Goal: Information Seeking & Learning: Learn about a topic

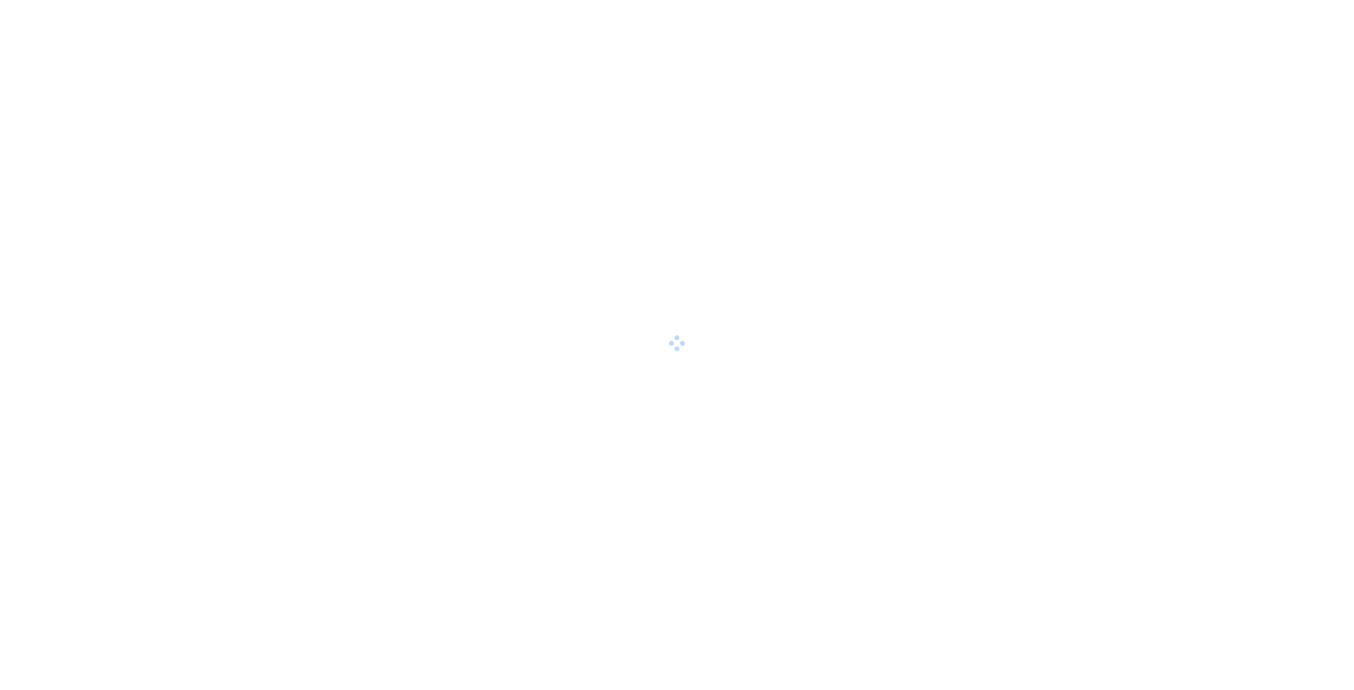
drag, startPoint x: 877, startPoint y: 85, endPoint x: 812, endPoint y: 353, distance: 275.9
click at [810, 355] on div at bounding box center [677, 345] width 1354 height 690
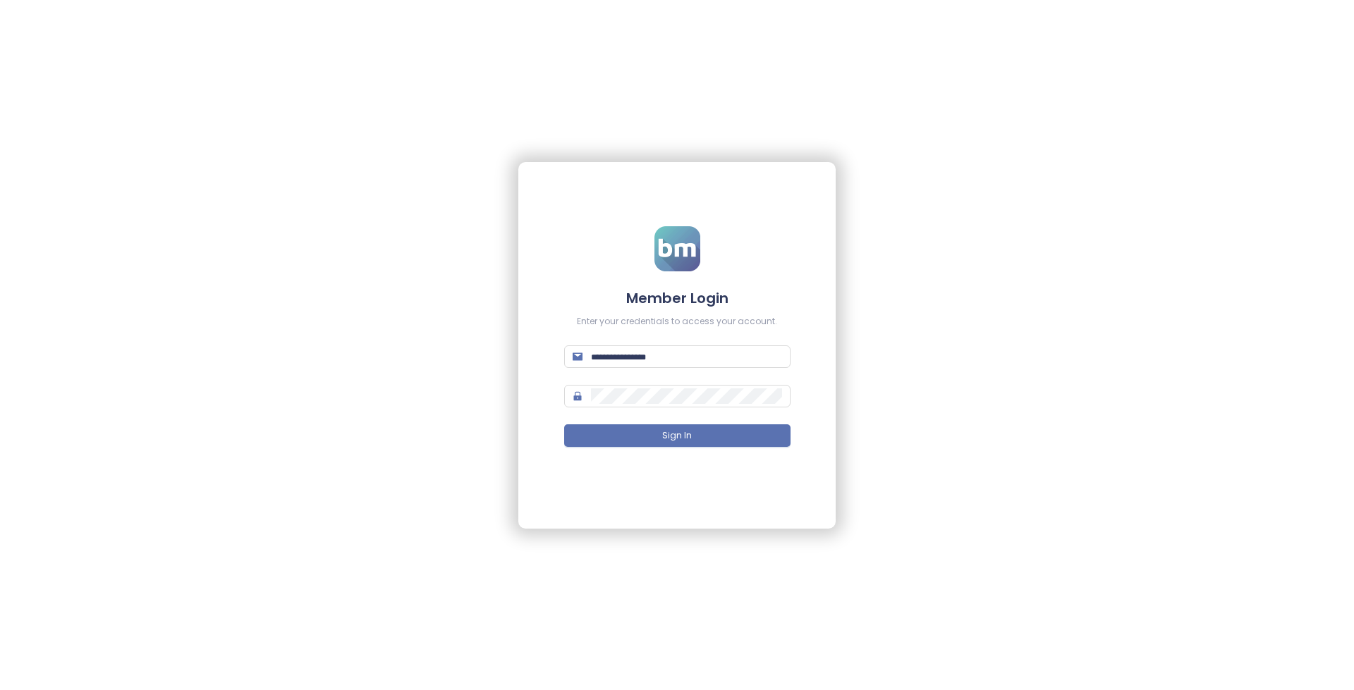
type input "**********"
click at [693, 447] on form "**********" at bounding box center [677, 345] width 200 height 238
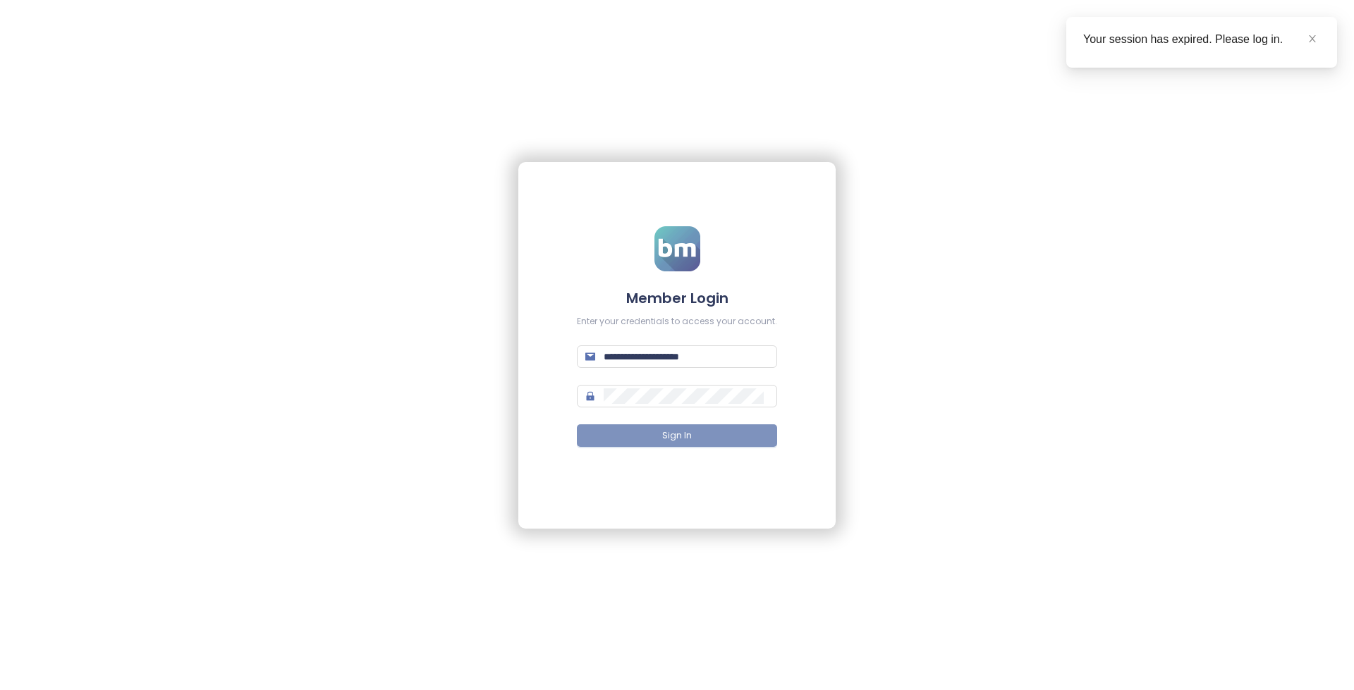
click at [695, 443] on button "Sign In" at bounding box center [677, 436] width 200 height 23
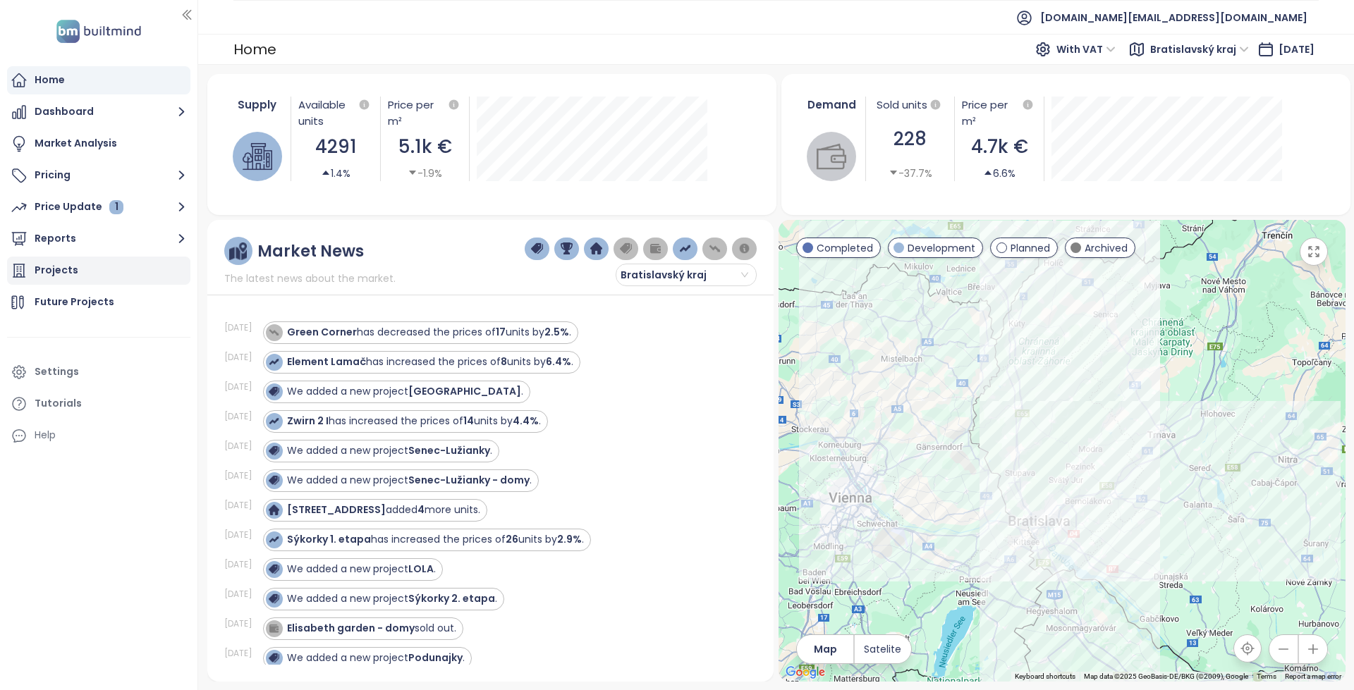
click at [112, 269] on div "Projects" at bounding box center [98, 271] width 183 height 28
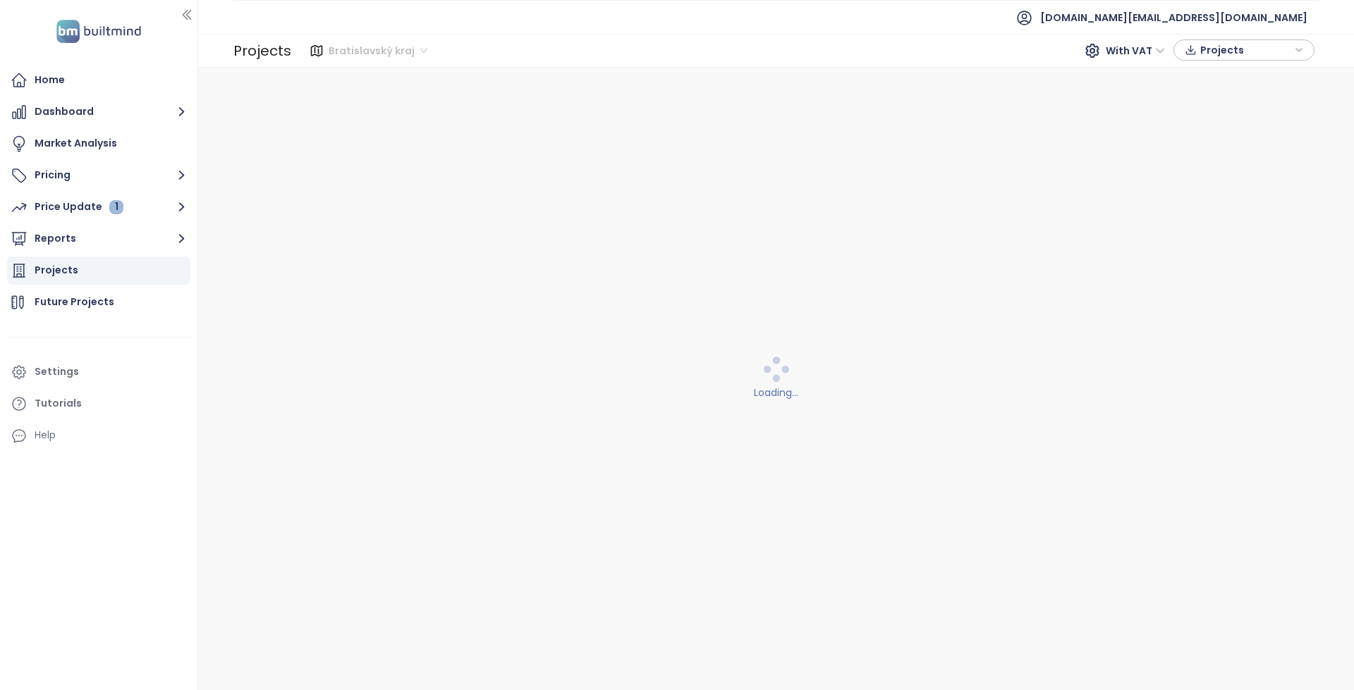
click at [372, 51] on span "Bratislavský kraj" at bounding box center [378, 50] width 99 height 21
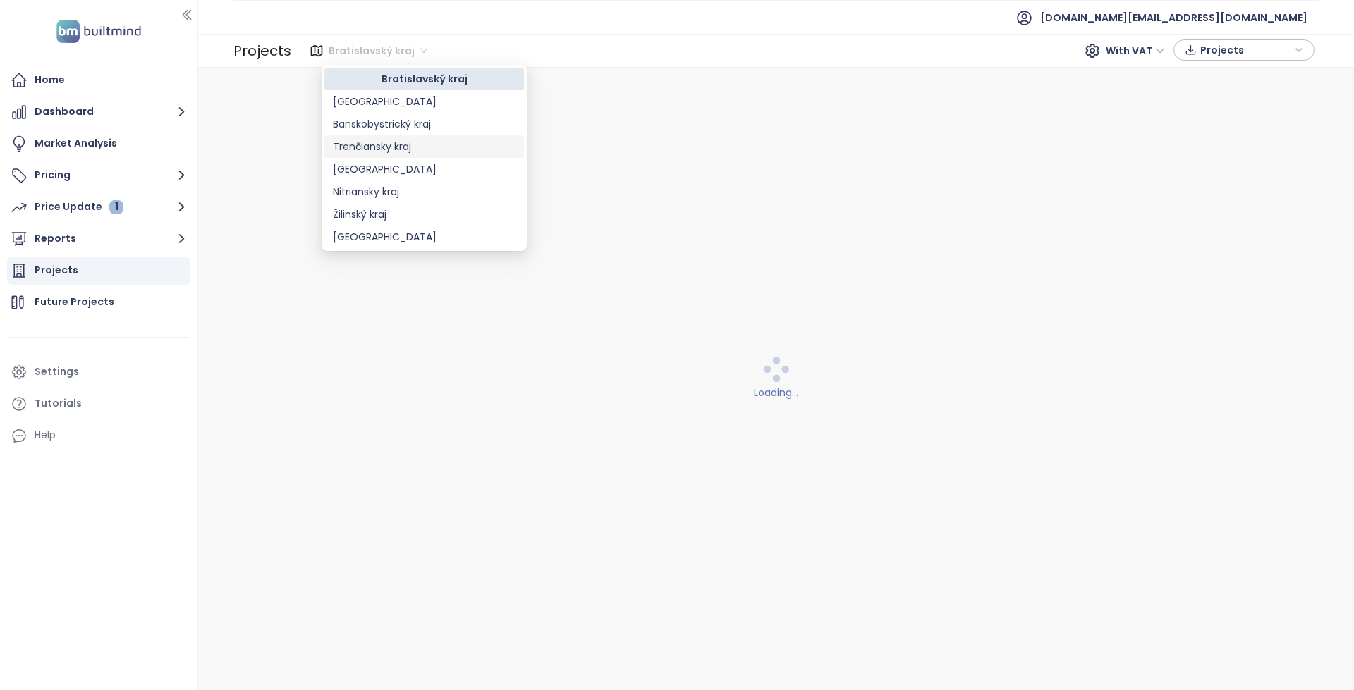
click at [396, 152] on div "Trenčiansky kraj" at bounding box center [424, 147] width 183 height 16
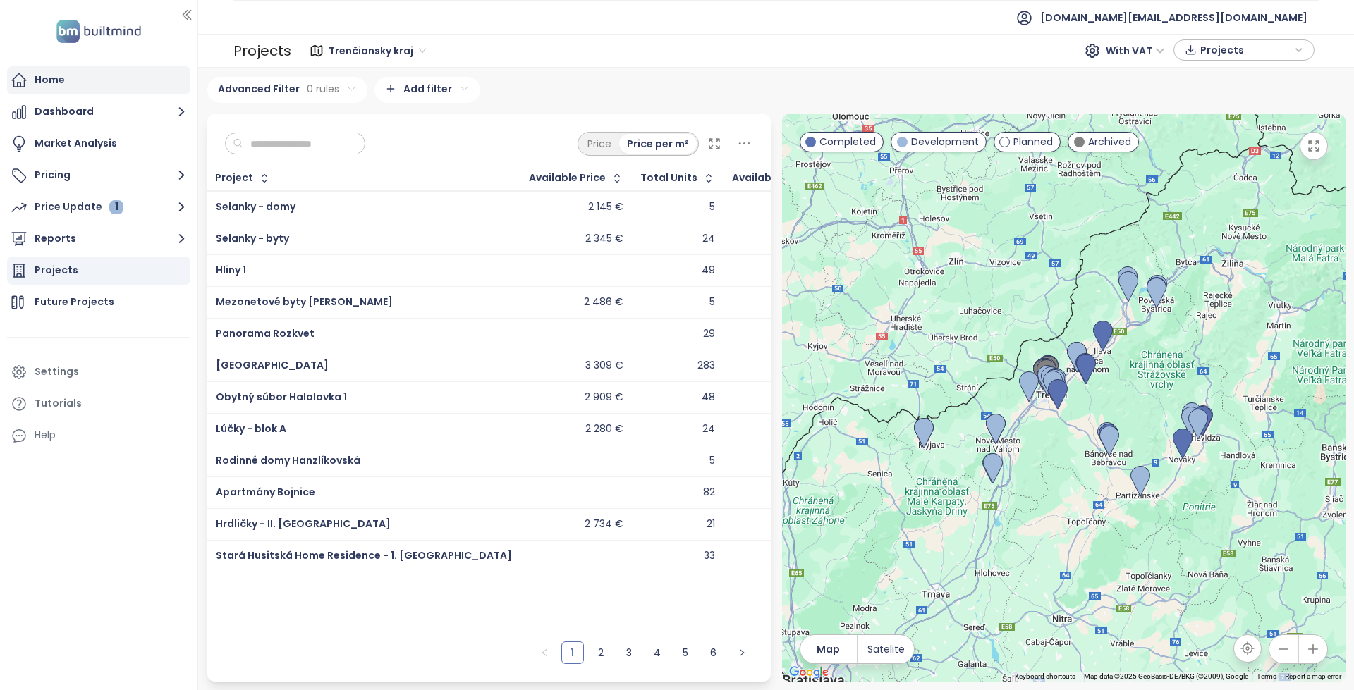
click at [115, 69] on div "Home" at bounding box center [98, 80] width 183 height 28
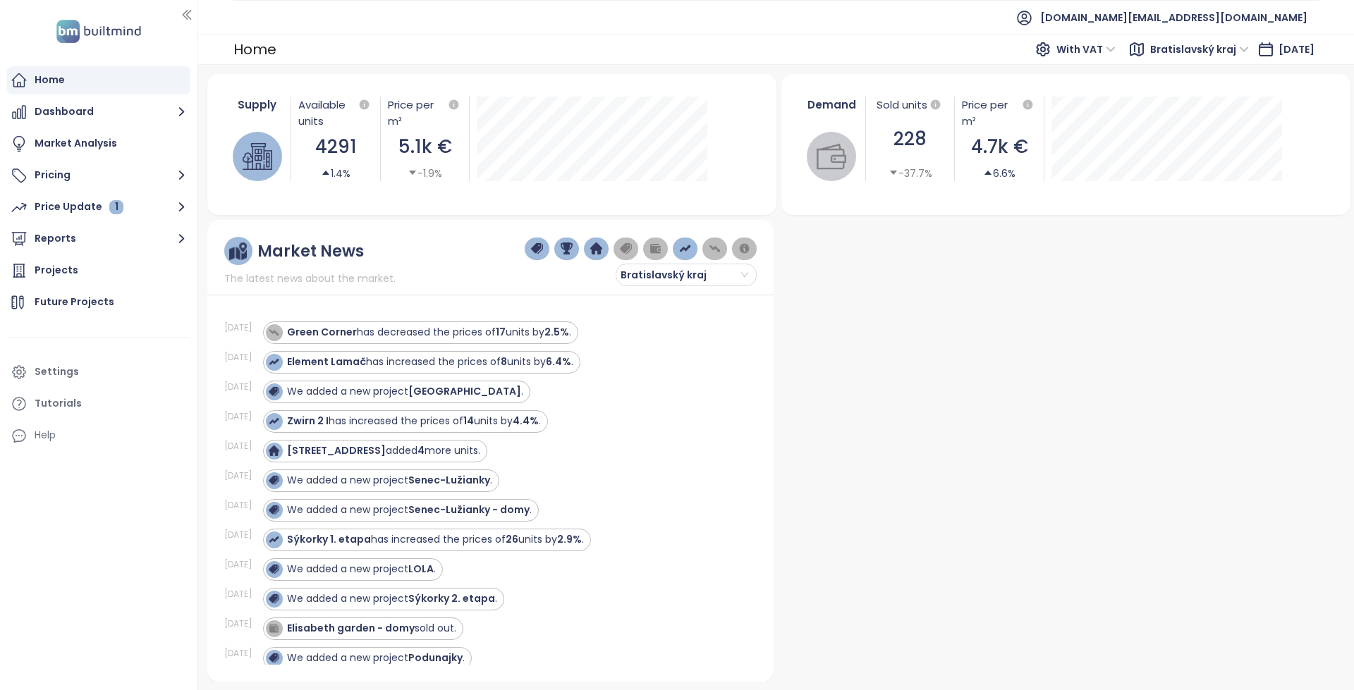
click at [1166, 59] on span "Bratislavský kraj" at bounding box center [1199, 49] width 99 height 21
click at [1169, 52] on span "Bratislavský kraj" at bounding box center [1199, 49] width 99 height 21
click at [1176, 61] on span "Bratislavský kraj" at bounding box center [1201, 49] width 112 height 25
click at [1180, 49] on span "Bratislavský kraj" at bounding box center [1199, 49] width 99 height 21
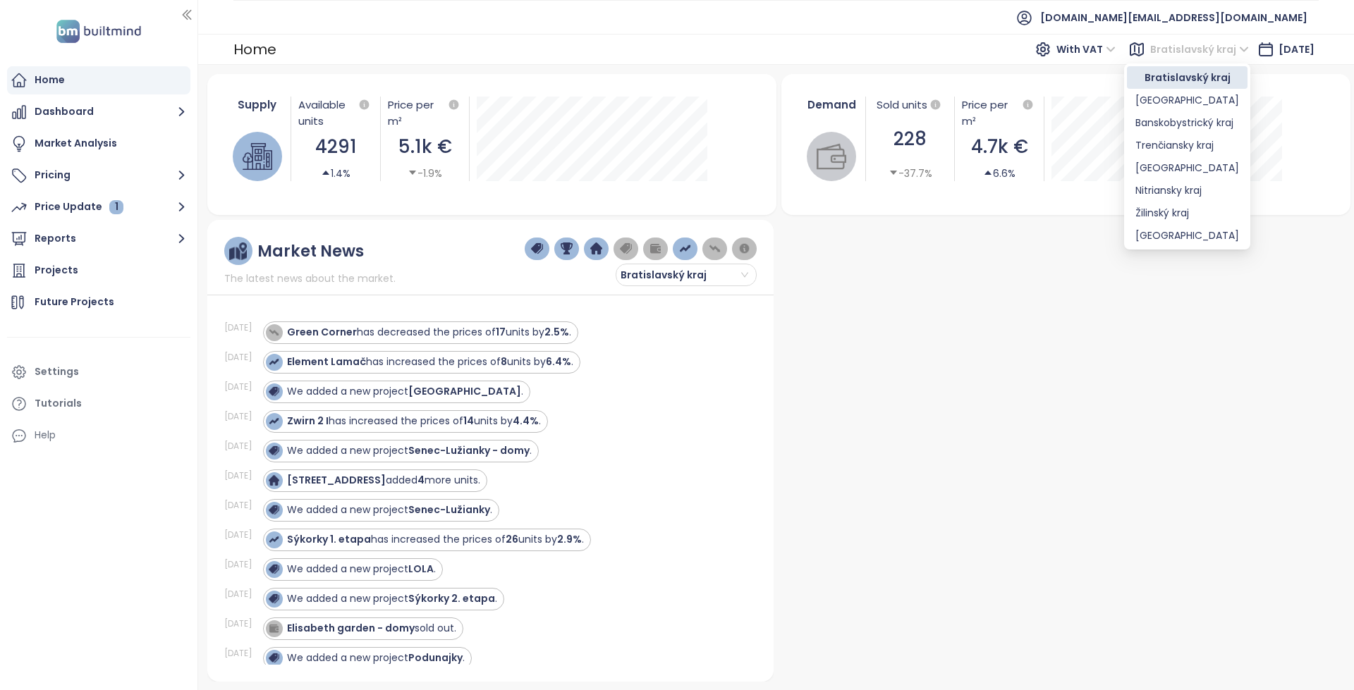
click at [1179, 141] on div "Trenčiansky kraj" at bounding box center [1187, 146] width 104 height 16
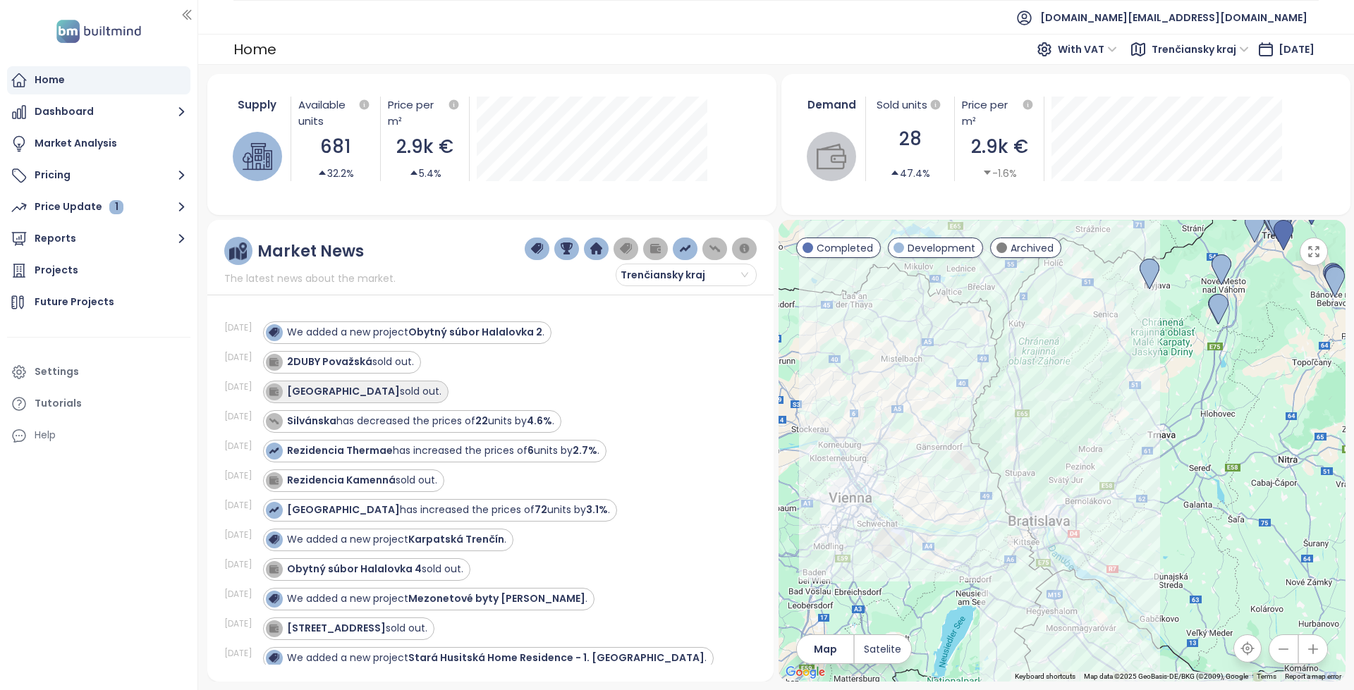
click at [352, 397] on div "RIVERSIDE sold out." at bounding box center [364, 391] width 154 height 15
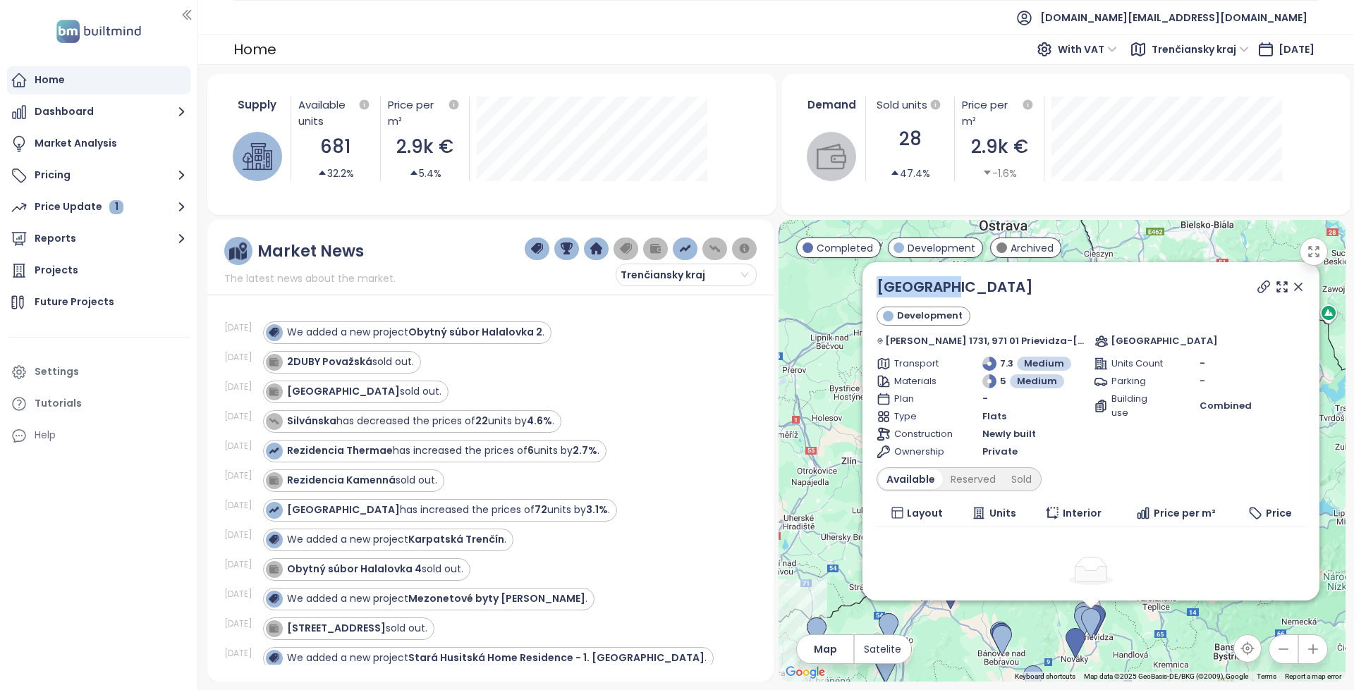
copy link "[GEOGRAPHIC_DATA]"
drag, startPoint x: 1021, startPoint y: 286, endPoint x: 884, endPoint y: 285, distance: 136.8
click at [884, 285] on div "RIVERSIDE Development A. Stodolu 1731, 971 01 Prievidza-Prednádražie, Slovakia …" at bounding box center [1090, 431] width 457 height 338
click at [1257, 281] on icon at bounding box center [1264, 287] width 14 height 14
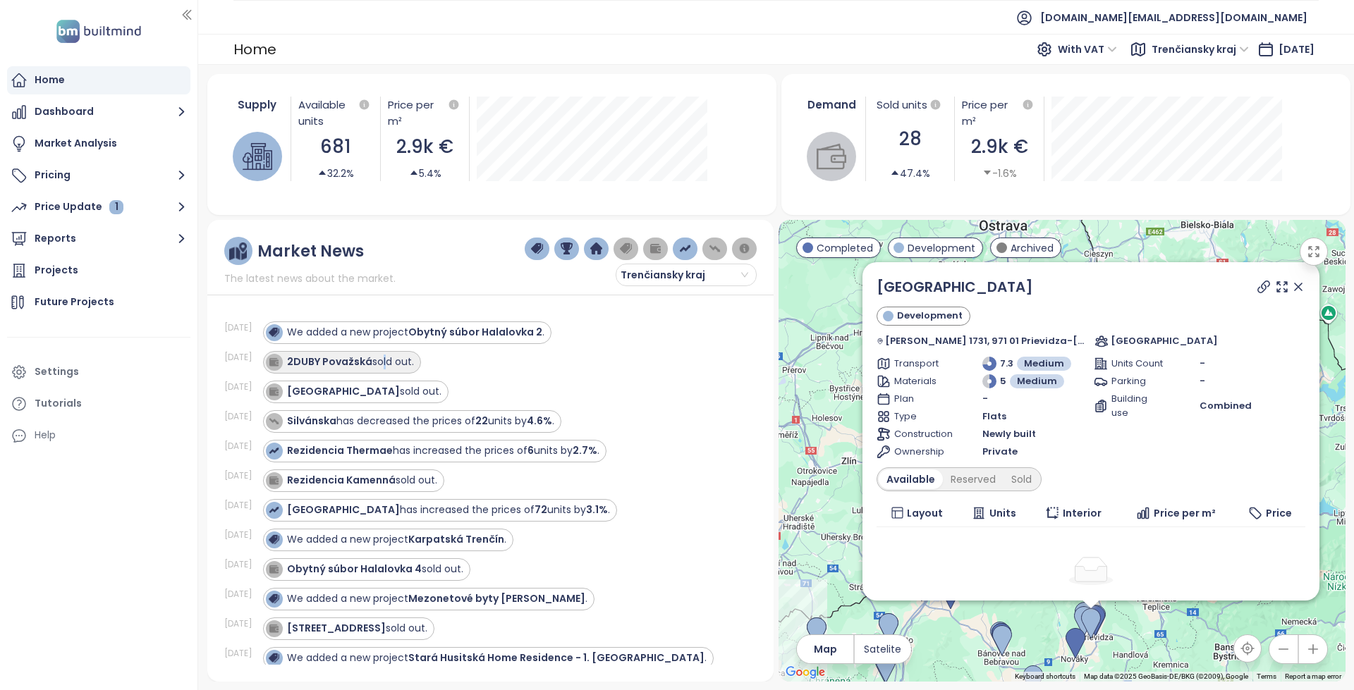
drag, startPoint x: 384, startPoint y: 366, endPoint x: 398, endPoint y: 366, distance: 13.4
click at [385, 366] on div "2DUBY Považská sold out." at bounding box center [350, 362] width 127 height 15
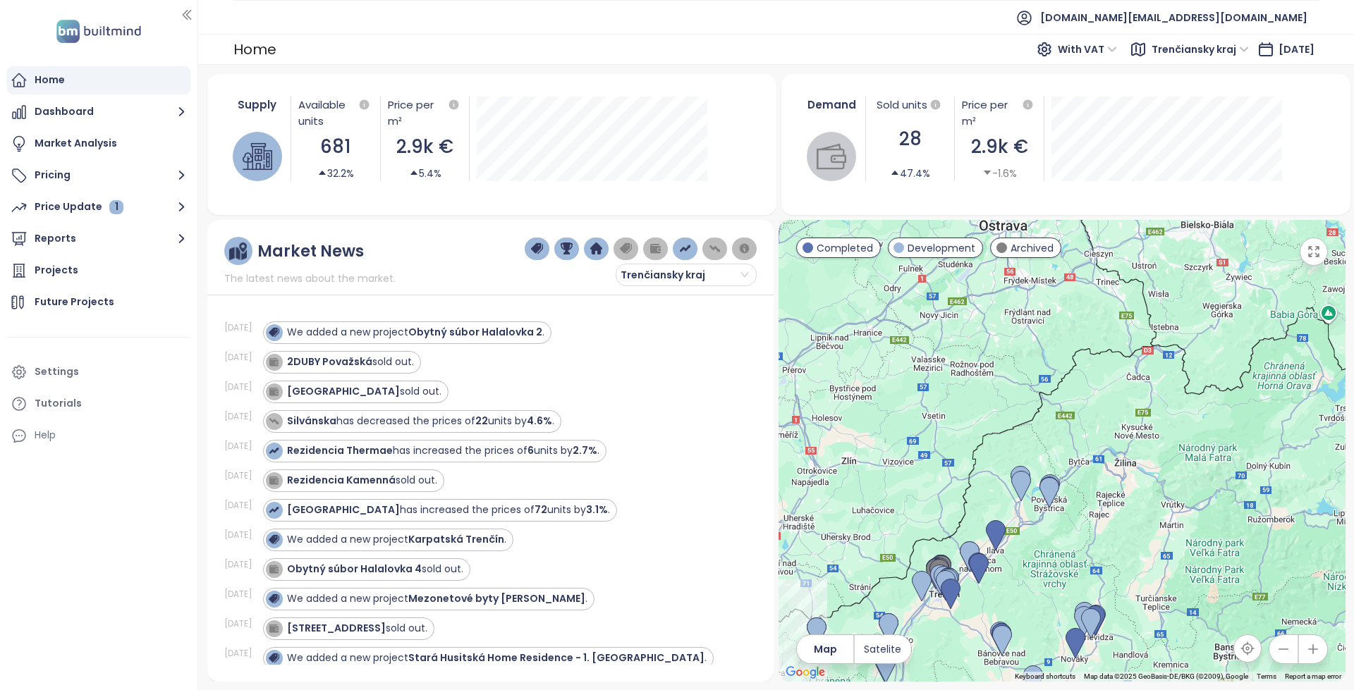
click at [666, 367] on div "2DUBY Považská sold out." at bounding box center [501, 362] width 477 height 23
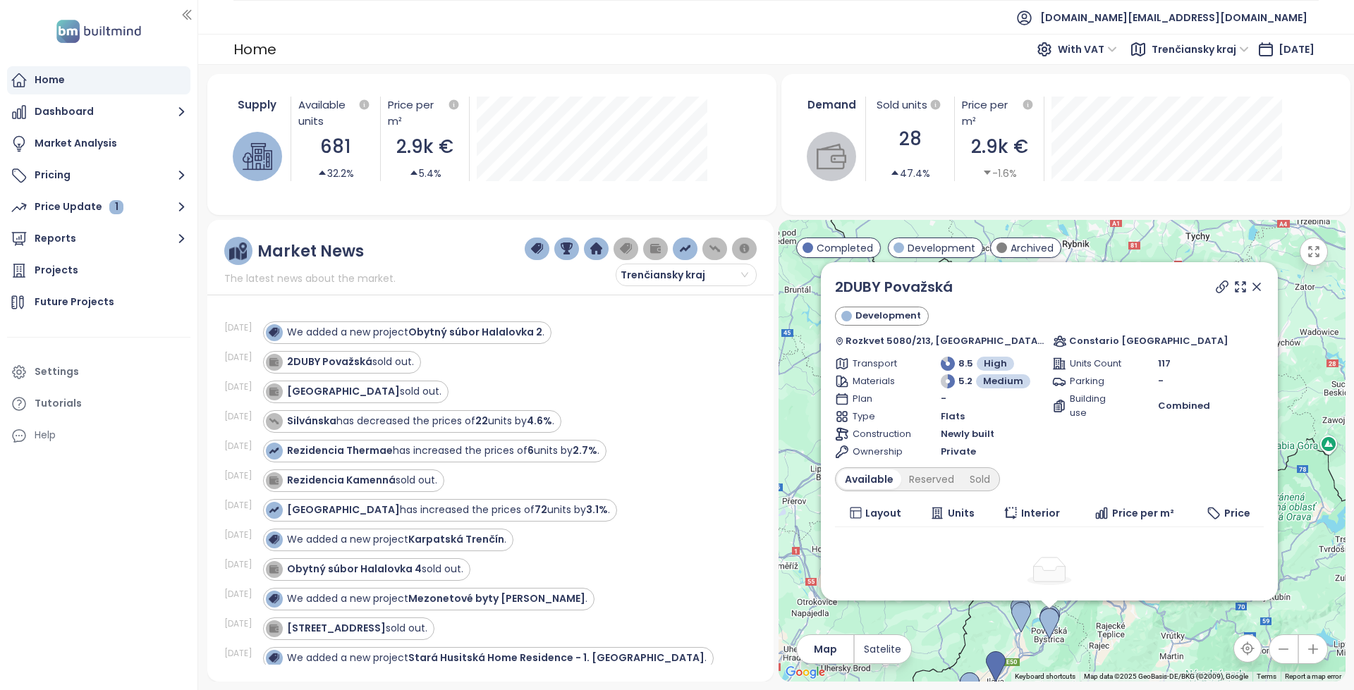
click at [1215, 288] on icon at bounding box center [1222, 287] width 14 height 14
copy link "2DUBY Považská"
drag, startPoint x: 978, startPoint y: 285, endPoint x: 824, endPoint y: 293, distance: 153.9
click at [824, 293] on div "2DUBY Považská Development Rozkvet 5080/213, 017 01 Považská Bystrica, Slovakia…" at bounding box center [1049, 431] width 457 height 338
copy link "2DUBY Považská"
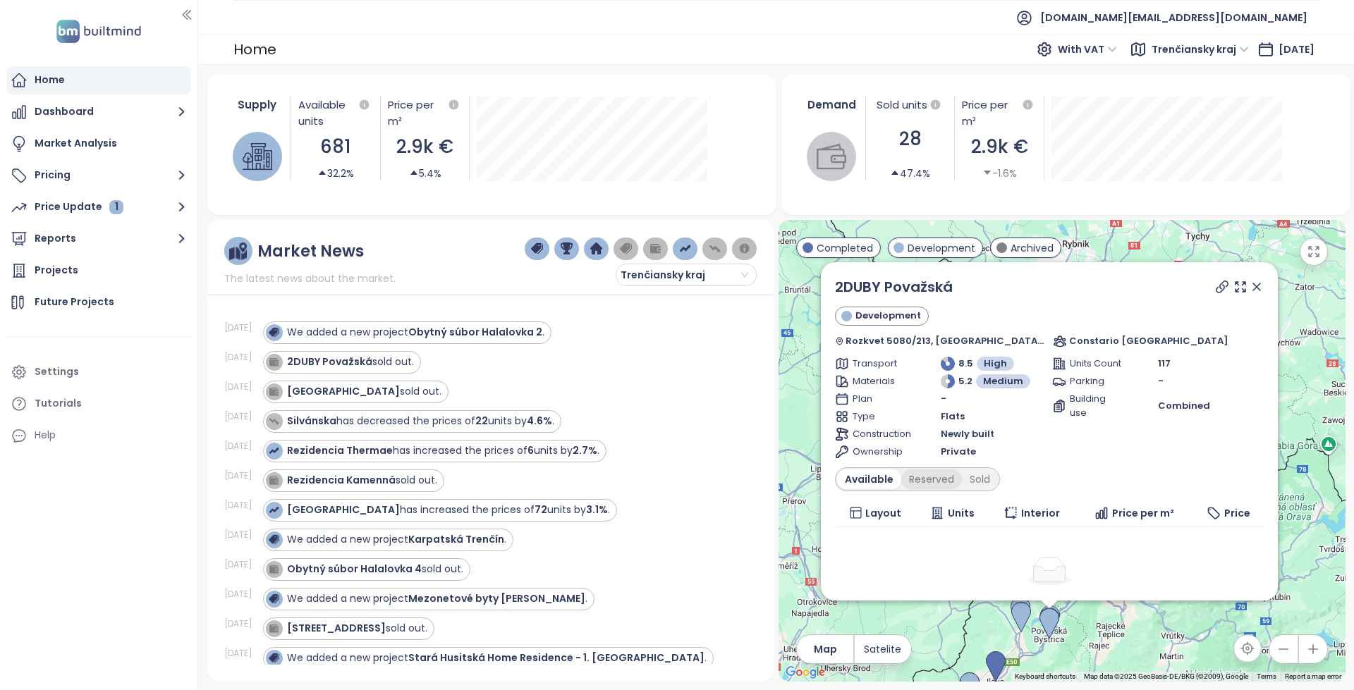
click at [941, 476] on div "Reserved" at bounding box center [931, 480] width 61 height 20
click at [989, 479] on div "Sold" at bounding box center [978, 480] width 36 height 20
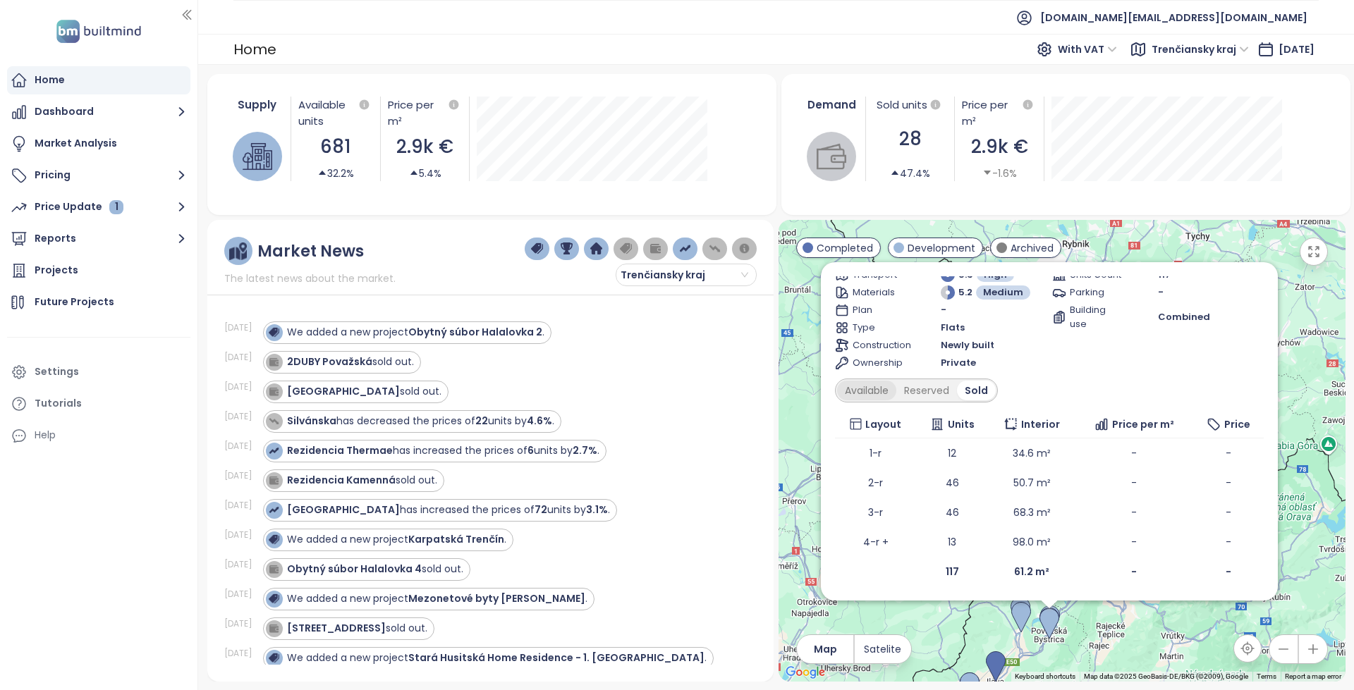
click at [889, 382] on div "Available" at bounding box center [866, 391] width 59 height 20
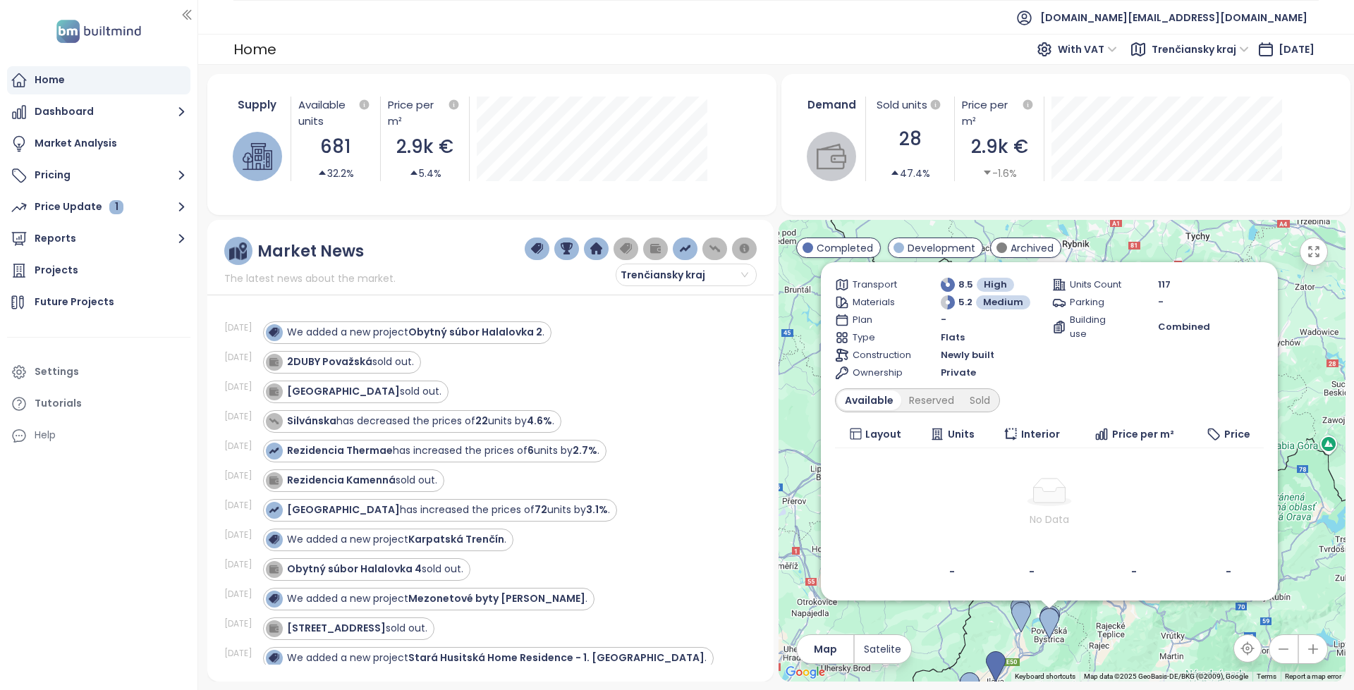
scroll to position [79, 0]
click at [930, 410] on div "Reserved" at bounding box center [931, 401] width 61 height 20
click at [882, 402] on div "Available" at bounding box center [866, 401] width 59 height 20
click at [977, 400] on div "Sold" at bounding box center [980, 401] width 36 height 20
click at [932, 402] on div "Reserved" at bounding box center [926, 401] width 61 height 20
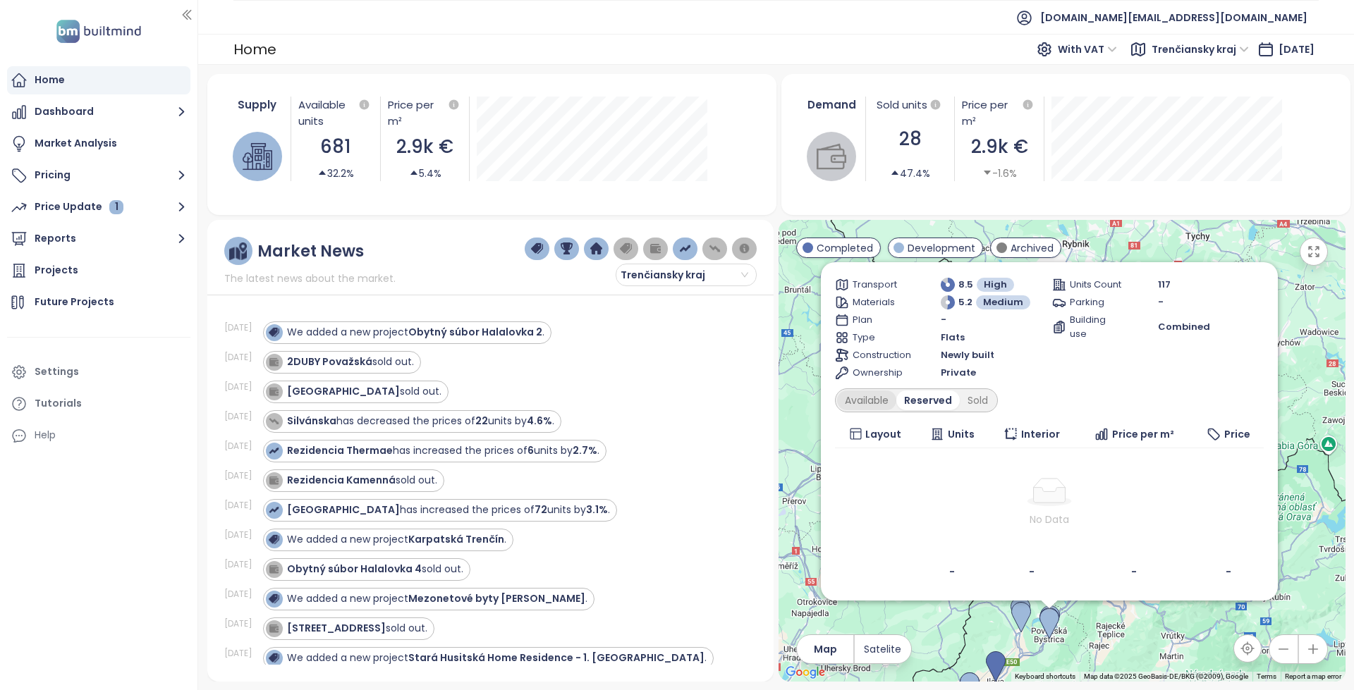
click at [894, 401] on div "Available" at bounding box center [866, 401] width 59 height 20
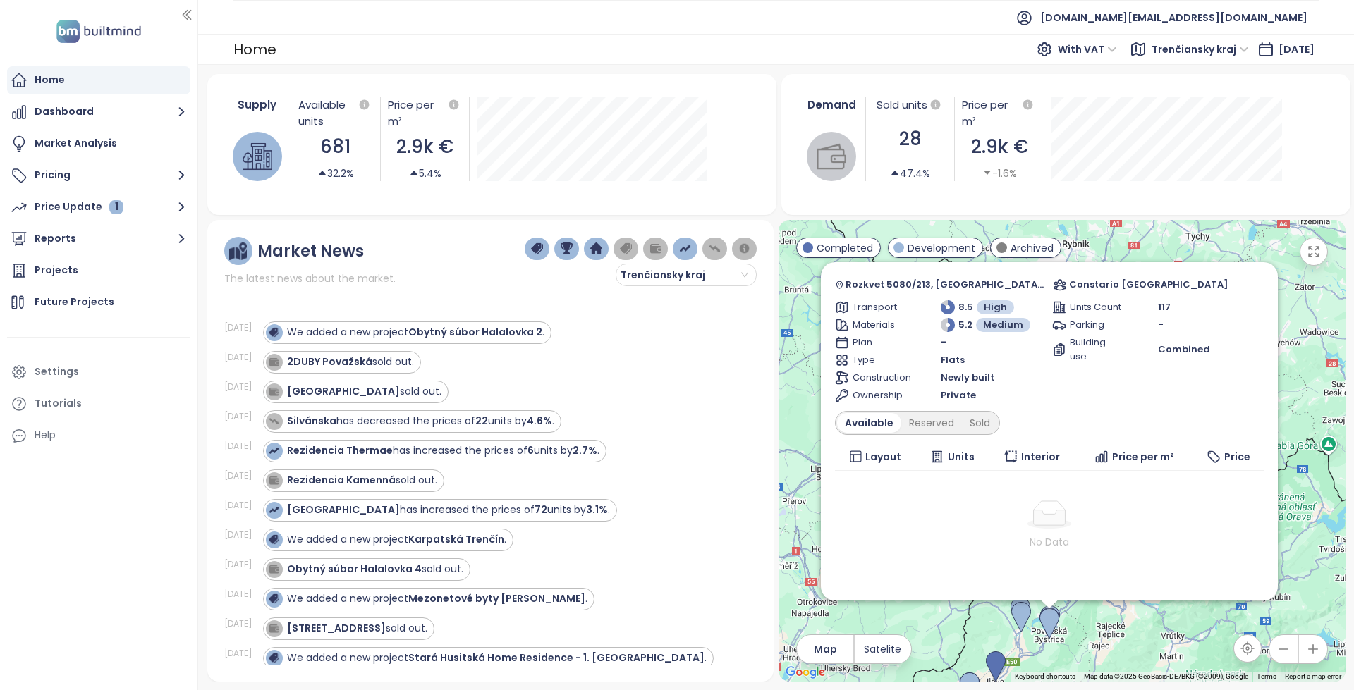
scroll to position [0, 0]
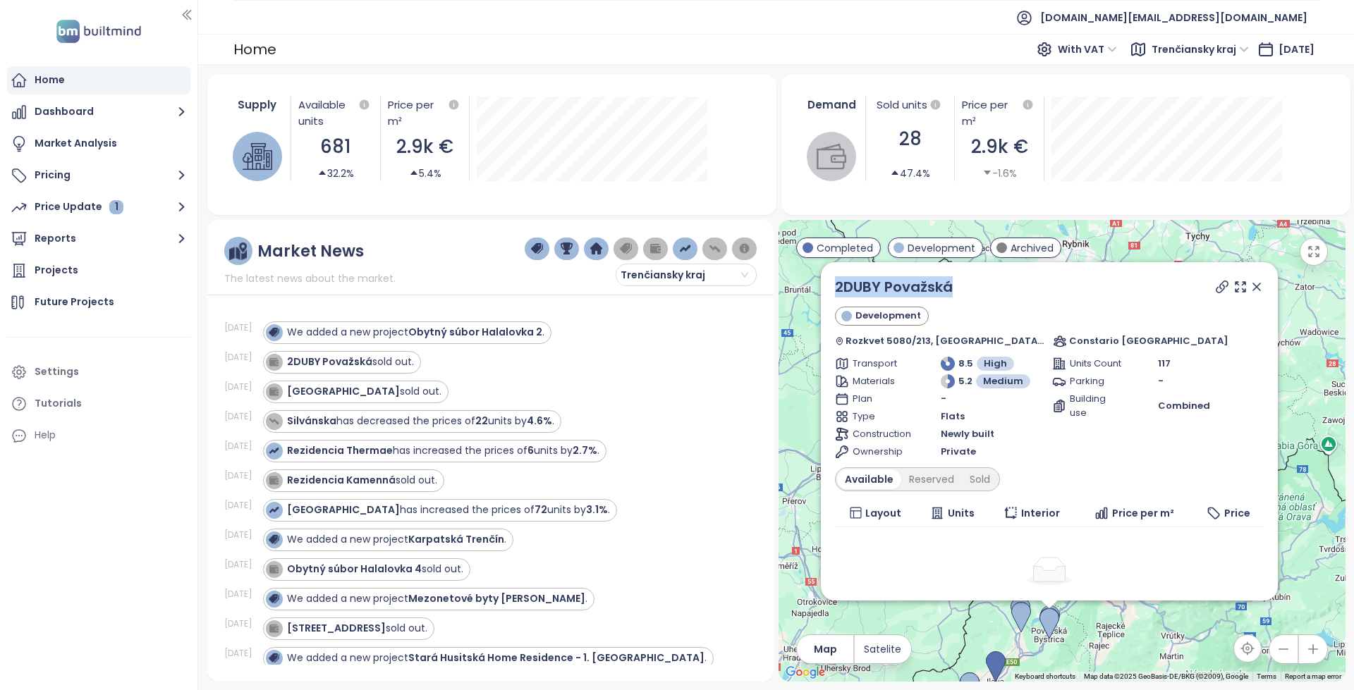
drag, startPoint x: 984, startPoint y: 285, endPoint x: 831, endPoint y: 289, distance: 153.1
click at [831, 289] on div "2DUBY Považská Development Rozkvet 5080/213, 017 01 Považská Bystrica, Slovakia…" at bounding box center [1049, 431] width 457 height 338
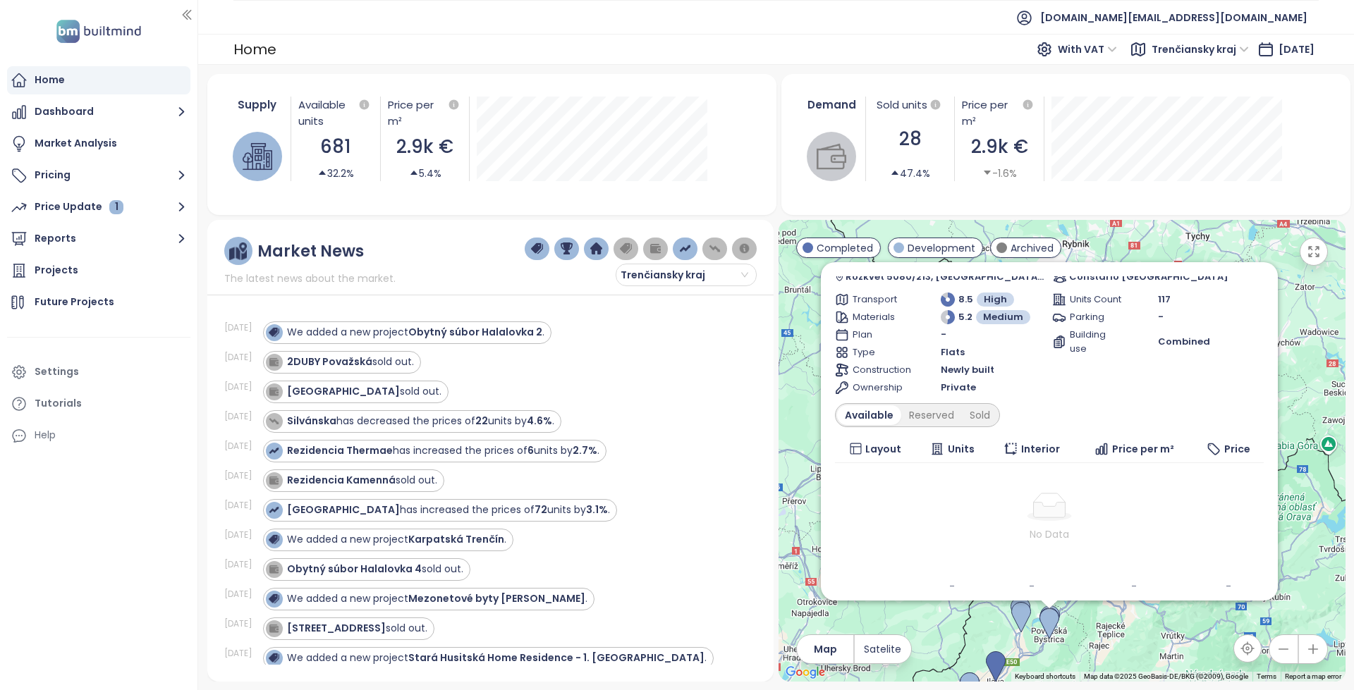
scroll to position [79, 0]
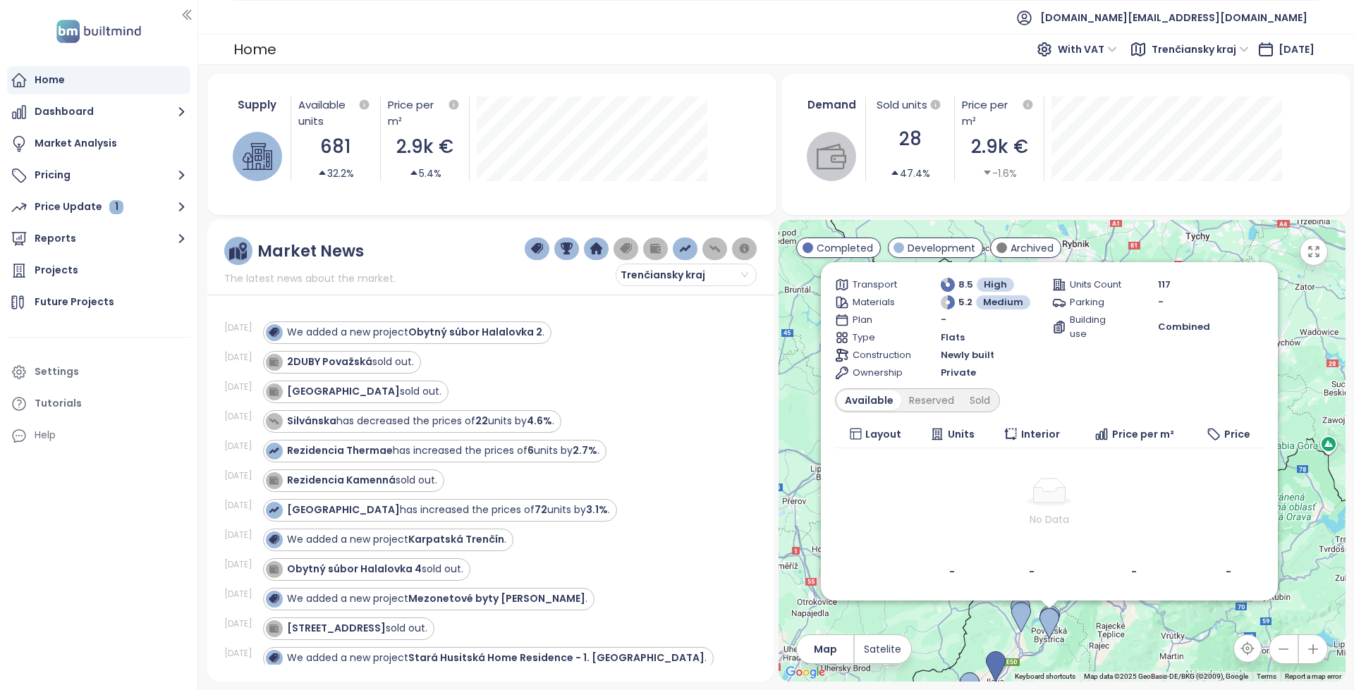
click at [638, 381] on div "RIVERSIDE sold out." at bounding box center [501, 392] width 477 height 23
click at [521, 348] on div "Sep 14, 25 2DUBY Považská sold out." at bounding box center [482, 363] width 516 height 30
click at [437, 482] on div "Rezidencia Kamenná sold out." at bounding box center [362, 480] width 150 height 15
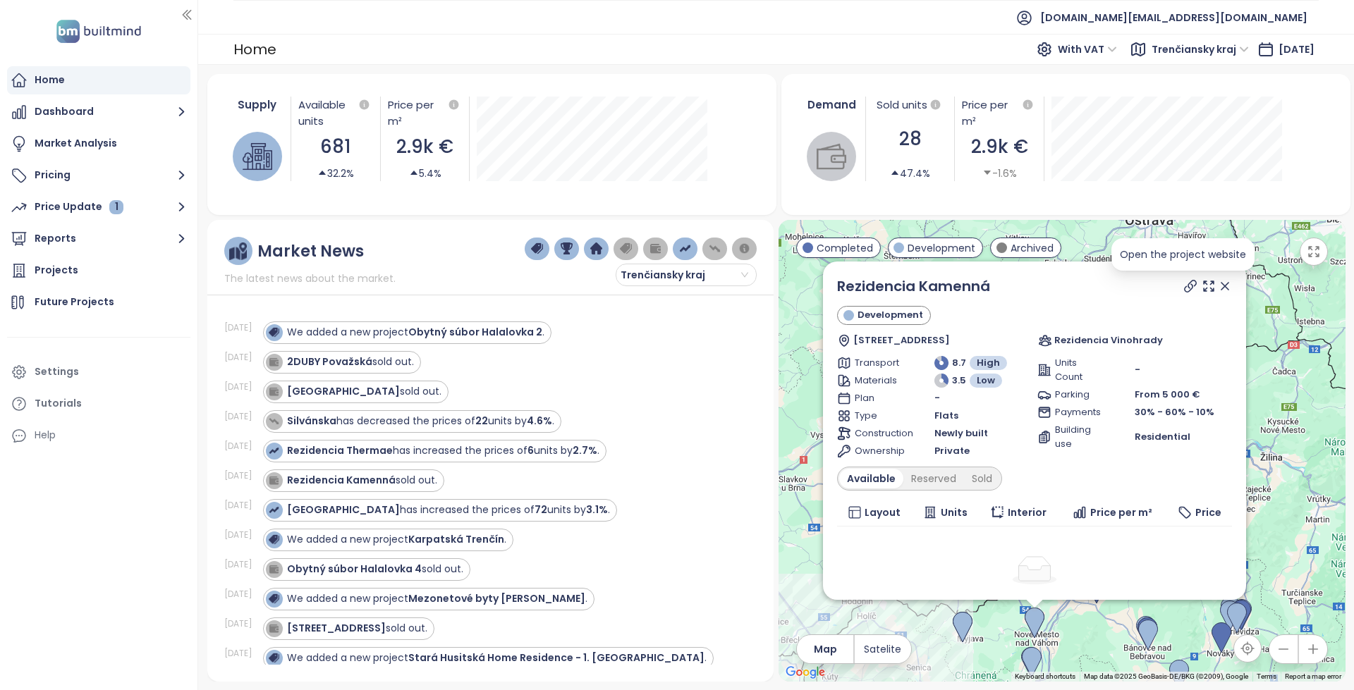
click at [1183, 291] on icon at bounding box center [1190, 286] width 14 height 14
click at [448, 571] on div "Obytný súbor Halalovka 4 sold out." at bounding box center [375, 569] width 176 height 15
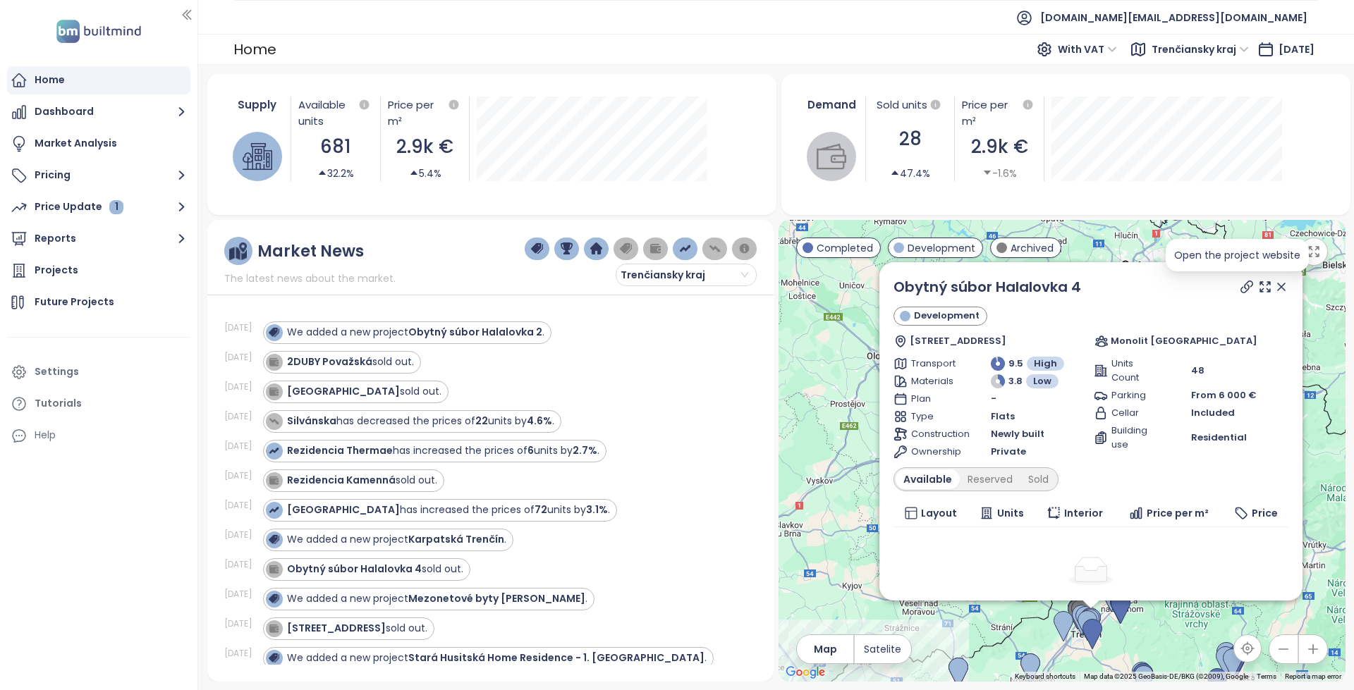
click at [1240, 287] on icon at bounding box center [1247, 287] width 14 height 14
copy link "Obytný súbor Halalovka 4"
drag, startPoint x: 1043, startPoint y: 286, endPoint x: 888, endPoint y: 286, distance: 155.1
click at [888, 286] on div "Obytný súbor Halalovka 4 Development Halalovka 78c, Sídlisko Juh, 911 08 Trenčí…" at bounding box center [1090, 431] width 423 height 338
click at [506, 334] on strong "Obytný súbor Halalovka 2" at bounding box center [475, 332] width 134 height 14
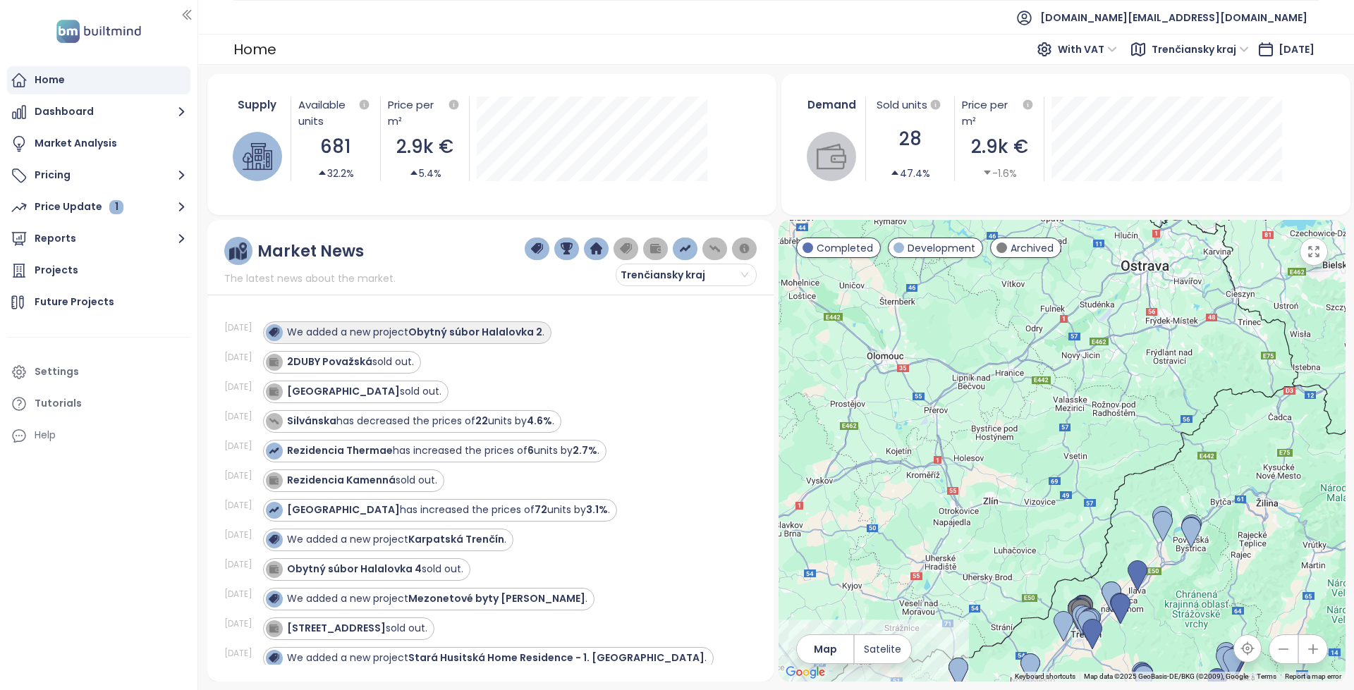
click at [498, 332] on strong "Obytný súbor Halalovka 2" at bounding box center [475, 332] width 134 height 14
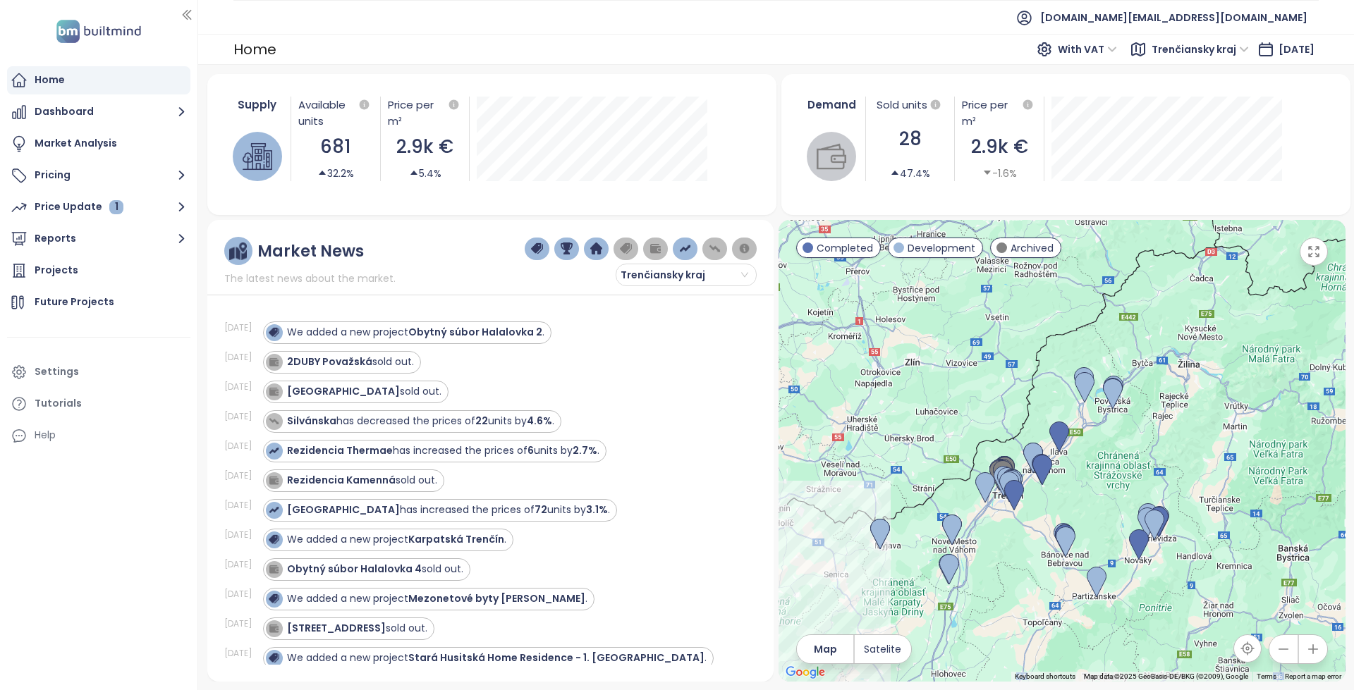
drag, startPoint x: 889, startPoint y: 547, endPoint x: 788, endPoint y: 377, distance: 197.3
click at [810, 403] on div at bounding box center [1062, 451] width 566 height 462
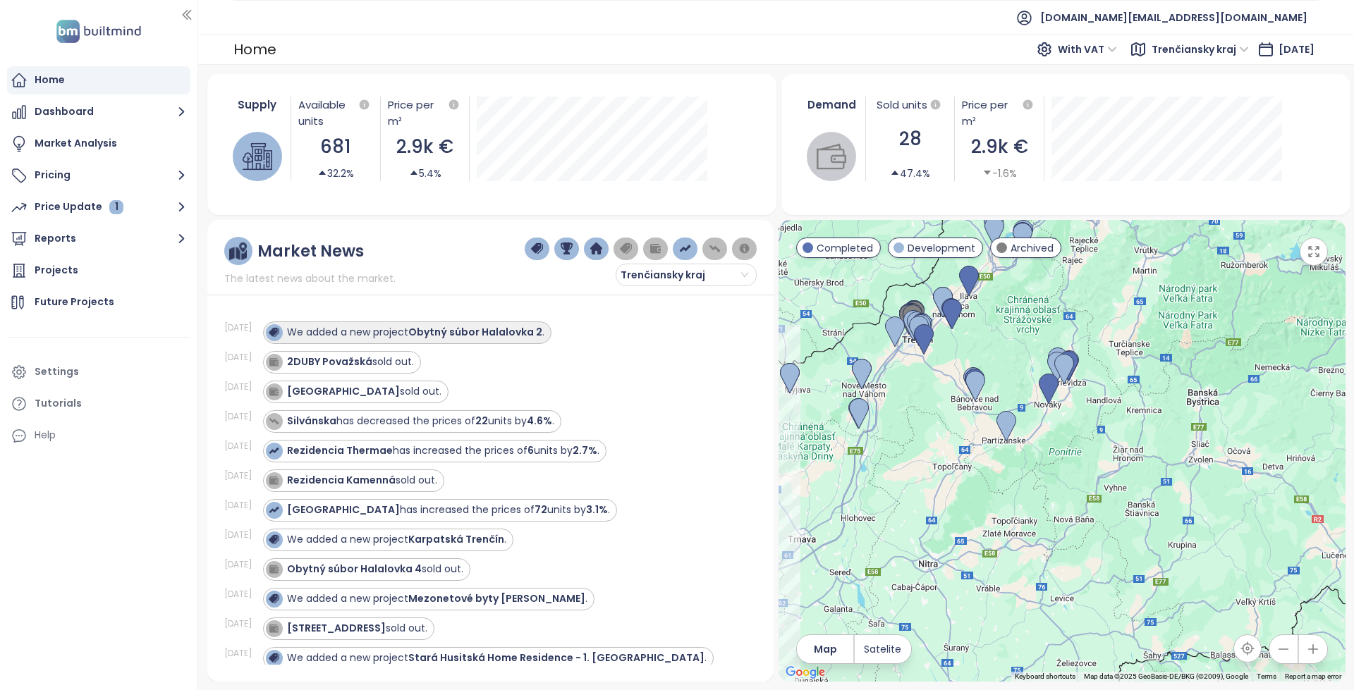
click at [500, 327] on strong "Obytný súbor Halalovka 2" at bounding box center [475, 332] width 134 height 14
click at [513, 337] on strong "Obytný súbor Halalovka 2" at bounding box center [475, 332] width 134 height 14
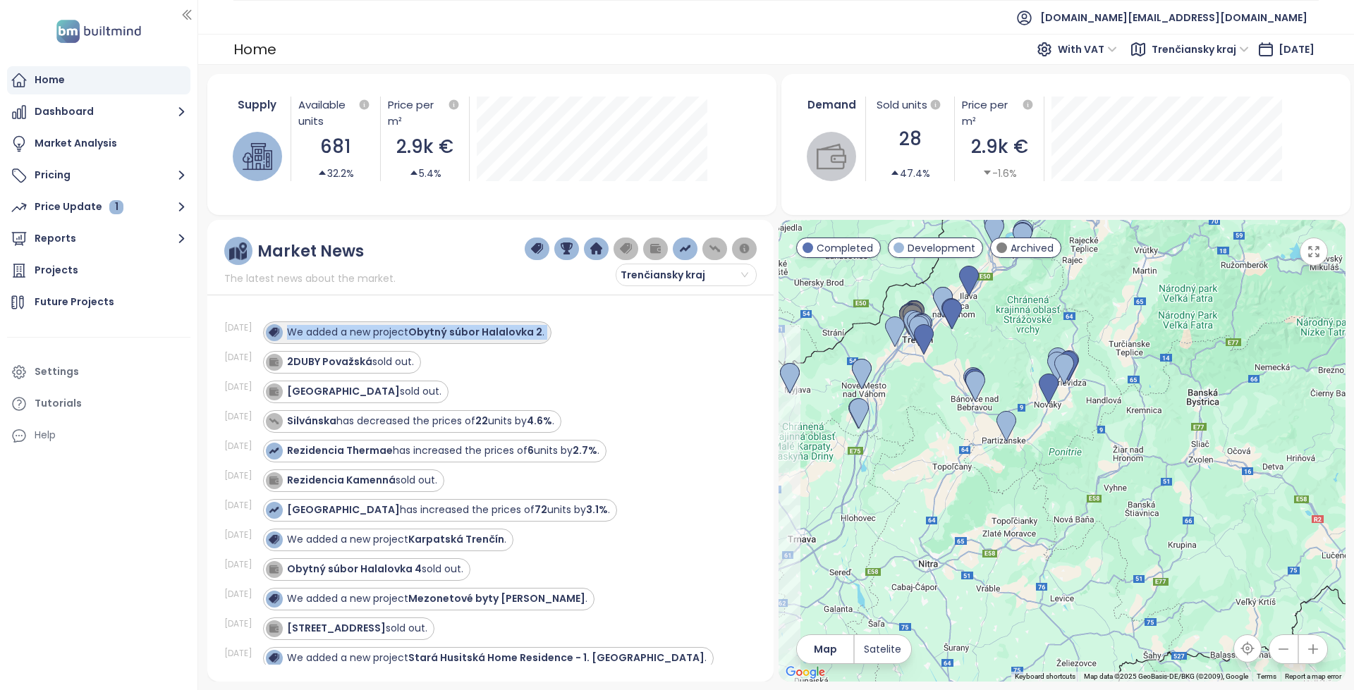
click at [433, 334] on strong "Obytný súbor Halalovka 2" at bounding box center [475, 332] width 134 height 14
drag, startPoint x: 433, startPoint y: 334, endPoint x: 542, endPoint y: 336, distance: 108.6
click at [542, 336] on strong "Obytný súbor Halalovka 2" at bounding box center [475, 332] width 134 height 14
click at [405, 625] on div "Hanzlíkovská 8 sold out." at bounding box center [357, 628] width 140 height 15
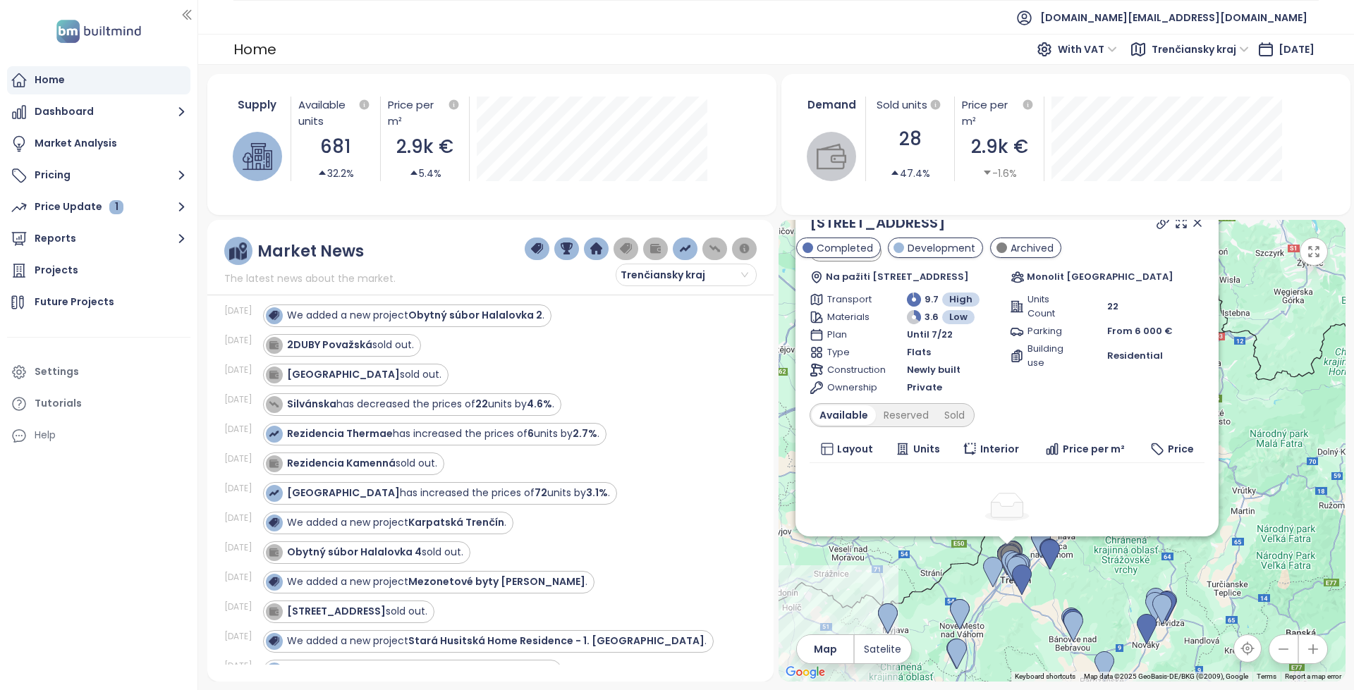
scroll to position [0, 0]
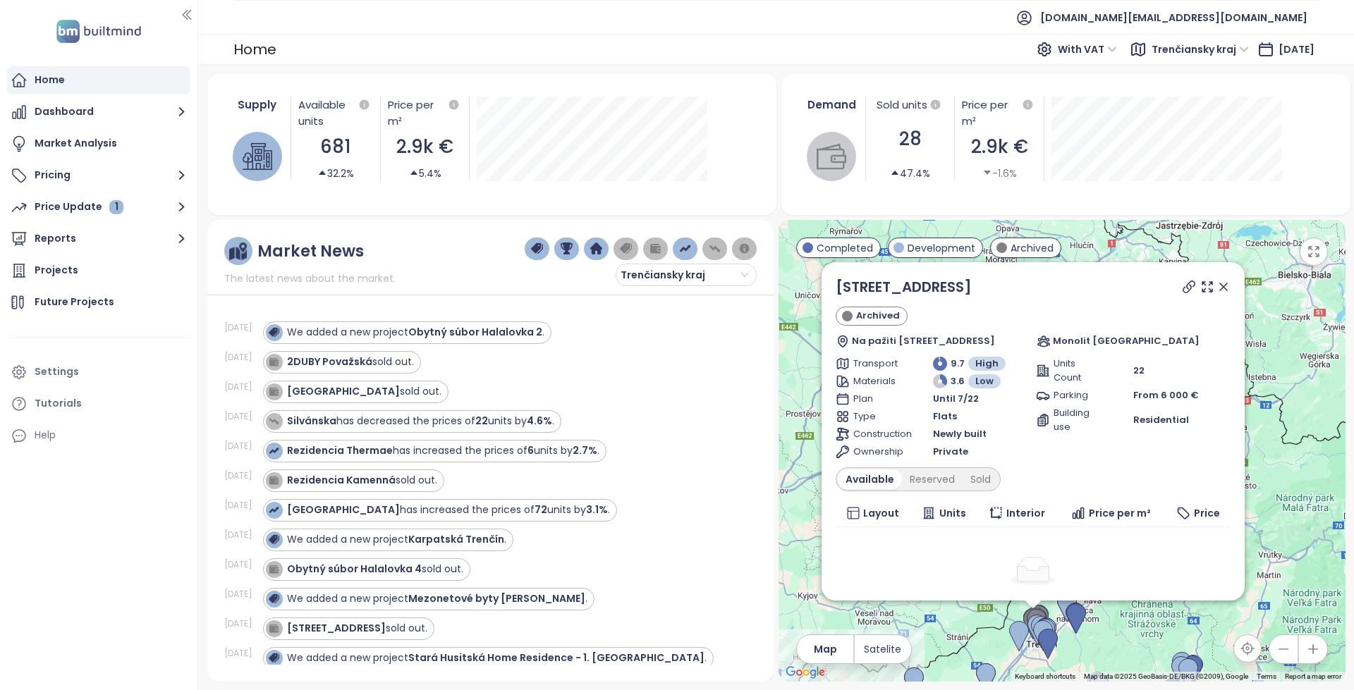
click at [1180, 295] on div at bounding box center [1205, 286] width 51 height 21
click at [1183, 286] on icon at bounding box center [1188, 286] width 11 height 11
copy link "[STREET_ADDRESS]"
drag, startPoint x: 996, startPoint y: 295, endPoint x: 836, endPoint y: 290, distance: 159.5
click at [836, 290] on div "[STREET_ADDRESS]" at bounding box center [1033, 286] width 395 height 21
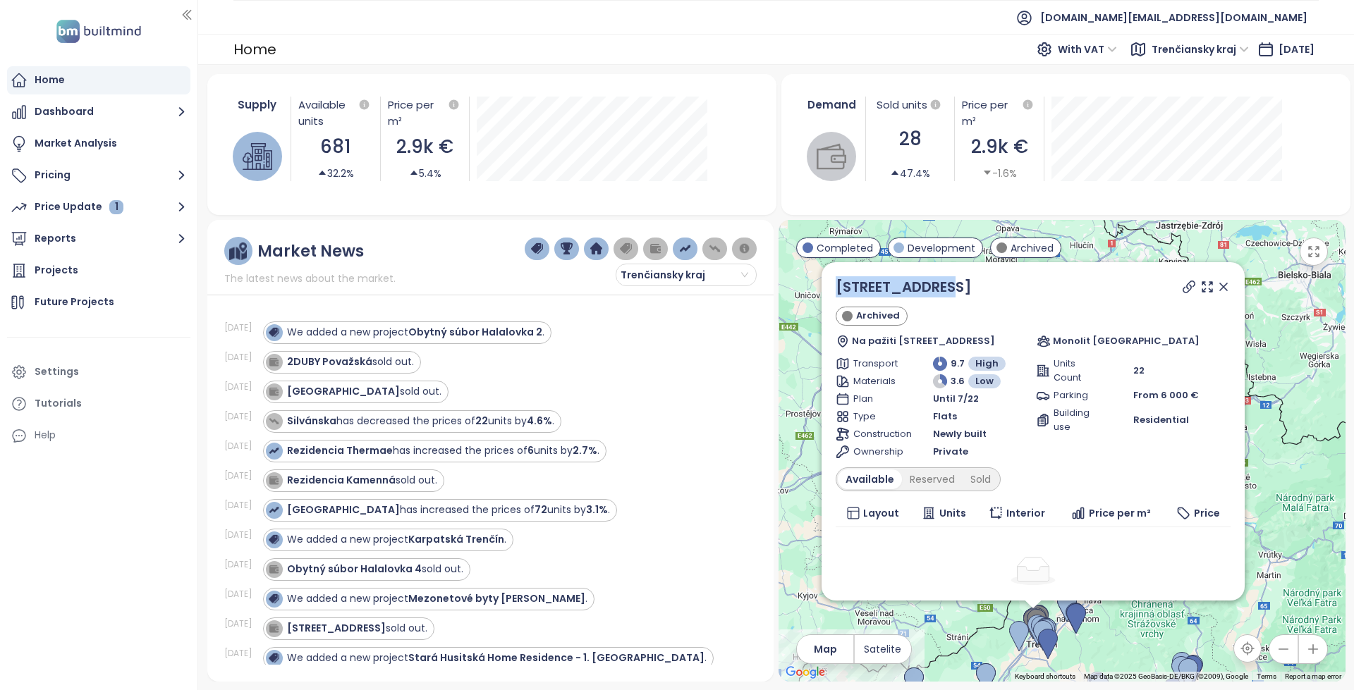
copy link "[STREET_ADDRESS]"
drag, startPoint x: 1210, startPoint y: 288, endPoint x: 1169, endPoint y: 331, distance: 58.8
click at [1216, 288] on icon at bounding box center [1223, 287] width 14 height 14
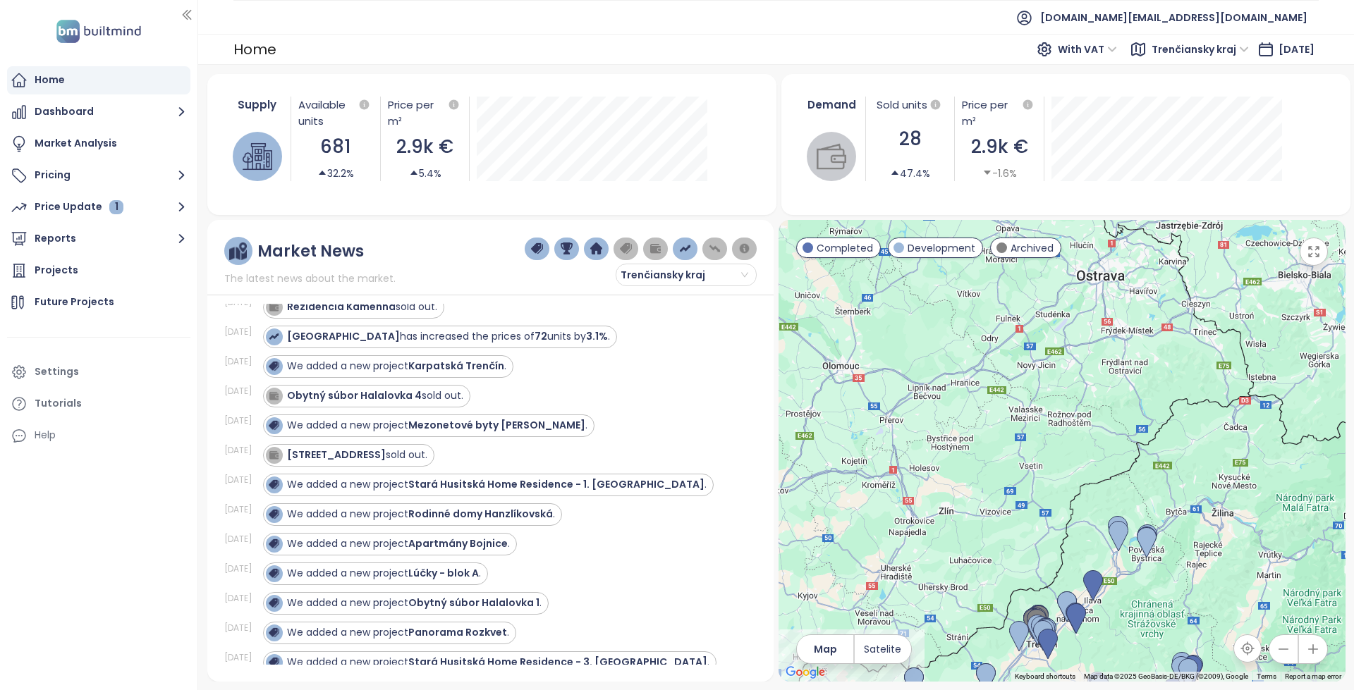
scroll to position [353, 0]
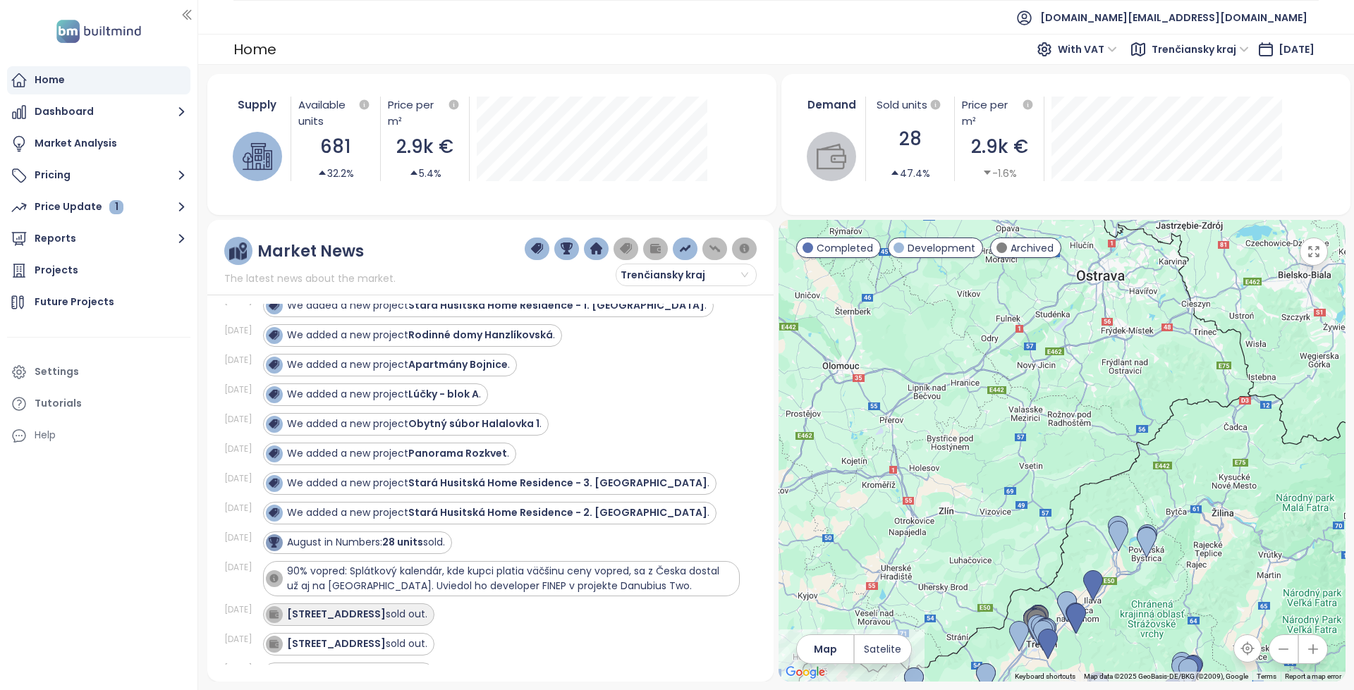
click at [401, 612] on div "Hanzlíkovská 2 sold out." at bounding box center [357, 614] width 140 height 15
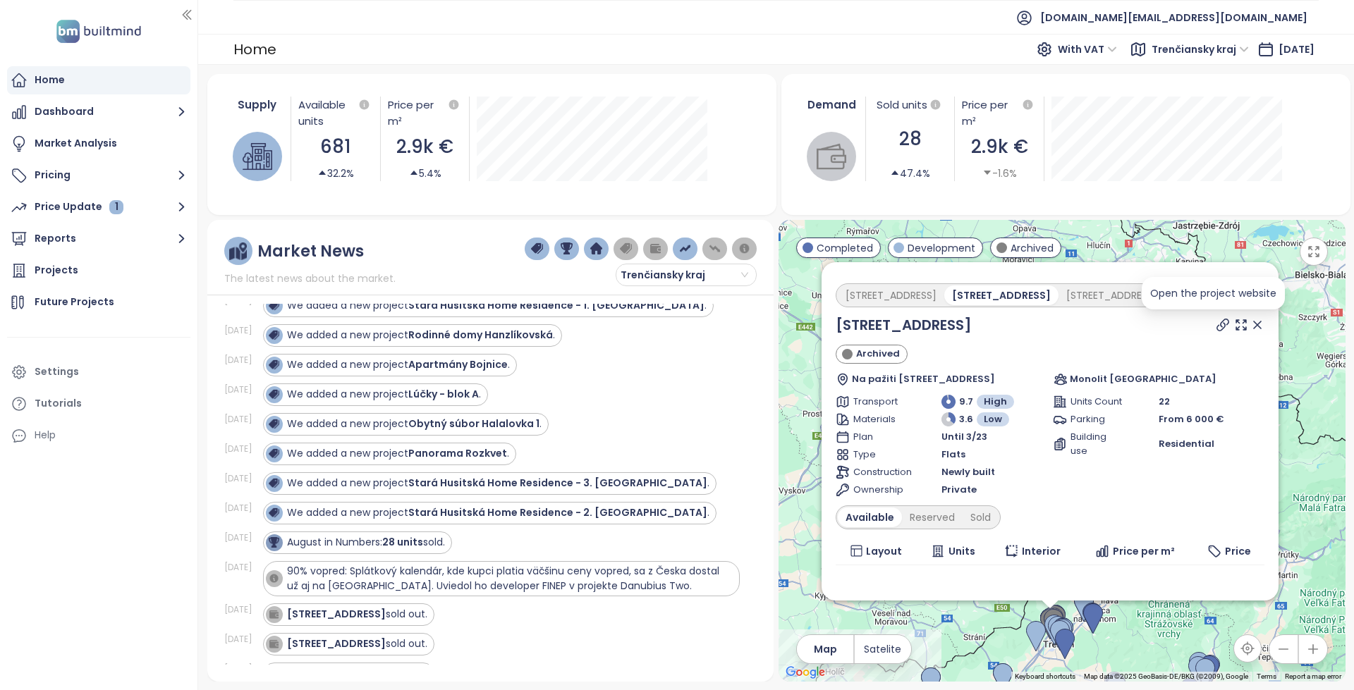
click at [1217, 327] on icon at bounding box center [1222, 324] width 11 height 11
click at [888, 296] on div "[STREET_ADDRESS]" at bounding box center [891, 296] width 106 height 20
click at [1216, 324] on icon at bounding box center [1223, 325] width 14 height 14
click at [1063, 296] on div "[STREET_ADDRESS]" at bounding box center [1112, 296] width 106 height 20
click at [1216, 321] on icon at bounding box center [1223, 325] width 14 height 14
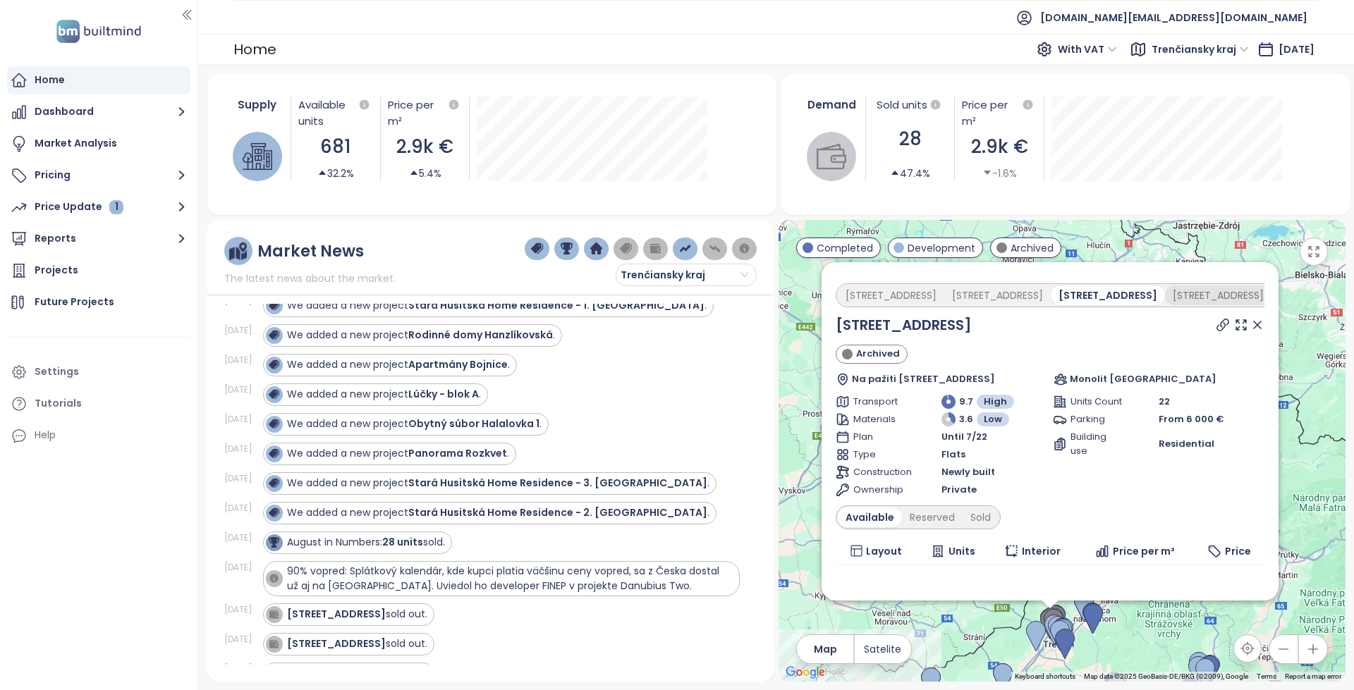
click at [1165, 292] on div "[STREET_ADDRESS]" at bounding box center [1218, 296] width 106 height 20
click at [1217, 327] on icon at bounding box center [1222, 324] width 11 height 11
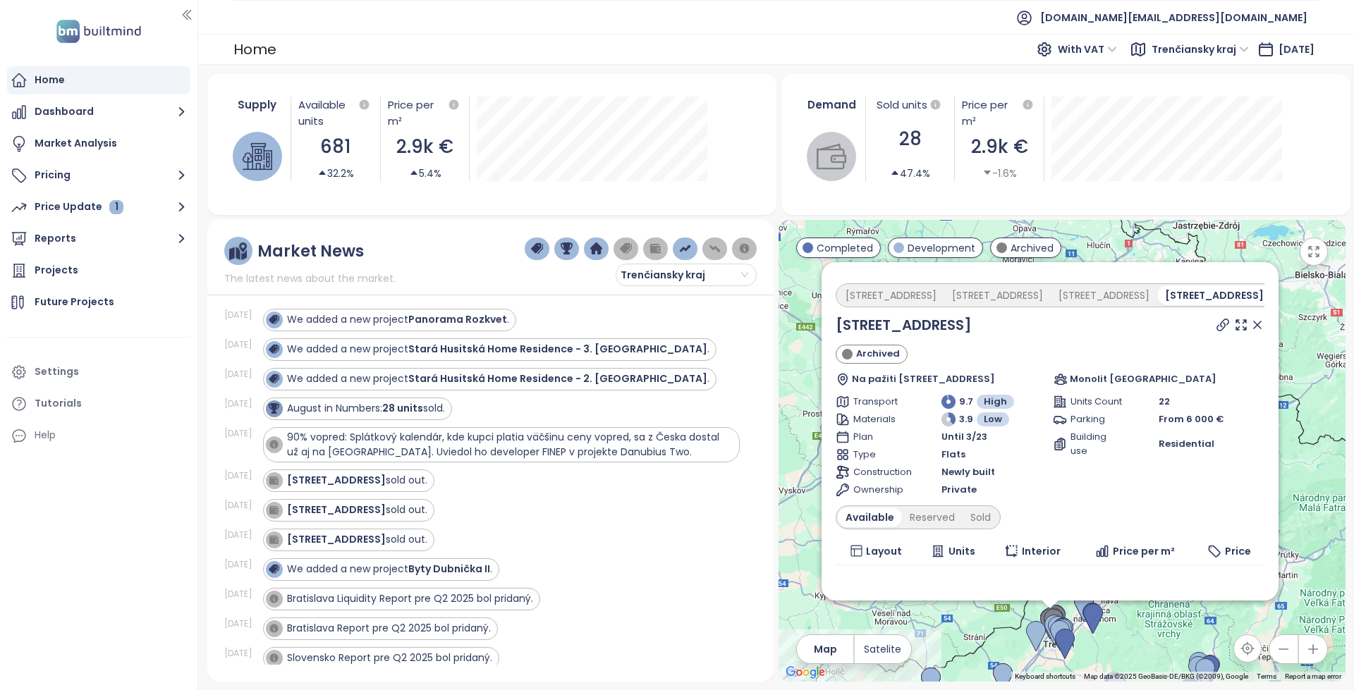
scroll to position [494, 0]
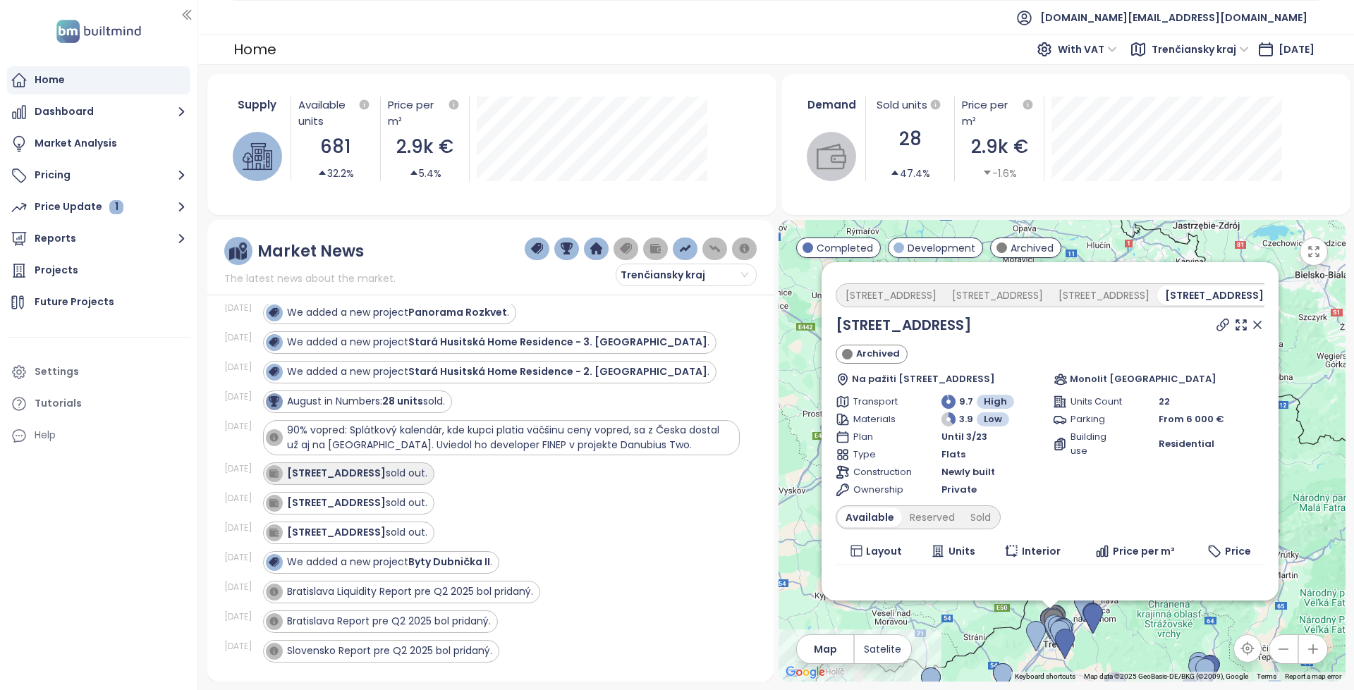
click at [388, 476] on div "Hanzlíkovská 2 sold out." at bounding box center [357, 473] width 140 height 15
copy link "[STREET_ADDRESS]"
drag, startPoint x: 971, startPoint y: 322, endPoint x: 837, endPoint y: 322, distance: 134.0
click at [837, 322] on div "[STREET_ADDRESS]" at bounding box center [1050, 325] width 429 height 21
click at [1212, 297] on div "Open the project website" at bounding box center [1213, 294] width 126 height 16
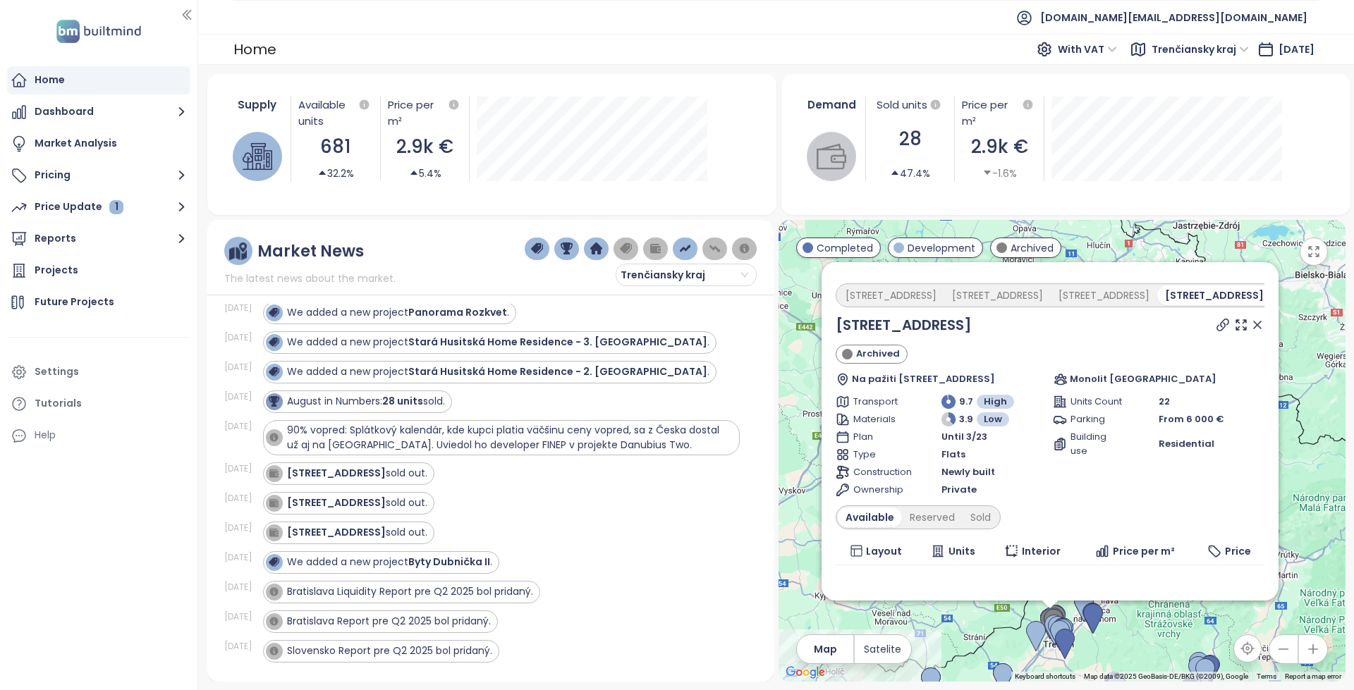
click at [1271, 286] on div "[STREET_ADDRESS]" at bounding box center [1324, 296] width 106 height 20
click at [1216, 322] on icon at bounding box center [1223, 325] width 14 height 14
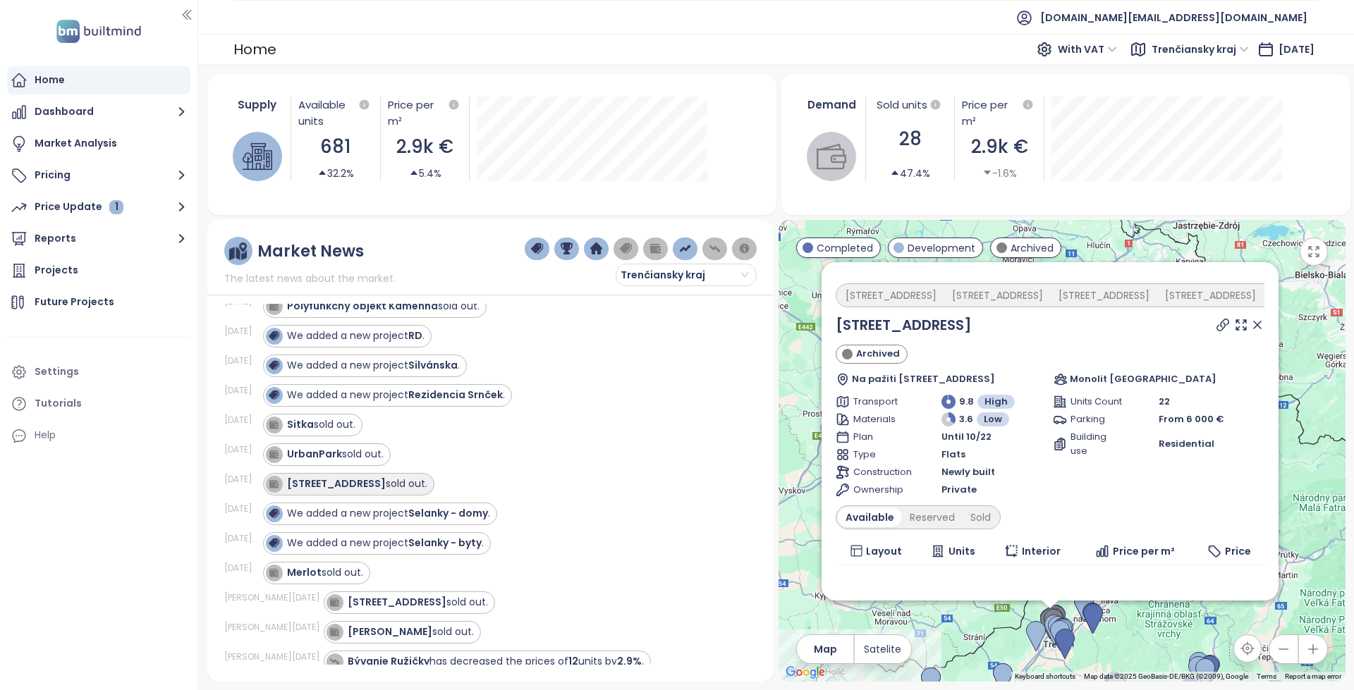
click at [395, 492] on div "[STREET_ADDRESS] sold out." at bounding box center [346, 484] width 161 height 17
drag, startPoint x: 1061, startPoint y: 291, endPoint x: 1149, endPoint y: 320, distance: 92.3
drag, startPoint x: 1152, startPoint y: 335, endPoint x: 759, endPoint y: 447, distance: 408.5
click at [1150, 336] on div "Hanzlíkovská 5 Archived Na pažiti 15, 911 06 Trenčín, Slovakia Monolit Slovakia" at bounding box center [1050, 350] width 429 height 72
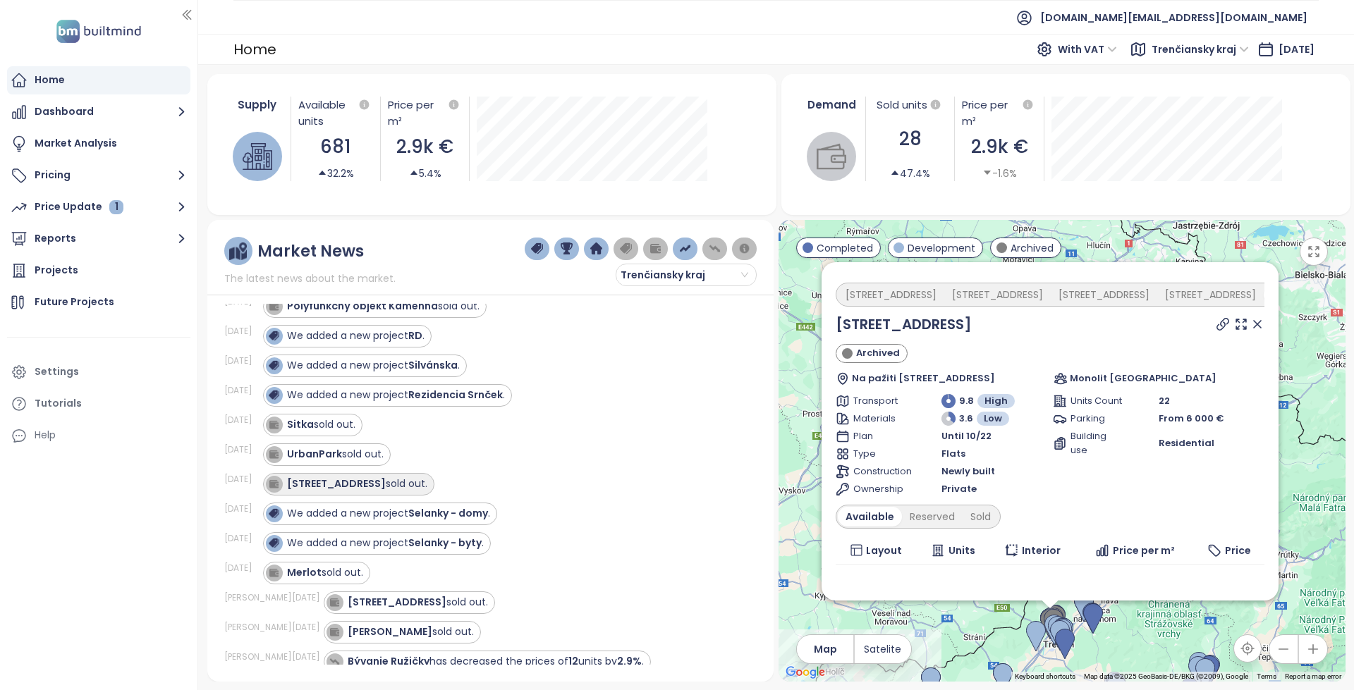
click at [399, 482] on div "[STREET_ADDRESS] sold out." at bounding box center [357, 484] width 140 height 15
click at [378, 492] on div "[STREET_ADDRESS] sold out." at bounding box center [346, 484] width 161 height 17
click at [385, 489] on div "[STREET_ADDRESS] sold out." at bounding box center [357, 484] width 140 height 15
click at [441, 475] on div "[STREET_ADDRESS] sold out." at bounding box center [501, 484] width 477 height 23
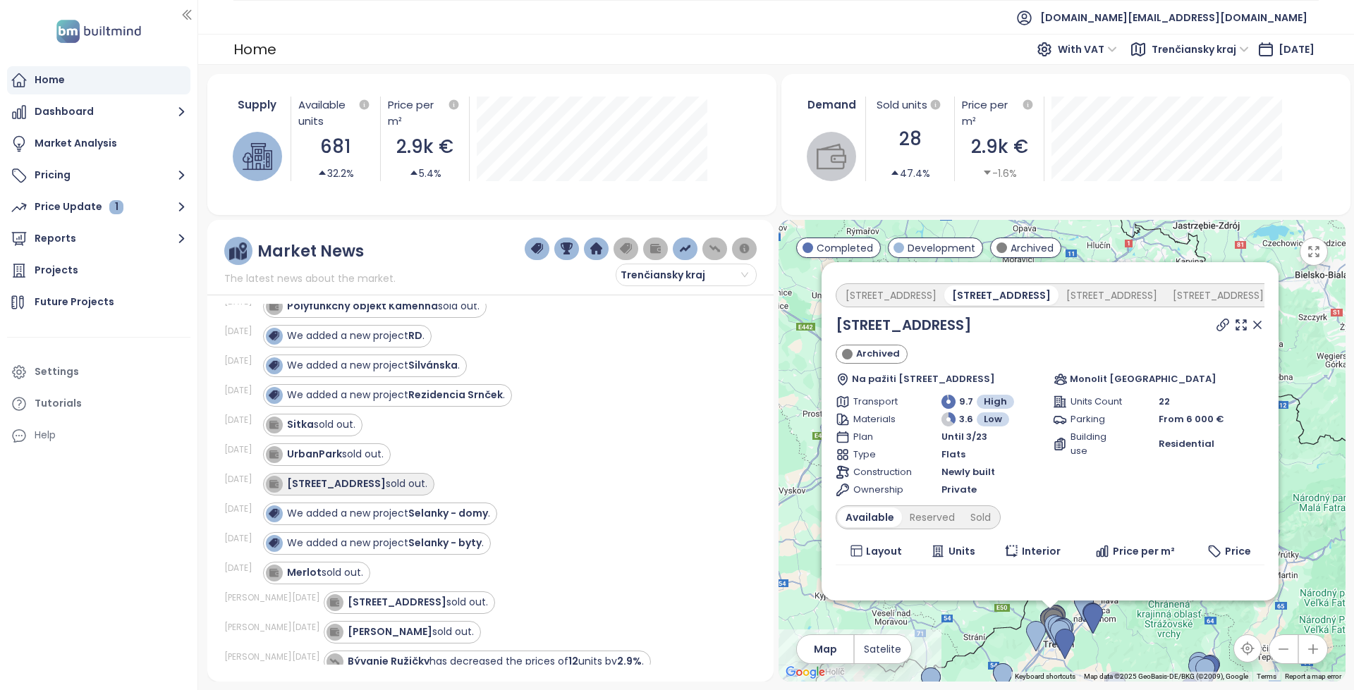
click at [386, 489] on div "[STREET_ADDRESS] sold out." at bounding box center [357, 484] width 140 height 15
click at [398, 589] on div "Jan 13, 25 Hanzlíkovská 4 sold out." at bounding box center [482, 603] width 516 height 30
click at [395, 606] on div "Hanzlíkovská 4 sold out." at bounding box center [418, 602] width 140 height 15
click at [1216, 324] on icon at bounding box center [1223, 325] width 14 height 14
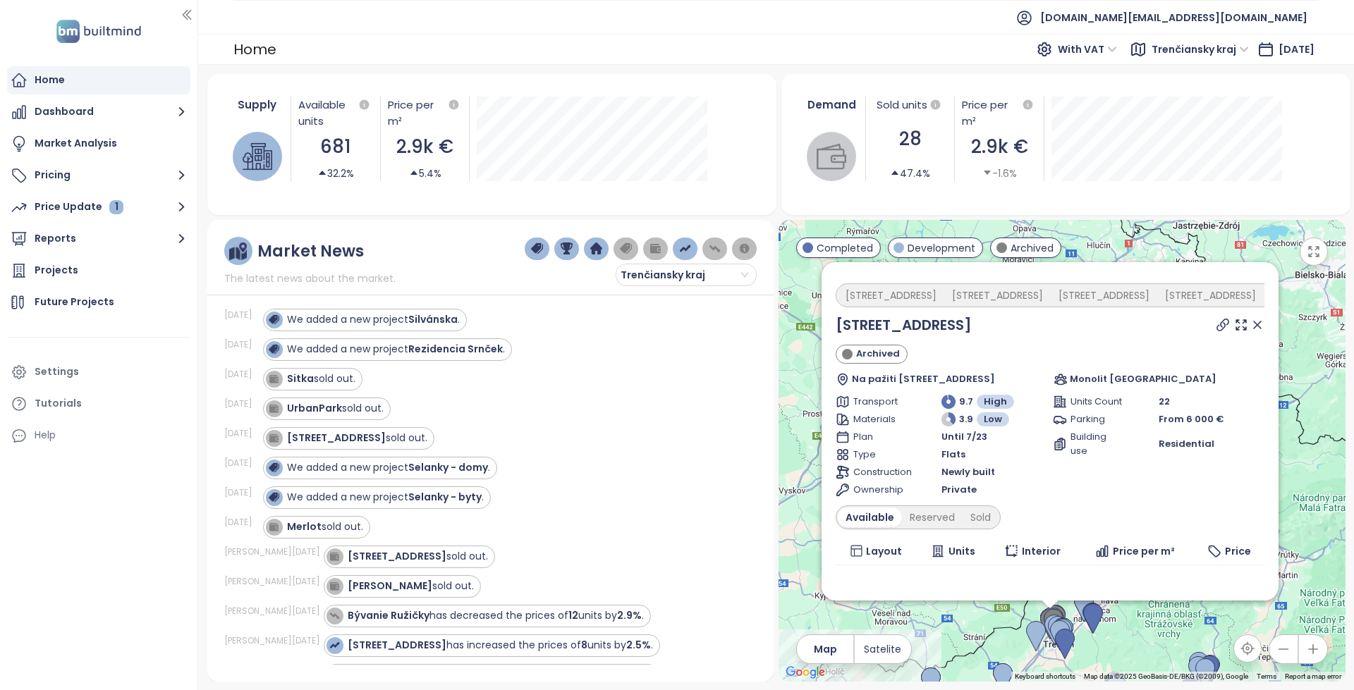
scroll to position [1016, 0]
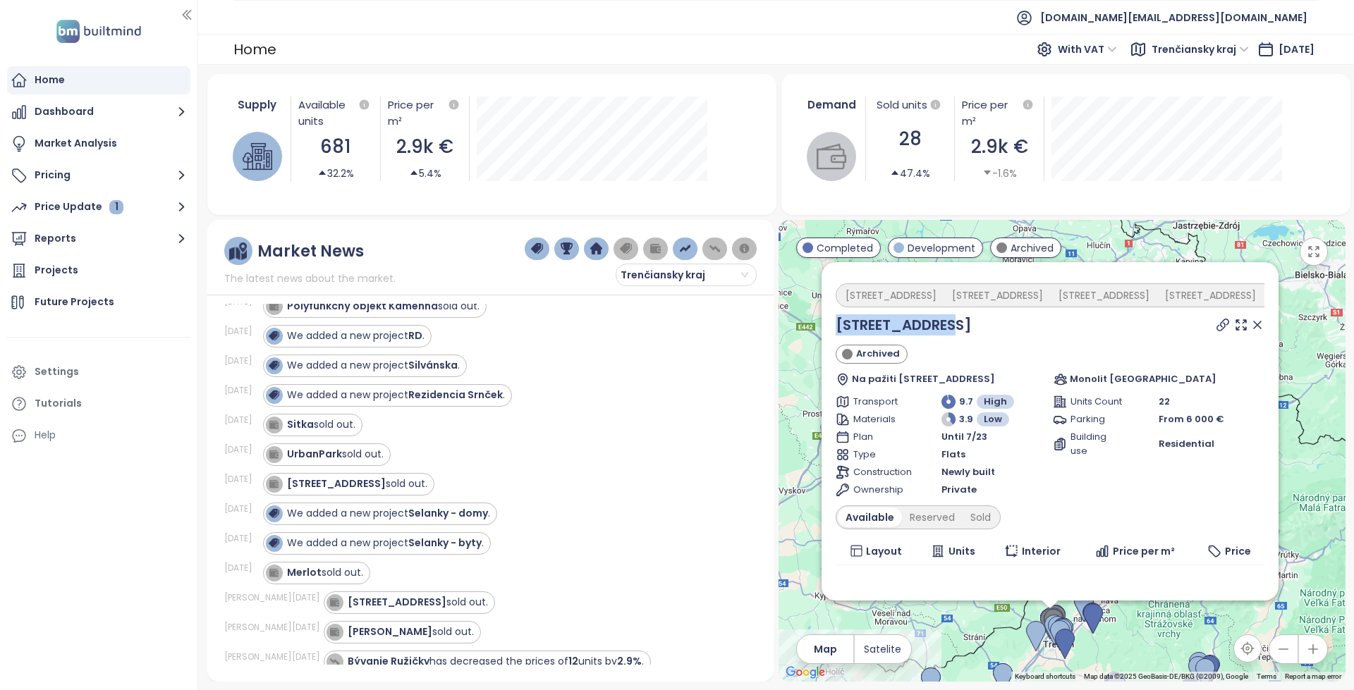
copy link "[STREET_ADDRESS]"
drag, startPoint x: 962, startPoint y: 315, endPoint x: 834, endPoint y: 319, distance: 127.7
click at [834, 319] on div "Hanzlíkovská 4 Hanzlíkovská 2 Hanzlíkovská 8 Hanzlíkovská 1 Hanzlíkovská 5 Hanz…" at bounding box center [1050, 431] width 457 height 338
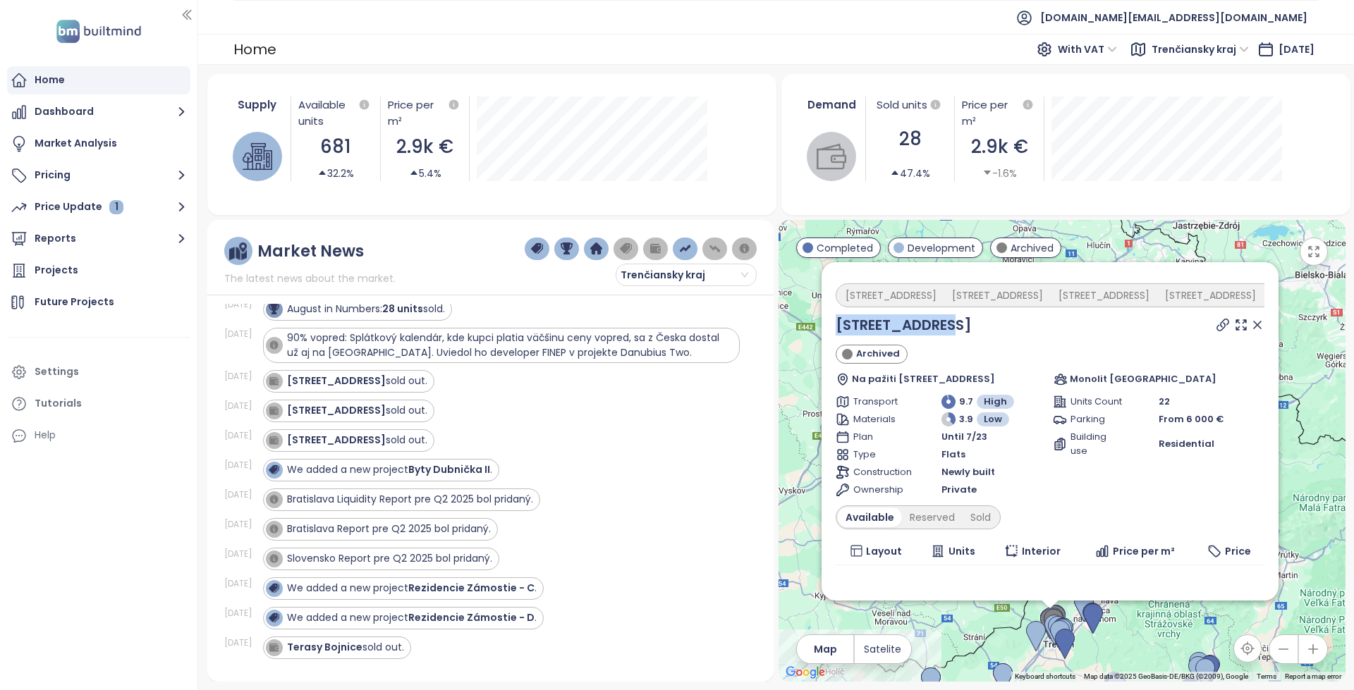
scroll to position [593, 0]
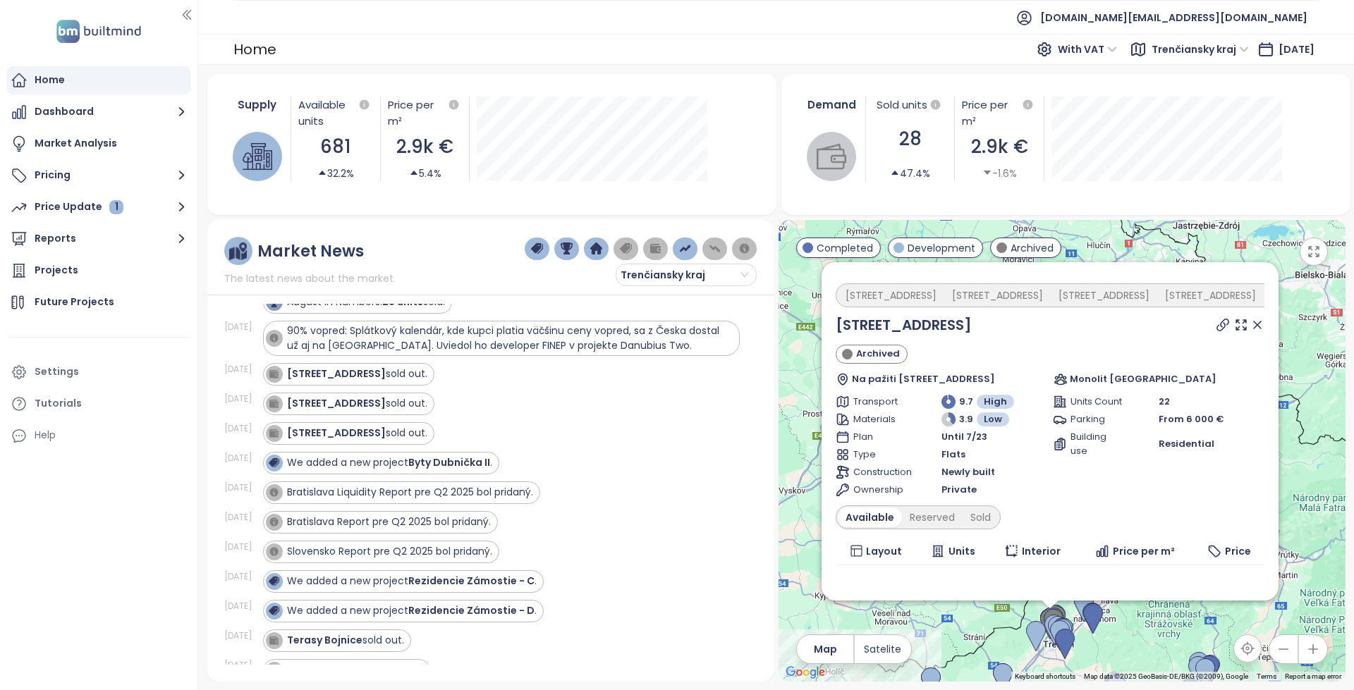
click at [642, 419] on div "Aug 06, 25 Hanzlíkovská 6 sold out." at bounding box center [482, 434] width 516 height 30
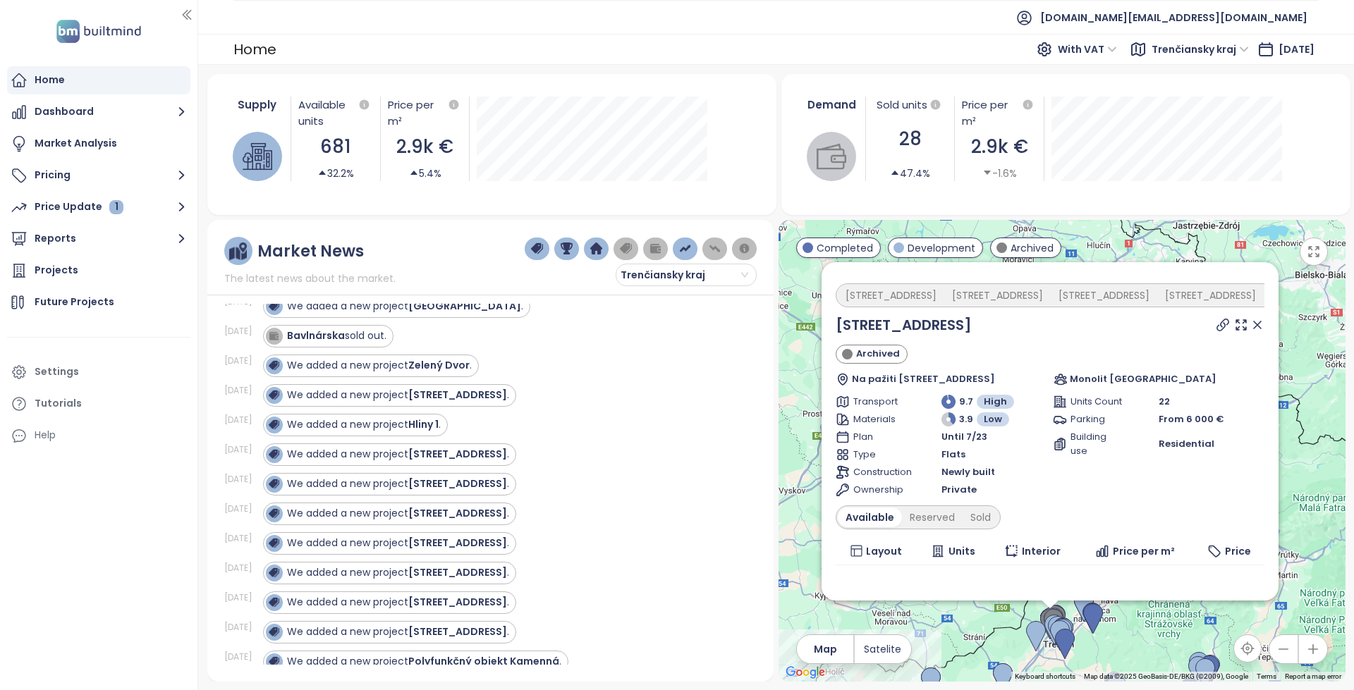
scroll to position [145, 0]
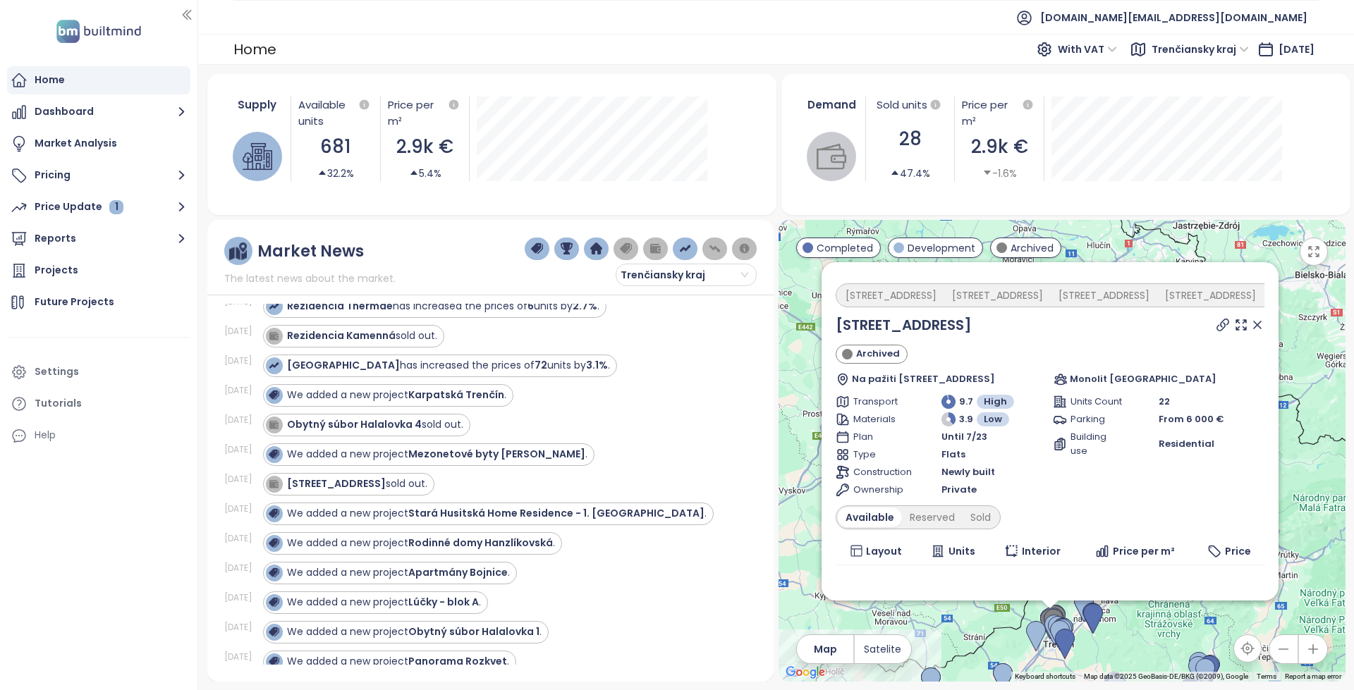
click at [1057, 305] on div "Hanzlíkovská 4 Hanzlíkovská 2 Hanzlíkovská 8 Hanzlíkovská 1 Hanzlíkovská 5 Hanz…" at bounding box center [1268, 295] width 864 height 24
click at [1074, 299] on div "[STREET_ADDRESS]" at bounding box center [1104, 296] width 106 height 20
click at [1216, 322] on icon at bounding box center [1223, 325] width 14 height 14
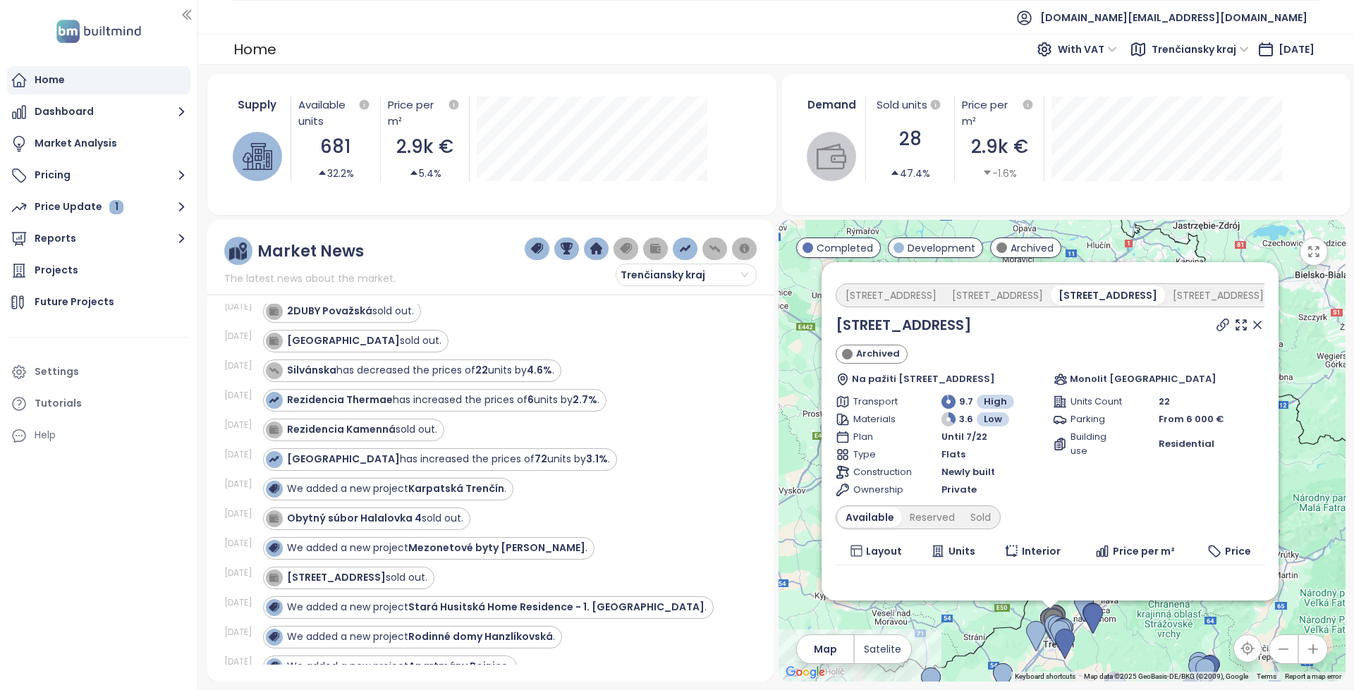
scroll to position [423, 0]
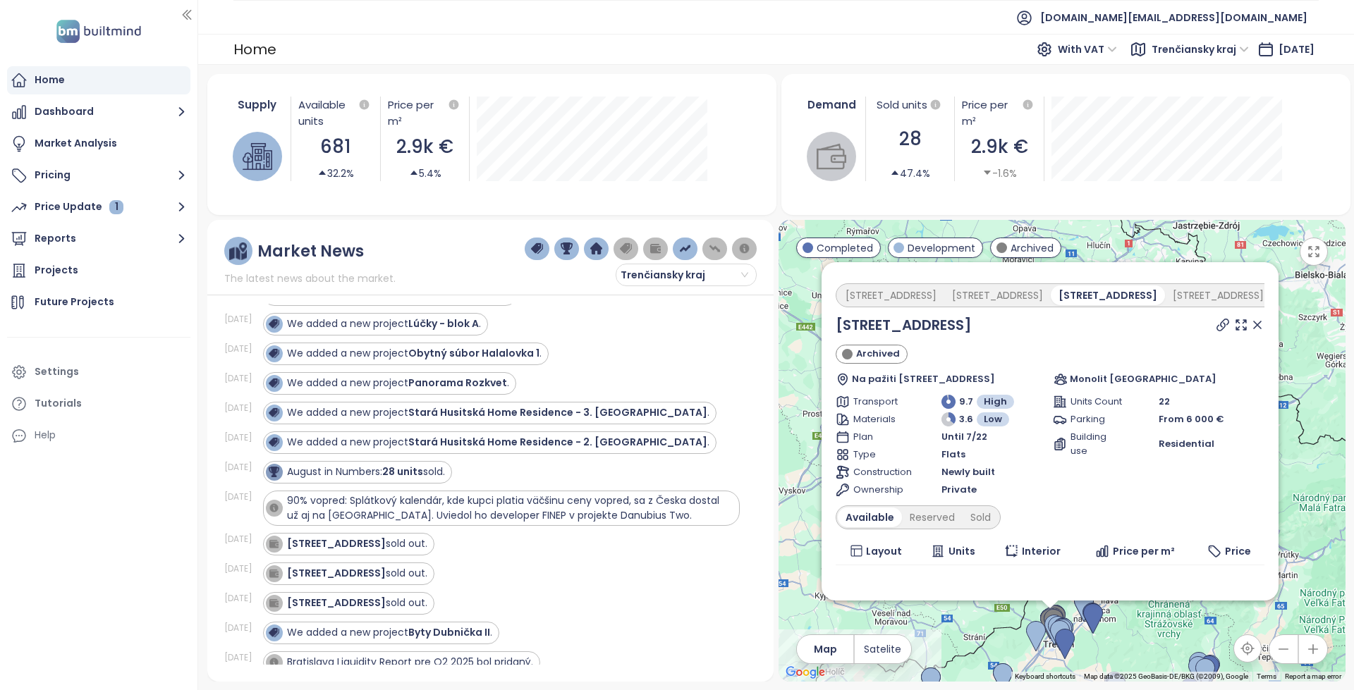
drag, startPoint x: 410, startPoint y: 547, endPoint x: 420, endPoint y: 542, distance: 11.7
click at [410, 547] on div "Hanzlíkovská 2 sold out." at bounding box center [357, 544] width 140 height 15
copy strong "[STREET_ADDRESS]"
drag, startPoint x: 367, startPoint y: 544, endPoint x: 465, endPoint y: 541, distance: 98.8
click at [465, 541] on div "Hanzlíkovská 2 sold out." at bounding box center [501, 544] width 477 height 23
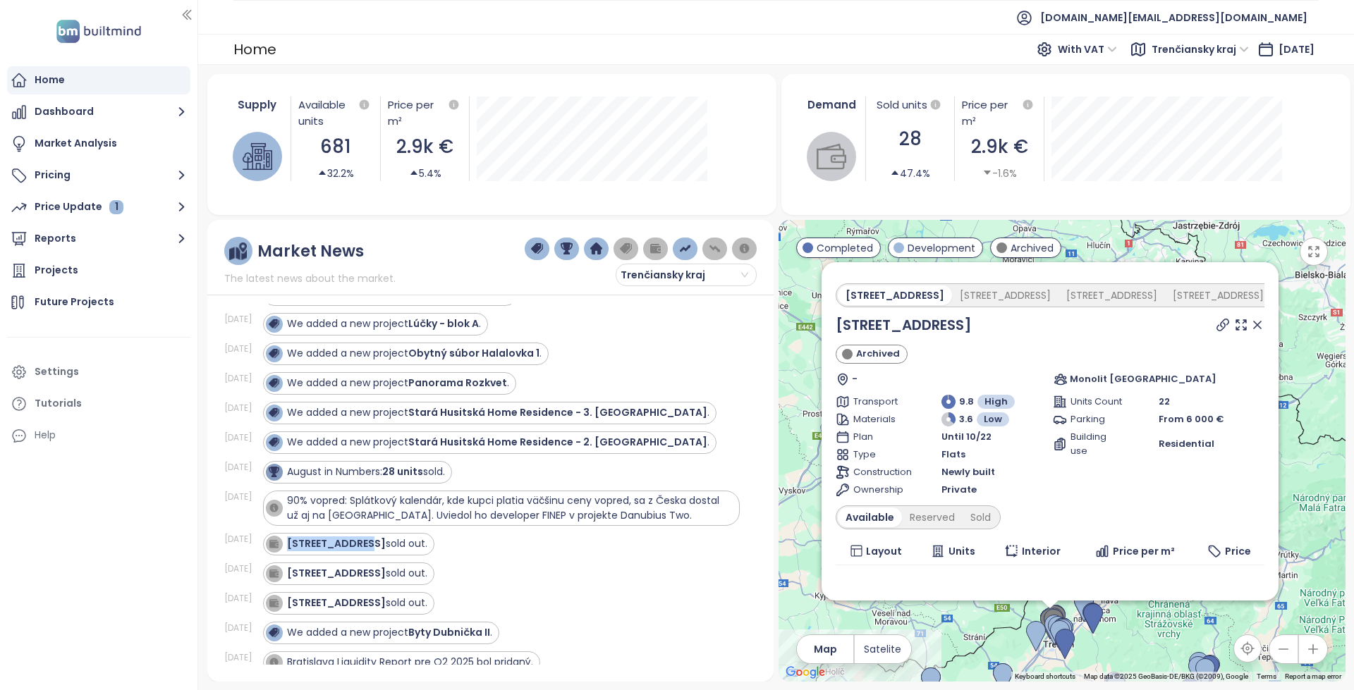
click at [465, 541] on div "Hanzlíkovská 2 sold out." at bounding box center [501, 544] width 477 height 23
click at [994, 293] on div "[STREET_ADDRESS]" at bounding box center [1005, 296] width 106 height 20
click at [1216, 327] on icon at bounding box center [1223, 325] width 14 height 14
click at [1271, 298] on div "[STREET_ADDRESS]" at bounding box center [1324, 296] width 106 height 20
drag, startPoint x: 1231, startPoint y: 297, endPoint x: 1152, endPoint y: 292, distance: 79.1
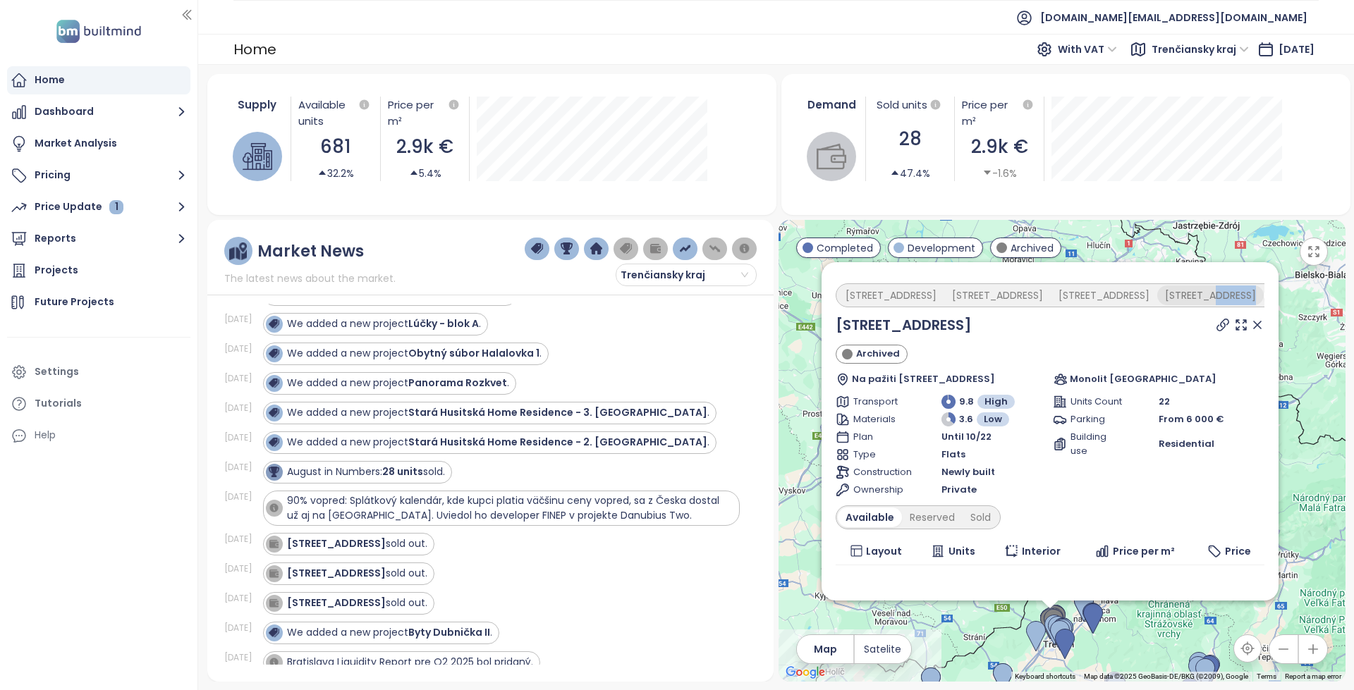
click at [1152, 292] on div "Hanzlíkovská 4 Hanzlíkovská 2 Hanzlíkovská 8 Hanzlíkovská 1 Hanzlíkovská 5 Hanz…" at bounding box center [1268, 296] width 860 height 20
click at [1264, 291] on div "[STREET_ADDRESS]" at bounding box center [1321, 296] width 114 height 20
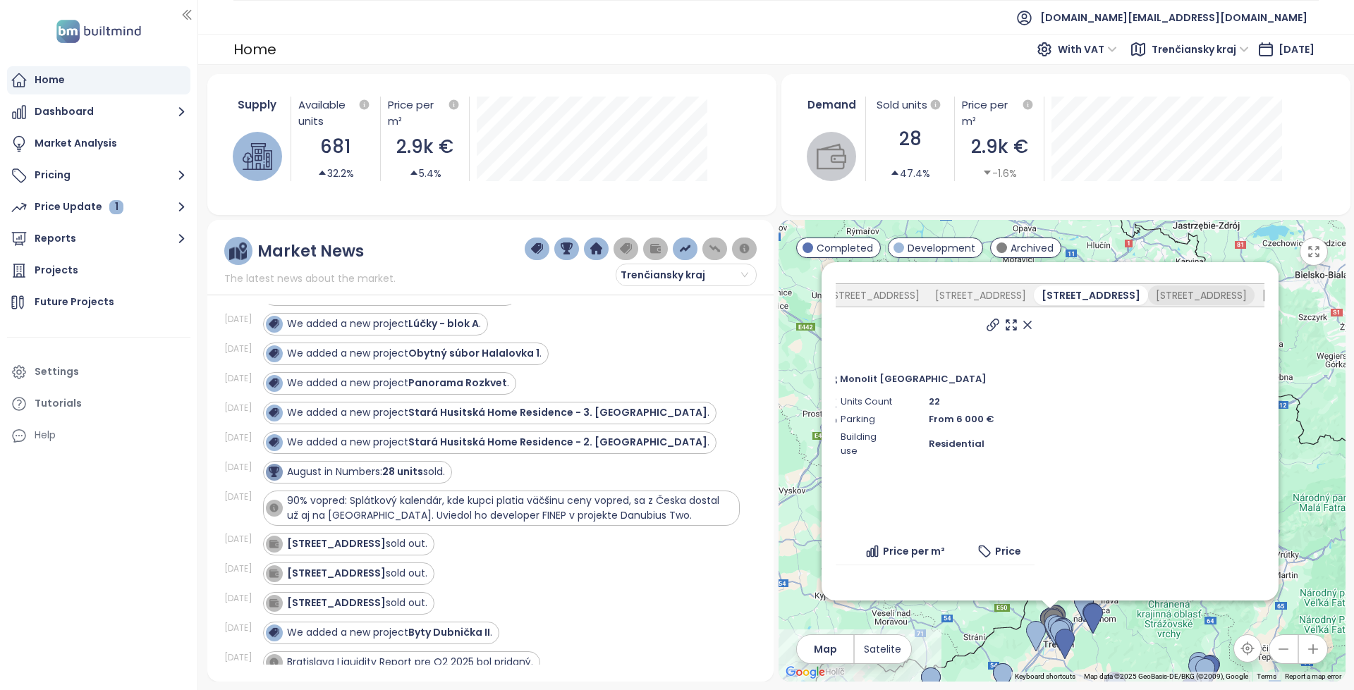
click at [1148, 293] on div "[STREET_ADDRESS]" at bounding box center [1201, 296] width 106 height 20
click at [1034, 293] on div "[STREET_ADDRESS]" at bounding box center [1087, 296] width 106 height 20
click at [927, 288] on div "[STREET_ADDRESS]" at bounding box center [980, 296] width 106 height 20
click at [848, 292] on div "[STREET_ADDRESS]" at bounding box center [874, 296] width 106 height 20
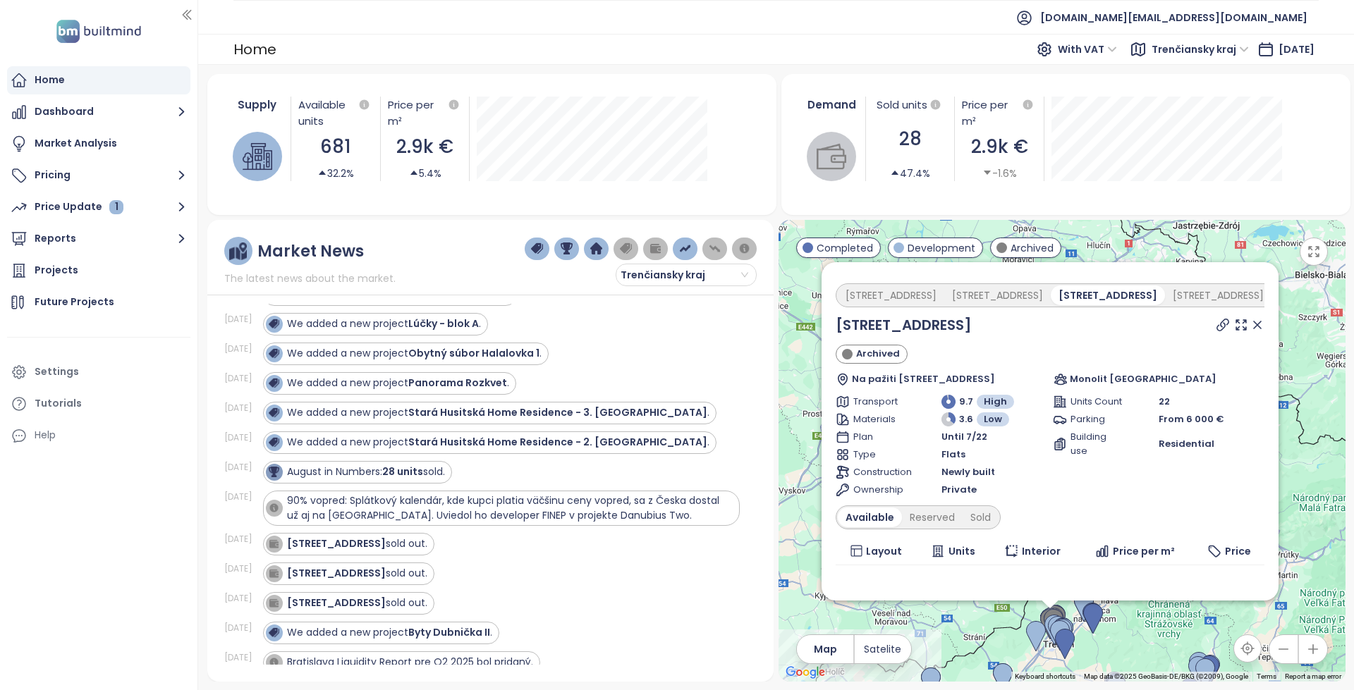
click at [1271, 300] on div "[STREET_ADDRESS]" at bounding box center [1324, 296] width 106 height 20
click at [1165, 298] on div "[STREET_ADDRESS]" at bounding box center [1218, 296] width 106 height 20
click at [1271, 298] on div "[STREET_ADDRESS]" at bounding box center [1324, 296] width 106 height 20
click at [889, 294] on div "[STREET_ADDRESS]" at bounding box center [891, 296] width 106 height 20
click at [1051, 343] on div "Hanzlíkovská 6 Archived Na pažiti 15, 911 06 Trenčín, Slovakia Monolit Slovakia" at bounding box center [1050, 351] width 429 height 72
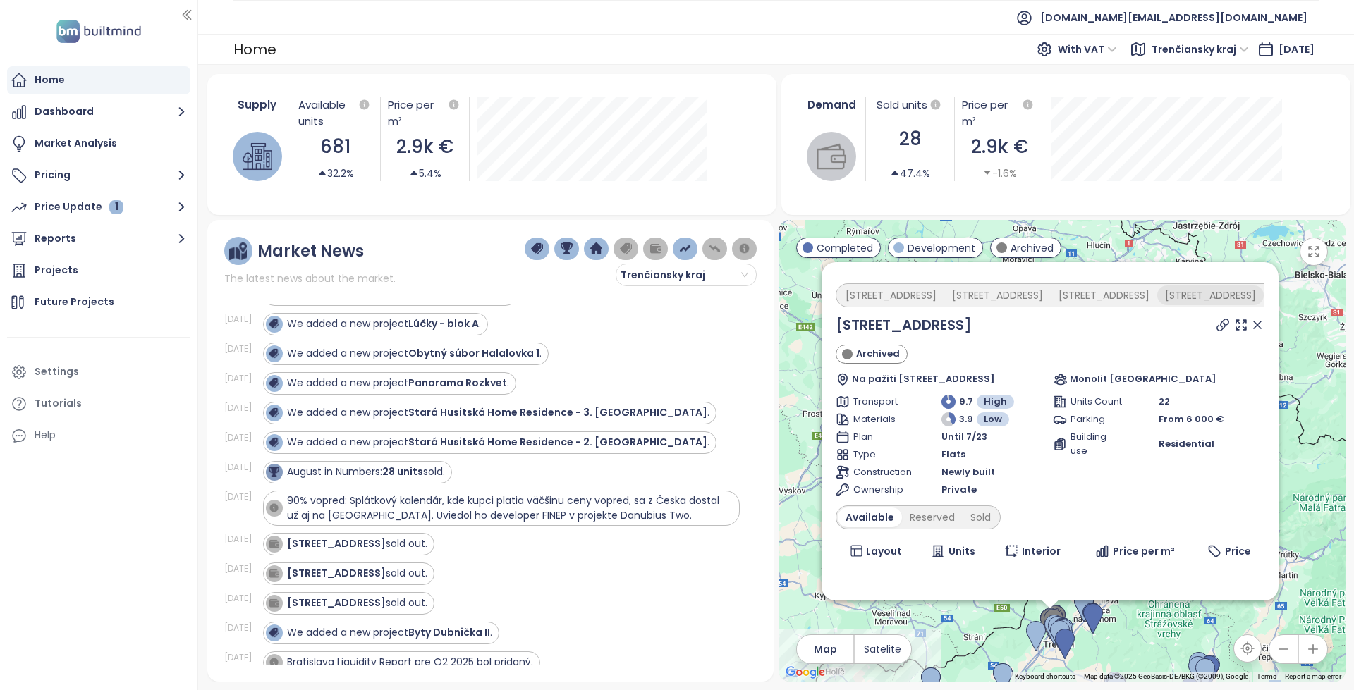
click at [1157, 302] on div "[STREET_ADDRESS]" at bounding box center [1210, 296] width 106 height 20
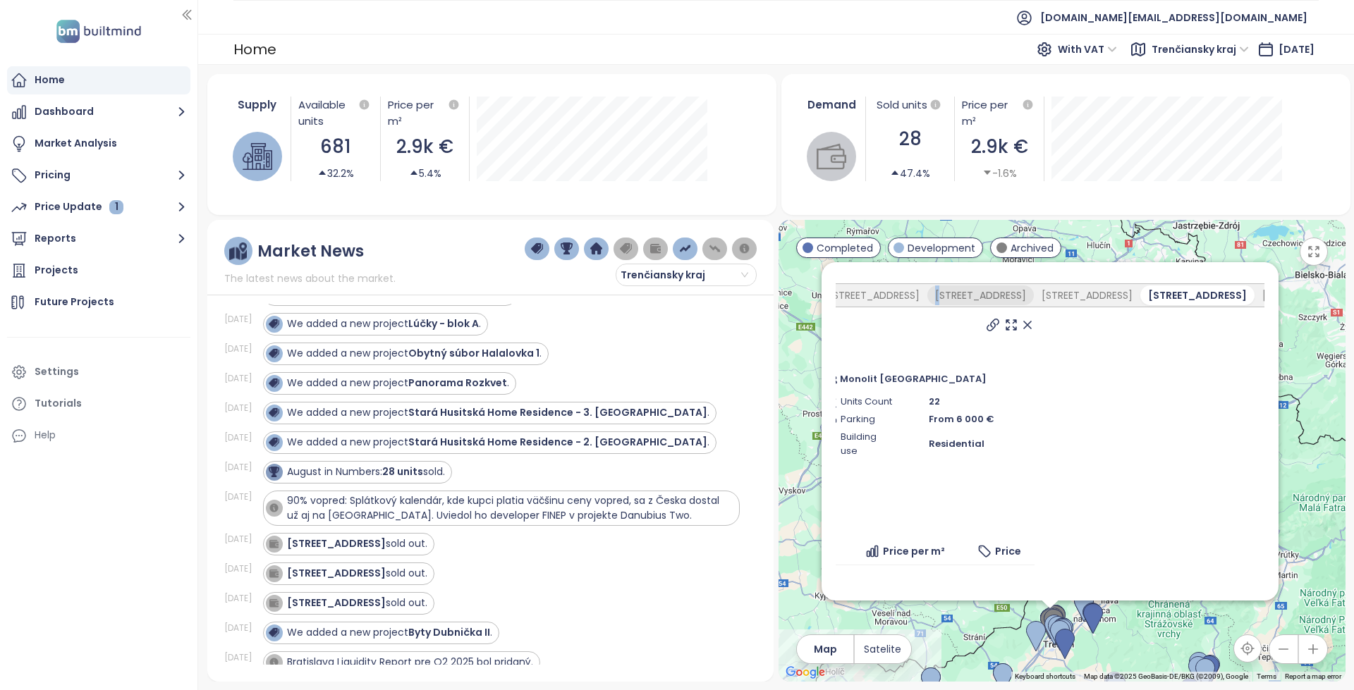
click at [927, 290] on div "[STREET_ADDRESS]" at bounding box center [980, 296] width 106 height 20
click at [845, 291] on div "[STREET_ADDRESS]" at bounding box center [874, 296] width 106 height 20
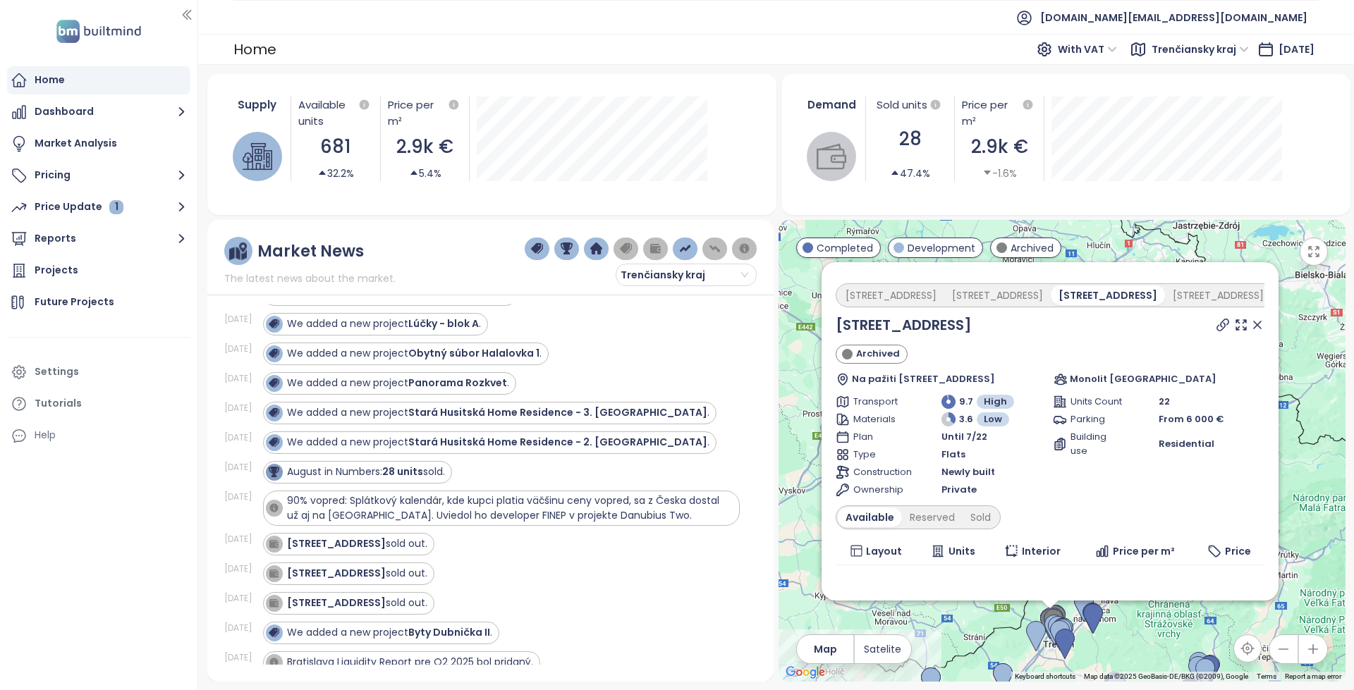
click at [1271, 295] on div "[STREET_ADDRESS]" at bounding box center [1324, 296] width 106 height 20
click at [1264, 291] on div "[STREET_ADDRESS]" at bounding box center [1317, 296] width 106 height 20
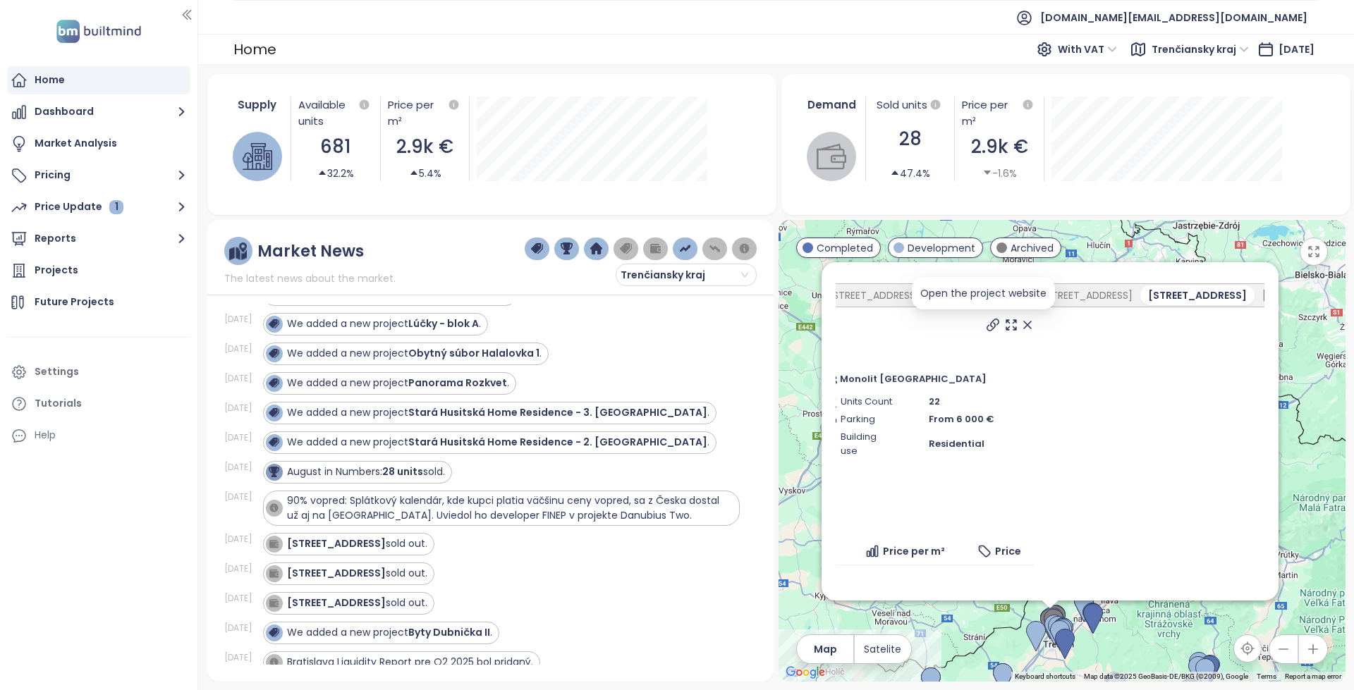
click at [986, 324] on icon at bounding box center [993, 325] width 14 height 14
click at [389, 577] on div "[STREET_ADDRESS] sold out." at bounding box center [357, 573] width 140 height 15
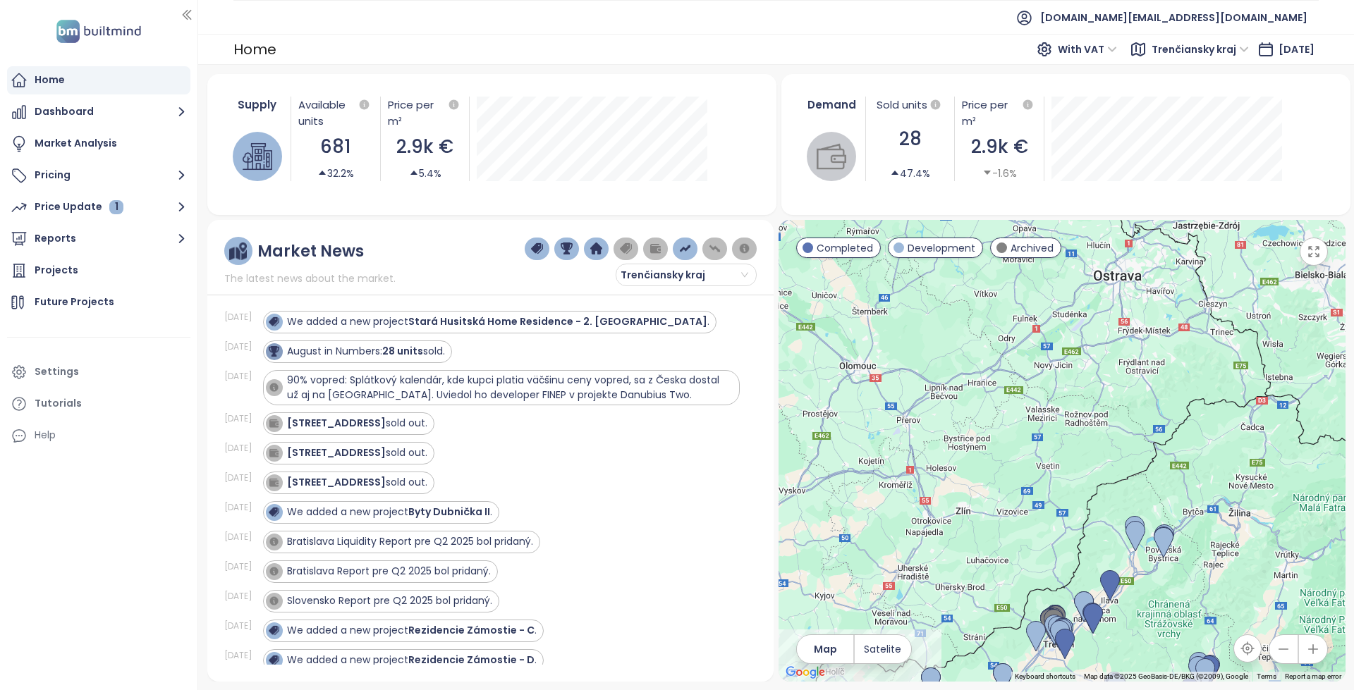
scroll to position [564, 0]
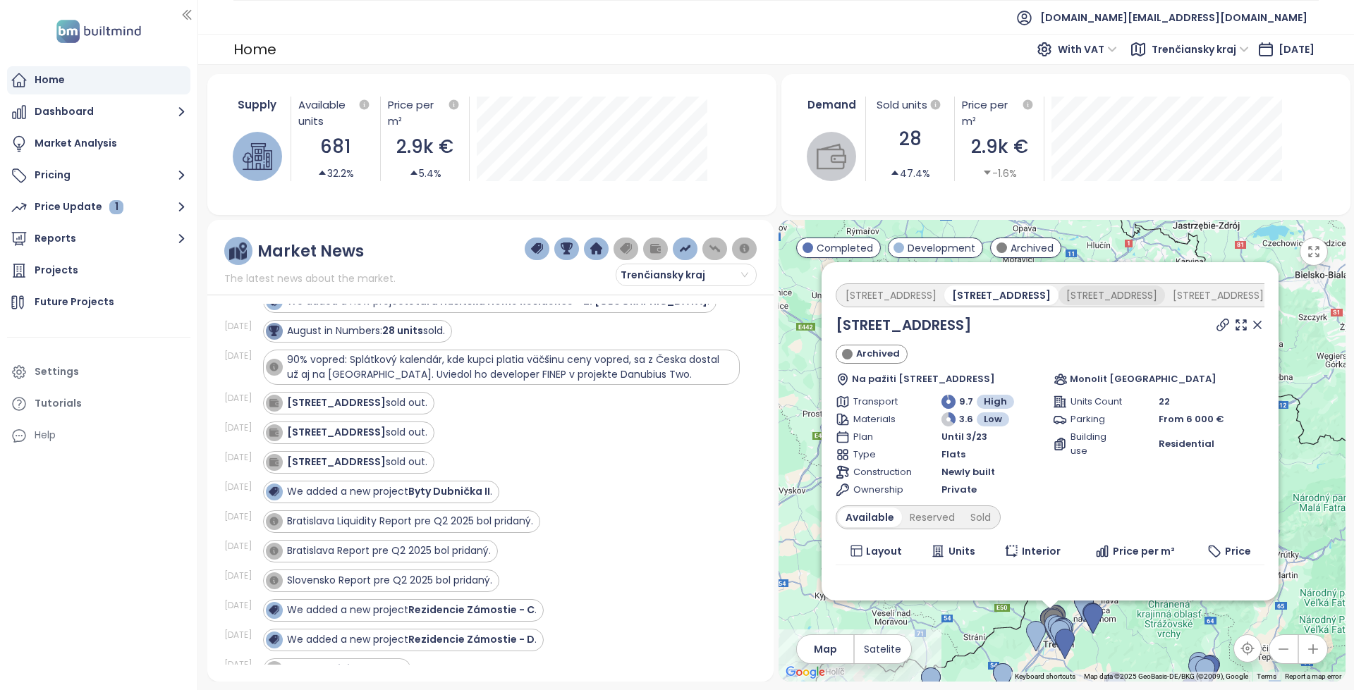
click at [1059, 288] on div "[STREET_ADDRESS]" at bounding box center [1112, 296] width 106 height 20
click at [1172, 292] on div "[STREET_ADDRESS]" at bounding box center [1210, 296] width 106 height 20
click at [1264, 293] on div "[STREET_ADDRESS]" at bounding box center [1317, 296] width 106 height 20
click at [1051, 293] on div "[STREET_ADDRESS]" at bounding box center [1104, 296] width 106 height 20
click at [982, 298] on div "[STREET_ADDRESS]" at bounding box center [997, 296] width 106 height 20
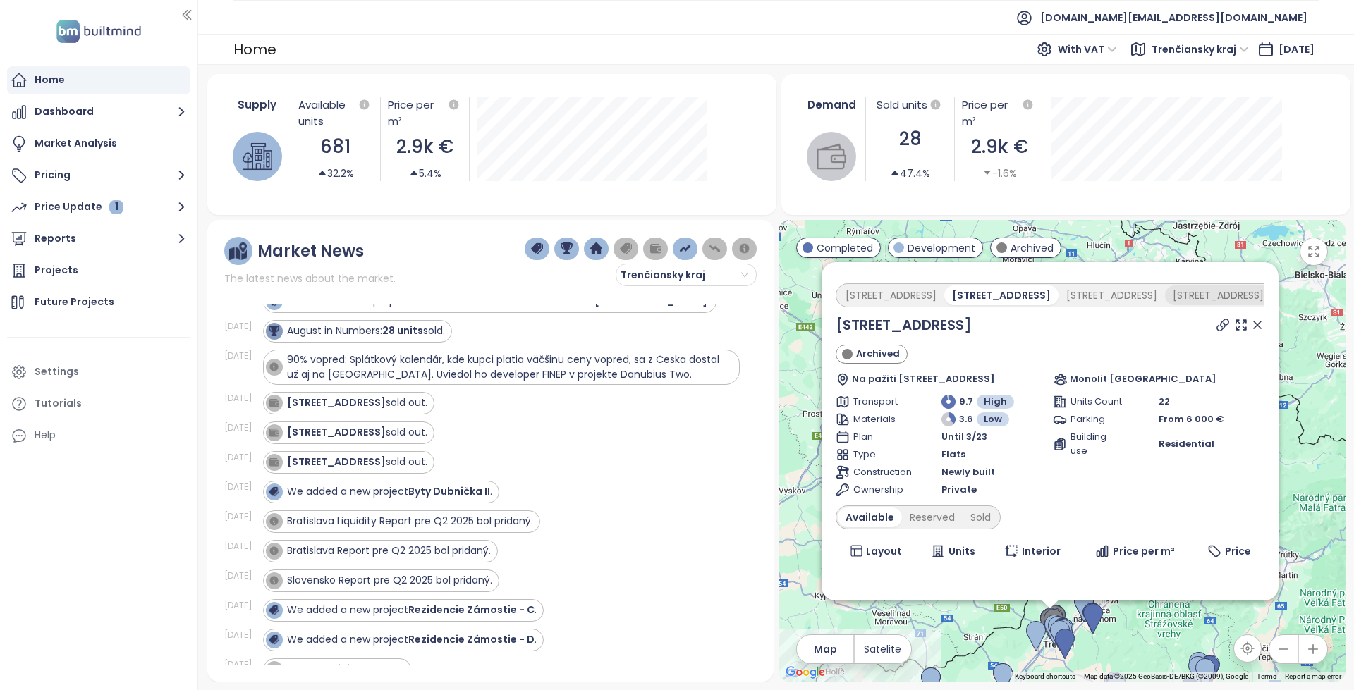
click at [1165, 289] on div "[STREET_ADDRESS]" at bounding box center [1218, 296] width 106 height 20
click at [1271, 295] on div "[STREET_ADDRESS]" at bounding box center [1324, 296] width 106 height 20
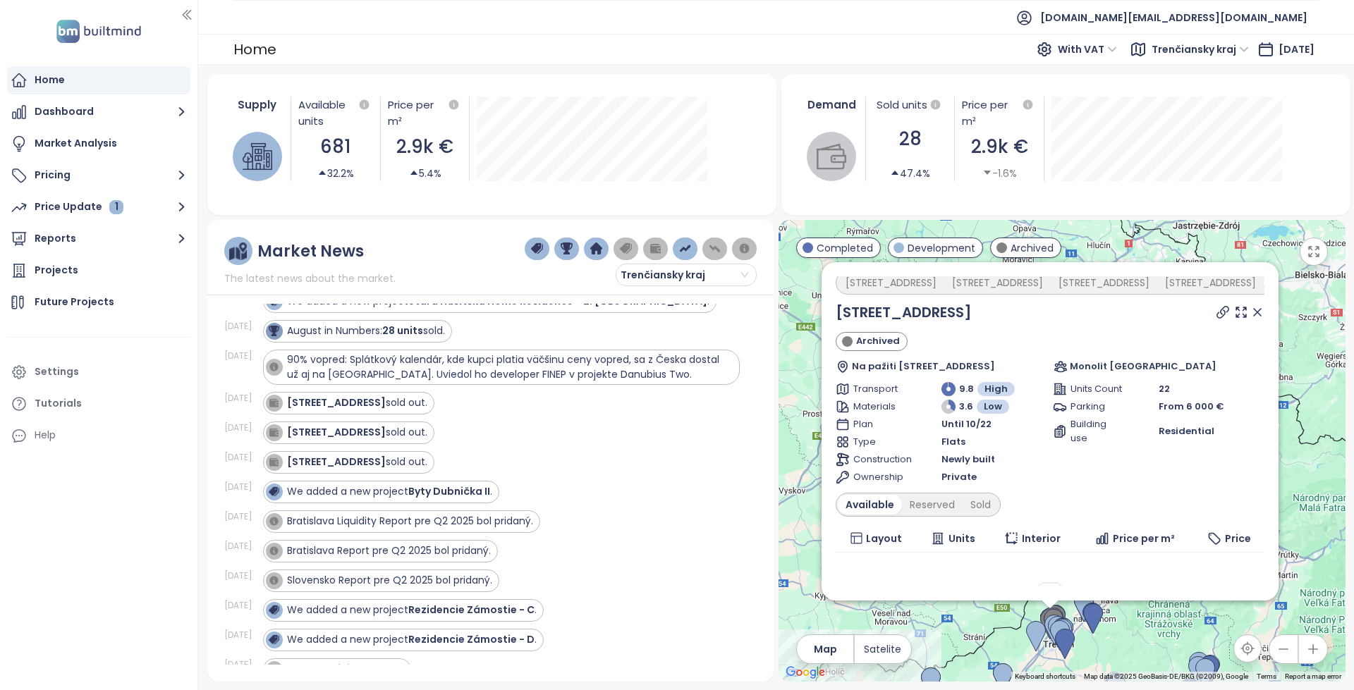
scroll to position [0, 0]
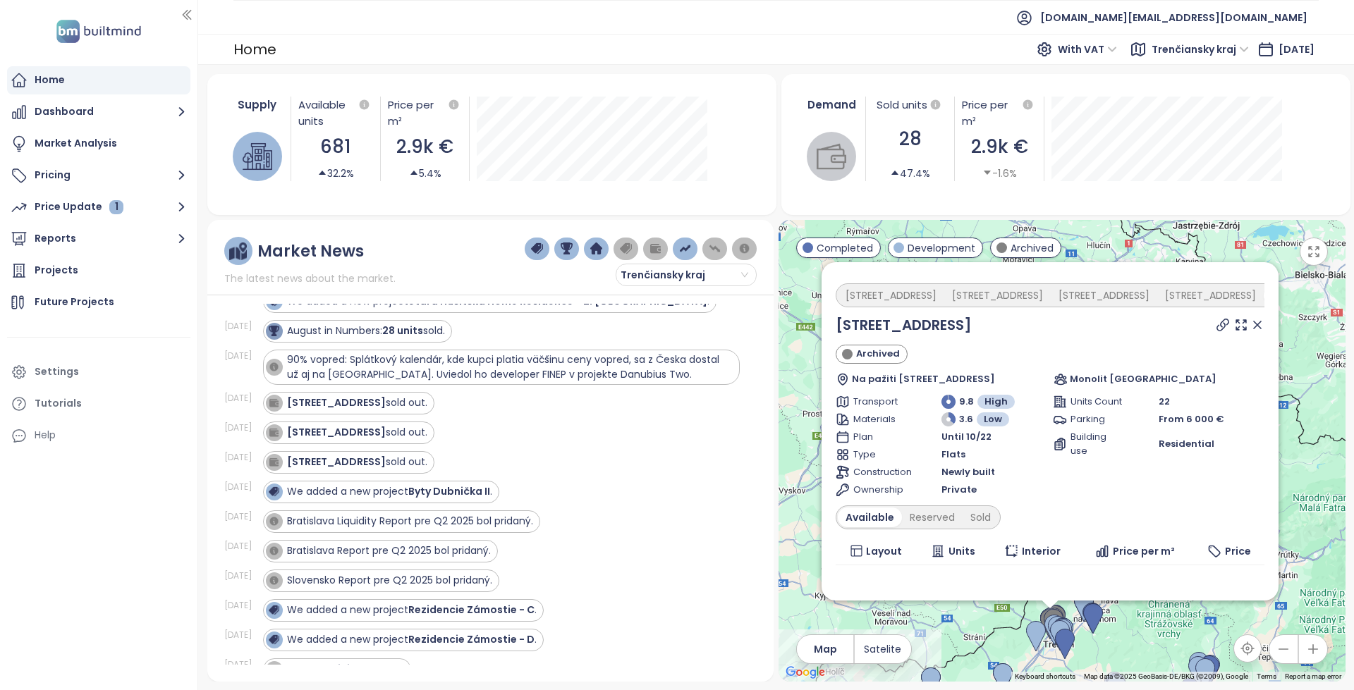
drag, startPoint x: 1169, startPoint y: 281, endPoint x: 1246, endPoint y: 298, distance: 79.4
click at [1139, 372] on span "Monolit [GEOGRAPHIC_DATA]" at bounding box center [1142, 379] width 147 height 14
click at [1113, 379] on span "Monolit [GEOGRAPHIC_DATA]" at bounding box center [1142, 379] width 147 height 14
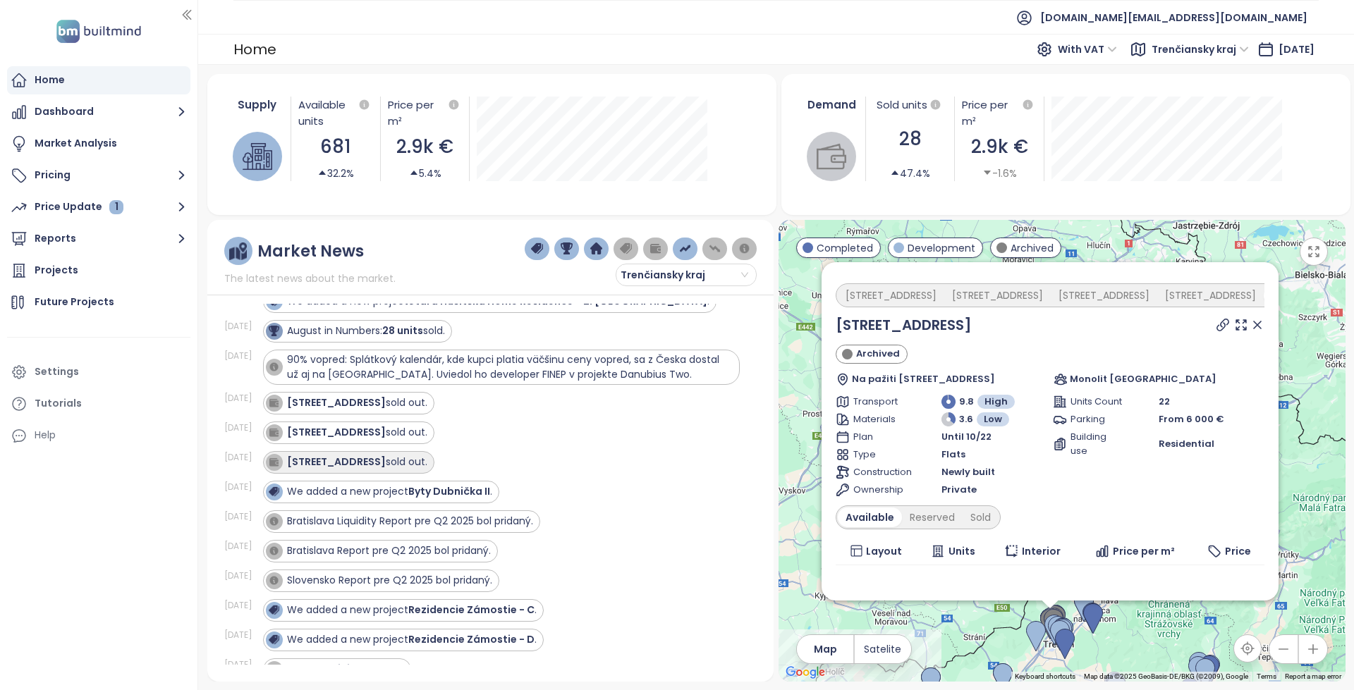
click at [401, 465] on div "[STREET_ADDRESS] sold out." at bounding box center [357, 462] width 140 height 15
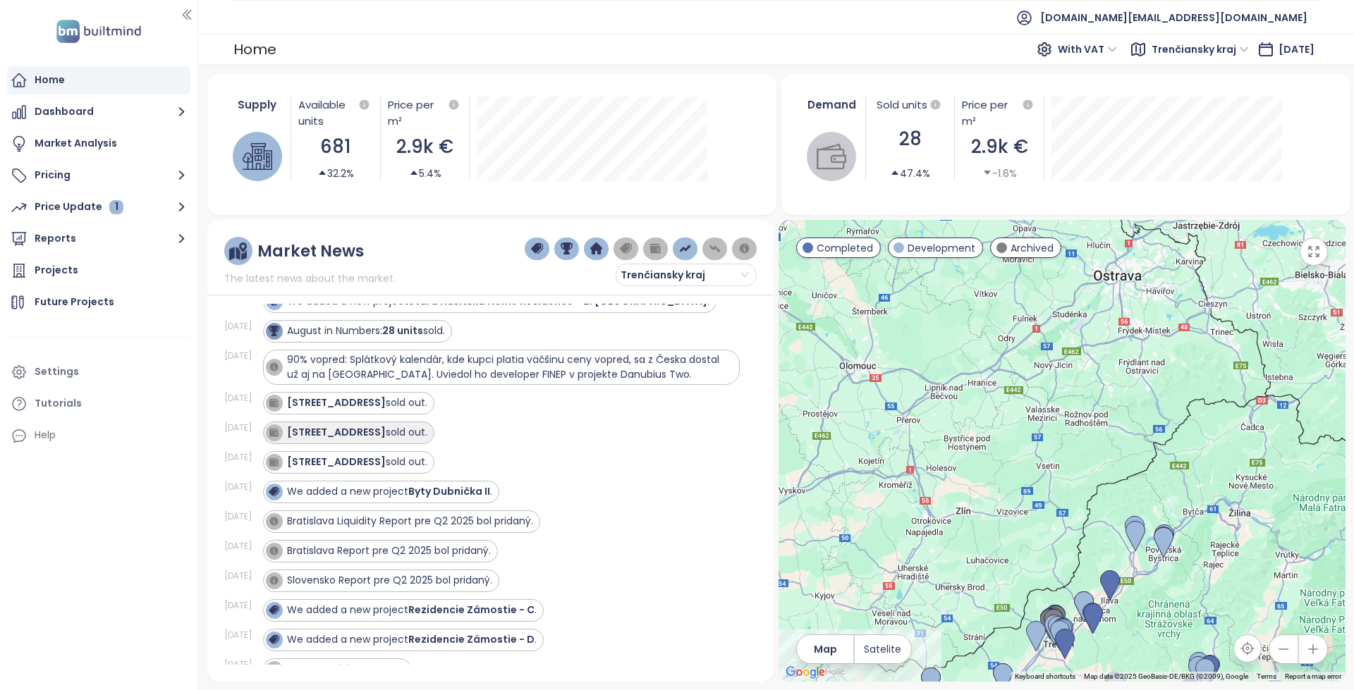
click at [393, 429] on div "[STREET_ADDRESS] sold out." at bounding box center [357, 432] width 140 height 15
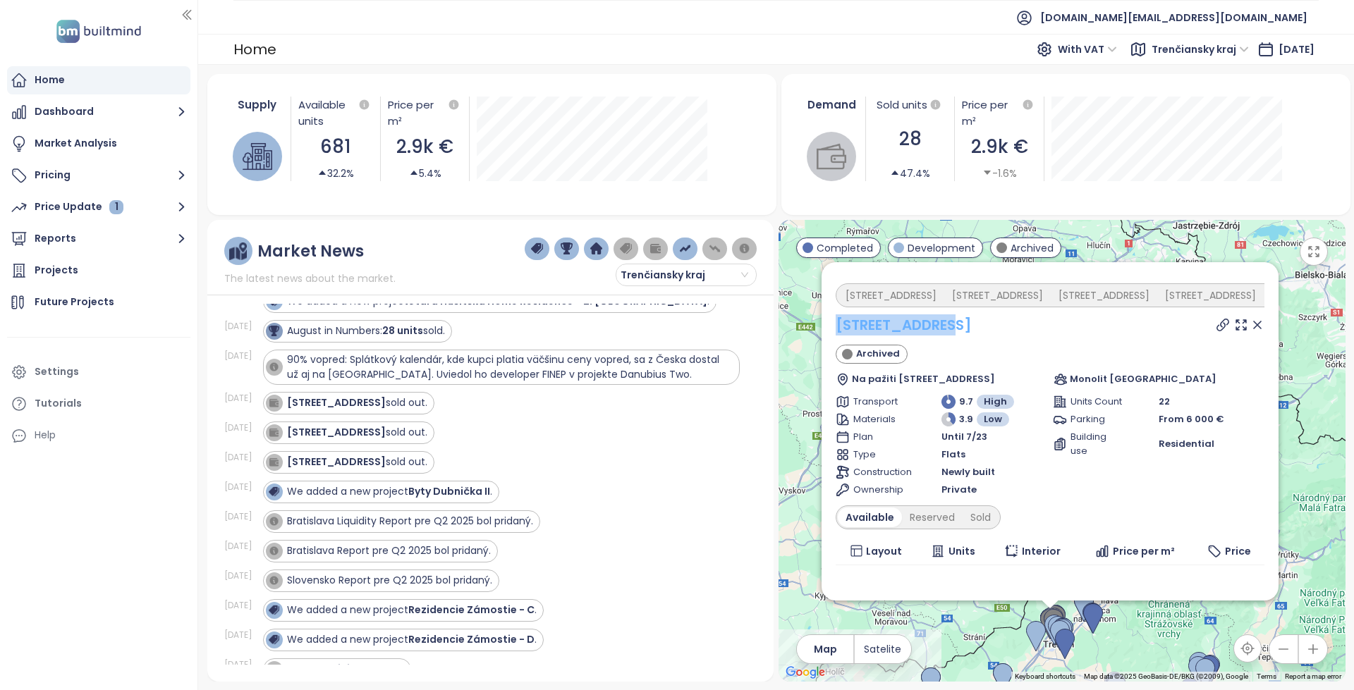
drag, startPoint x: 989, startPoint y: 320, endPoint x: 837, endPoint y: 329, distance: 152.6
click at [837, 329] on div "[STREET_ADDRESS]" at bounding box center [1050, 325] width 429 height 21
click at [384, 432] on div "[STREET_ADDRESS] sold out." at bounding box center [357, 432] width 140 height 15
click at [401, 429] on div "[STREET_ADDRESS] sold out." at bounding box center [357, 432] width 140 height 15
click at [1159, 302] on div "[STREET_ADDRESS]" at bounding box center [1210, 296] width 106 height 20
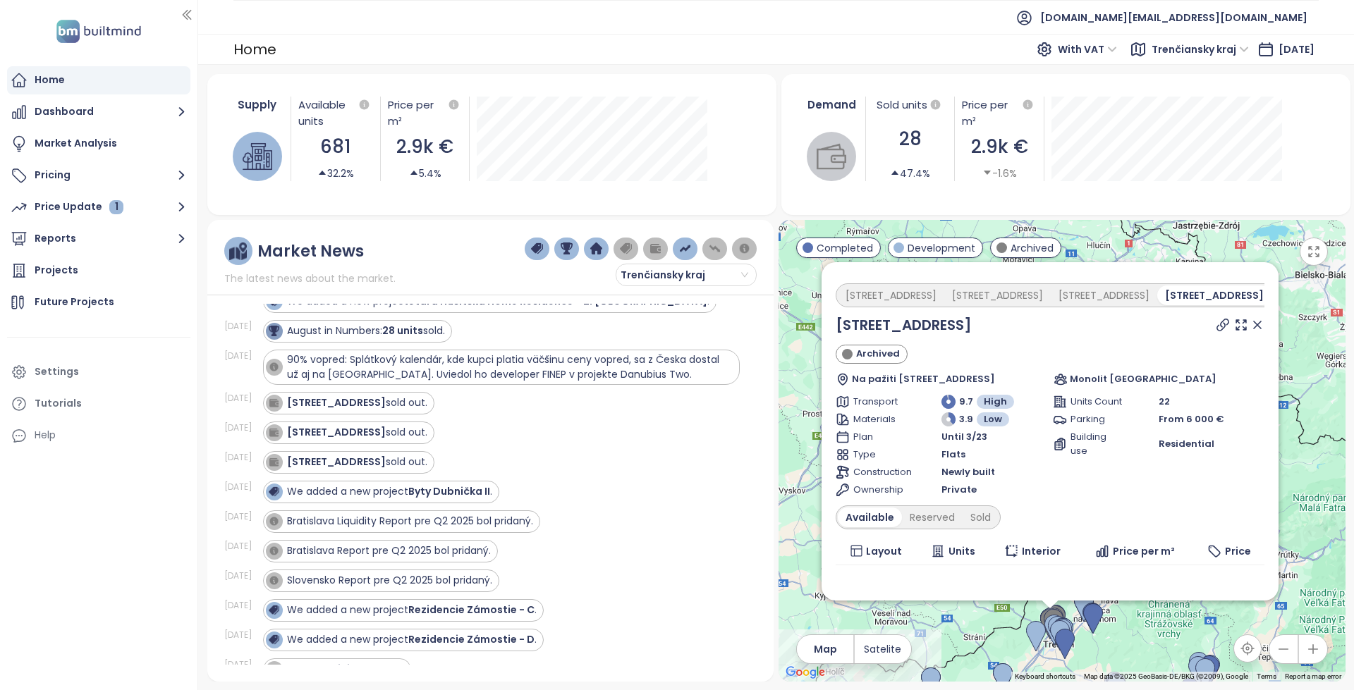
click at [1216, 325] on icon at bounding box center [1223, 325] width 14 height 14
click at [401, 459] on div "[STREET_ADDRESS] sold out." at bounding box center [357, 462] width 140 height 15
click at [1216, 326] on icon at bounding box center [1223, 325] width 14 height 14
click at [1271, 291] on div "[STREET_ADDRESS]" at bounding box center [1324, 296] width 106 height 20
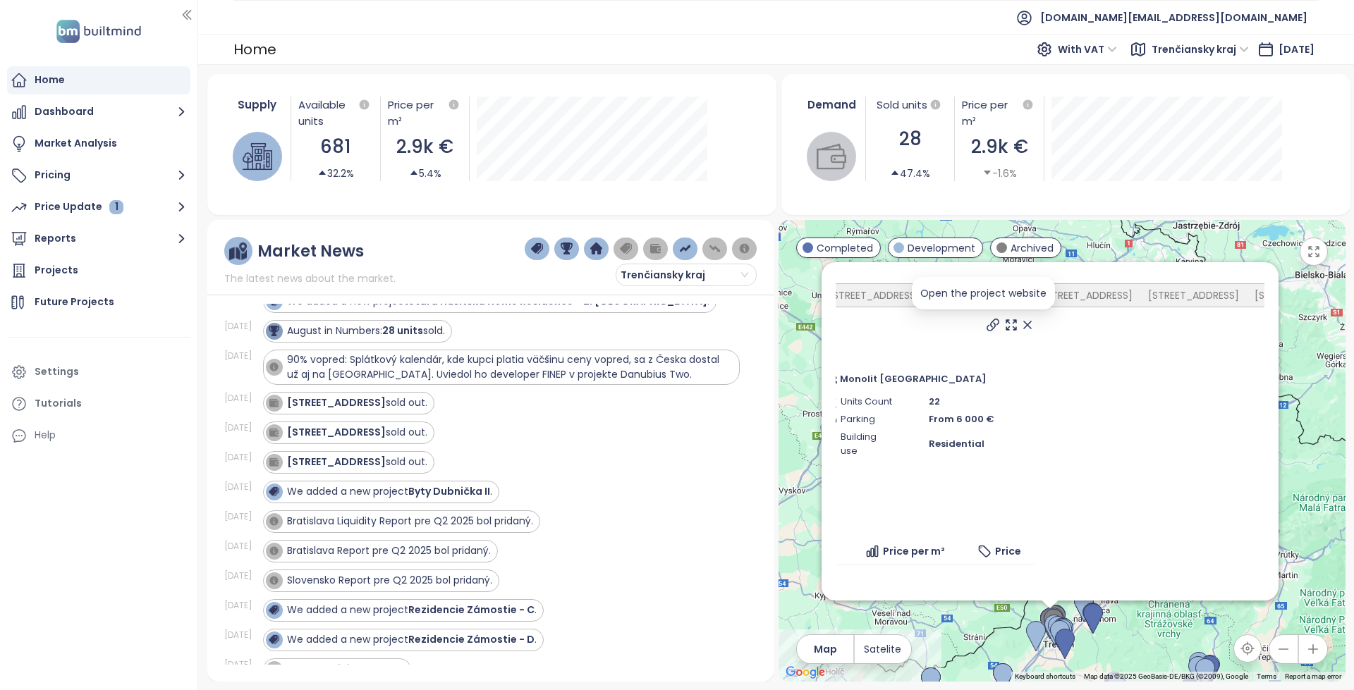
click at [986, 324] on icon at bounding box center [993, 325] width 14 height 14
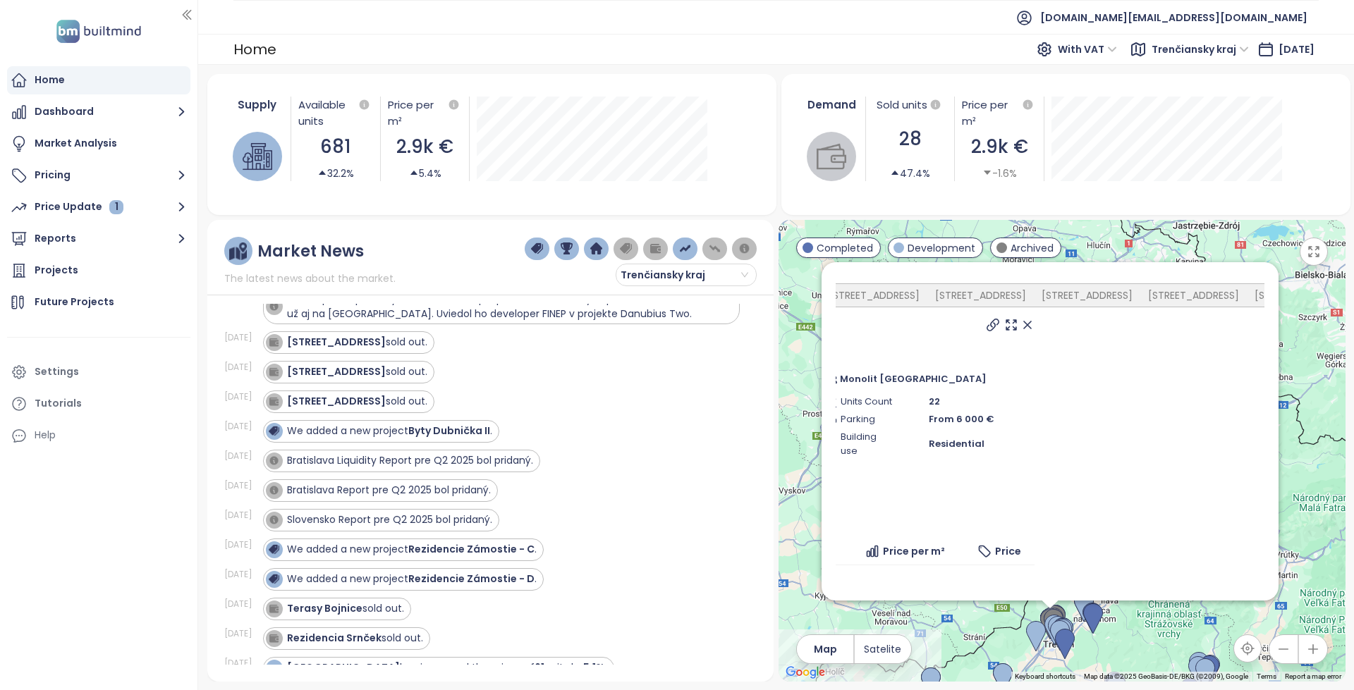
scroll to position [776, 0]
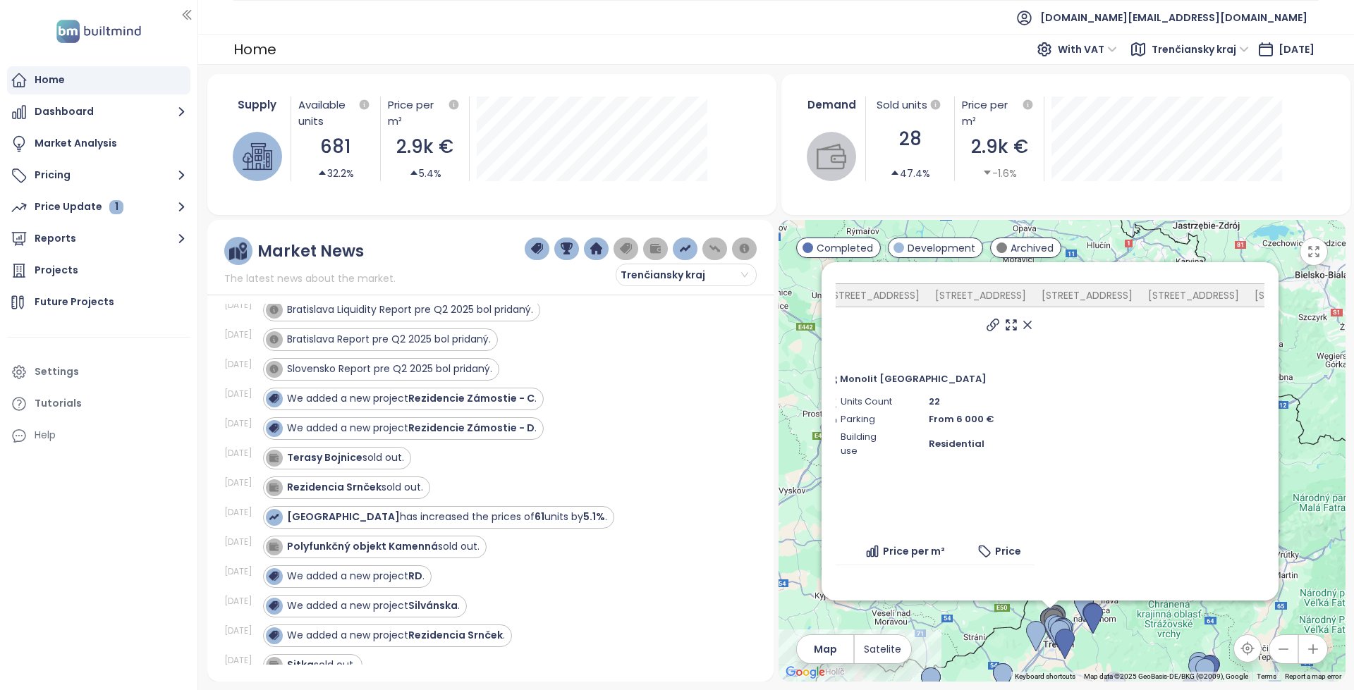
click at [797, 330] on div "Hanzlíkovská 4 Hanzlíkovská 2 Hanzlíkovská 8 Hanzlíkovská 1 Hanzlíkovská 5 Hanz…" at bounding box center [1062, 451] width 566 height 462
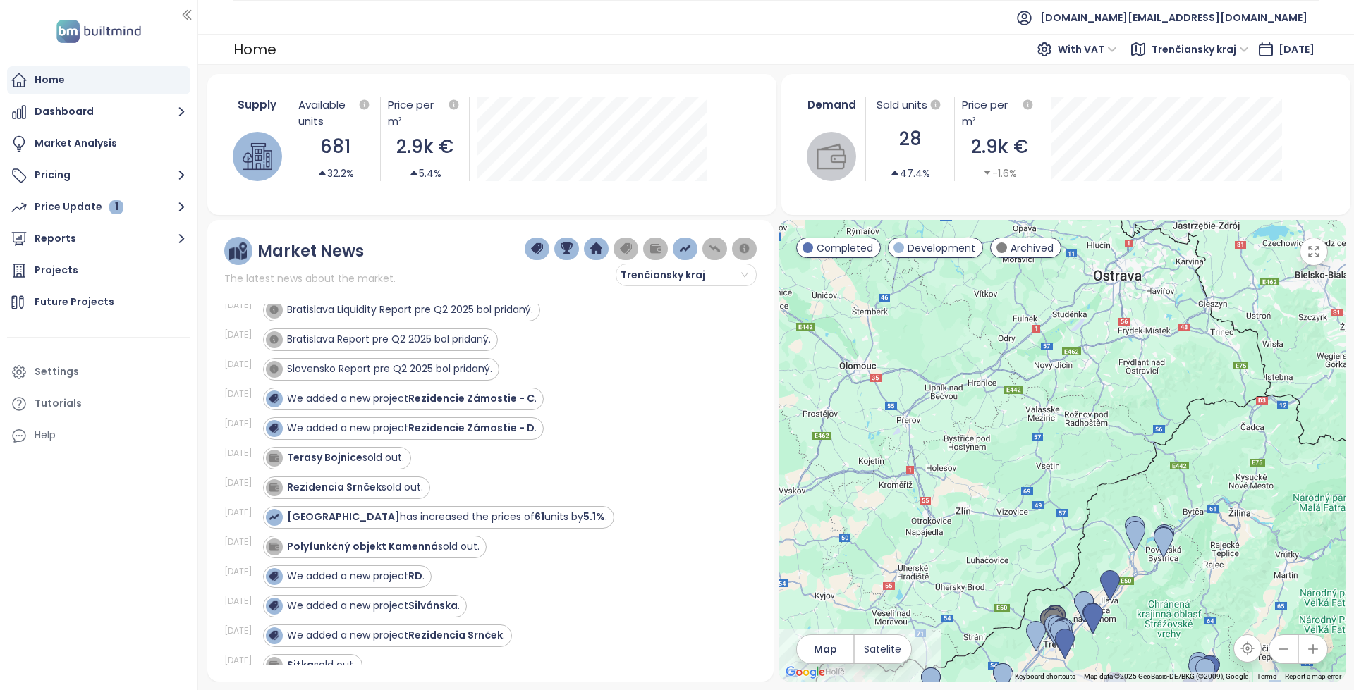
scroll to position [145, 0]
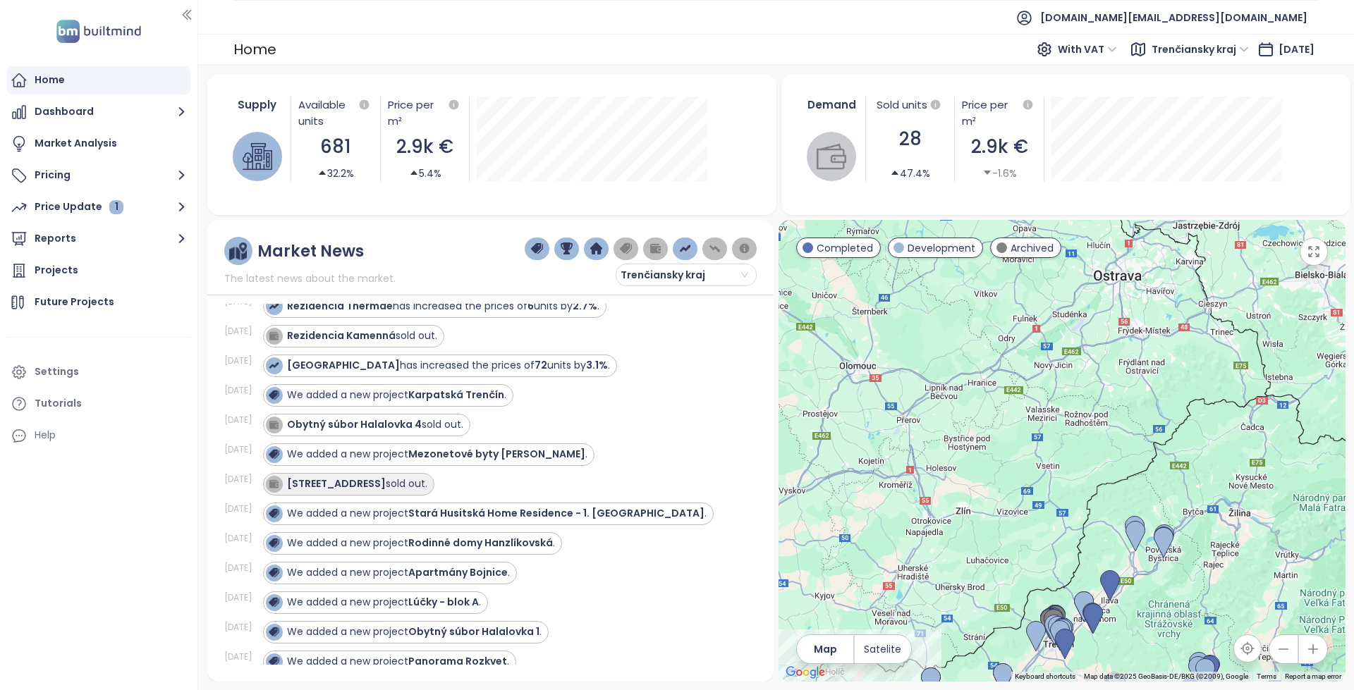
click at [399, 487] on div "Hanzlíkovská 8 sold out." at bounding box center [357, 484] width 140 height 15
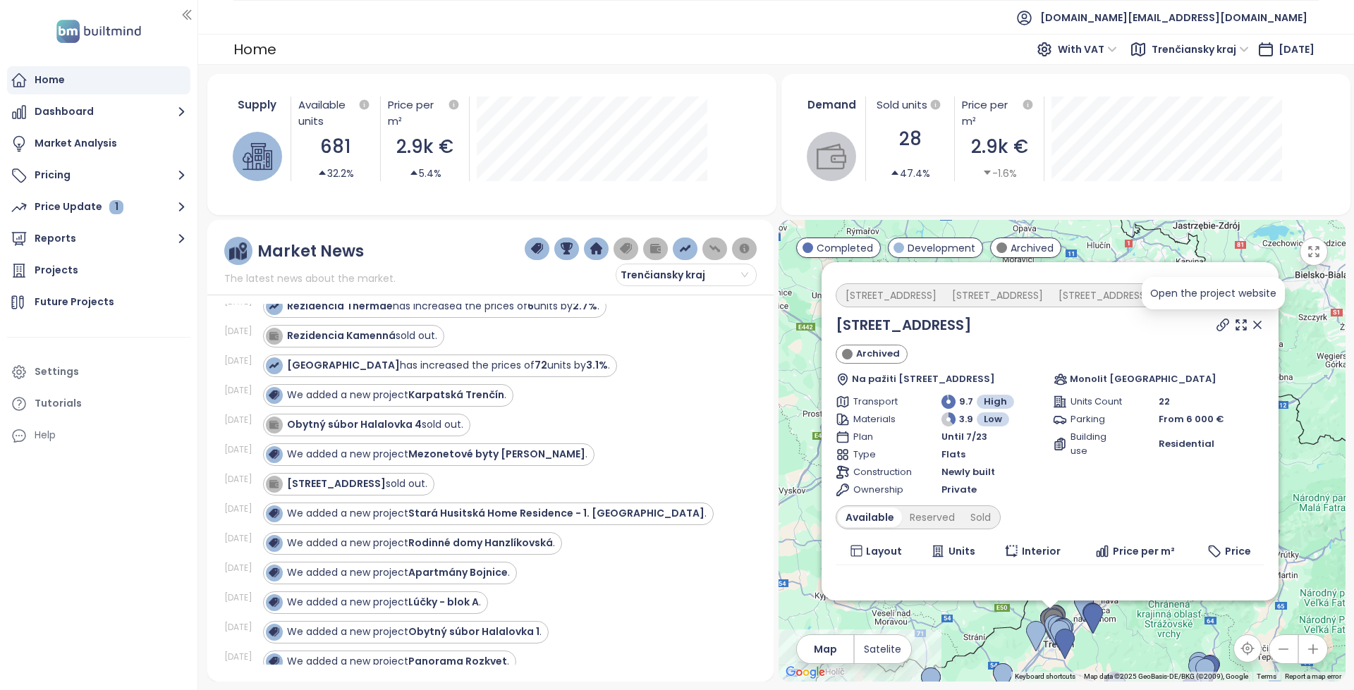
click at [1216, 323] on icon at bounding box center [1223, 325] width 14 height 14
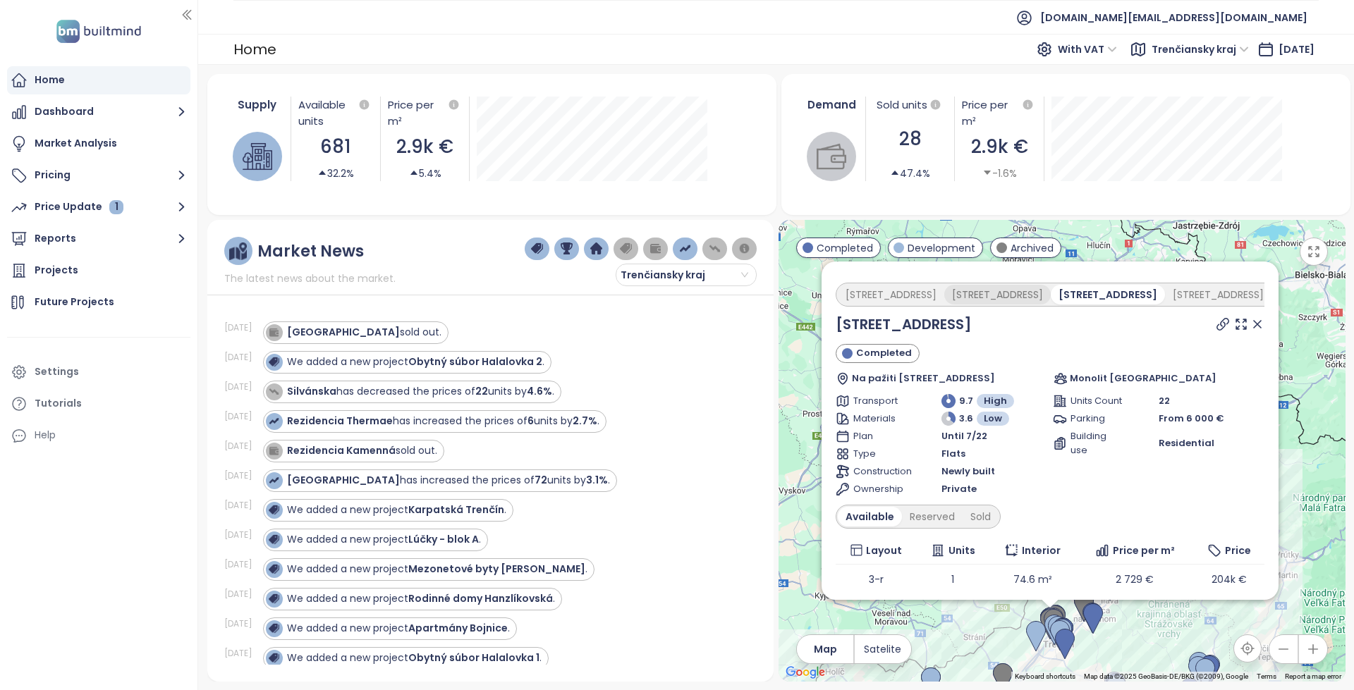
click at [984, 295] on div "[STREET_ADDRESS]" at bounding box center [997, 295] width 106 height 20
click at [922, 293] on div "[STREET_ADDRESS]" at bounding box center [891, 295] width 106 height 20
click at [873, 291] on div "[STREET_ADDRESS]" at bounding box center [891, 295] width 106 height 20
click at [960, 303] on div "[STREET_ADDRESS]" at bounding box center [1005, 295] width 106 height 20
click at [1059, 291] on div "[STREET_ADDRESS]" at bounding box center [1112, 295] width 106 height 20
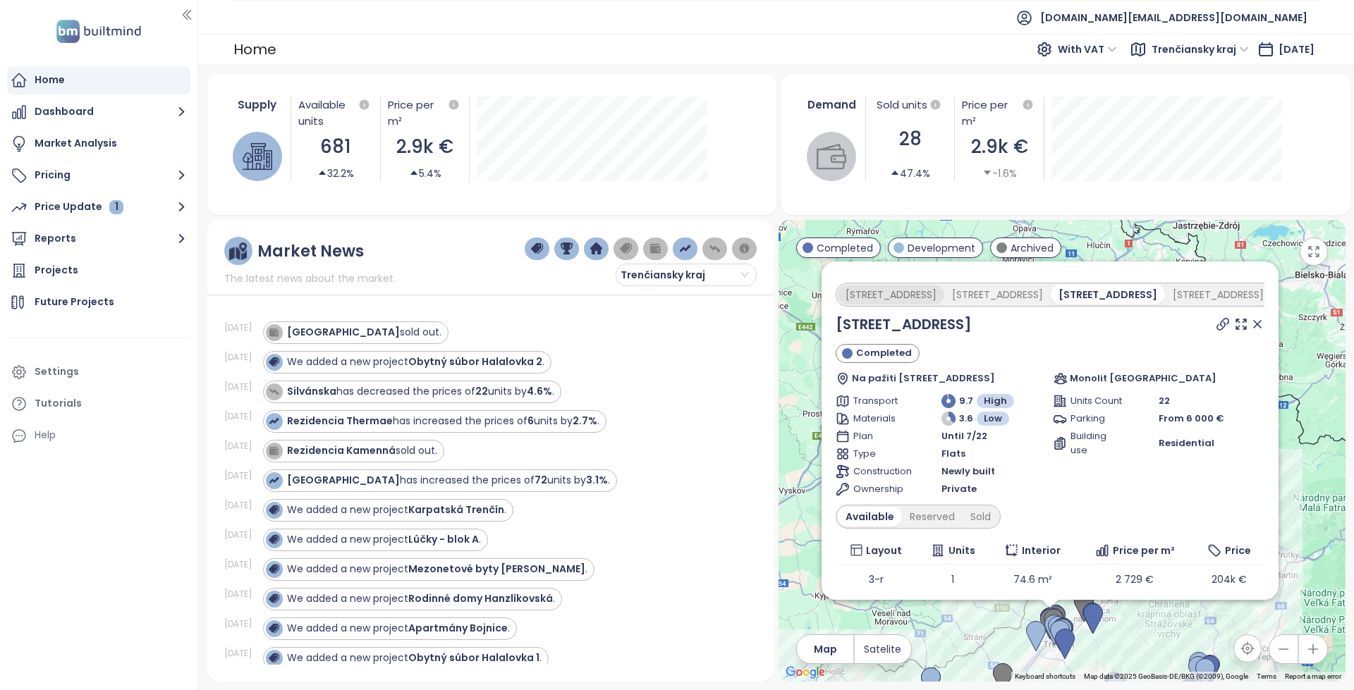
click at [895, 296] on div "[STREET_ADDRESS]" at bounding box center [891, 295] width 106 height 20
click at [1217, 324] on icon at bounding box center [1223, 324] width 14 height 14
click at [1165, 290] on div "[STREET_ADDRESS]" at bounding box center [1218, 295] width 106 height 20
click at [1264, 295] on div "[STREET_ADDRESS]" at bounding box center [1317, 295] width 106 height 20
click at [1157, 289] on div "[STREET_ADDRESS]" at bounding box center [1210, 295] width 106 height 20
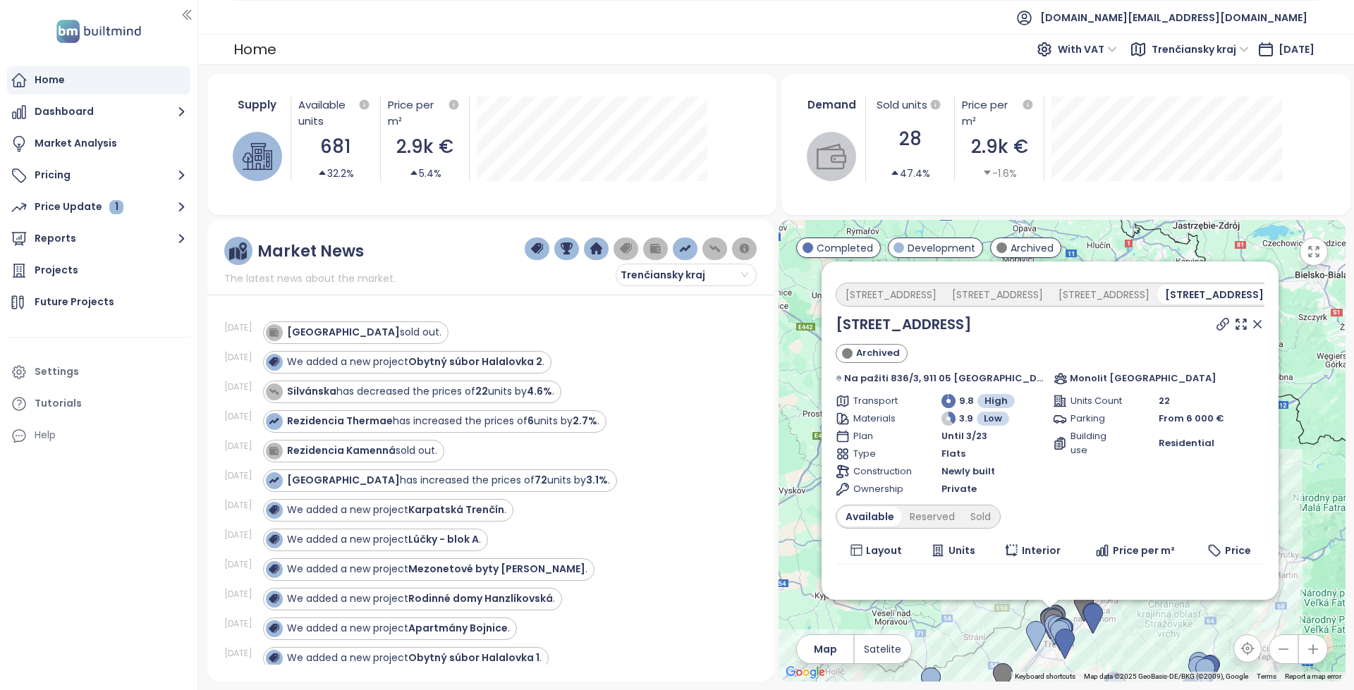
click at [1216, 324] on icon at bounding box center [1223, 324] width 14 height 14
click at [930, 509] on div "Reserved" at bounding box center [932, 517] width 61 height 20
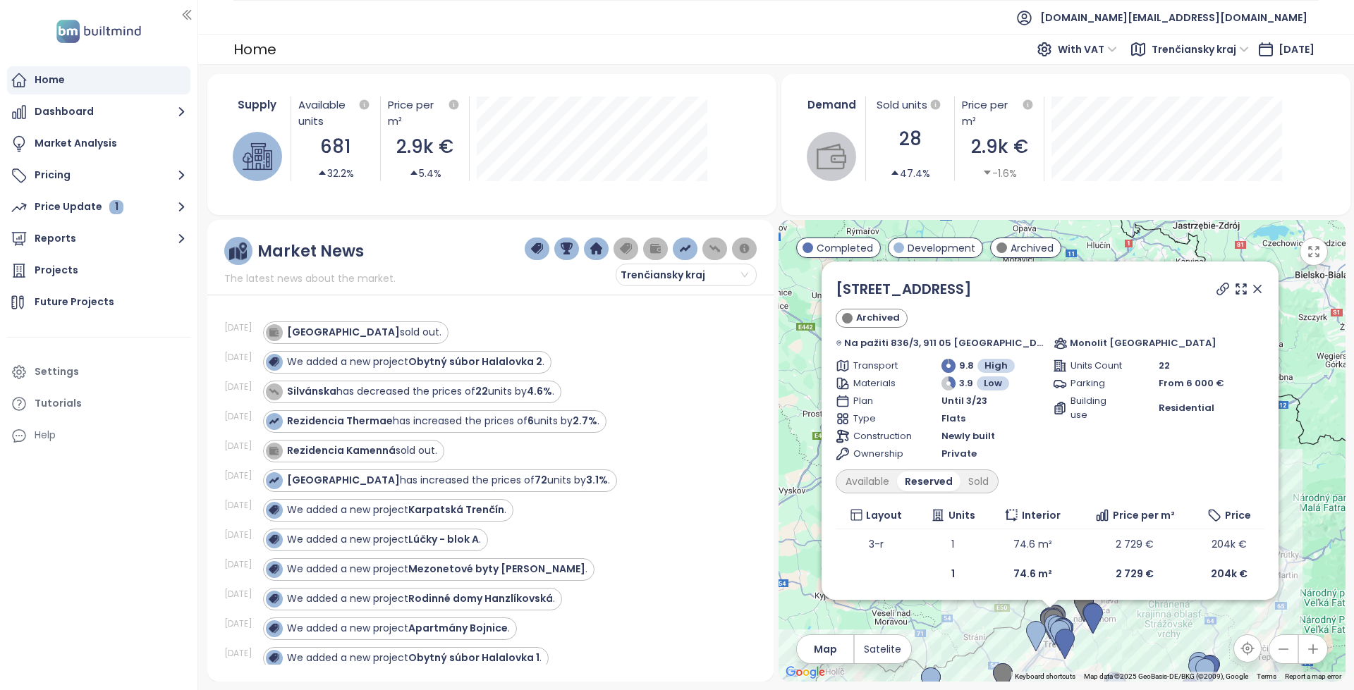
scroll to position [38, 0]
click at [975, 474] on div "Sold" at bounding box center [978, 479] width 36 height 20
click at [934, 477] on div "Reserved" at bounding box center [927, 479] width 61 height 20
click at [982, 477] on div "Sold" at bounding box center [978, 479] width 36 height 20
click at [873, 477] on div "Available" at bounding box center [867, 479] width 59 height 20
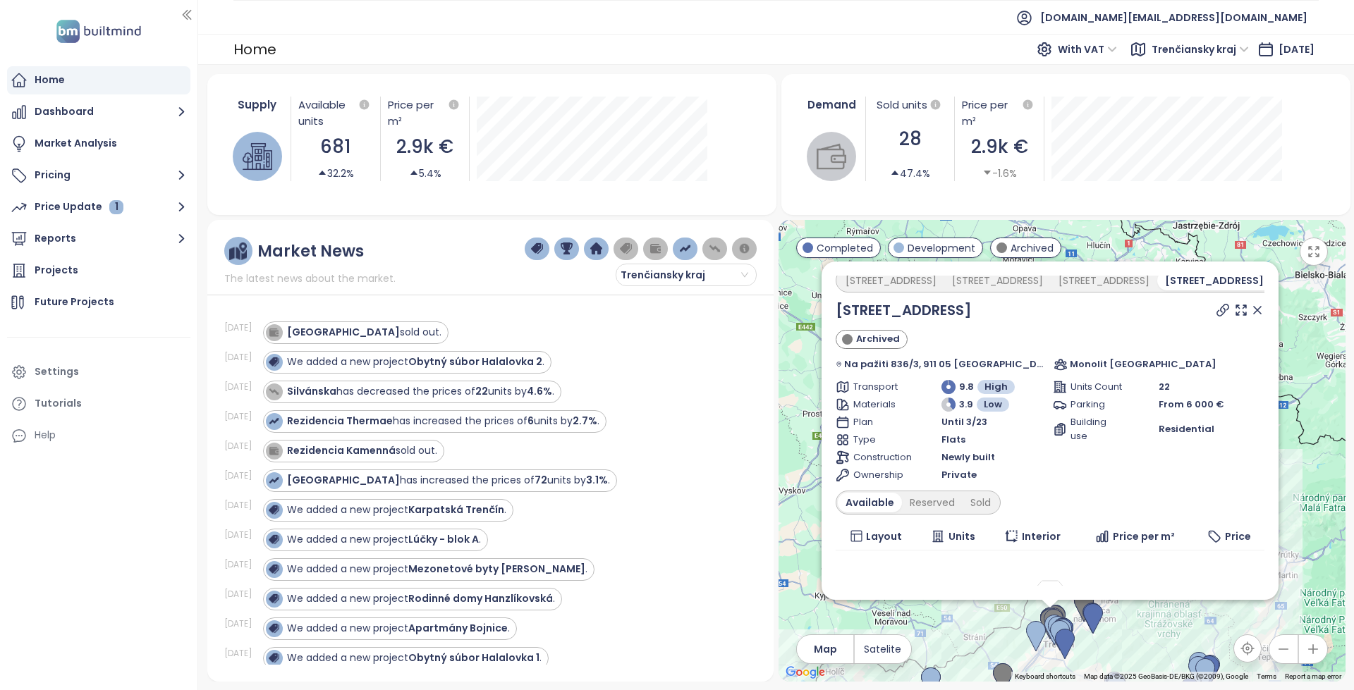
scroll to position [0, 0]
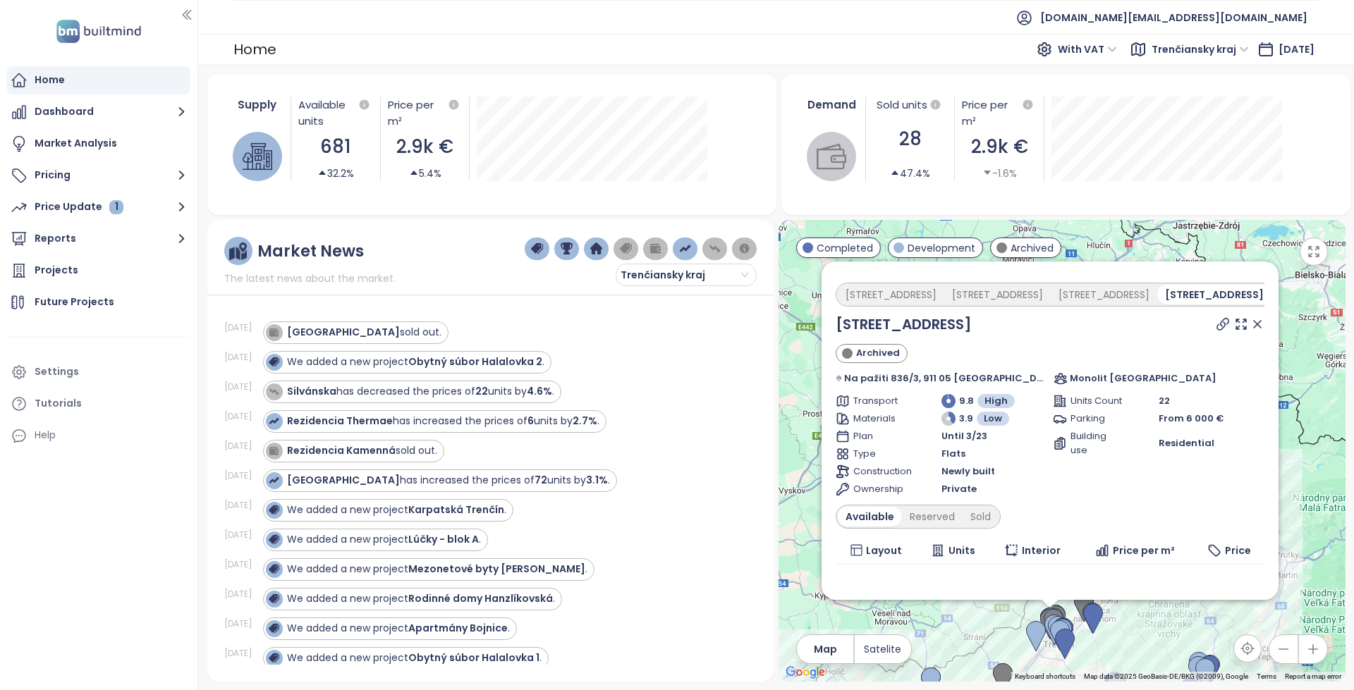
click at [1271, 290] on div "[STREET_ADDRESS]" at bounding box center [1324, 295] width 106 height 20
click at [1068, 291] on div "[STREET_ADDRESS]" at bounding box center [1104, 295] width 106 height 20
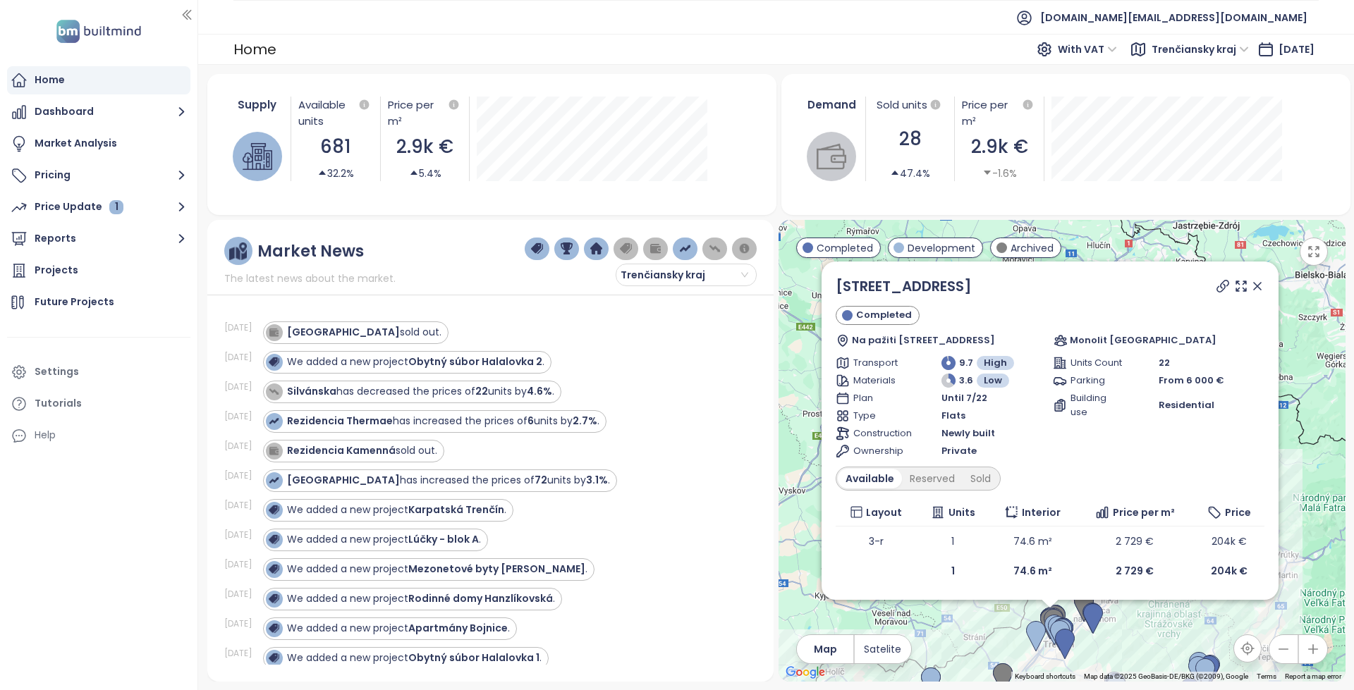
click at [931, 468] on div "Available Reserved Sold" at bounding box center [918, 479] width 165 height 24
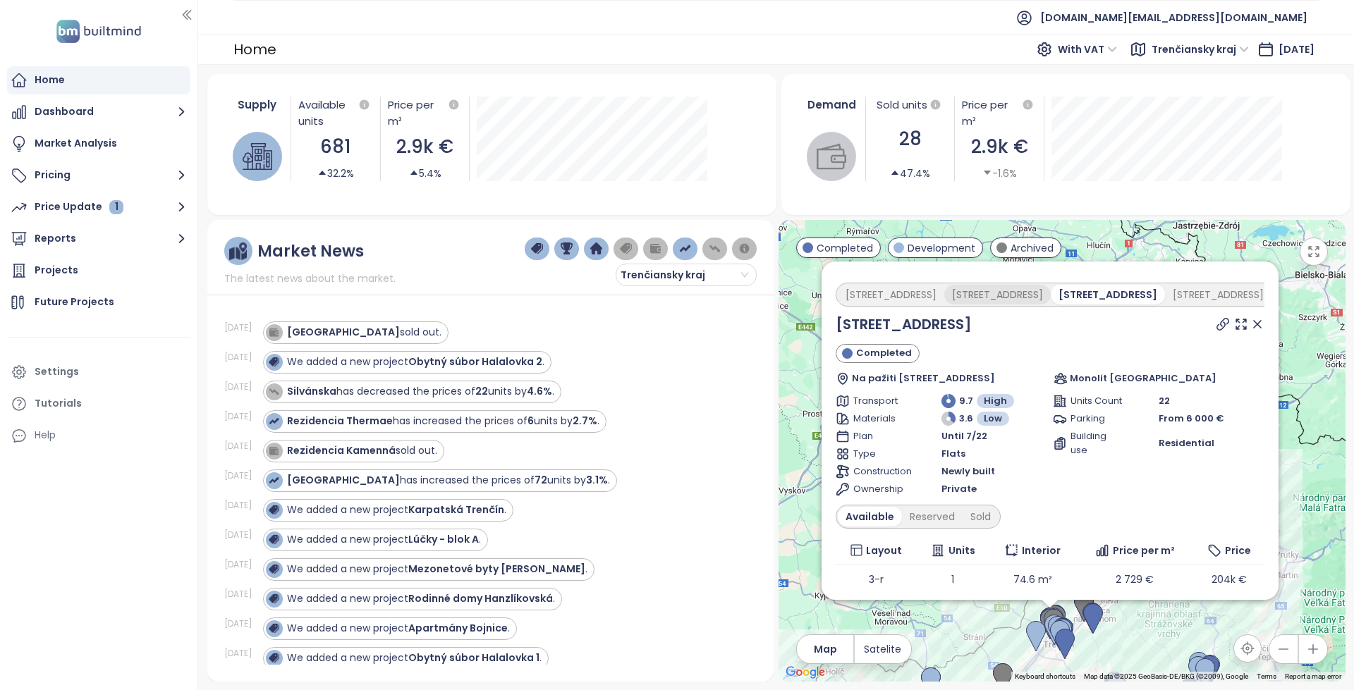
click at [992, 288] on div "[STREET_ADDRESS]" at bounding box center [997, 295] width 106 height 20
click at [979, 288] on div "[STREET_ADDRESS]" at bounding box center [997, 295] width 106 height 20
click at [1165, 304] on div "[STREET_ADDRESS]" at bounding box center [1218, 295] width 106 height 20
click at [1264, 291] on div "[STREET_ADDRESS]" at bounding box center [1317, 295] width 106 height 20
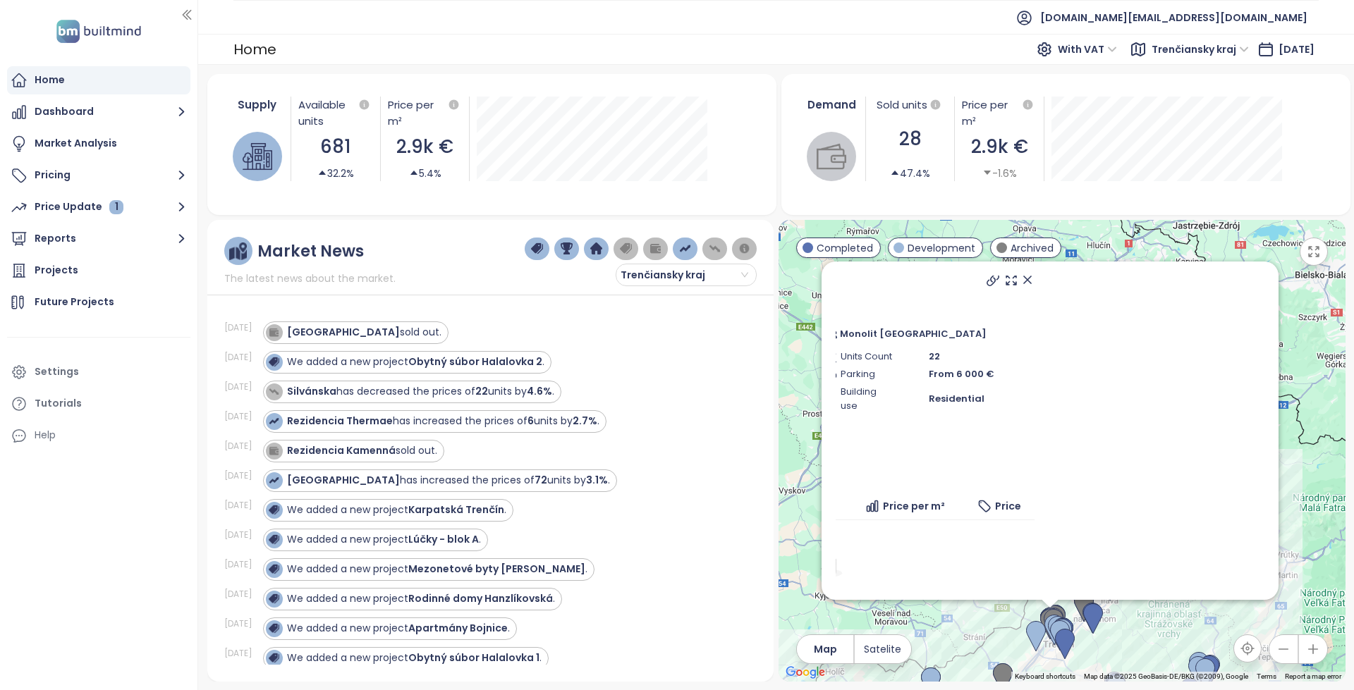
scroll to position [0, 230]
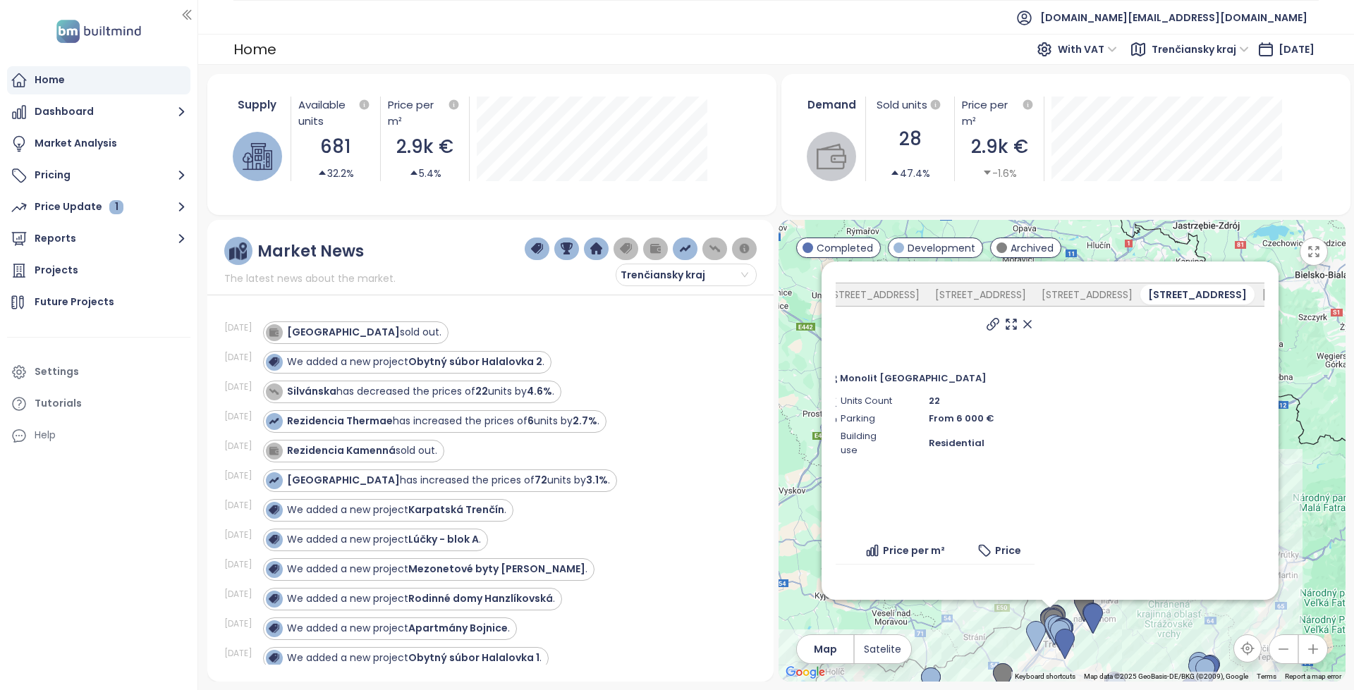
drag, startPoint x: 1027, startPoint y: 389, endPoint x: 793, endPoint y: 339, distance: 240.0
click at [1034, 298] on div "[STREET_ADDRESS]" at bounding box center [1087, 295] width 106 height 20
click at [938, 303] on div "[STREET_ADDRESS]" at bounding box center [980, 295] width 106 height 20
click at [927, 299] on div "[STREET_ADDRESS]" at bounding box center [980, 295] width 106 height 20
click at [850, 293] on div "[STREET_ADDRESS]" at bounding box center [874, 295] width 106 height 20
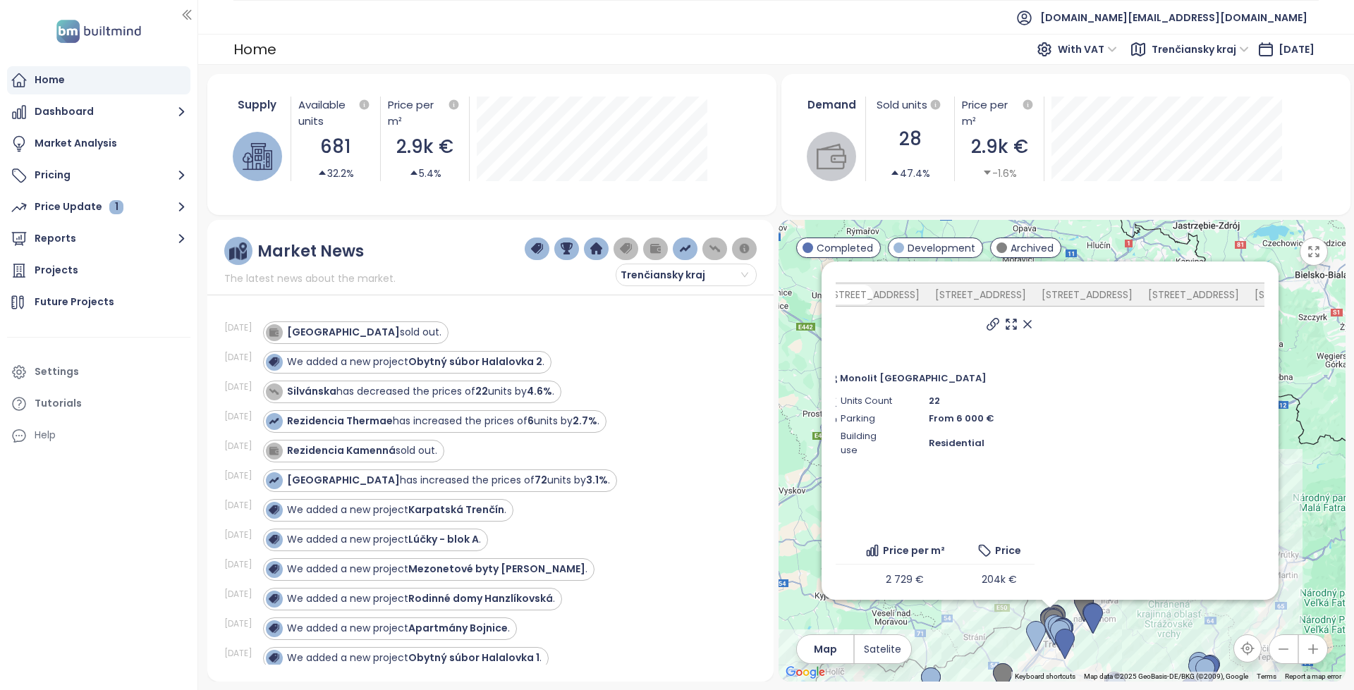
scroll to position [0, 0]
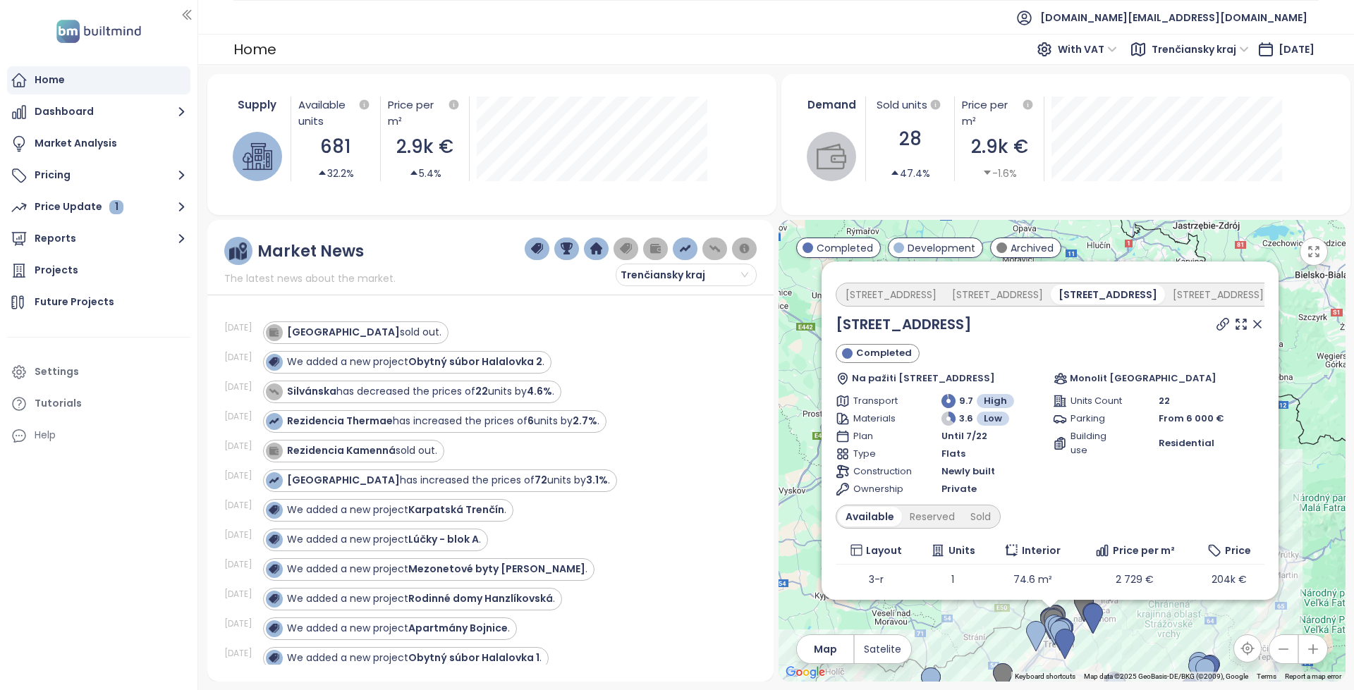
click at [575, 331] on div "RIVERSIDE sold out." at bounding box center [501, 333] width 477 height 23
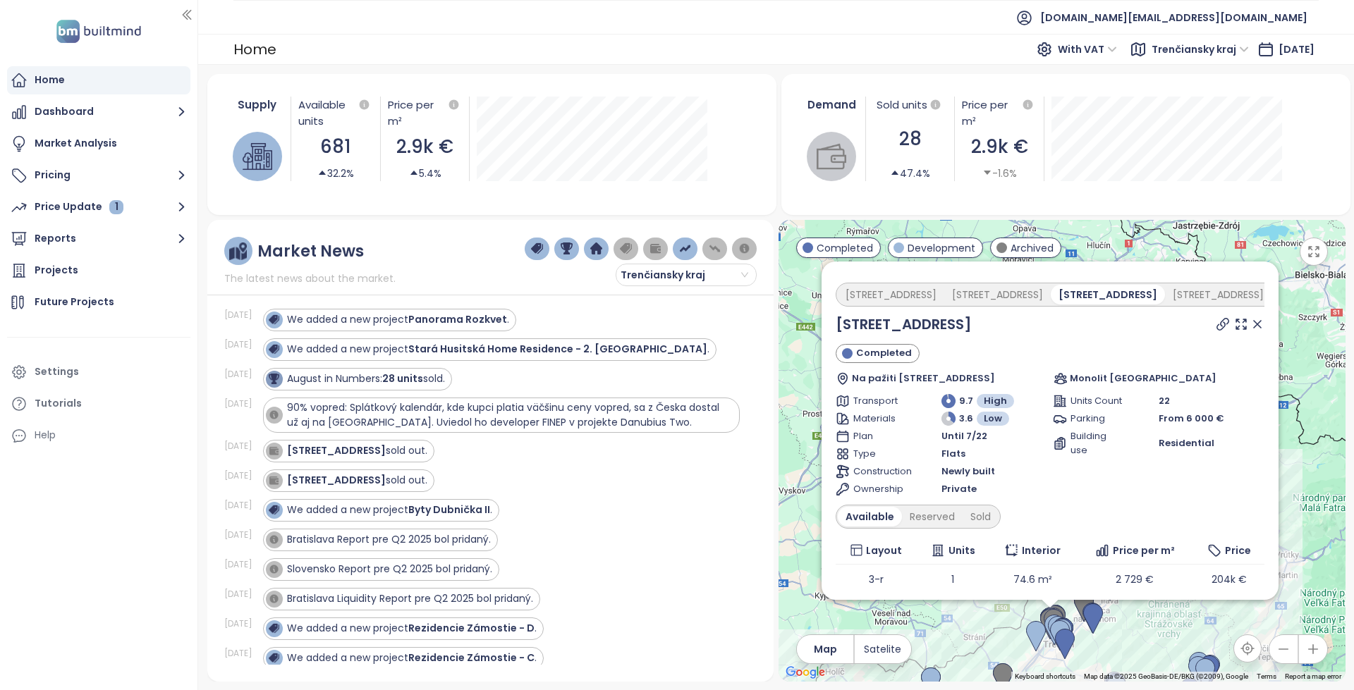
scroll to position [494, 0]
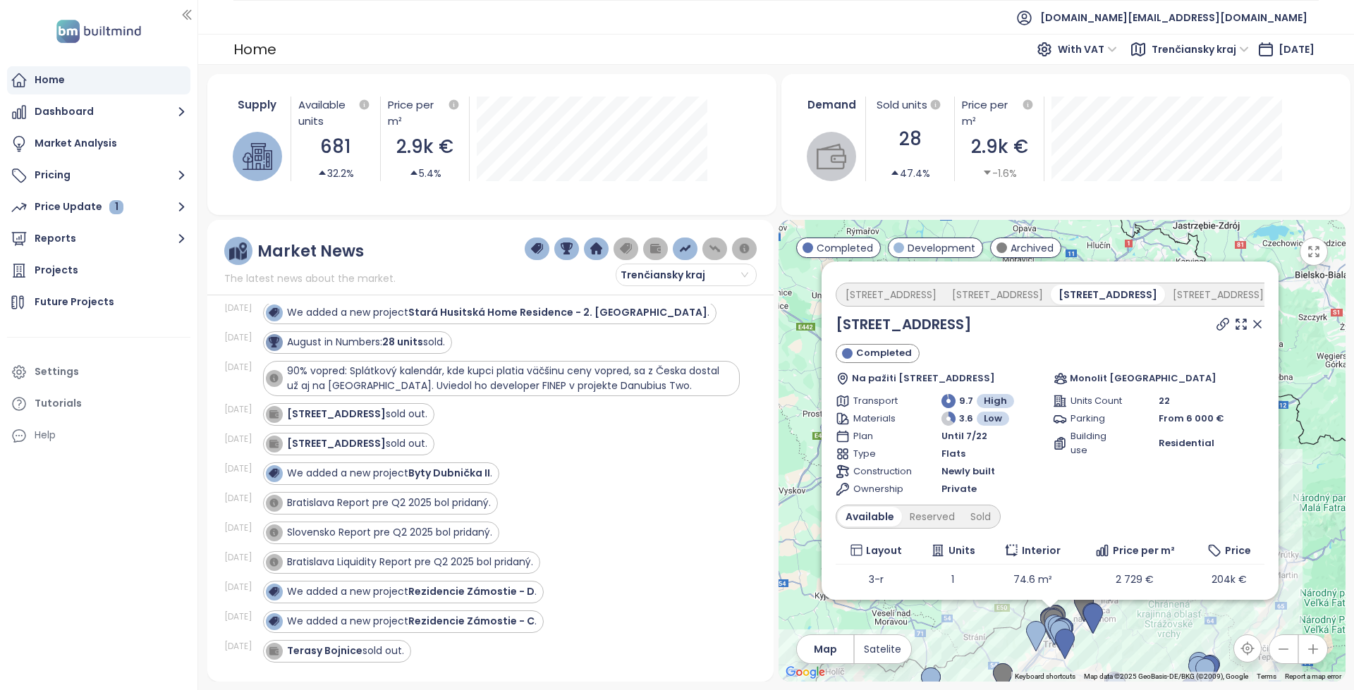
click at [1254, 323] on icon at bounding box center [1257, 324] width 7 height 7
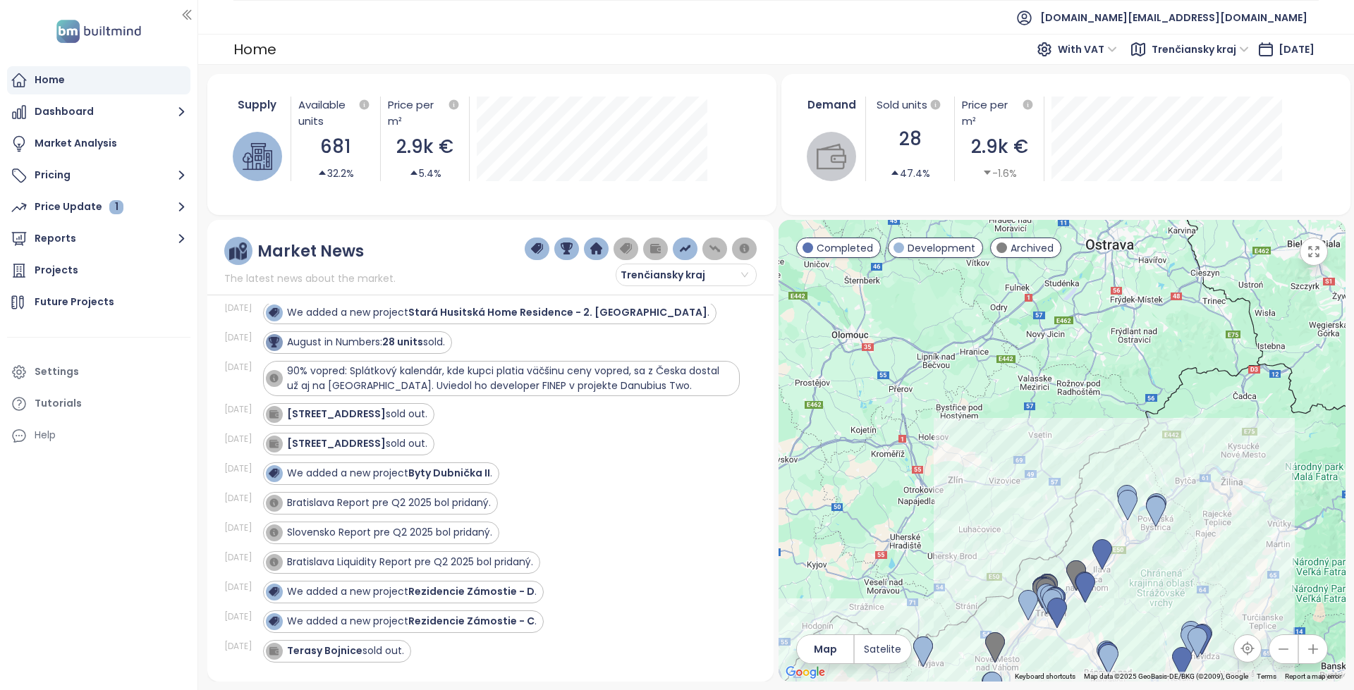
drag, startPoint x: 1070, startPoint y: 439, endPoint x: 1006, endPoint y: 300, distance: 152.7
click at [1006, 300] on div at bounding box center [1062, 451] width 566 height 462
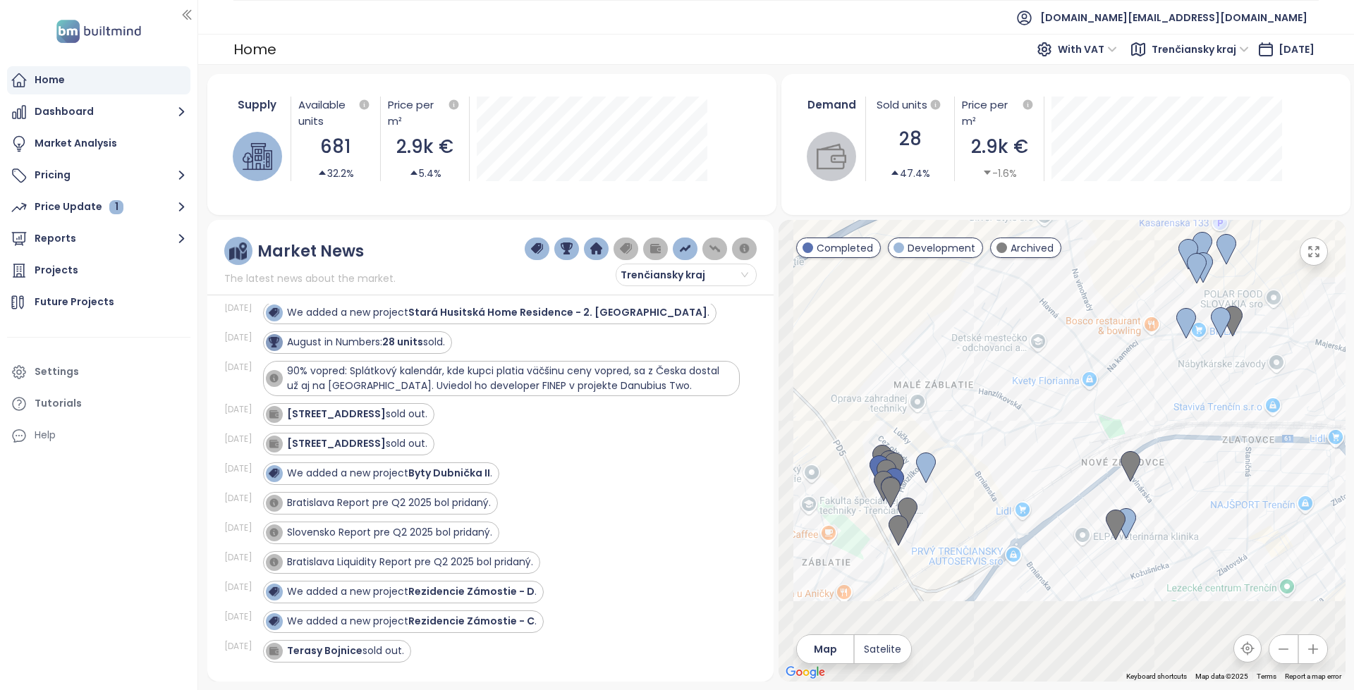
drag, startPoint x: 968, startPoint y: 389, endPoint x: 1070, endPoint y: 308, distance: 131.1
click at [1103, 283] on div at bounding box center [1062, 451] width 566 height 462
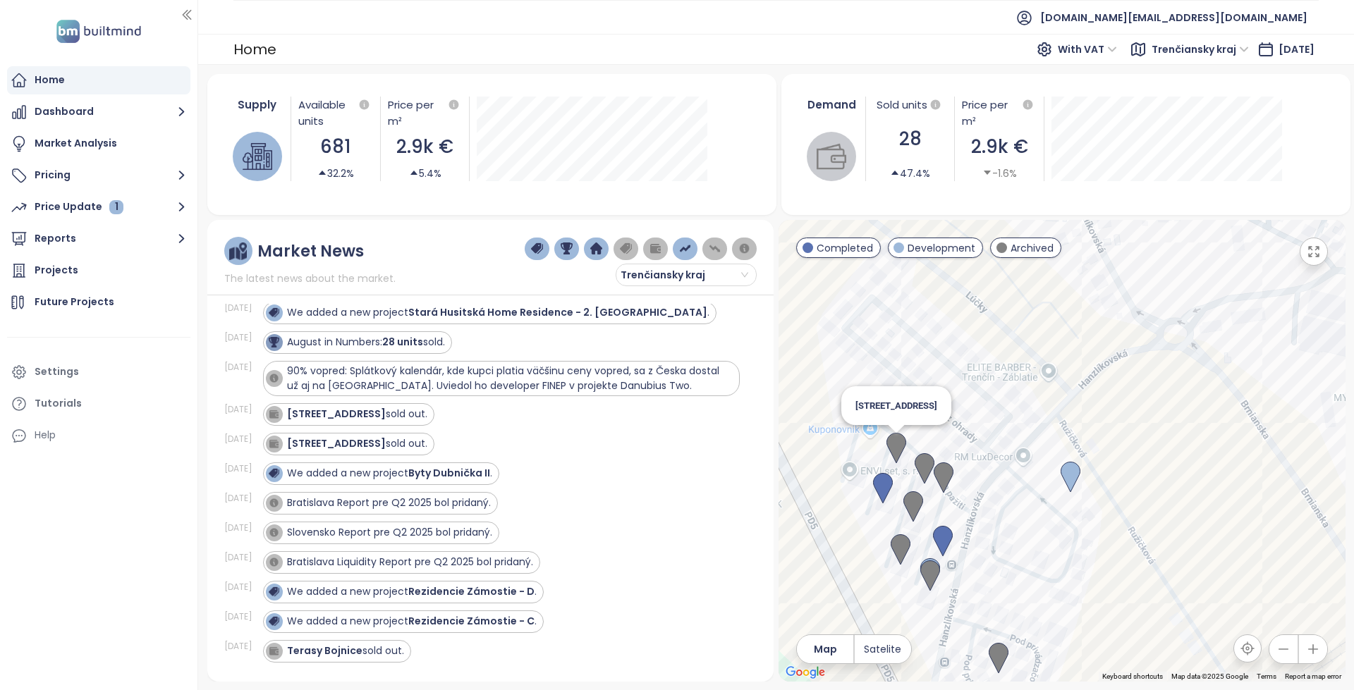
click at [900, 453] on img at bounding box center [896, 448] width 20 height 31
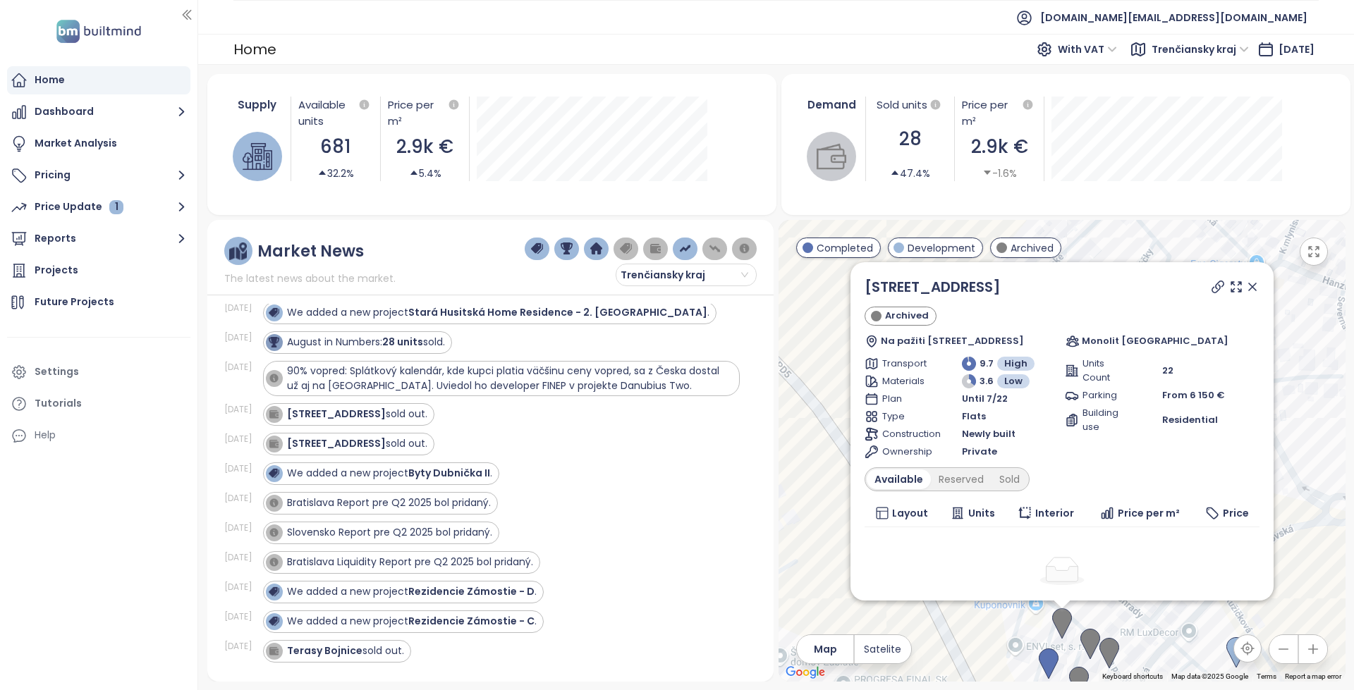
click at [1090, 638] on img at bounding box center [1090, 644] width 20 height 31
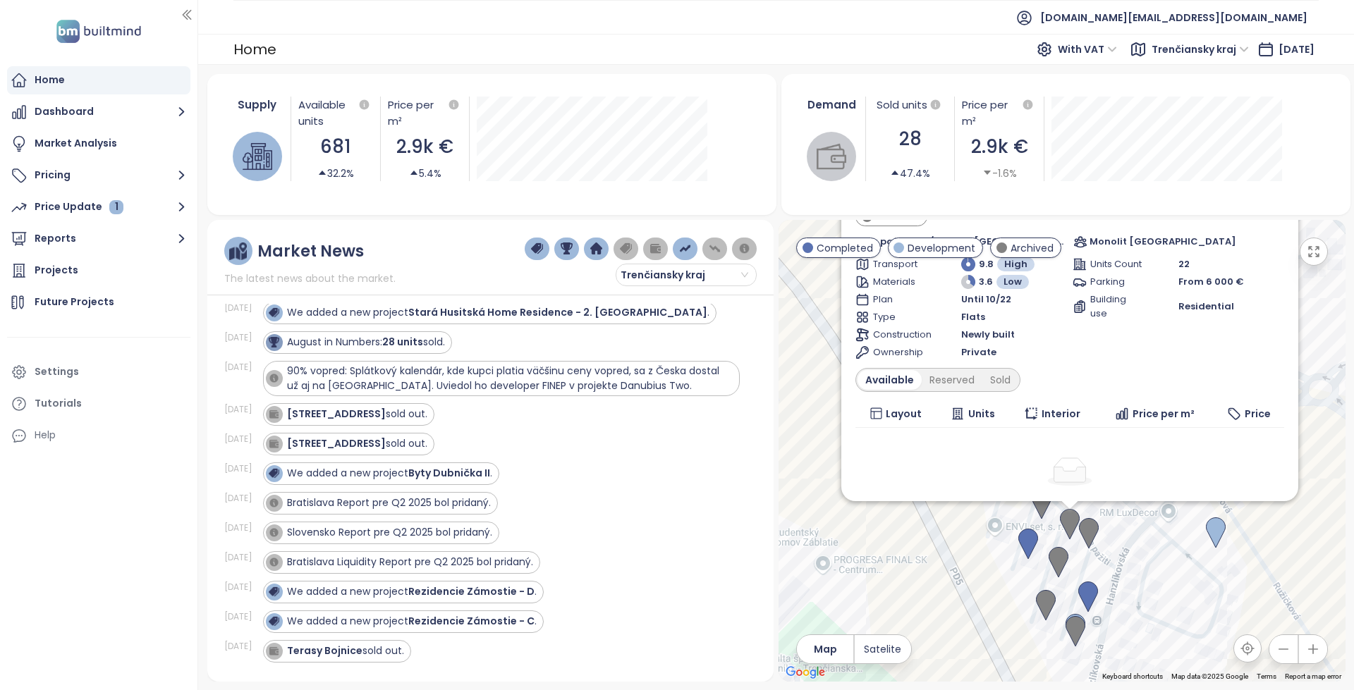
drag, startPoint x: 958, startPoint y: 577, endPoint x: 964, endPoint y: 549, distance: 28.8
click at [964, 549] on div "Hanzlíkovská 4 Archived Na pažiti 824/7, 911 05 [GEOGRAPHIC_DATA]-[GEOGRAPHIC_D…" at bounding box center [1062, 451] width 566 height 462
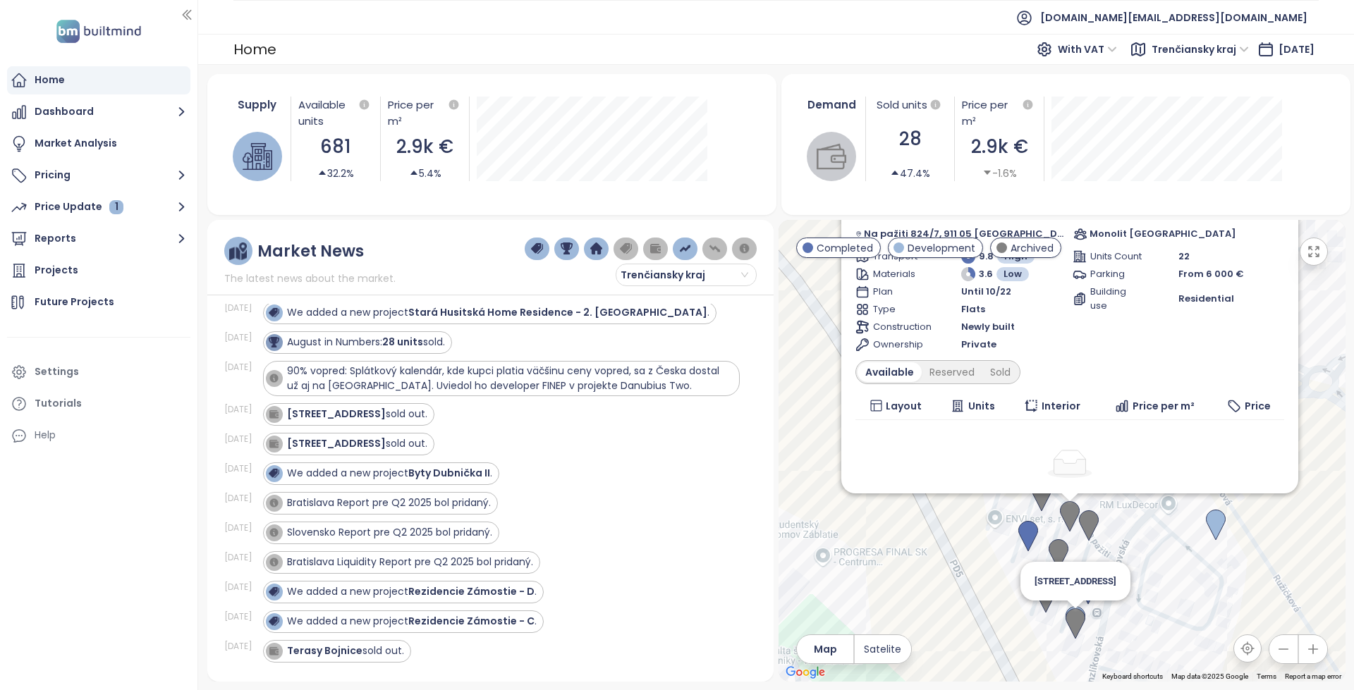
click at [1073, 615] on img at bounding box center [1076, 624] width 20 height 31
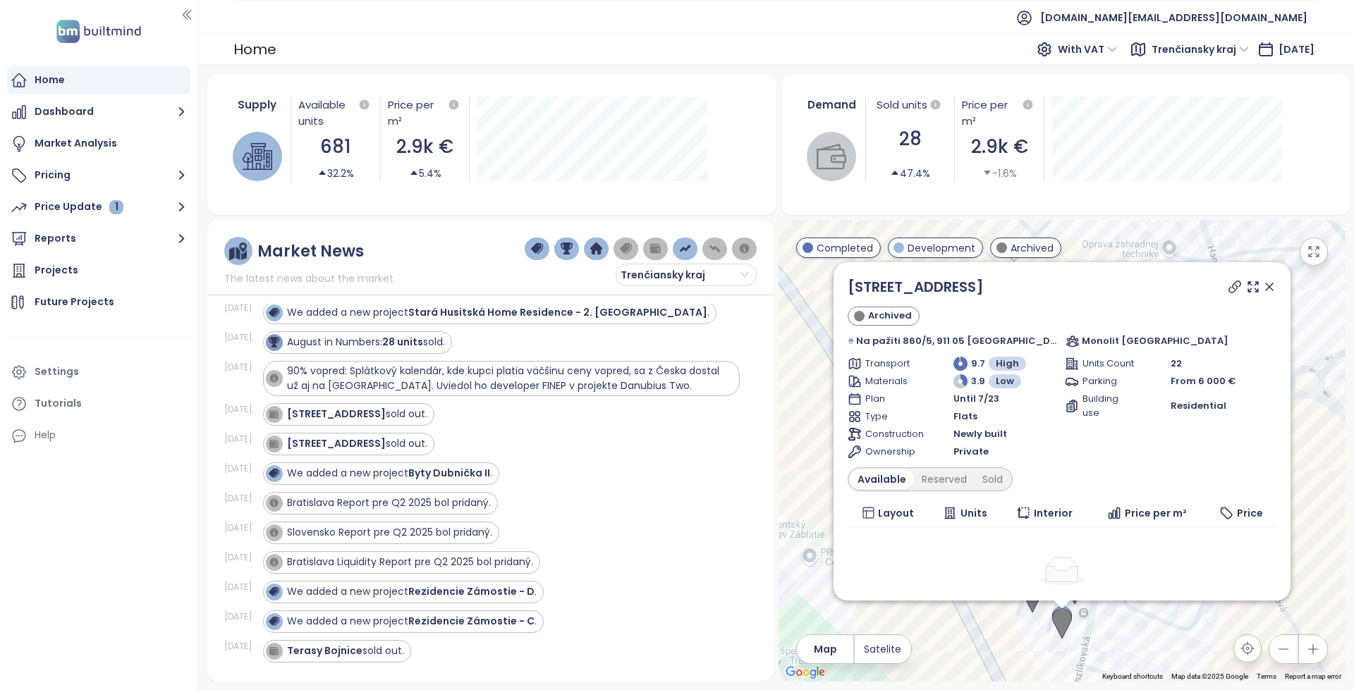
click at [1228, 284] on icon at bounding box center [1235, 287] width 14 height 14
click at [1262, 290] on icon at bounding box center [1269, 287] width 14 height 14
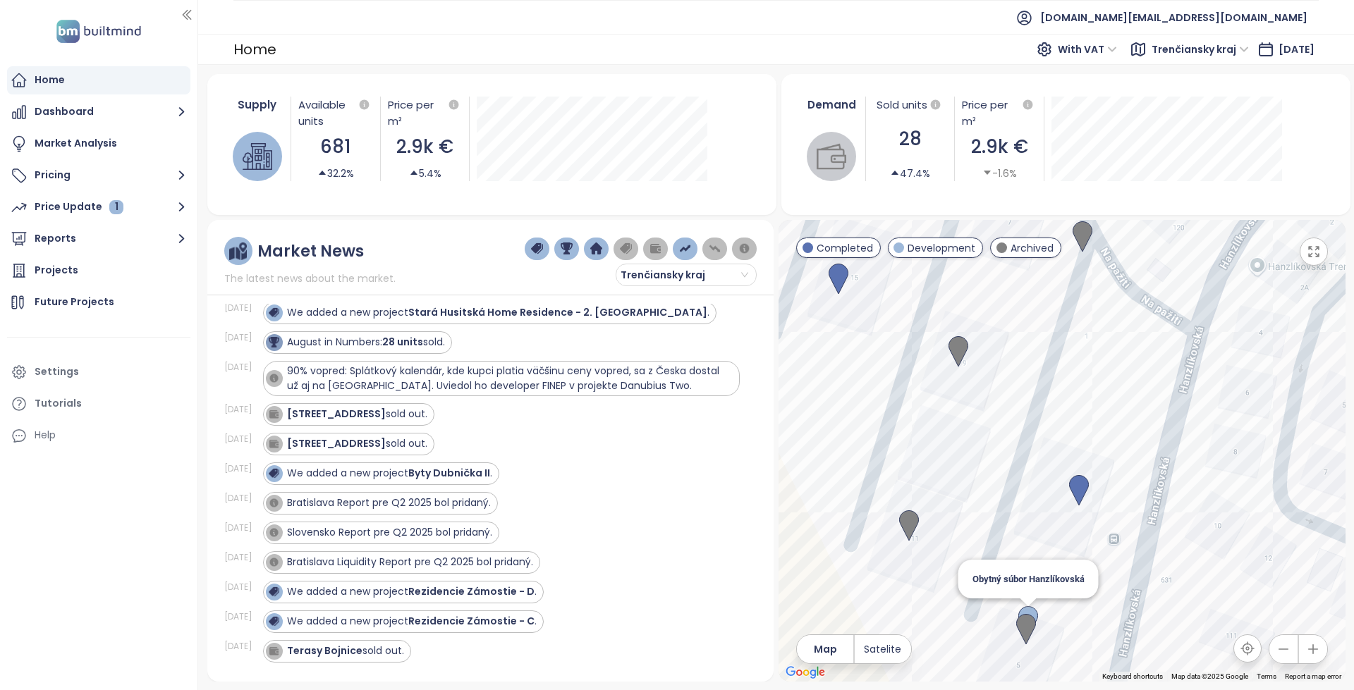
drag, startPoint x: 1032, startPoint y: 559, endPoint x: 1040, endPoint y: 592, distance: 33.4
click at [1038, 606] on img at bounding box center [1028, 621] width 20 height 31
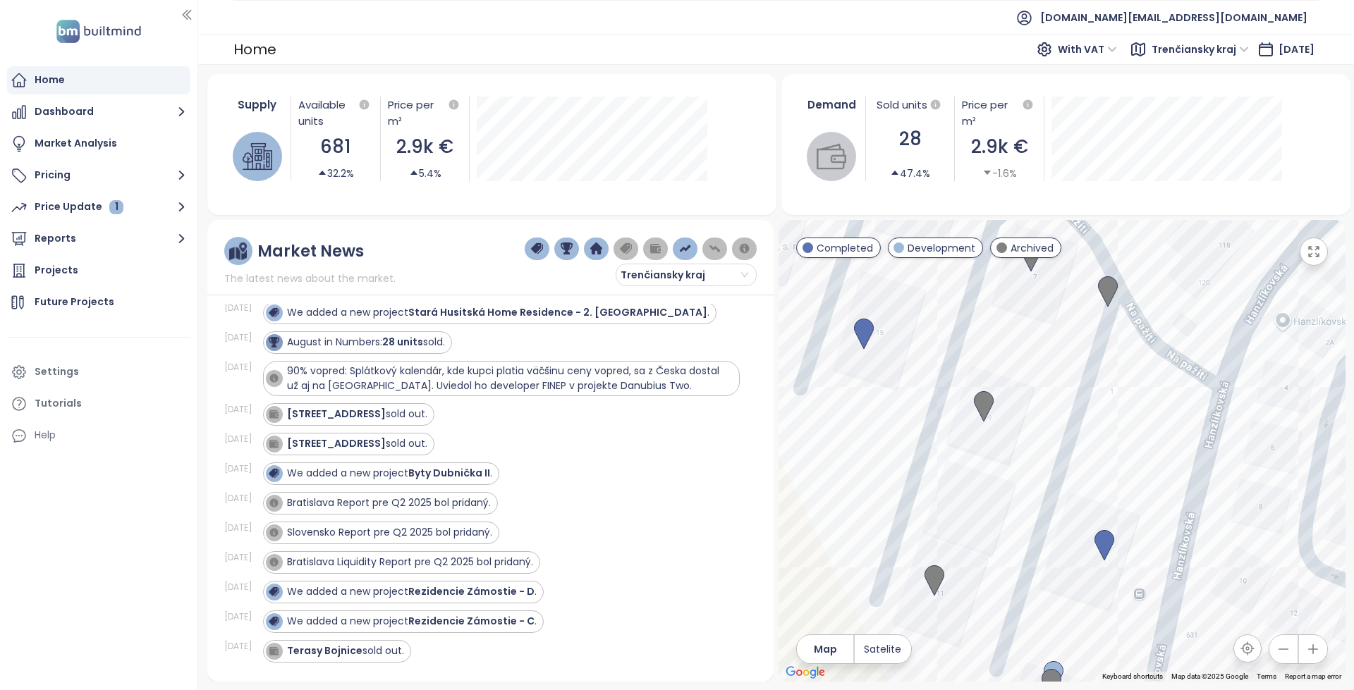
drag, startPoint x: 1006, startPoint y: 484, endPoint x: 1013, endPoint y: 508, distance: 25.0
click at [1013, 508] on div at bounding box center [1062, 451] width 566 height 462
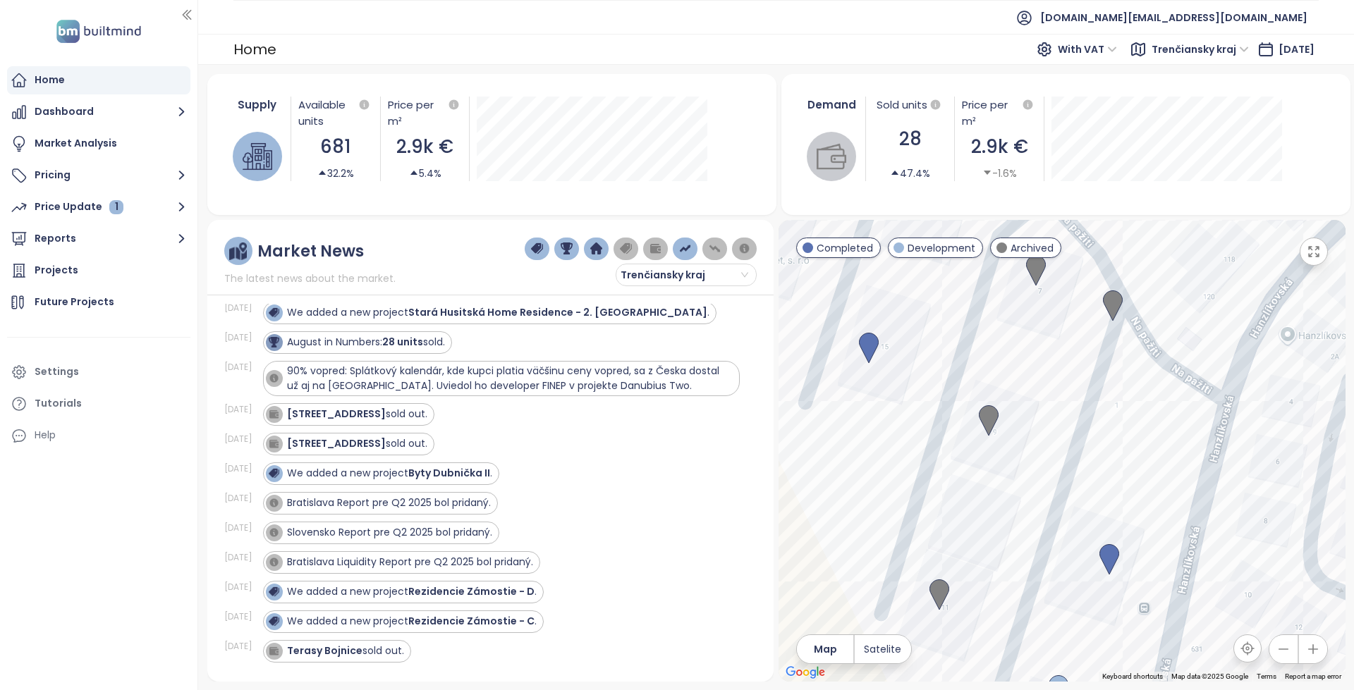
drag, startPoint x: 934, startPoint y: 328, endPoint x: 936, endPoint y: 262, distance: 66.3
click at [937, 274] on div at bounding box center [1062, 451] width 566 height 462
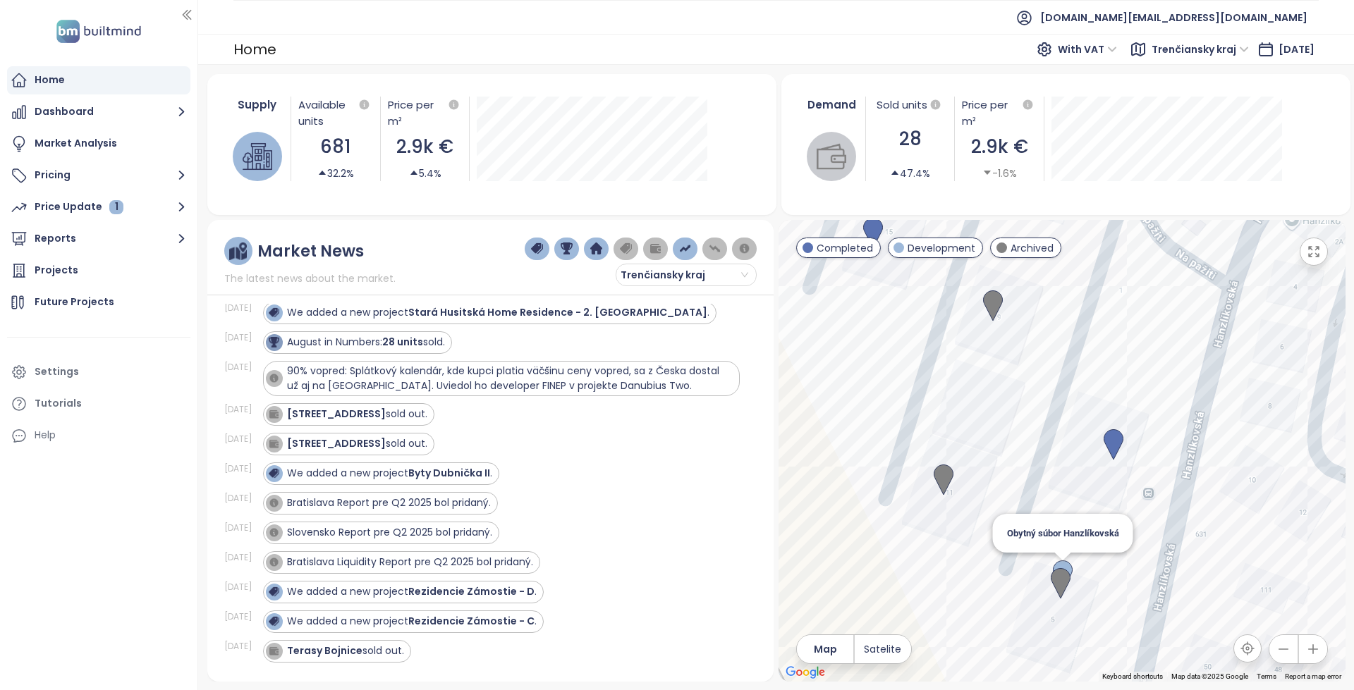
click at [1070, 564] on img at bounding box center [1063, 576] width 20 height 31
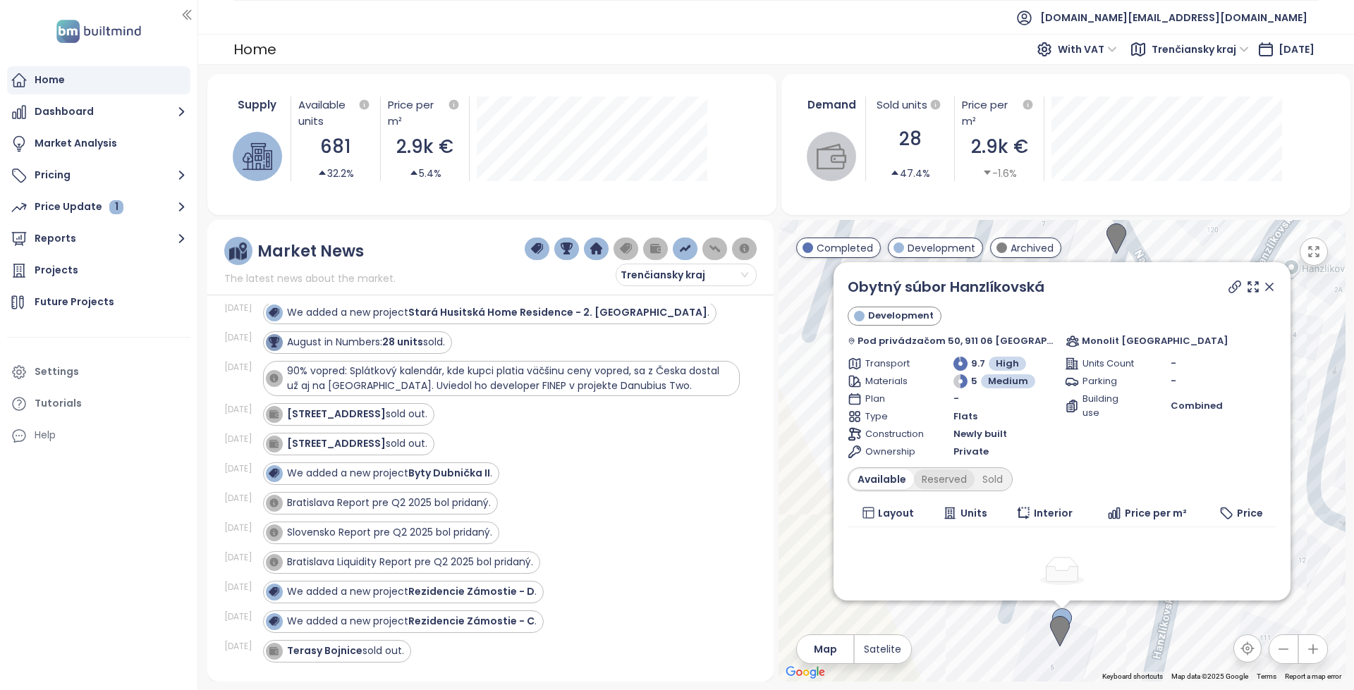
click at [944, 474] on div "Reserved" at bounding box center [944, 480] width 61 height 20
click at [1005, 479] on div "Sold" at bounding box center [990, 480] width 36 height 20
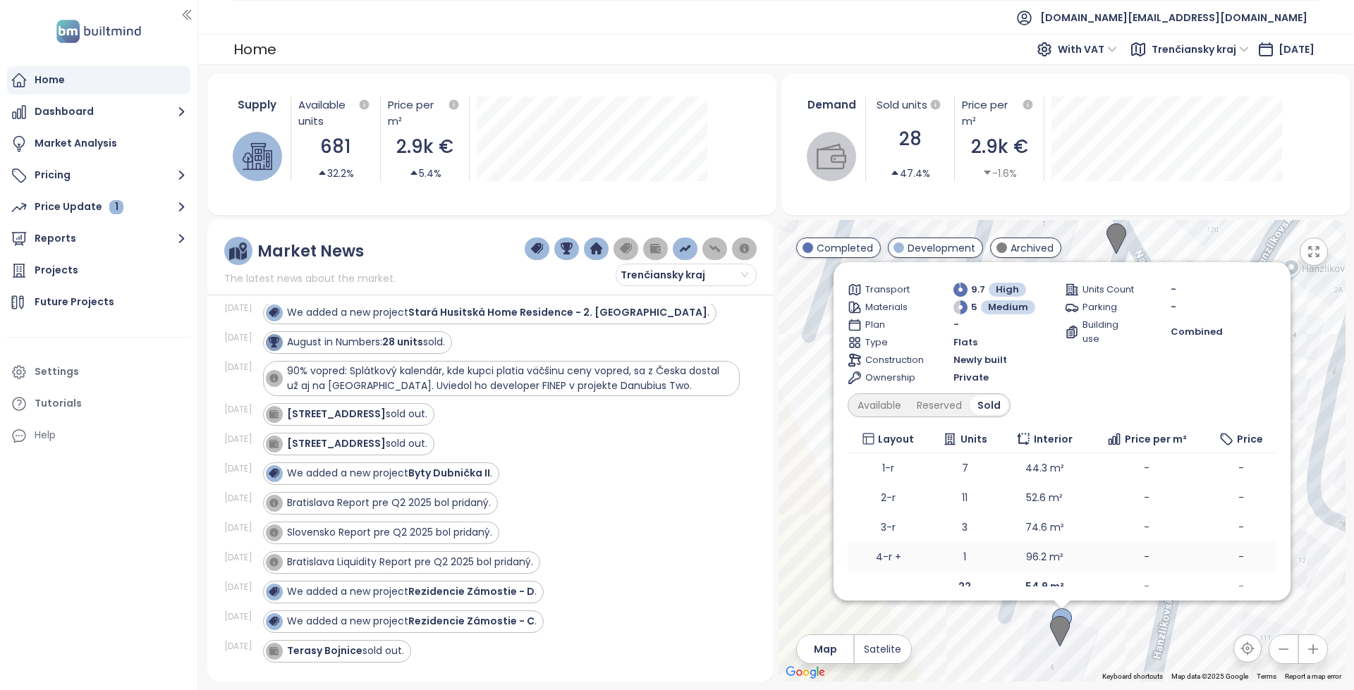
scroll to position [89, 0]
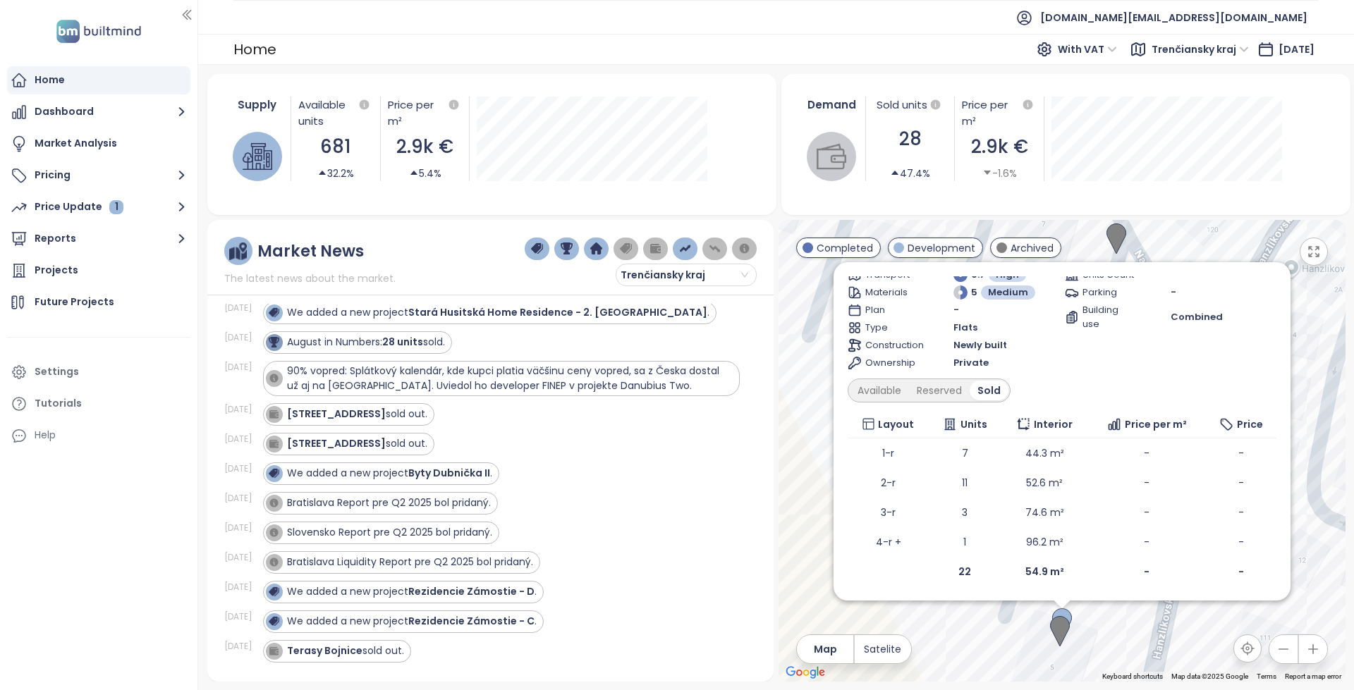
click at [956, 408] on div "Obytný súbor Hanzlíkovská Development Pod privádzačom 50, 911 06 [GEOGRAPHIC_DA…" at bounding box center [1062, 387] width 429 height 399
click at [944, 393] on div "Reserved" at bounding box center [939, 391] width 61 height 20
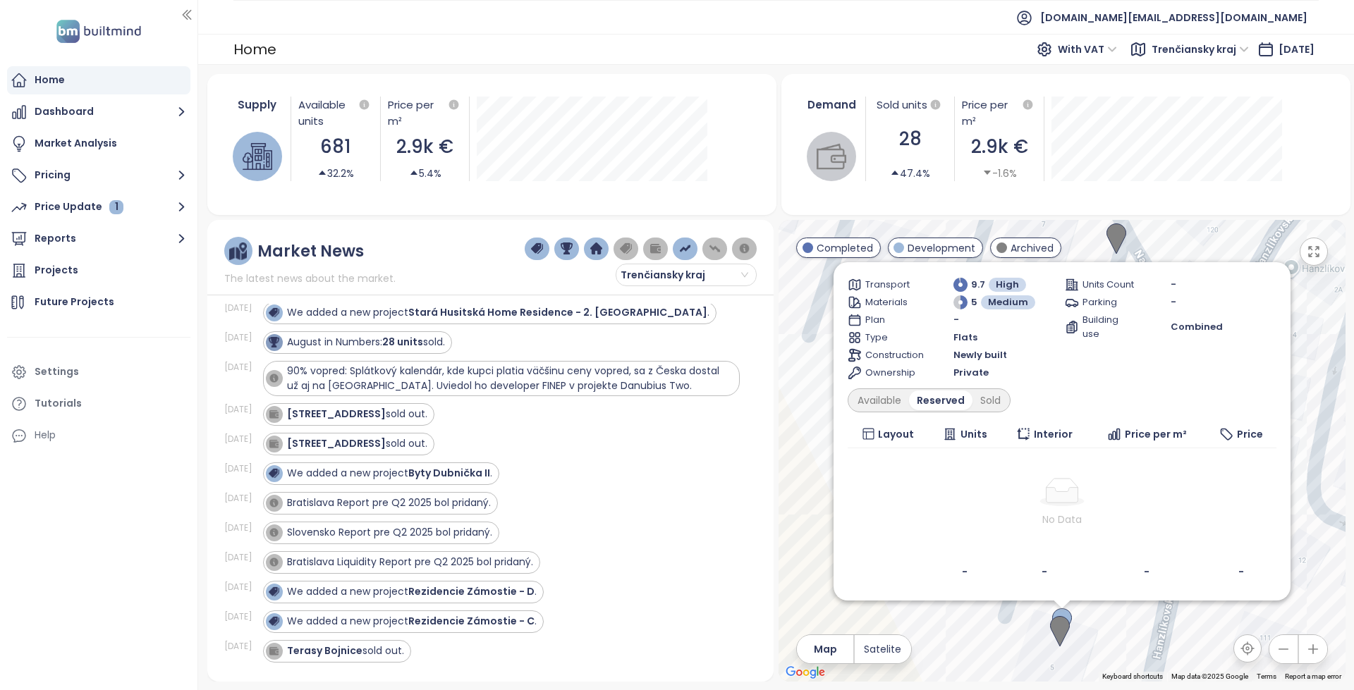
scroll to position [79, 0]
click at [900, 395] on div "Available" at bounding box center [879, 401] width 59 height 20
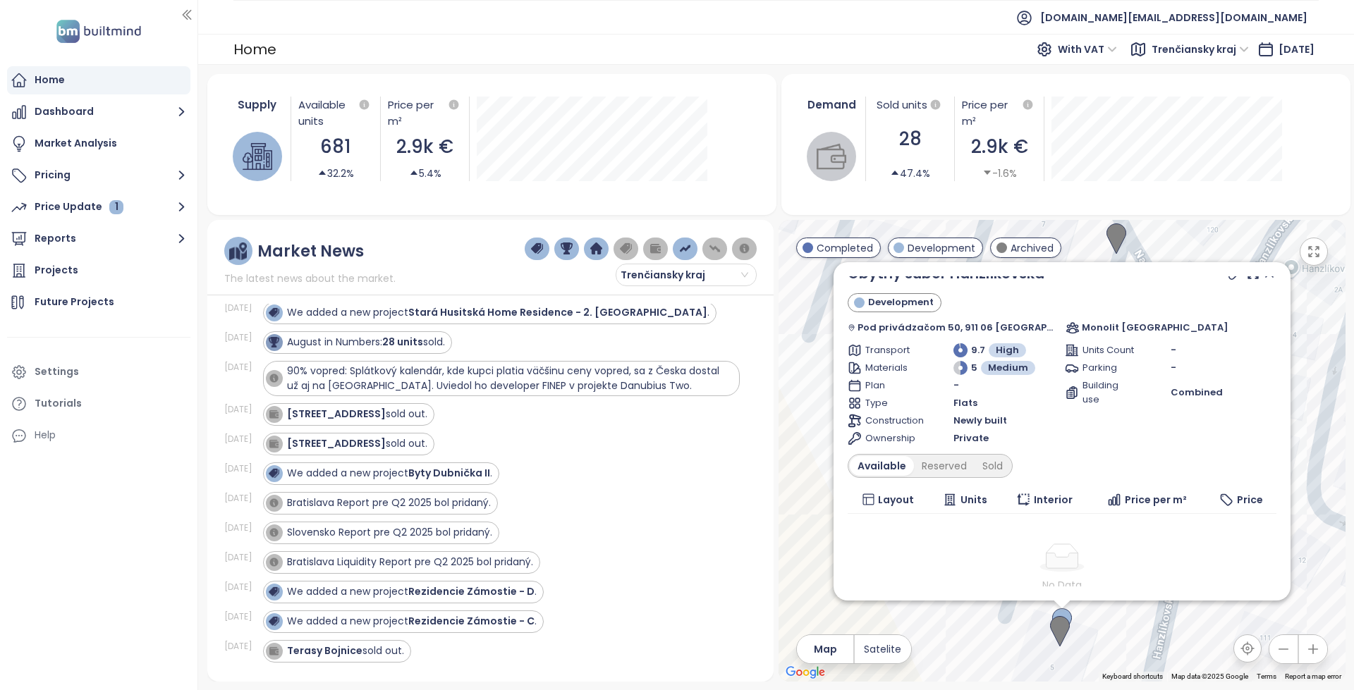
scroll to position [0, 0]
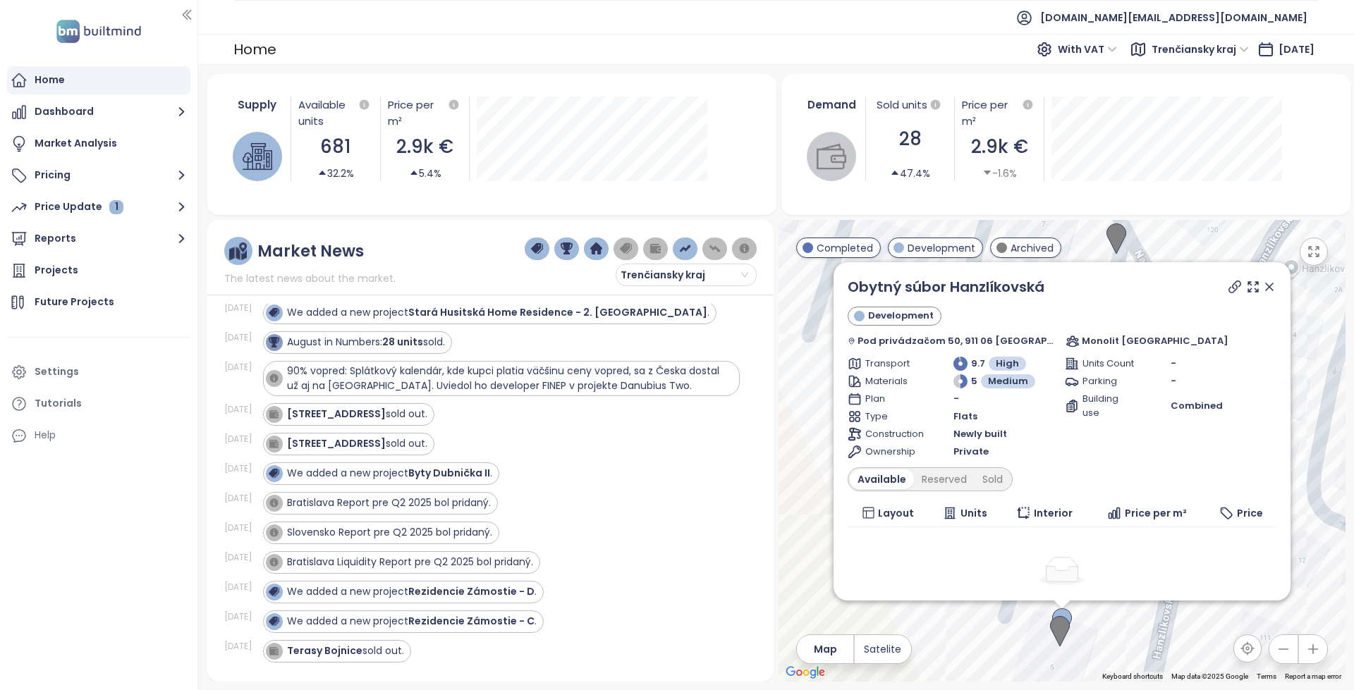
click at [1266, 288] on icon at bounding box center [1269, 286] width 7 height 7
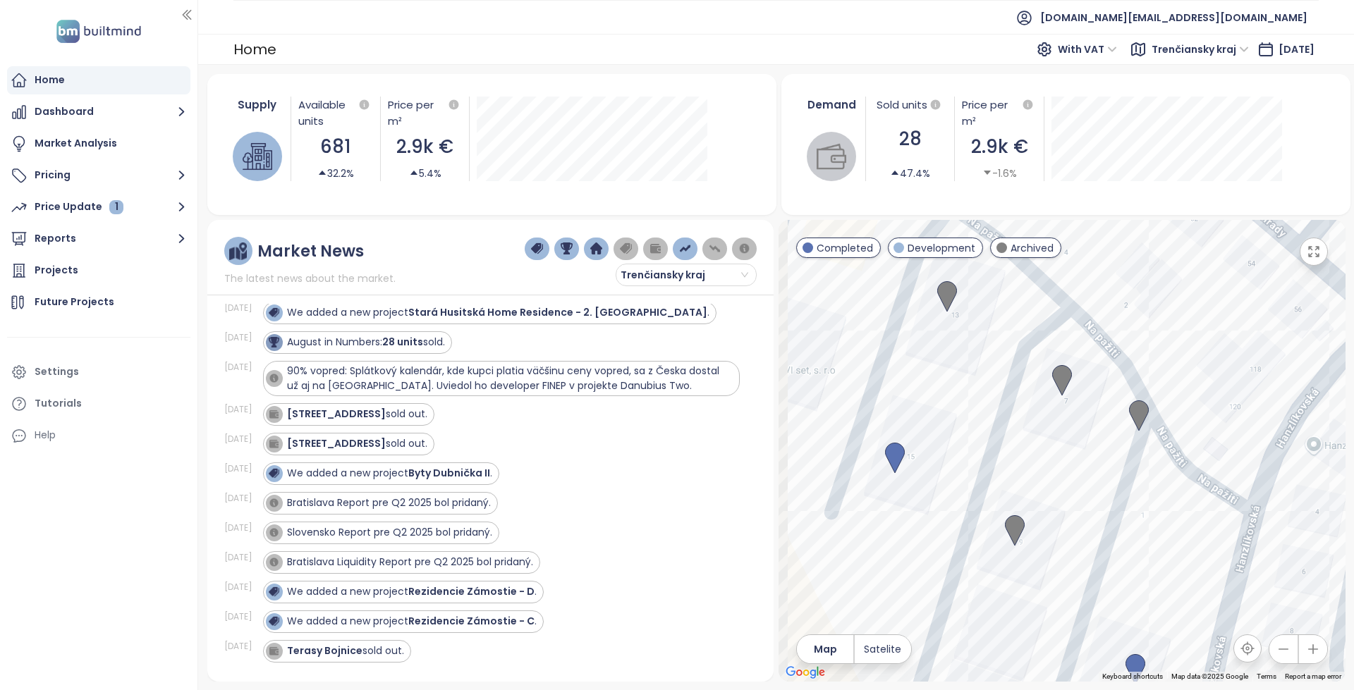
drag, startPoint x: 1118, startPoint y: 382, endPoint x: 1122, endPoint y: 493, distance: 110.8
click at [1138, 512] on div at bounding box center [1062, 451] width 566 height 462
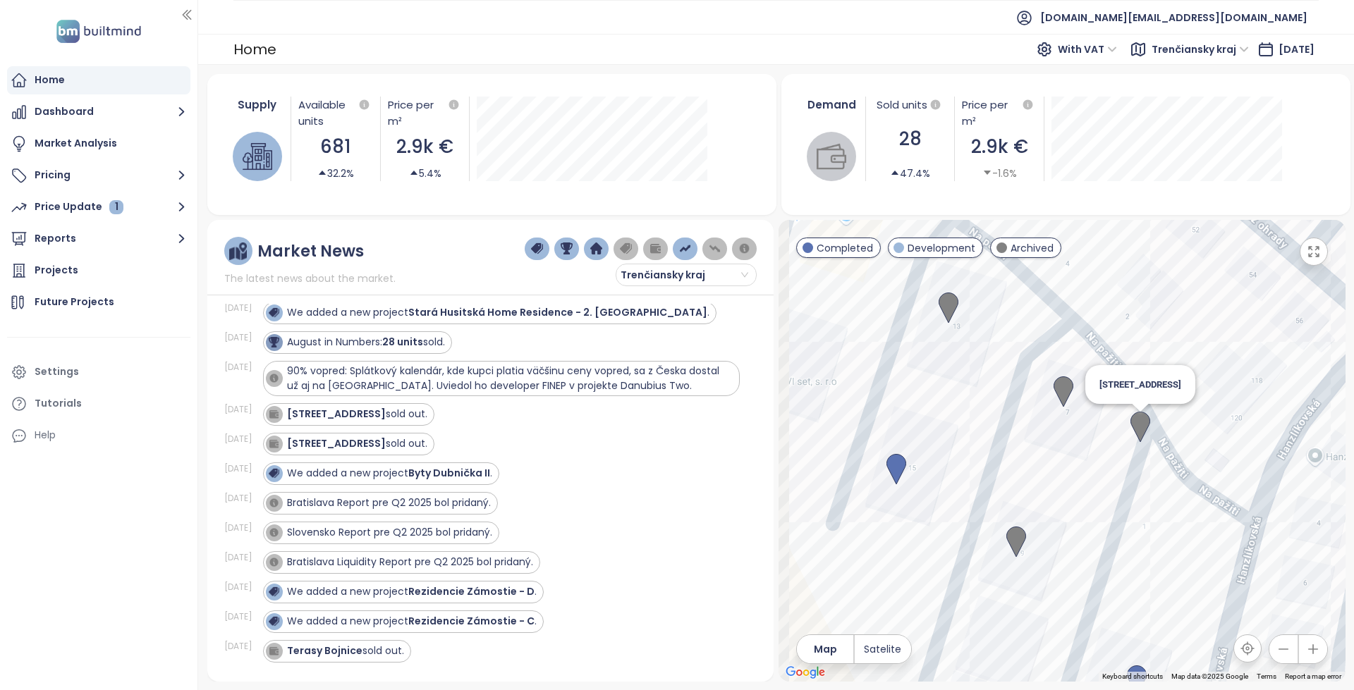
click at [1136, 421] on img at bounding box center [1140, 427] width 20 height 31
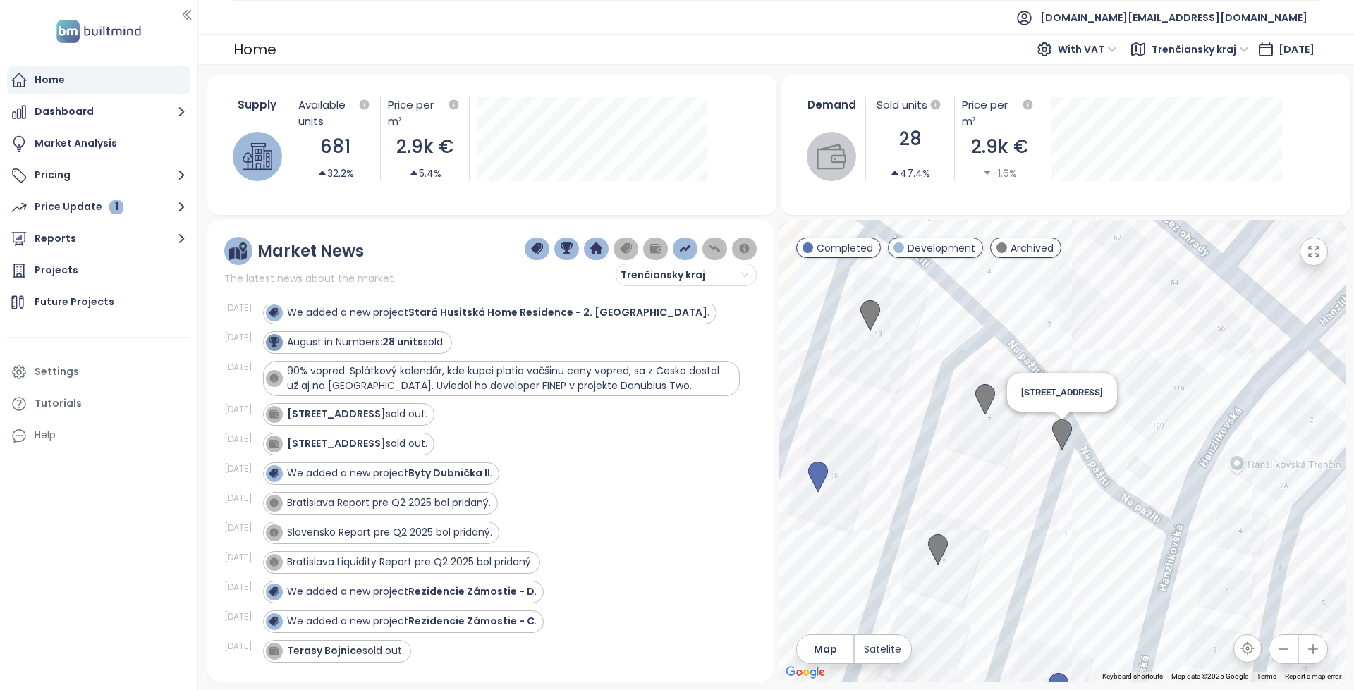
click at [1068, 429] on img at bounding box center [1062, 435] width 20 height 31
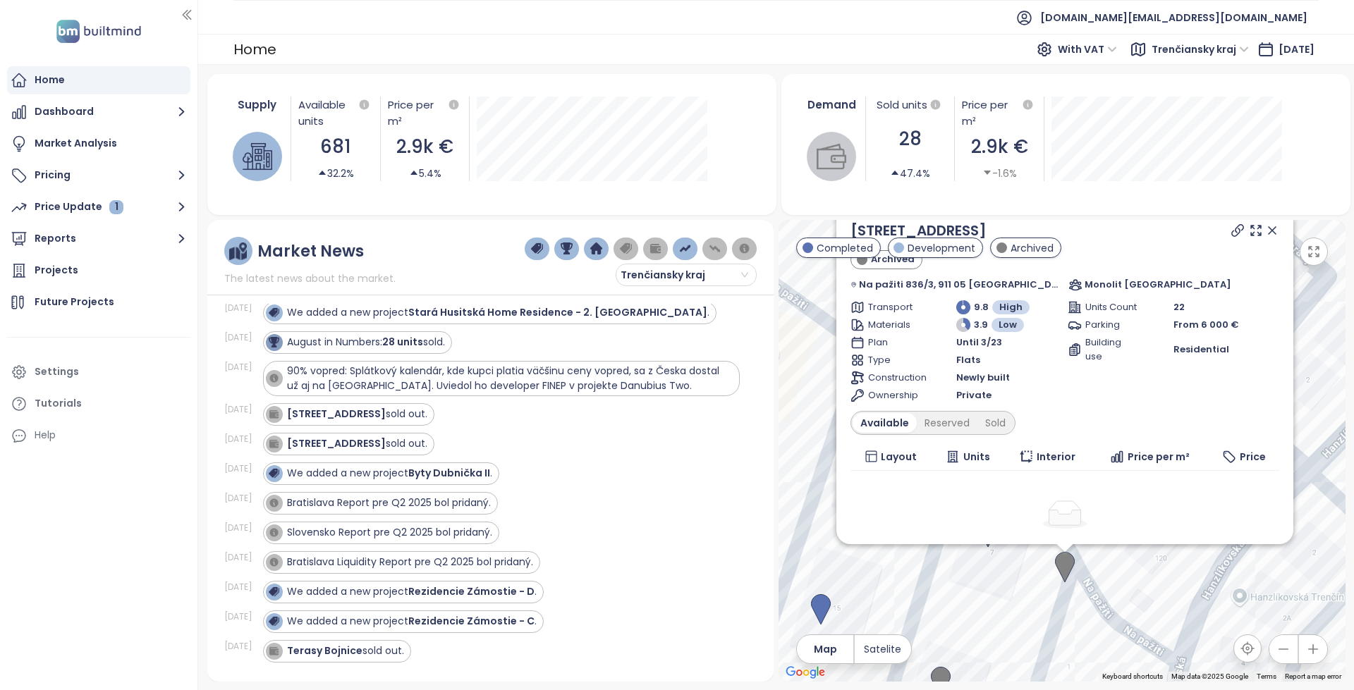
drag, startPoint x: 1009, startPoint y: 506, endPoint x: 1013, endPoint y: 555, distance: 48.8
click at [1013, 555] on div "Hanzlíkovská 1 Archived Na pažiti 836/3, 911 05 [GEOGRAPHIC_DATA]-[GEOGRAPHIC_D…" at bounding box center [1062, 451] width 566 height 462
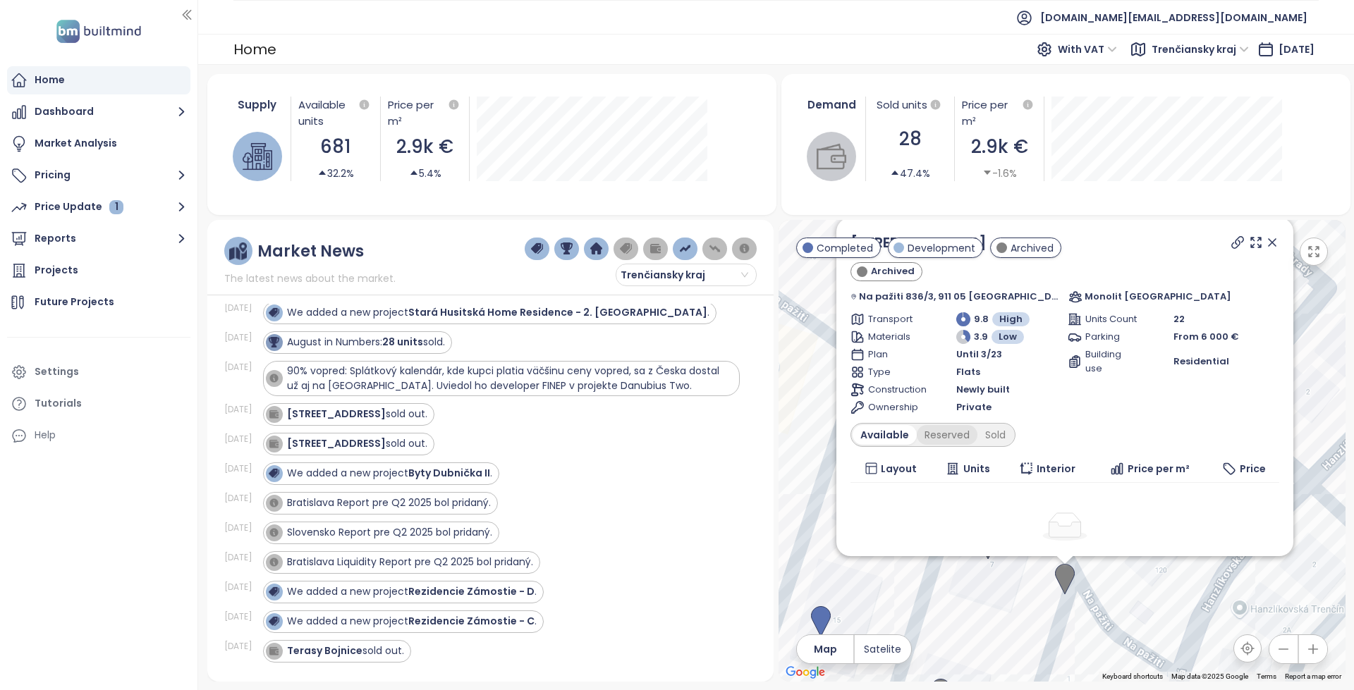
click at [969, 429] on div "Reserved" at bounding box center [947, 435] width 61 height 20
click at [912, 437] on div "Available" at bounding box center [882, 435] width 59 height 20
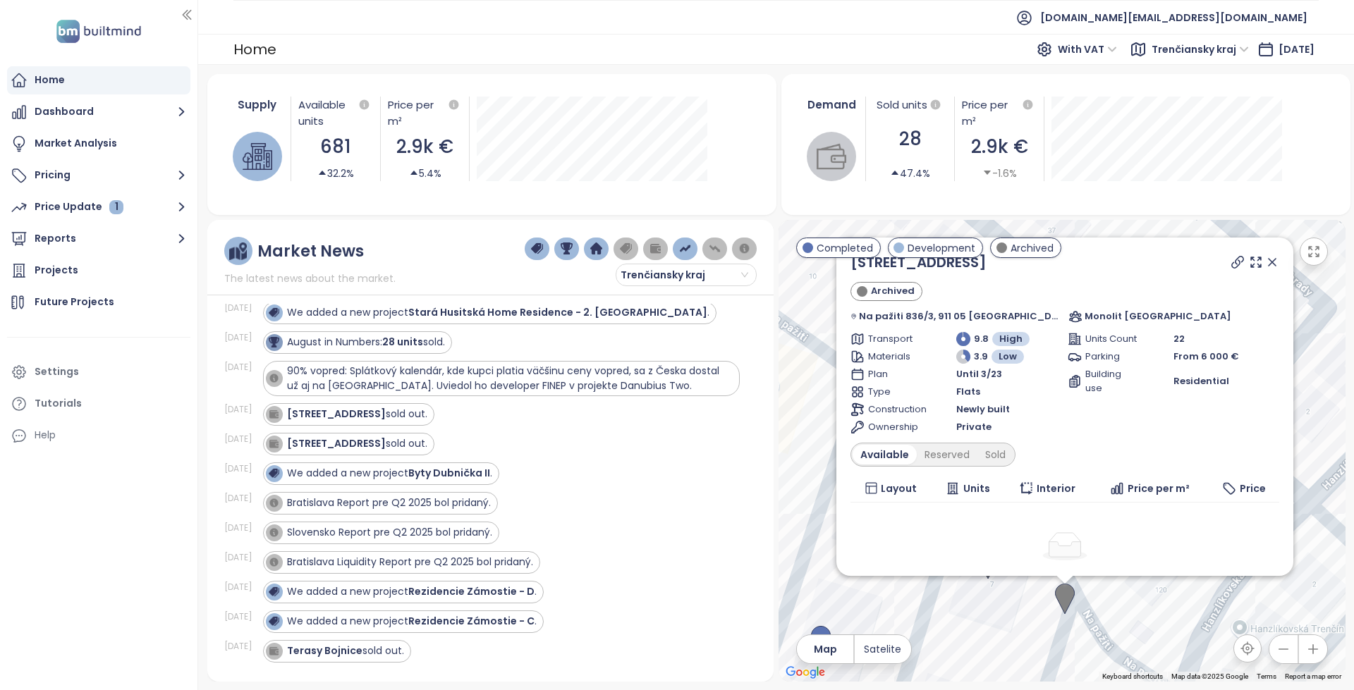
drag, startPoint x: 831, startPoint y: 422, endPoint x: 865, endPoint y: 427, distance: 34.3
click at [830, 431] on div "Hanzlíkovská 1 Archived Na pažiti 836/3, 911 05 [GEOGRAPHIC_DATA]-[GEOGRAPHIC_D…" at bounding box center [1062, 451] width 566 height 462
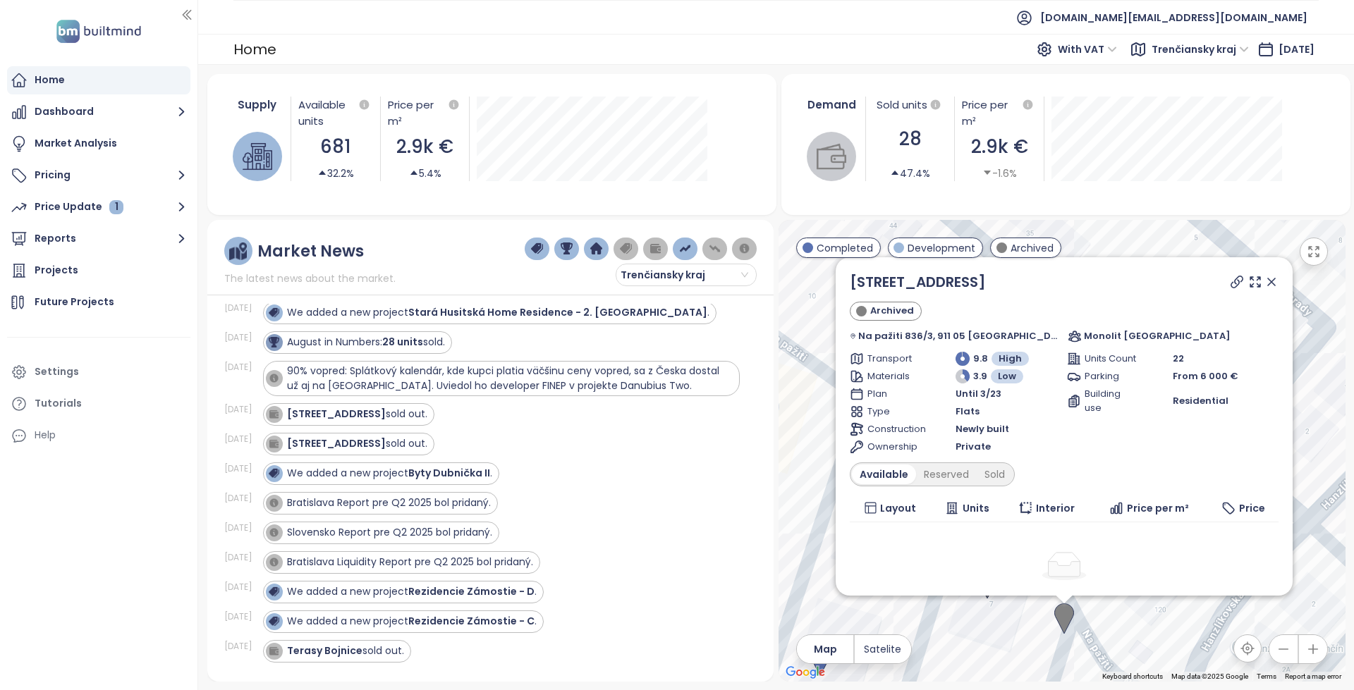
drag, startPoint x: 1250, startPoint y: 284, endPoint x: 1212, endPoint y: 315, distance: 48.6
click at [1216, 319] on div "Hanzlíkovská 1 Archived Na pažiti 836/3, 911 05 [GEOGRAPHIC_DATA]-[GEOGRAPHIC_D…" at bounding box center [1064, 308] width 429 height 72
click at [1228, 286] on div at bounding box center [1253, 282] width 51 height 21
click at [1231, 284] on icon at bounding box center [1236, 281] width 11 height 11
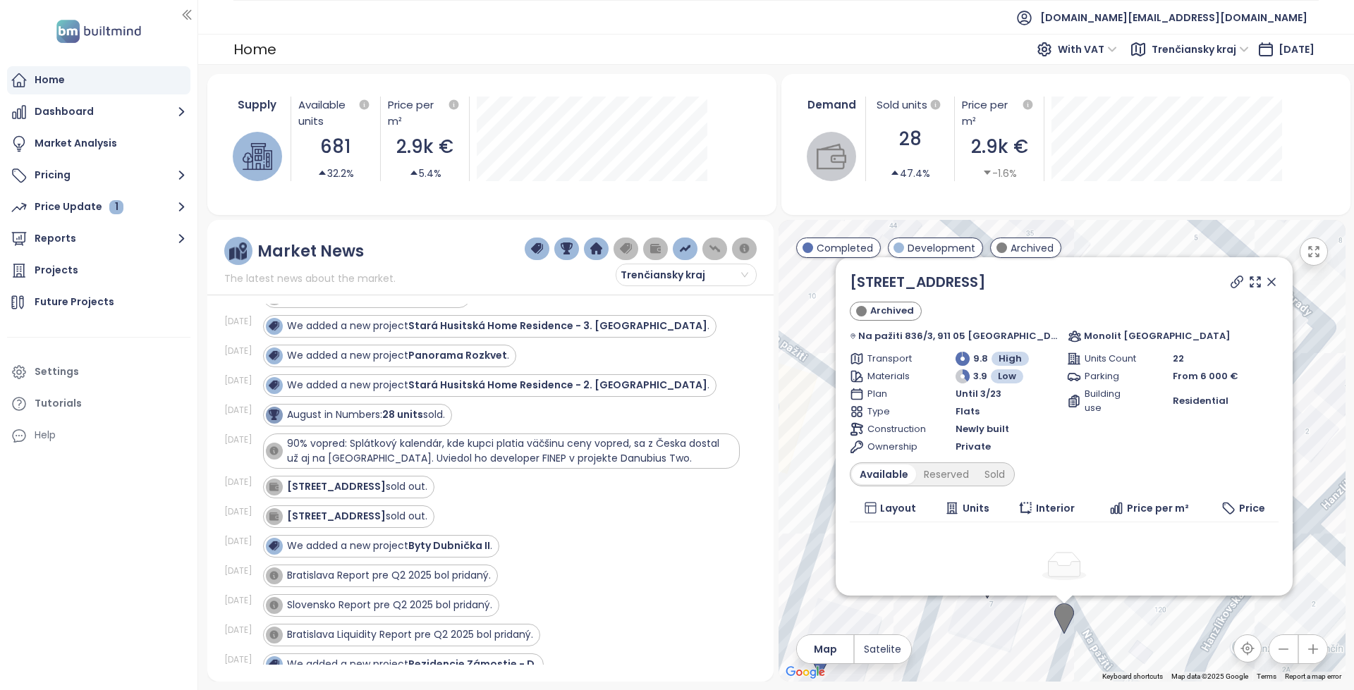
scroll to position [423, 0]
click at [410, 489] on div "[STREET_ADDRESS] sold out." at bounding box center [357, 484] width 140 height 15
click at [401, 515] on div "[STREET_ADDRESS] sold out." at bounding box center [357, 514] width 140 height 15
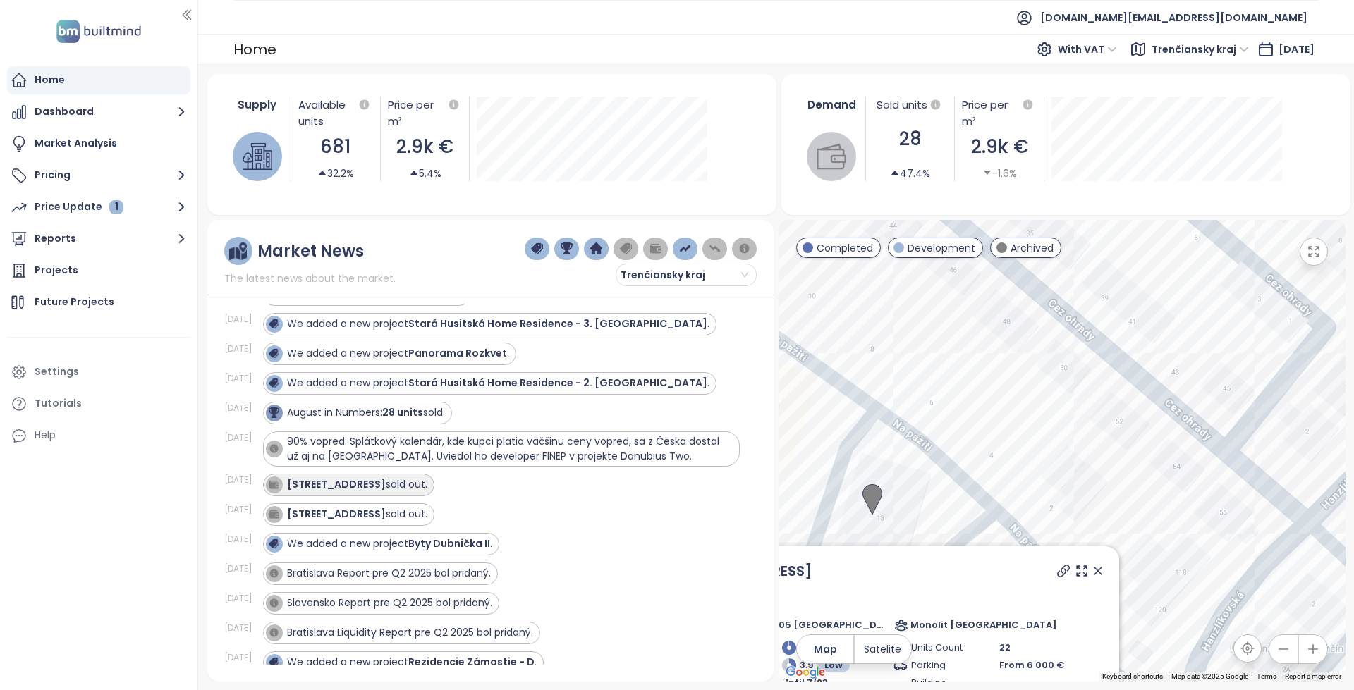
click at [402, 482] on div "[STREET_ADDRESS] sold out." at bounding box center [357, 484] width 140 height 15
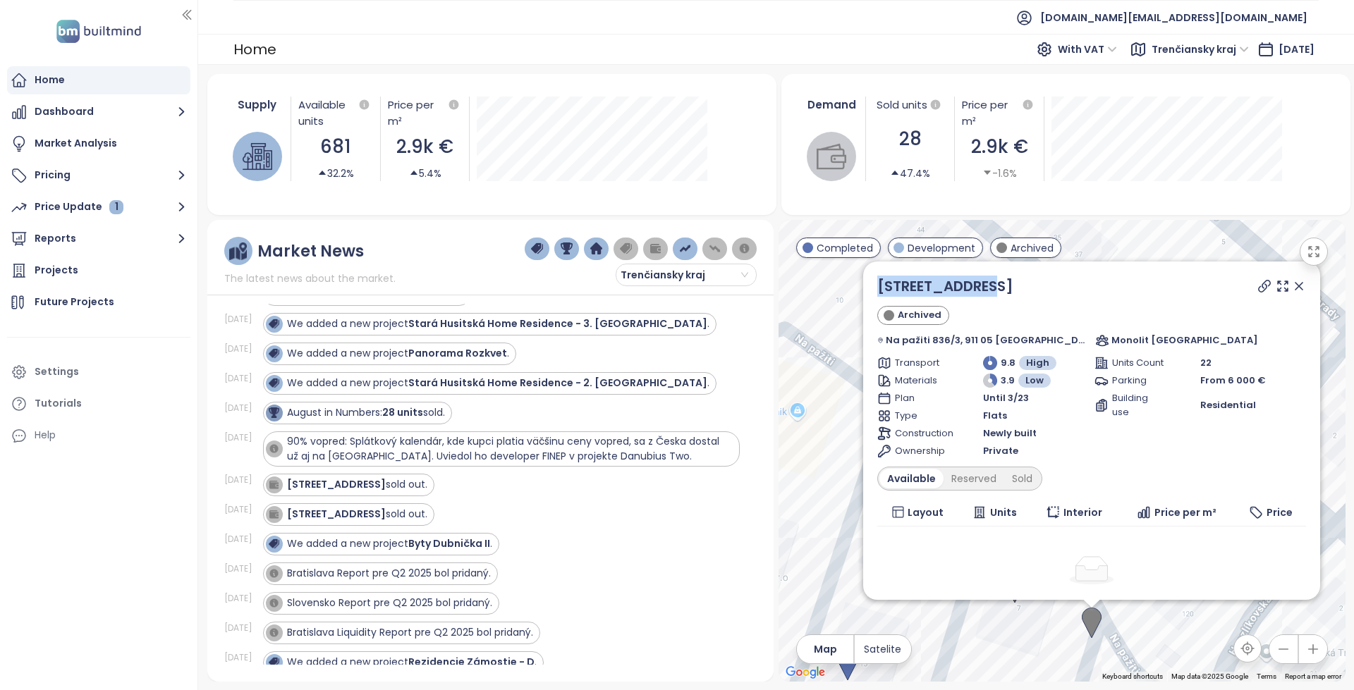
copy link "[STREET_ADDRESS]"
drag, startPoint x: 968, startPoint y: 272, endPoint x: 889, endPoint y: 278, distance: 79.9
click at [889, 278] on div "Hanzlíkovská 1 Archived Na pažiti 836/3, 911 05 [GEOGRAPHIC_DATA]-[GEOGRAPHIC_D…" at bounding box center [1091, 431] width 457 height 338
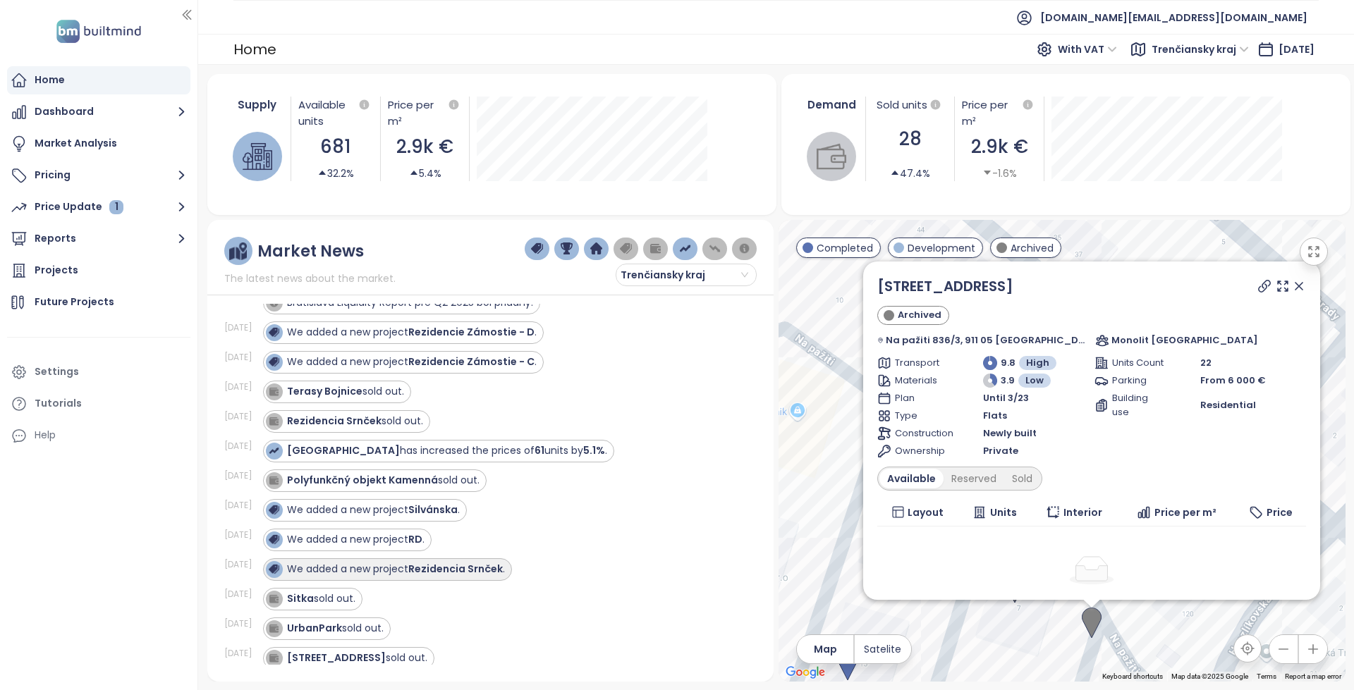
scroll to position [917, 0]
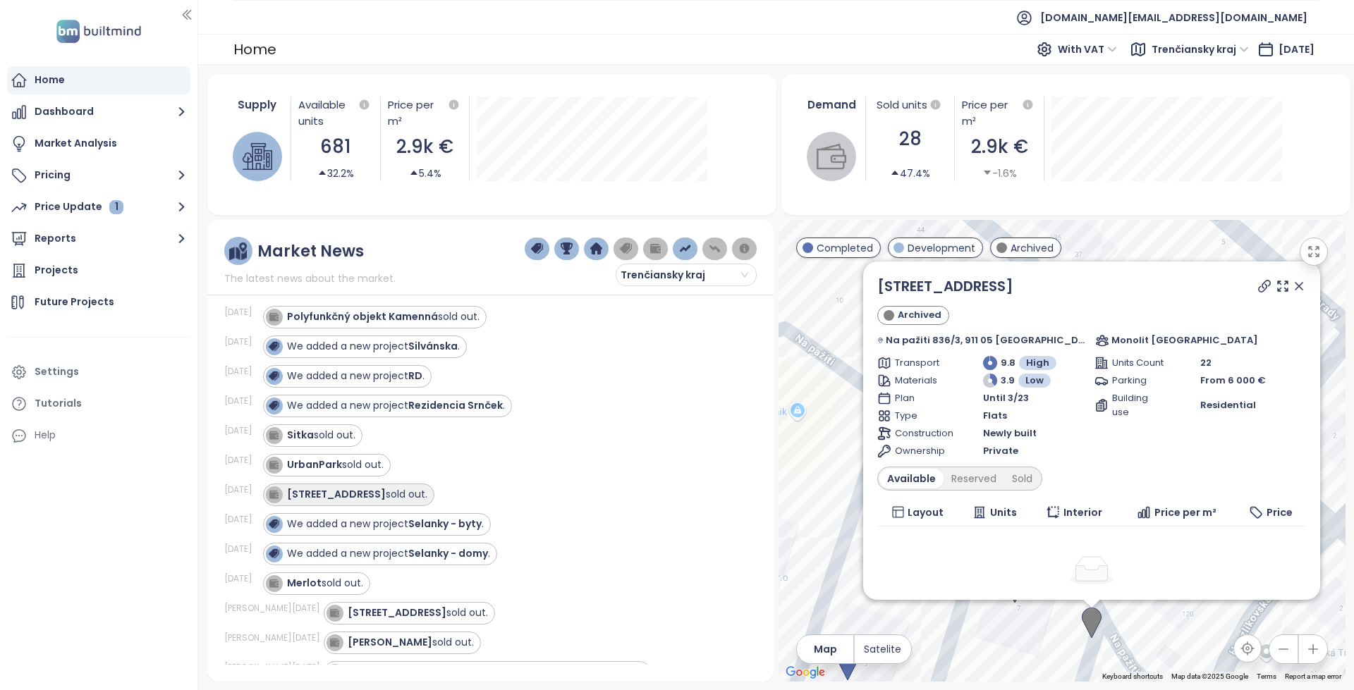
click at [405, 491] on div "[STREET_ADDRESS] sold out." at bounding box center [357, 494] width 140 height 15
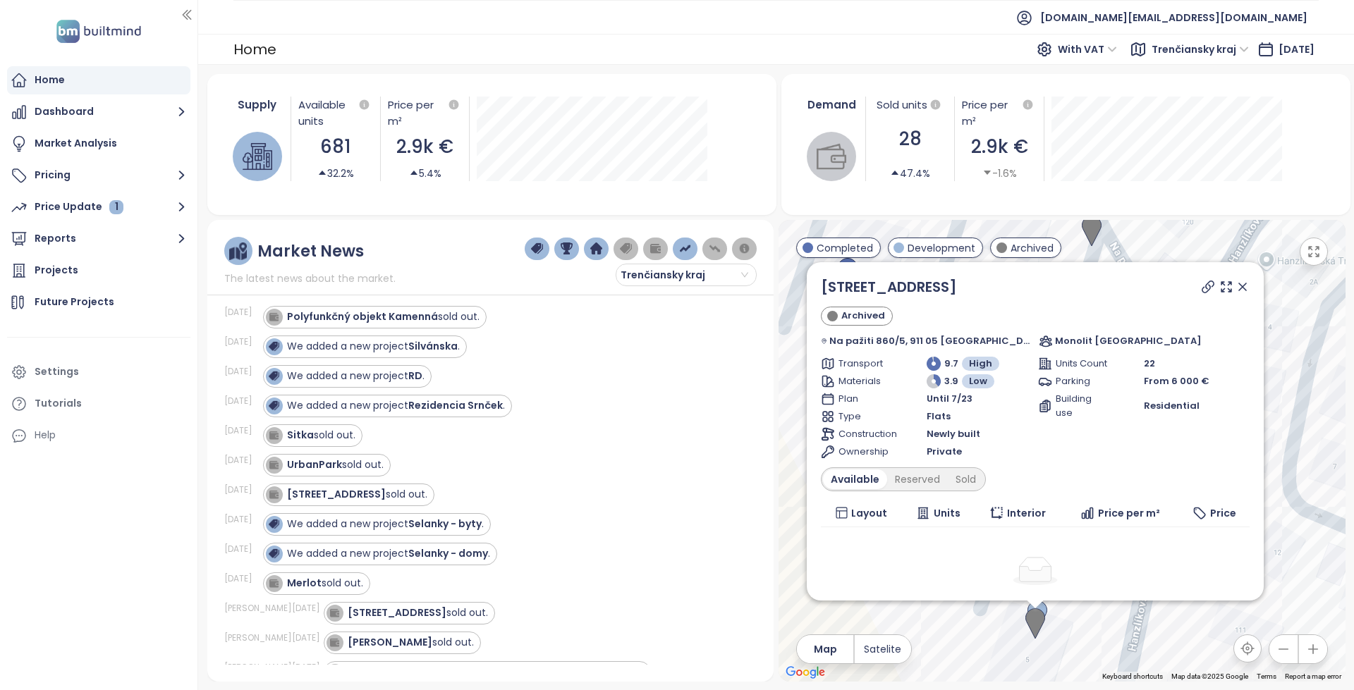
click at [1201, 283] on icon at bounding box center [1208, 287] width 14 height 14
click at [1264, 12] on span "[DOMAIN_NAME][EMAIL_ADDRESS][DOMAIN_NAME]" at bounding box center [1173, 18] width 267 height 34
click at [1202, 57] on span "Log out" at bounding box center [1197, 57] width 37 height 14
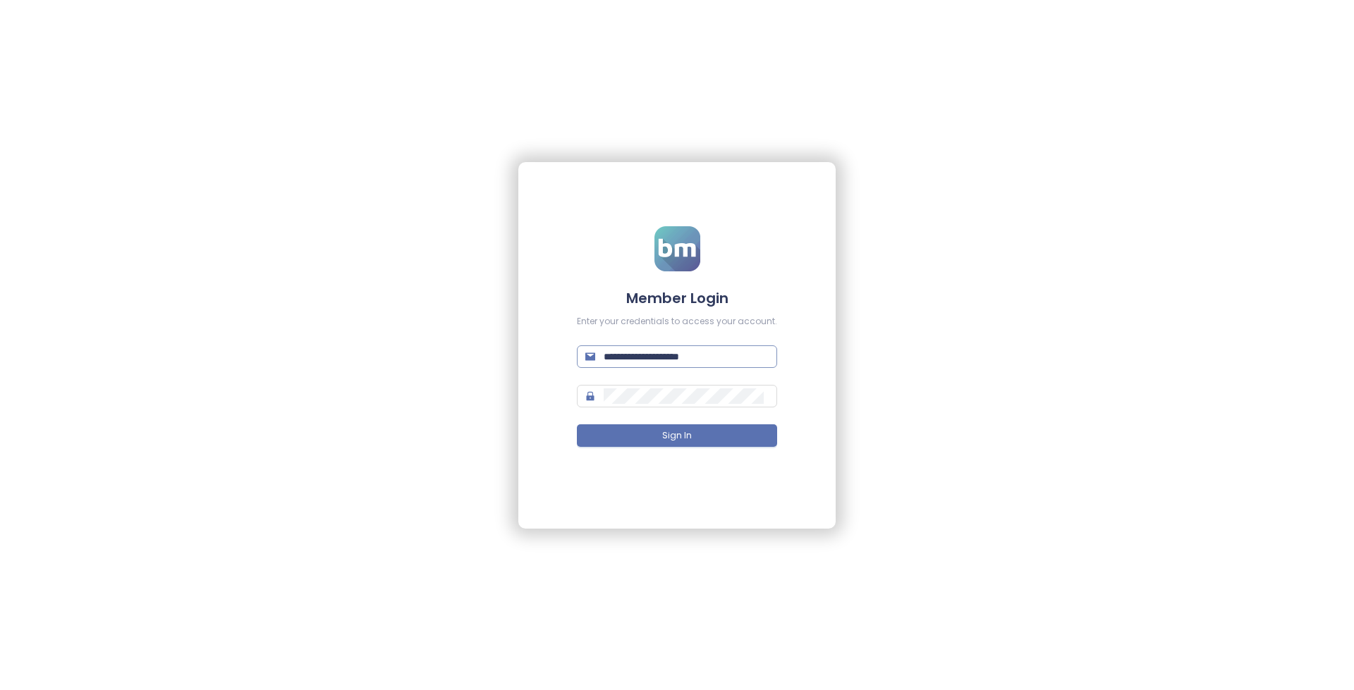
click at [731, 350] on input "**********" at bounding box center [686, 357] width 165 height 16
type input "**********"
click at [691, 446] on button "Sign In" at bounding box center [677, 436] width 200 height 23
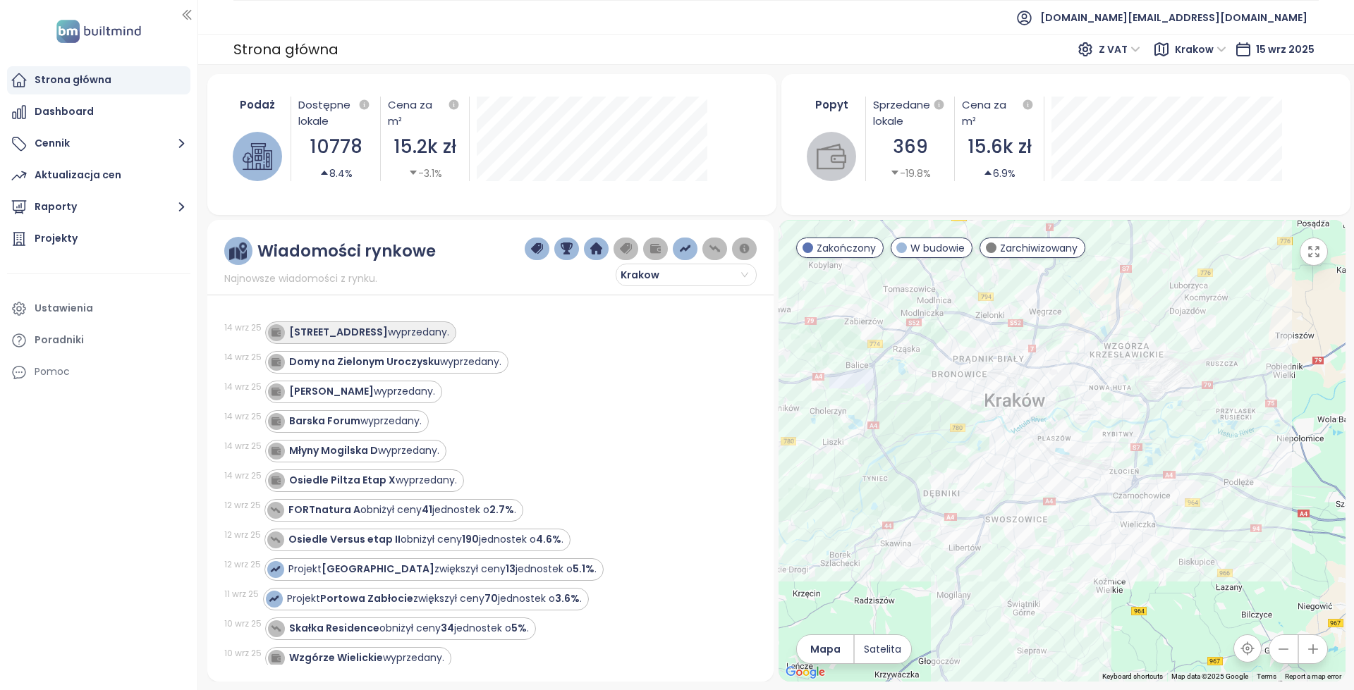
click at [410, 341] on div "[STREET_ADDRESS] - A wyprzedany." at bounding box center [358, 332] width 181 height 17
click at [428, 339] on div "[STREET_ADDRESS] - A wyprzedany." at bounding box center [369, 332] width 160 height 15
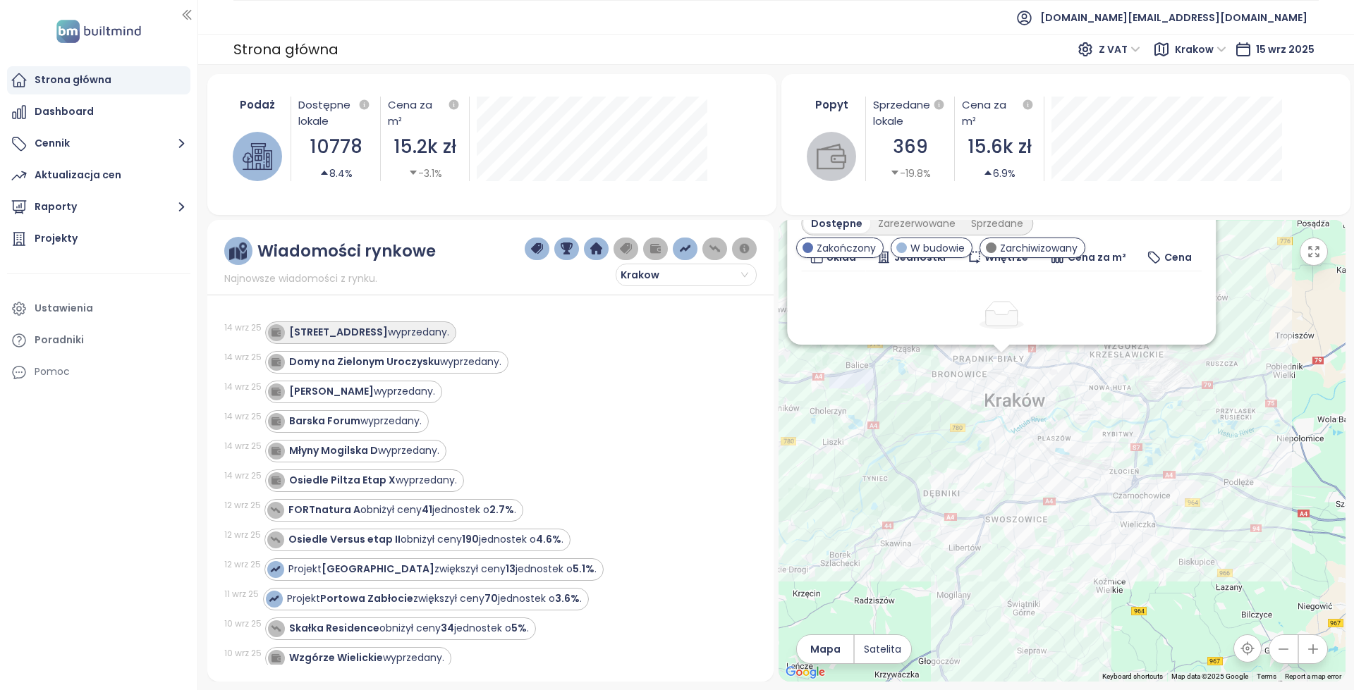
click at [411, 329] on div "[STREET_ADDRESS] - A wyprzedany." at bounding box center [369, 332] width 160 height 15
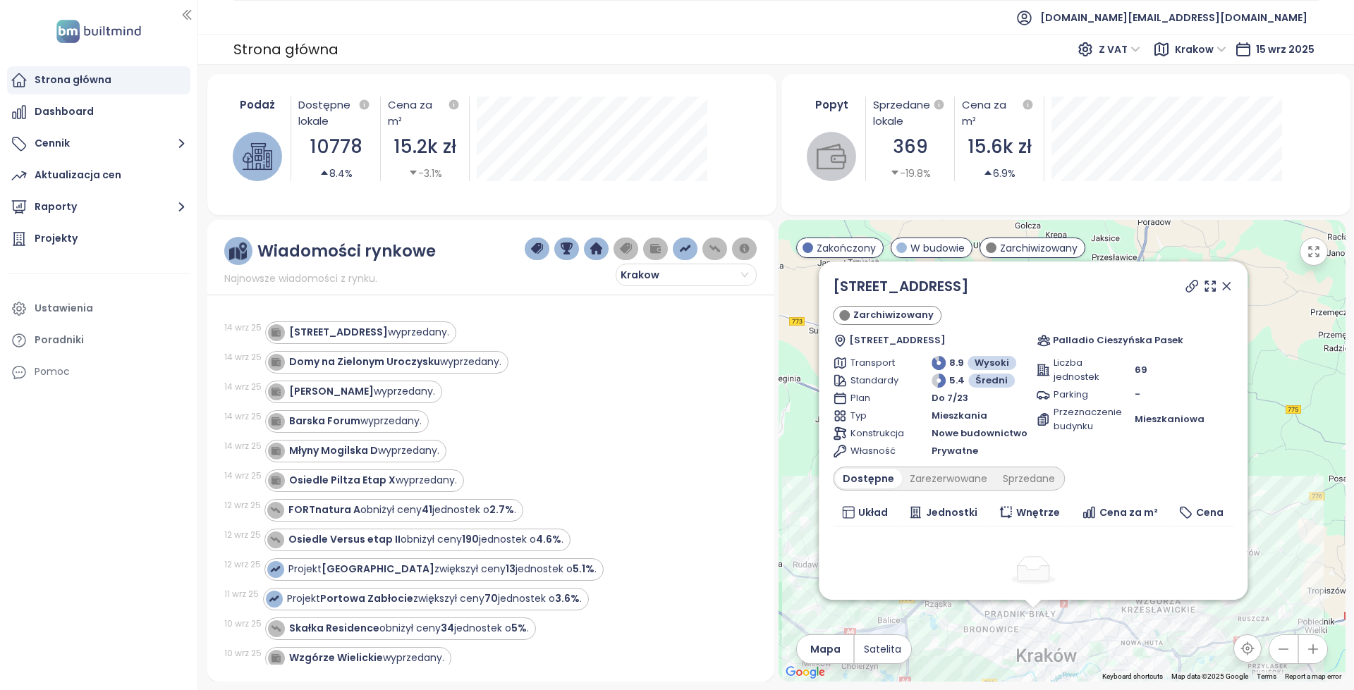
click at [1169, 283] on div "[STREET_ADDRESS]" at bounding box center [1033, 286] width 401 height 21
click at [1185, 286] on icon at bounding box center [1192, 286] width 14 height 14
click at [133, 215] on button "Raporty" at bounding box center [98, 207] width 183 height 28
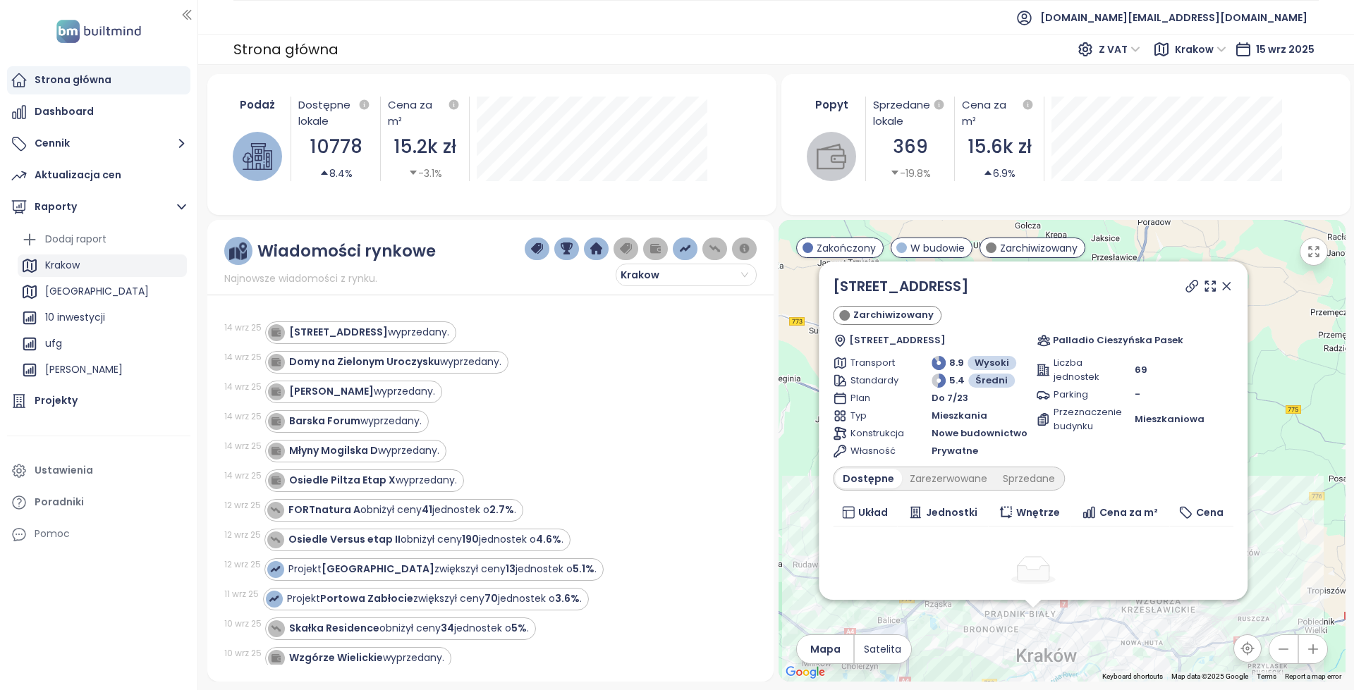
click at [98, 266] on div "Krakow" at bounding box center [102, 266] width 169 height 23
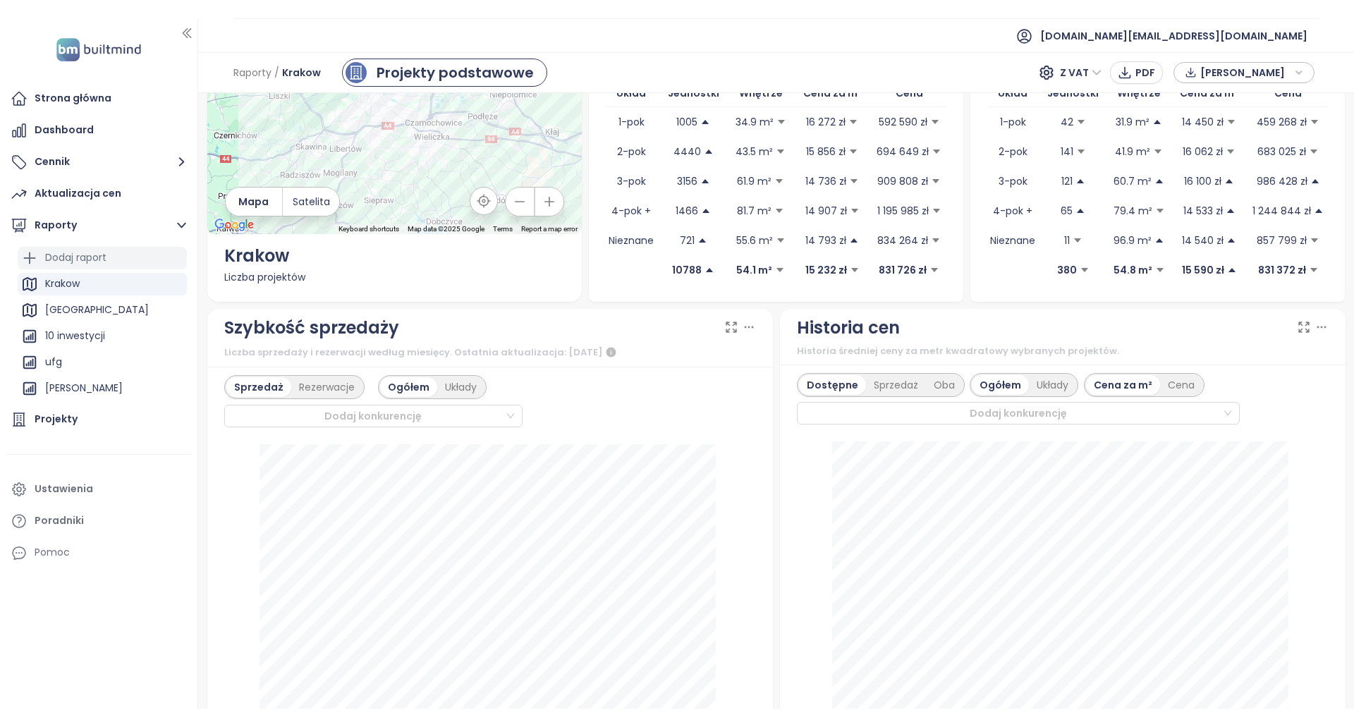
scroll to position [56, 0]
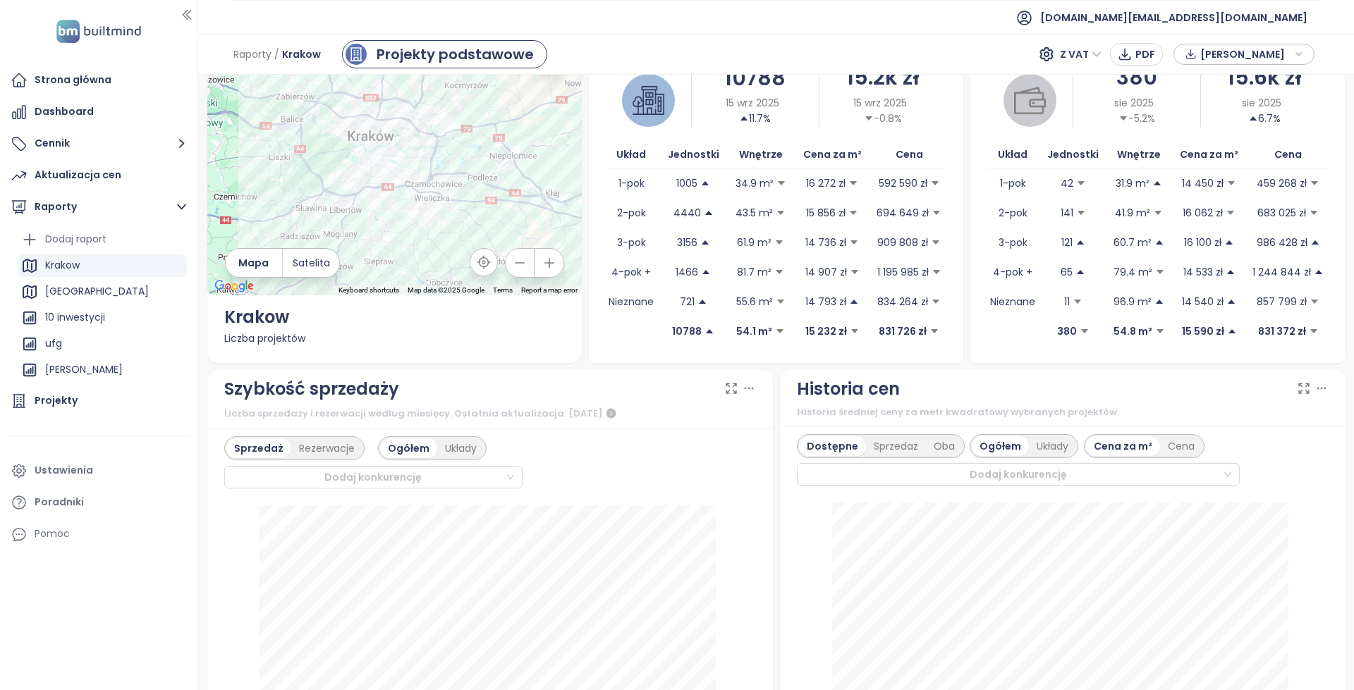
click at [75, 419] on li at bounding box center [98, 436] width 183 height 35
click at [76, 410] on div "Projekty" at bounding box center [98, 401] width 183 height 28
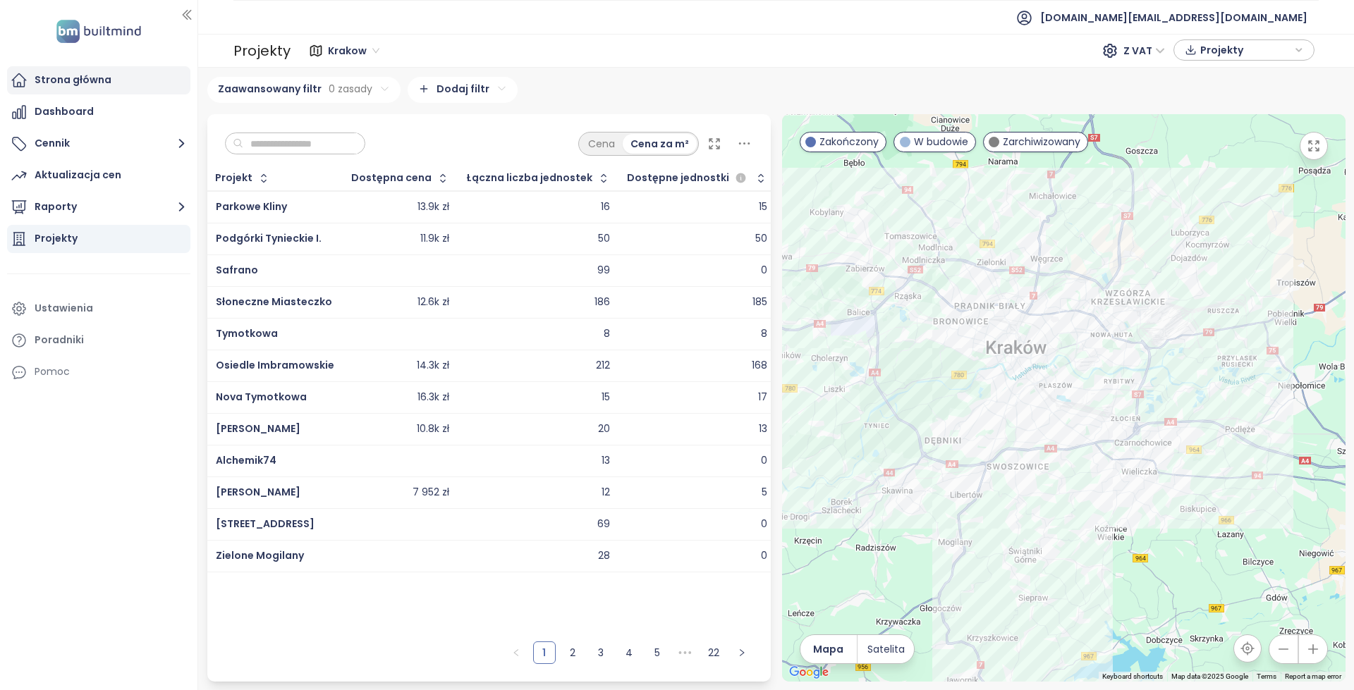
click at [157, 73] on div "Strona główna" at bounding box center [98, 80] width 183 height 28
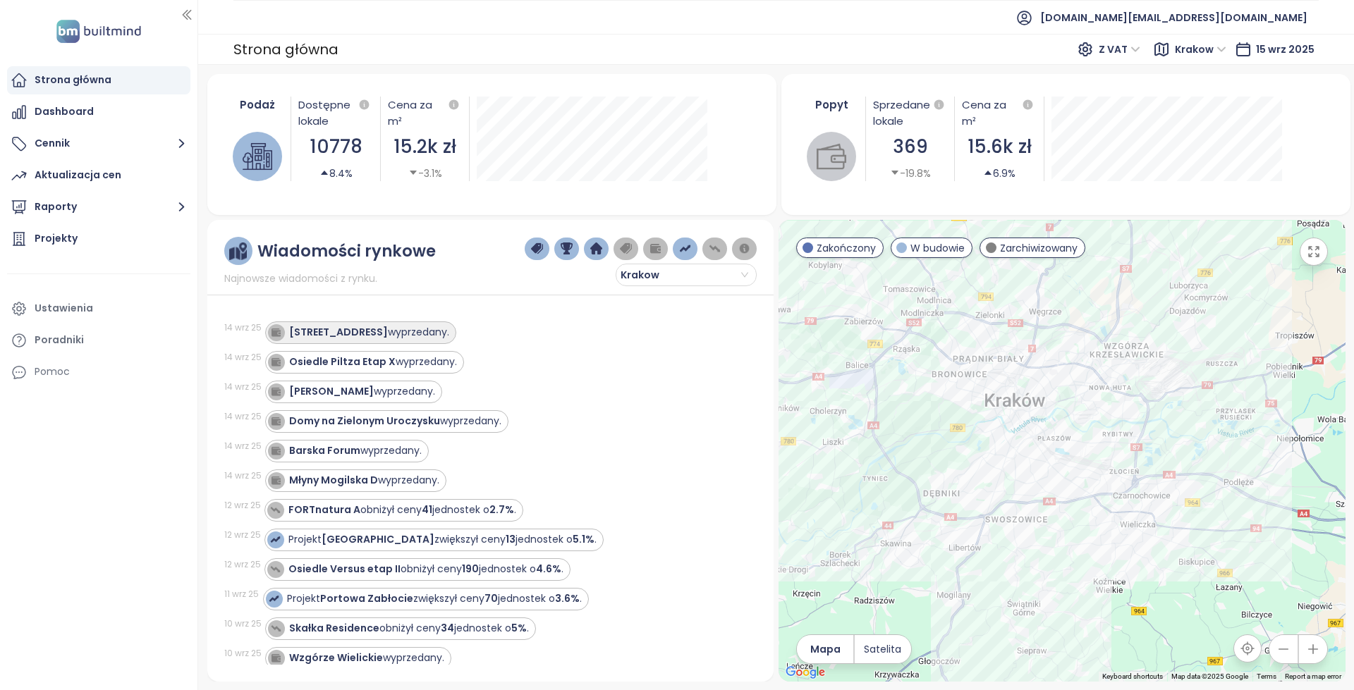
click at [408, 329] on div "[STREET_ADDRESS] - A wyprzedany." at bounding box center [369, 332] width 160 height 15
click at [429, 333] on div "Młyny Mogilska D wyprzedany." at bounding box center [364, 332] width 150 height 15
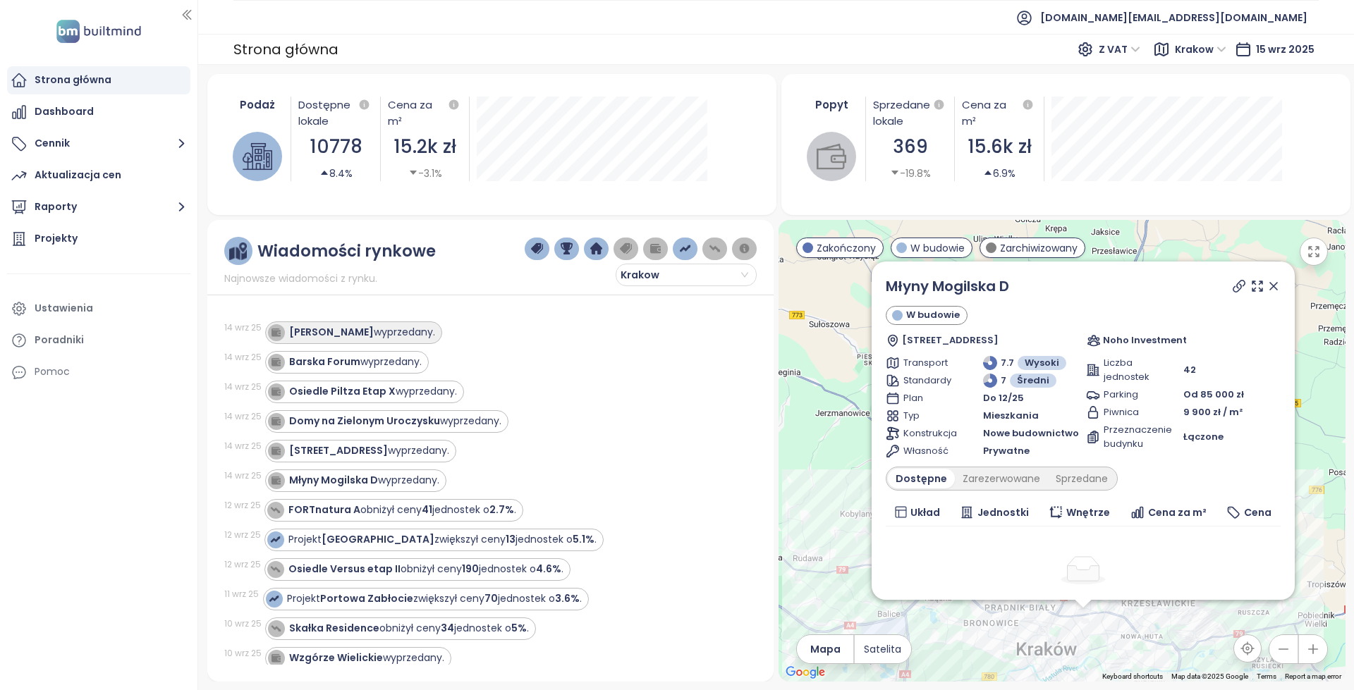
click at [382, 332] on div "[PERSON_NAME] wyprzedany." at bounding box center [362, 332] width 146 height 15
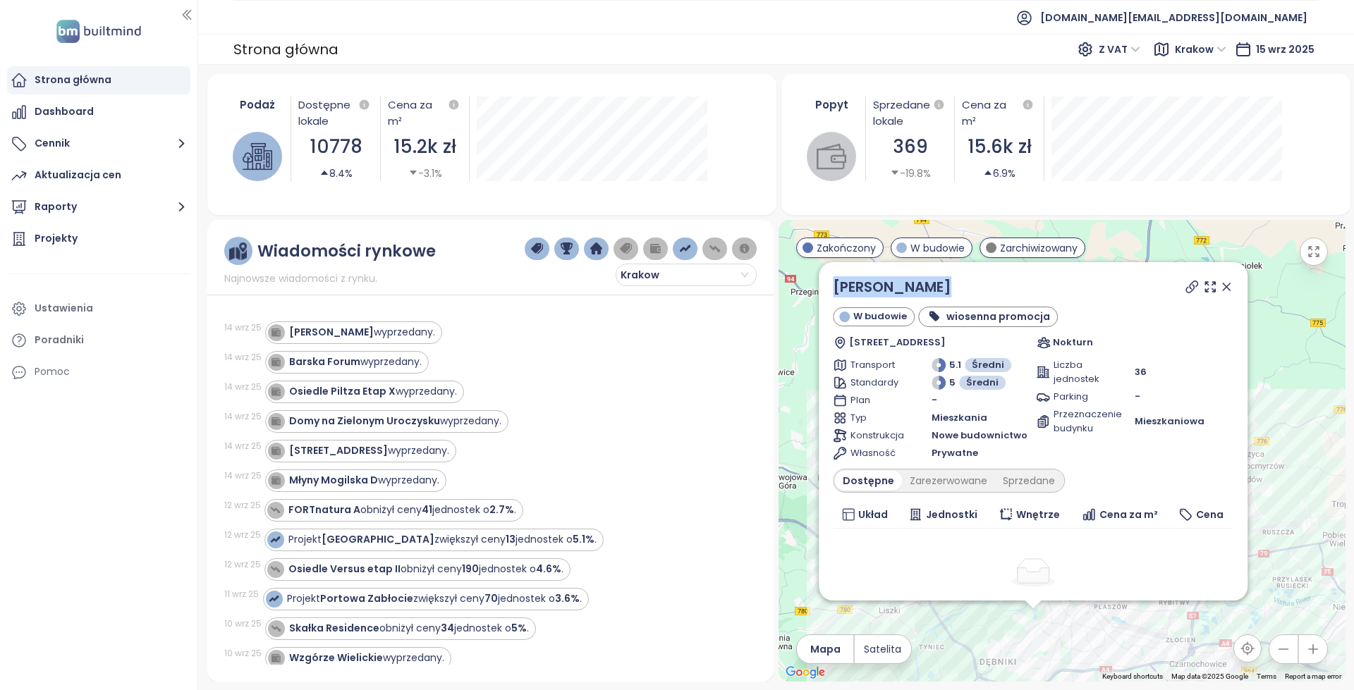
copy link "[PERSON_NAME]"
drag, startPoint x: 894, startPoint y: 288, endPoint x: 829, endPoint y: 288, distance: 64.9
click at [829, 288] on div "Willa Zalesie W budowie wiosenna promocja [STREET_ADDRESS] Nokturn Transport 5.…" at bounding box center [1033, 431] width 429 height 338
click at [621, 473] on div "Młyny Mogilska D wyprzedany." at bounding box center [502, 481] width 475 height 23
copy div "[DATE] [PERSON_NAME] wyprzedany. [DATE] Barska Forum wyprzedany. [DATE] Osiedle…"
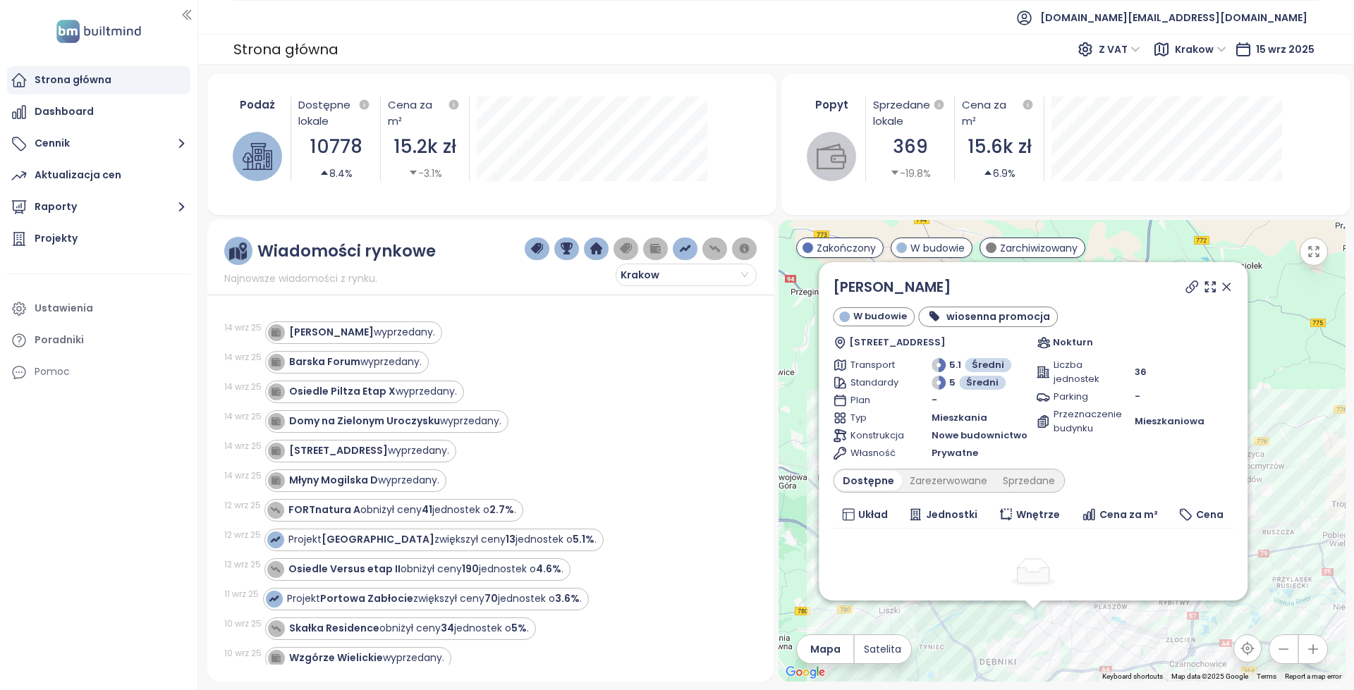
drag, startPoint x: 467, startPoint y: 480, endPoint x: 216, endPoint y: 315, distance: 300.8
click at [216, 315] on div "Wiadomości rynkowe Najnowsze wiadomości z rynku. Krakow [DATE] Willa Zalesie wy…" at bounding box center [490, 451] width 566 height 462
click at [351, 333] on div "[PERSON_NAME] wyprzedany." at bounding box center [362, 332] width 146 height 15
click at [1185, 283] on icon at bounding box center [1192, 287] width 14 height 14
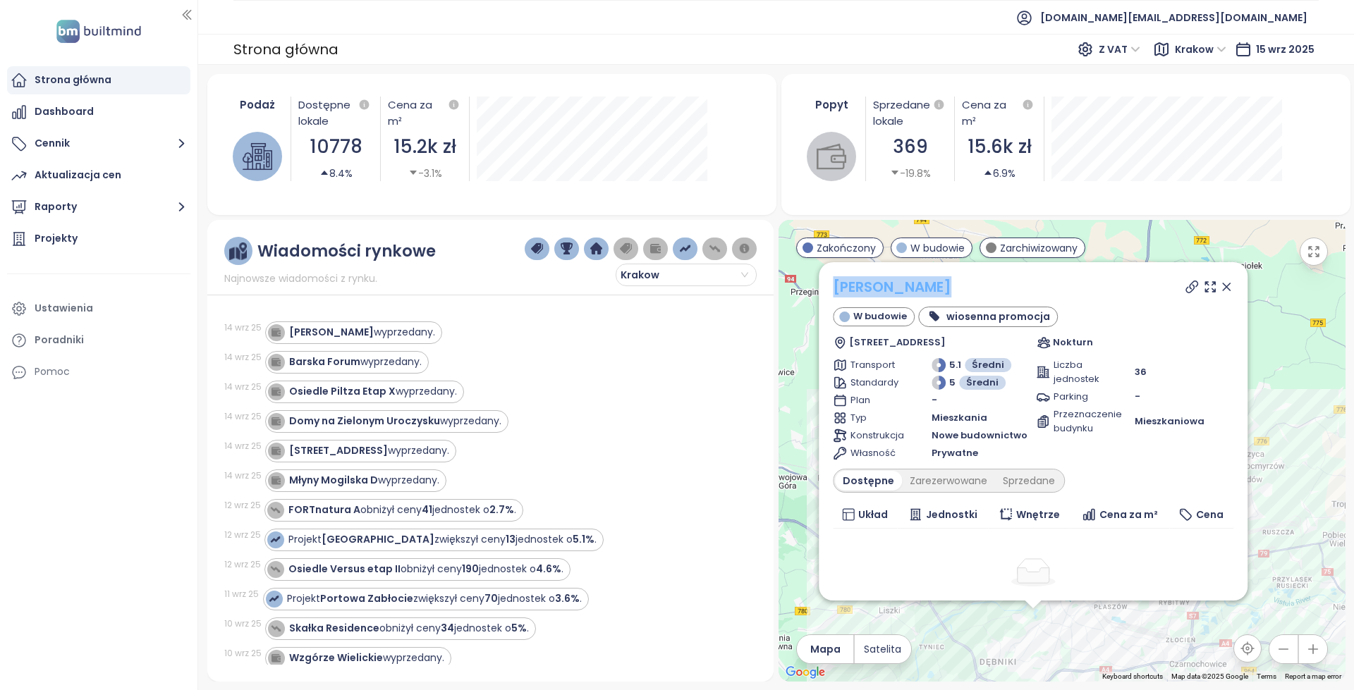
copy link "[PERSON_NAME]"
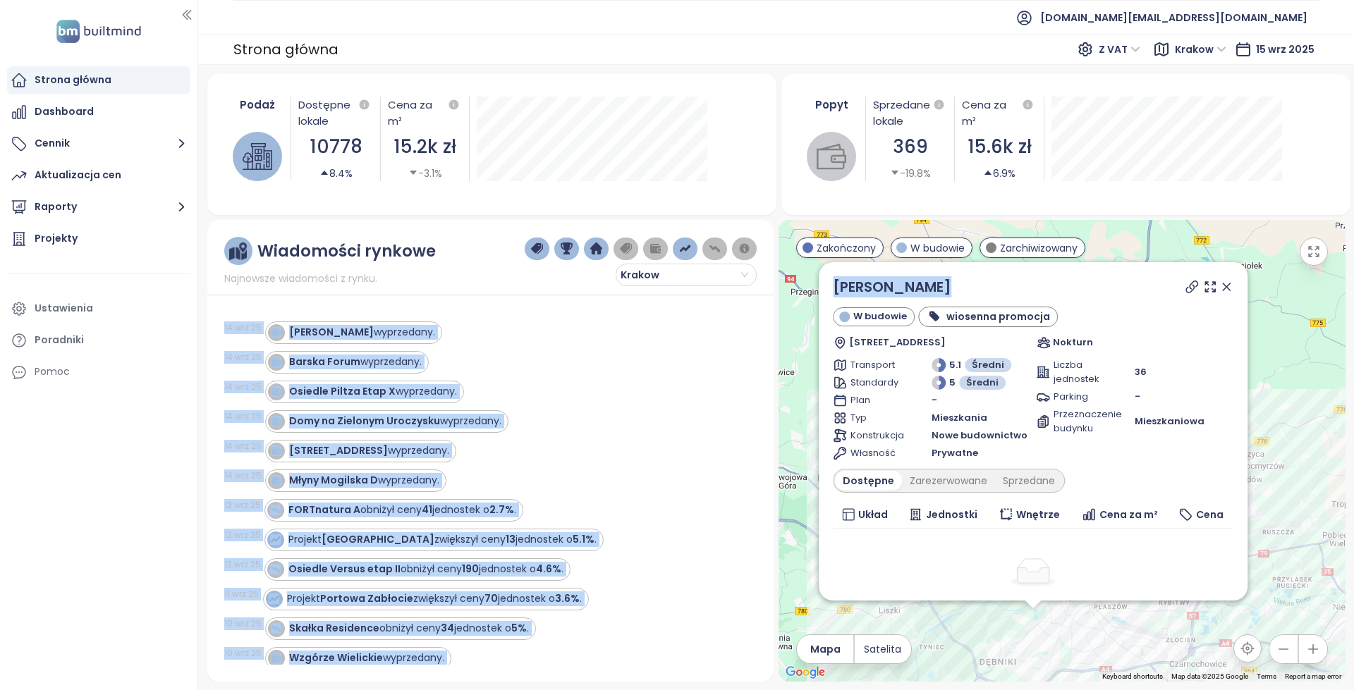
drag, startPoint x: 904, startPoint y: 283, endPoint x: 703, endPoint y: 298, distance: 201.5
click at [716, 297] on div "Wiadomości rynkowe Najnowsze wiadomości z rynku. Krakow [DATE] Willa Zalesie wy…" at bounding box center [776, 451] width 1138 height 462
click at [678, 300] on div "Wiadomości rynkowe Najnowsze wiadomości z rynku. Krakow [DATE] Willa Zalesie wy…" at bounding box center [490, 451] width 566 height 462
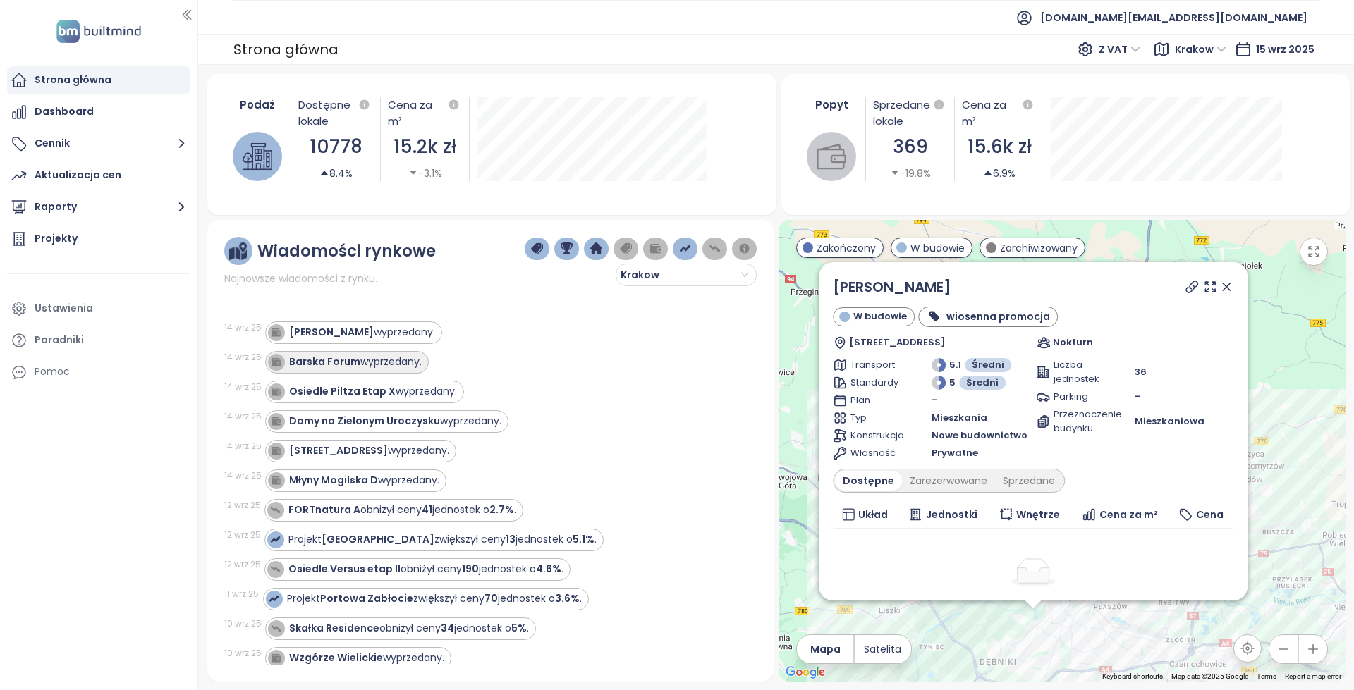
click at [417, 371] on div "Barska Forum wyprzedany." at bounding box center [347, 362] width 164 height 23
click at [403, 362] on div "Barska Forum wyprzedany." at bounding box center [355, 362] width 133 height 15
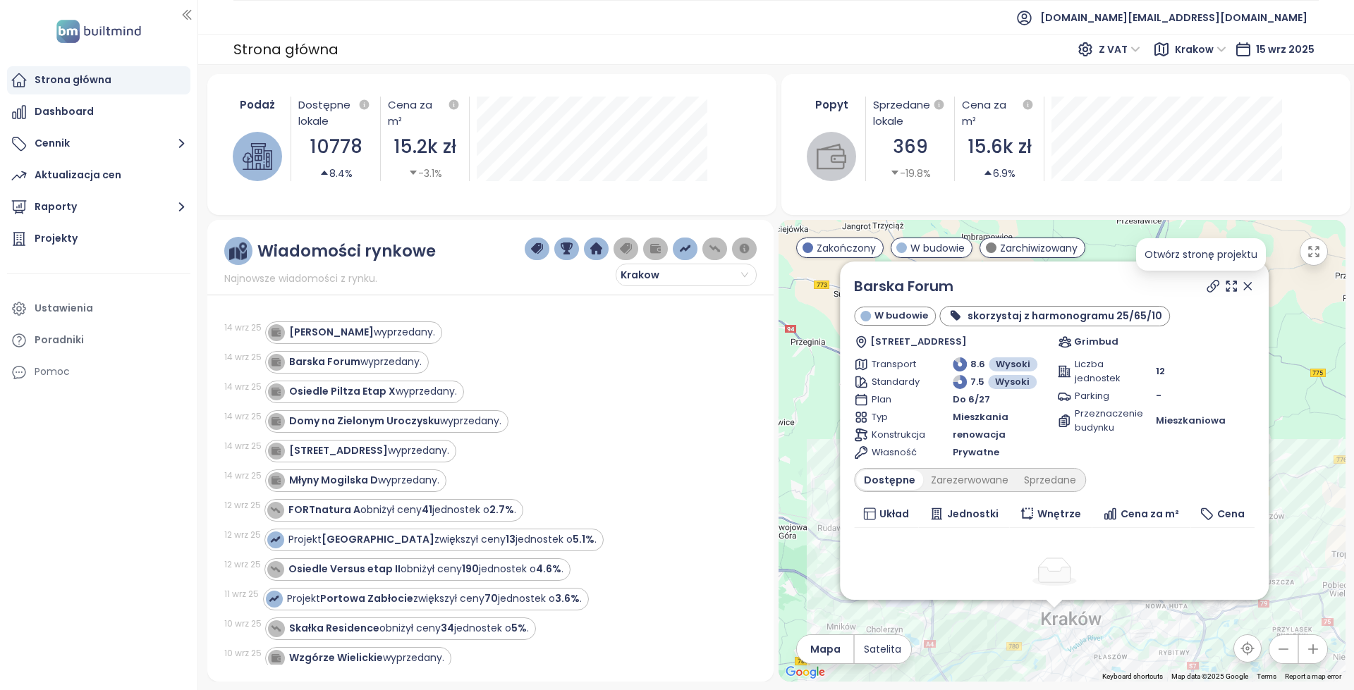
click at [1206, 287] on icon at bounding box center [1213, 286] width 14 height 14
copy link "Barska Forum"
drag, startPoint x: 968, startPoint y: 276, endPoint x: 853, endPoint y: 286, distance: 115.4
click at [853, 286] on div "Barska Forum W budowie skorzystaj z harmonogramu 25/65/10 [STREET_ADDRESS] Grim…" at bounding box center [1054, 431] width 429 height 338
copy link "Barska Forum"
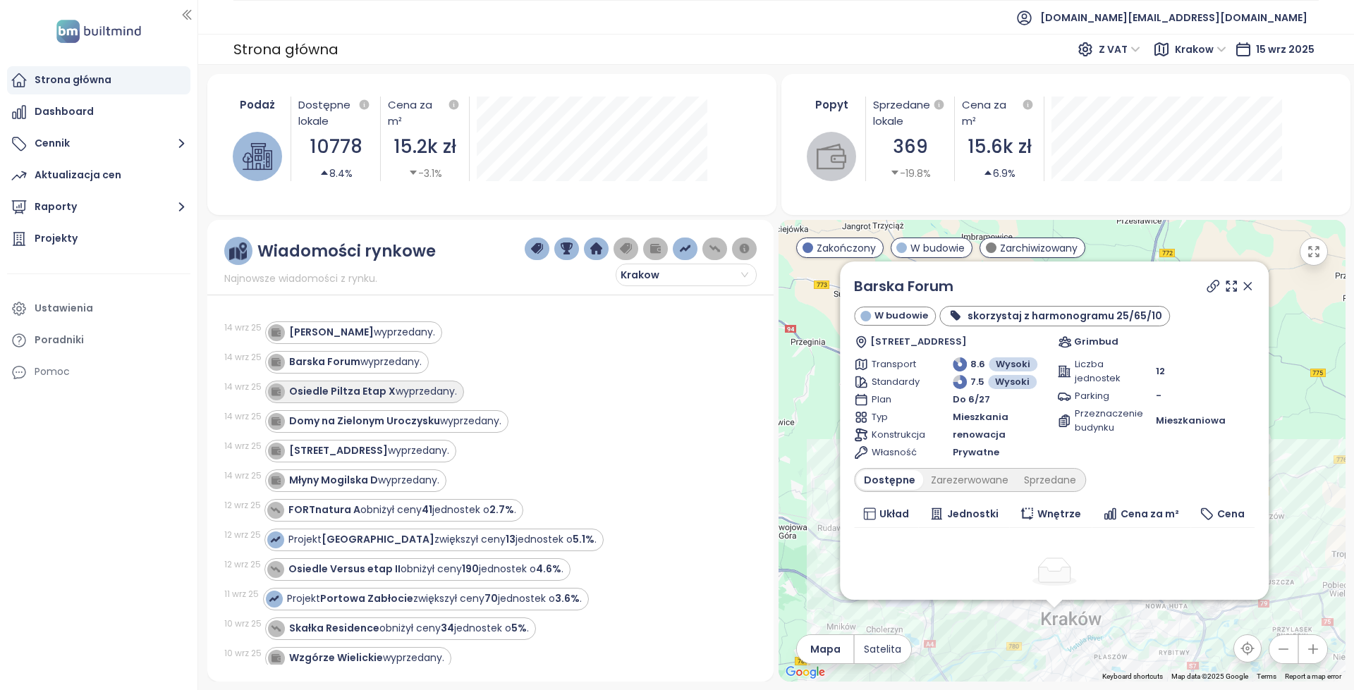
click at [413, 396] on div "Osiedle Piltza Etap X wyprzedany." at bounding box center [373, 391] width 168 height 15
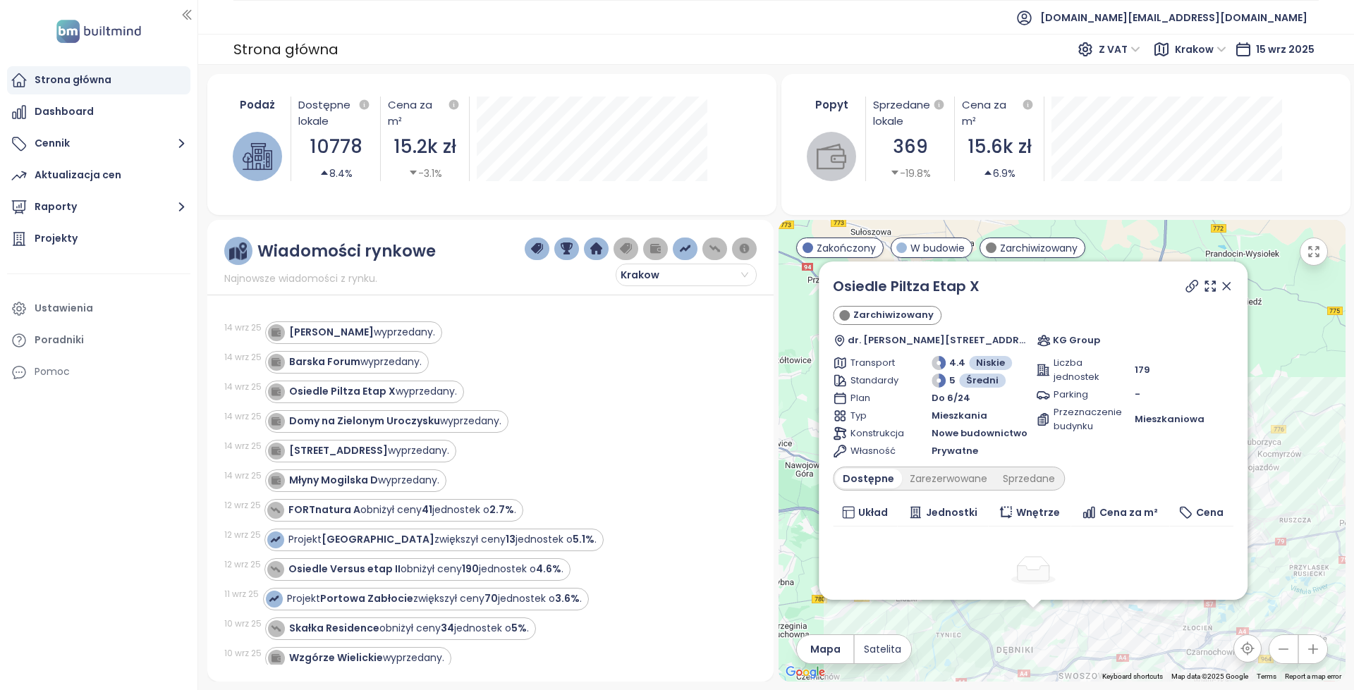
click at [1186, 288] on icon at bounding box center [1191, 286] width 11 height 11
copy link "Osiedle Piltza Etap X"
drag, startPoint x: 1045, startPoint y: 280, endPoint x: 826, endPoint y: 283, distance: 219.3
click at [826, 283] on div "Osiedle Piltza Etap X Zarchiwizowany dr. [PERSON_NAME][STREET_ADDRESS] KG Group…" at bounding box center [1033, 431] width 429 height 338
copy link "Osiedle Piltza Etap X"
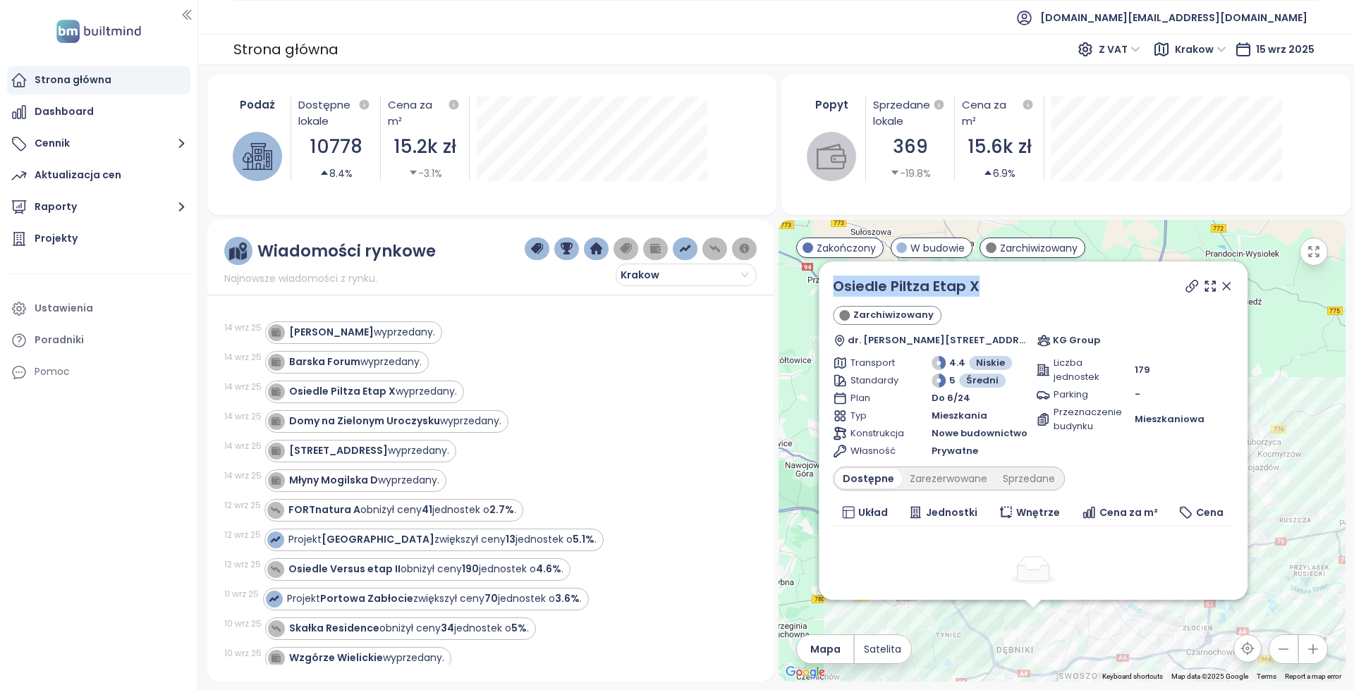
drag, startPoint x: 680, startPoint y: 492, endPoint x: 556, endPoint y: 355, distance: 184.2
click at [556, 355] on div "[DATE] [PERSON_NAME] wyprzedany. [DATE] Barska Forum wyprzedany. [DATE] Osiedle…" at bounding box center [490, 484] width 532 height 361
click at [556, 355] on div "Barska Forum wyprzedany." at bounding box center [502, 362] width 475 height 23
click at [472, 422] on div "Domy na Zielonym Uroczysku wyprzedany." at bounding box center [395, 421] width 212 height 15
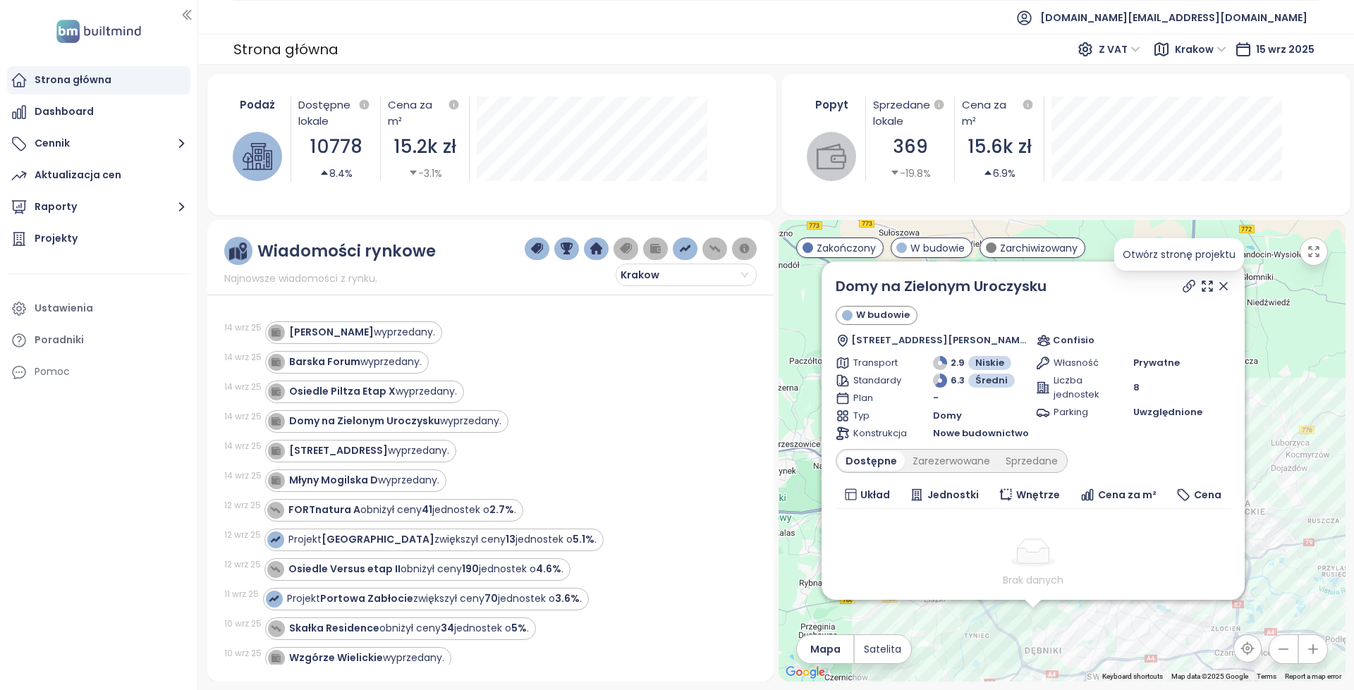
click at [1182, 286] on icon at bounding box center [1189, 286] width 14 height 14
copy link "Domy na Zielonym Uroczysku"
drag, startPoint x: 916, startPoint y: 288, endPoint x: 831, endPoint y: 288, distance: 84.6
click at [831, 288] on div "Domy na Zielonym Uroczysku W budowie [STREET_ADDRESS][PERSON_NAME] Confisio Tra…" at bounding box center [1033, 431] width 423 height 338
click at [421, 450] on div "[STREET_ADDRESS] - A wyprzedany." at bounding box center [369, 451] width 160 height 15
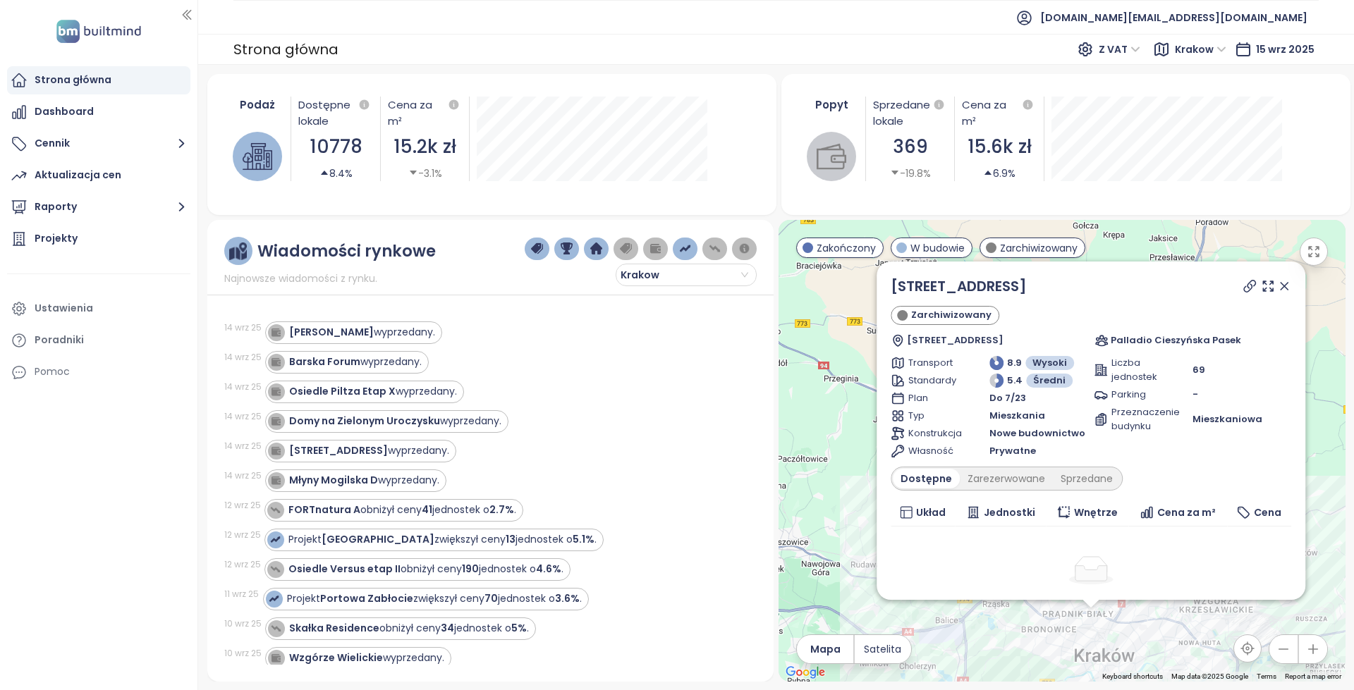
click at [1243, 285] on icon at bounding box center [1250, 286] width 14 height 14
copy link "[STREET_ADDRESS]"
drag, startPoint x: 1083, startPoint y: 289, endPoint x: 890, endPoint y: 289, distance: 193.2
click at [890, 289] on div "[STREET_ADDRESS] Zarchiwizowany [STREET_ADDRESS] Palladio Cieszyńska Pasek Tran…" at bounding box center [1091, 431] width 429 height 338
click at [415, 478] on div "Młyny Mogilska D wyprzedany." at bounding box center [364, 480] width 150 height 15
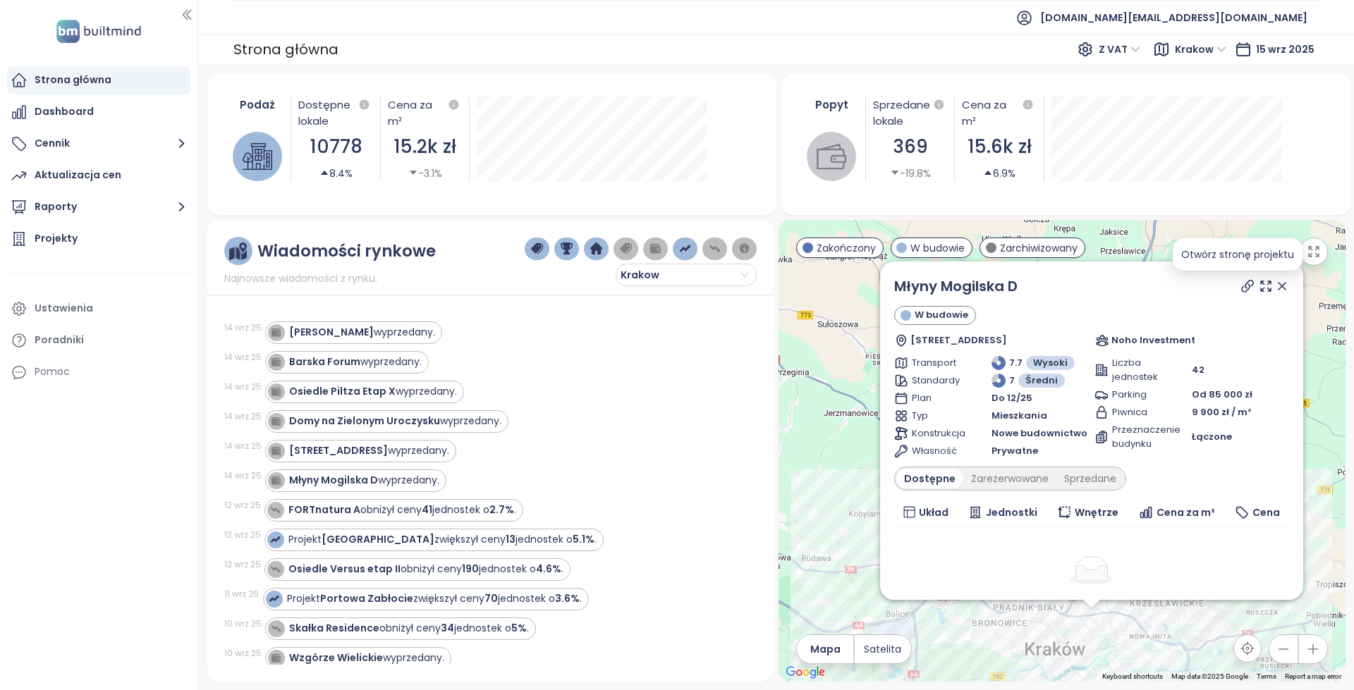
click at [1242, 285] on icon at bounding box center [1247, 286] width 11 height 11
drag, startPoint x: 1043, startPoint y: 285, endPoint x: 893, endPoint y: 287, distance: 149.5
click at [893, 287] on div "Młyny Mogilska D W budowie [STREET_ADDRESS] Noho Investment Transport 7.7 Wysok…" at bounding box center [1091, 431] width 423 height 338
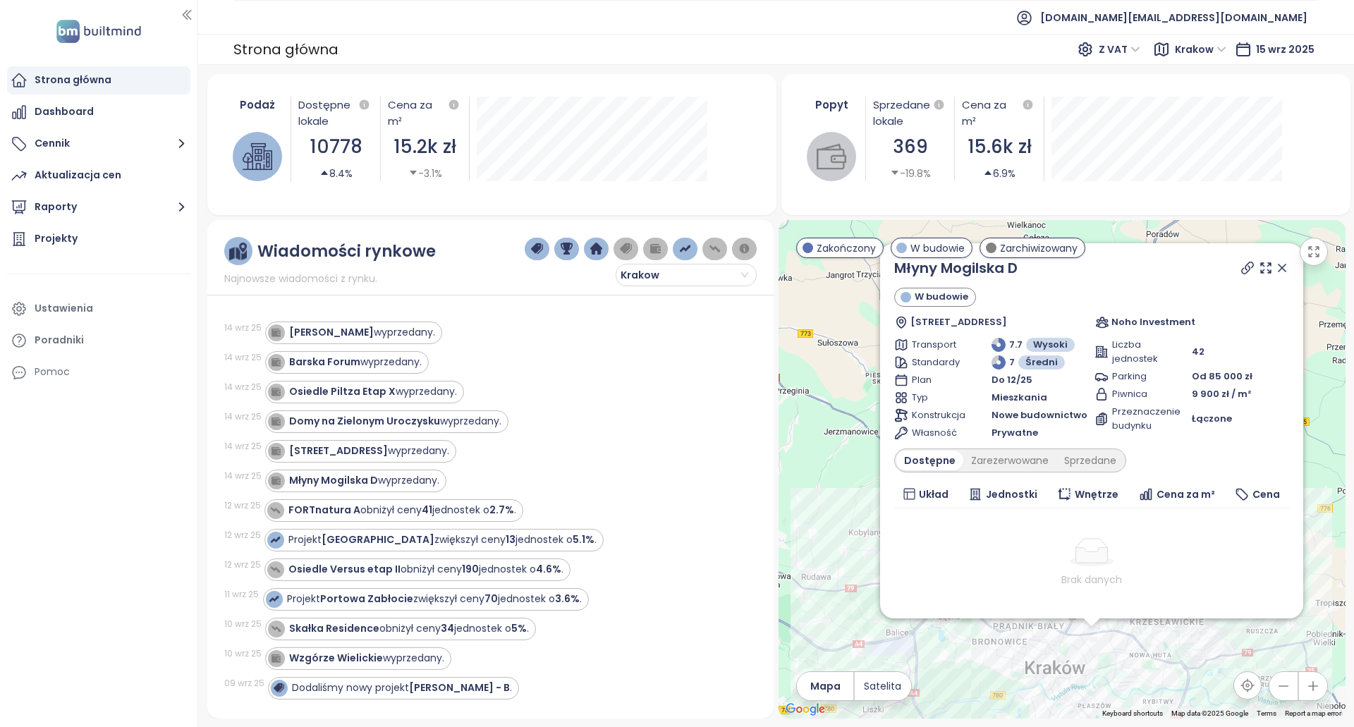
click at [666, 530] on div "Projekt Zgodna Park zwiększył ceny 13 jednostek o 5.1% ." at bounding box center [501, 540] width 475 height 23
click at [1279, 264] on icon at bounding box center [1282, 267] width 7 height 7
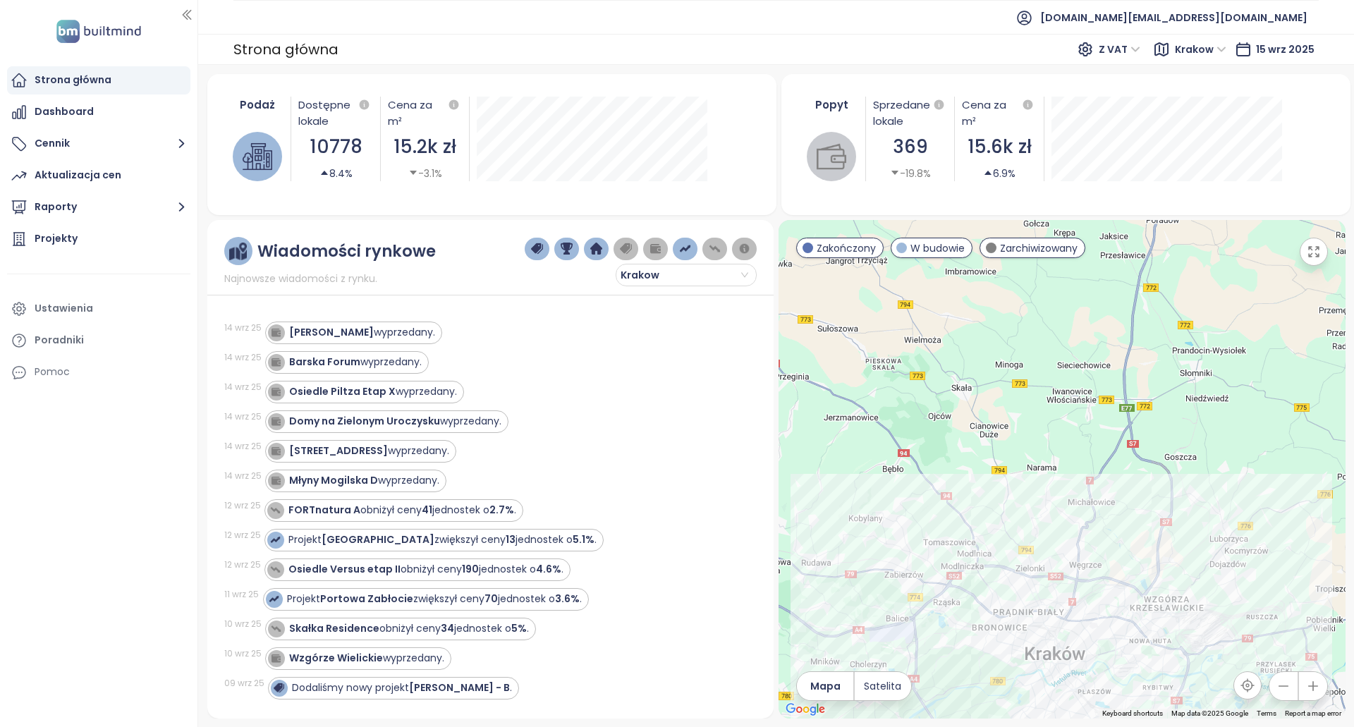
drag, startPoint x: 1134, startPoint y: 456, endPoint x: 1129, endPoint y: 358, distance: 98.9
click at [1130, 359] on div at bounding box center [1062, 469] width 566 height 499
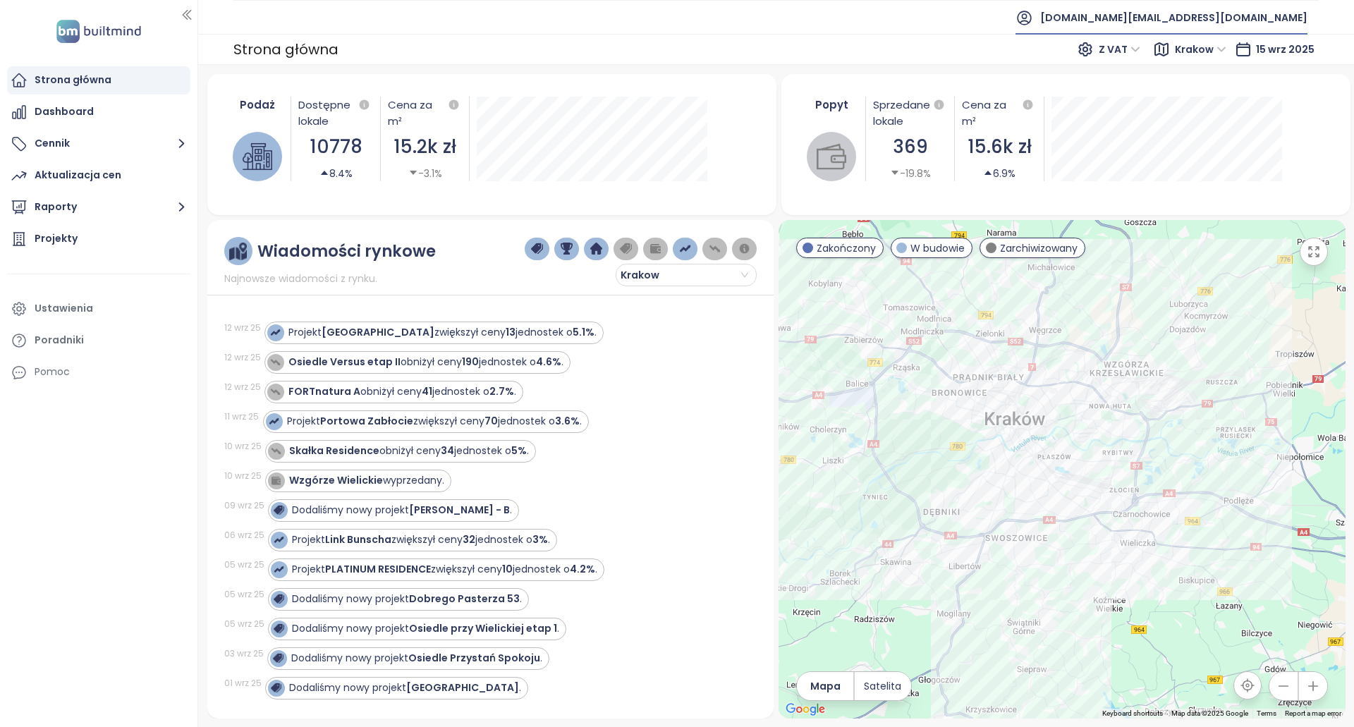
drag, startPoint x: 1181, startPoint y: 11, endPoint x: 1185, endPoint y: 23, distance: 12.1
click at [1183, 12] on span "[DOMAIN_NAME][EMAIL_ADDRESS][DOMAIN_NAME]" at bounding box center [1173, 18] width 267 height 34
click at [1168, 59] on span "Wyloguj się" at bounding box center [1179, 57] width 55 height 14
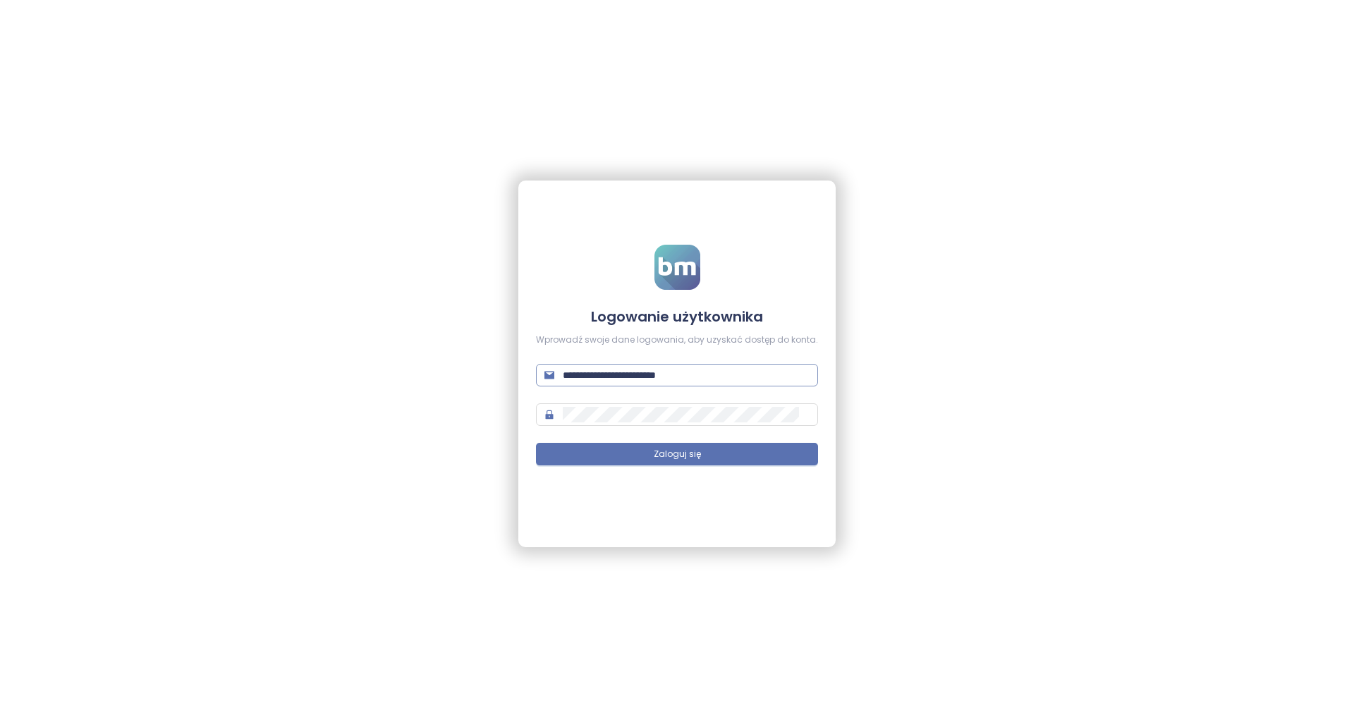
click at [711, 383] on span "**********" at bounding box center [677, 375] width 282 height 23
click at [705, 378] on input "**********" at bounding box center [686, 375] width 247 height 16
type input "**********"
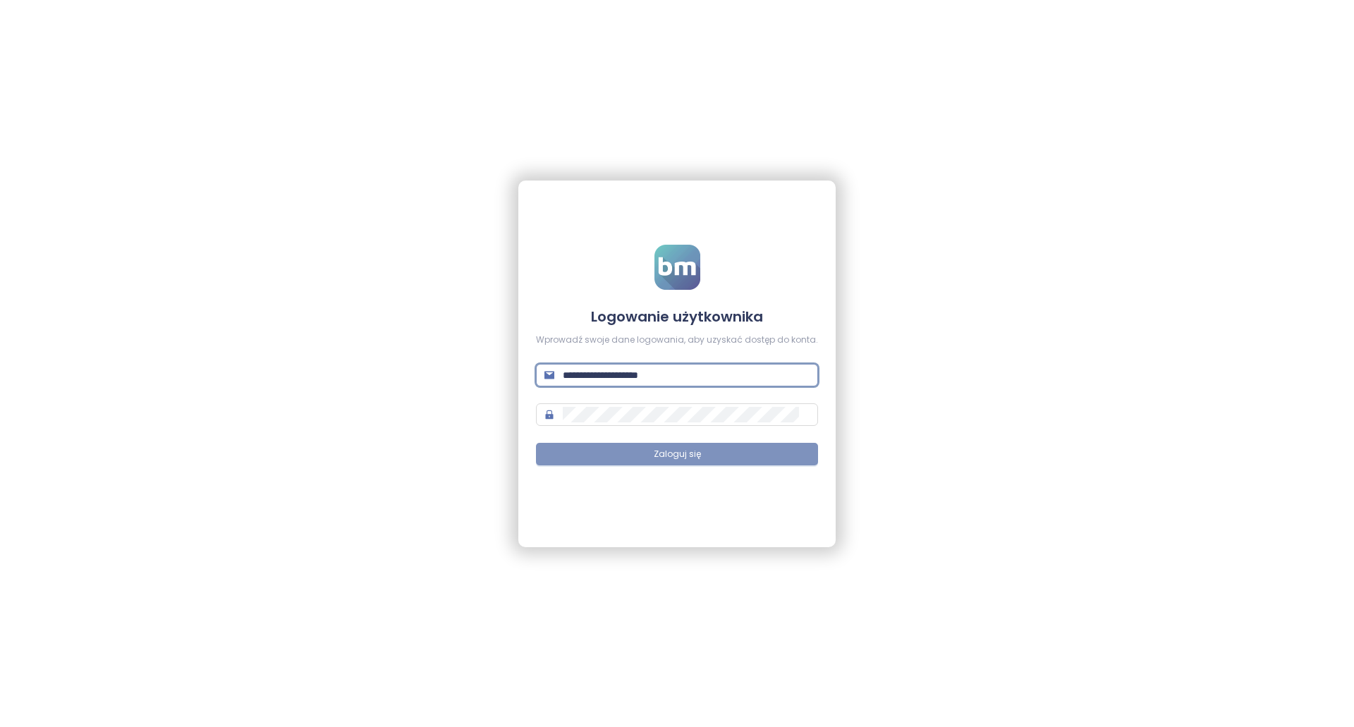
click at [717, 454] on button "Zaloguj się" at bounding box center [677, 454] width 282 height 23
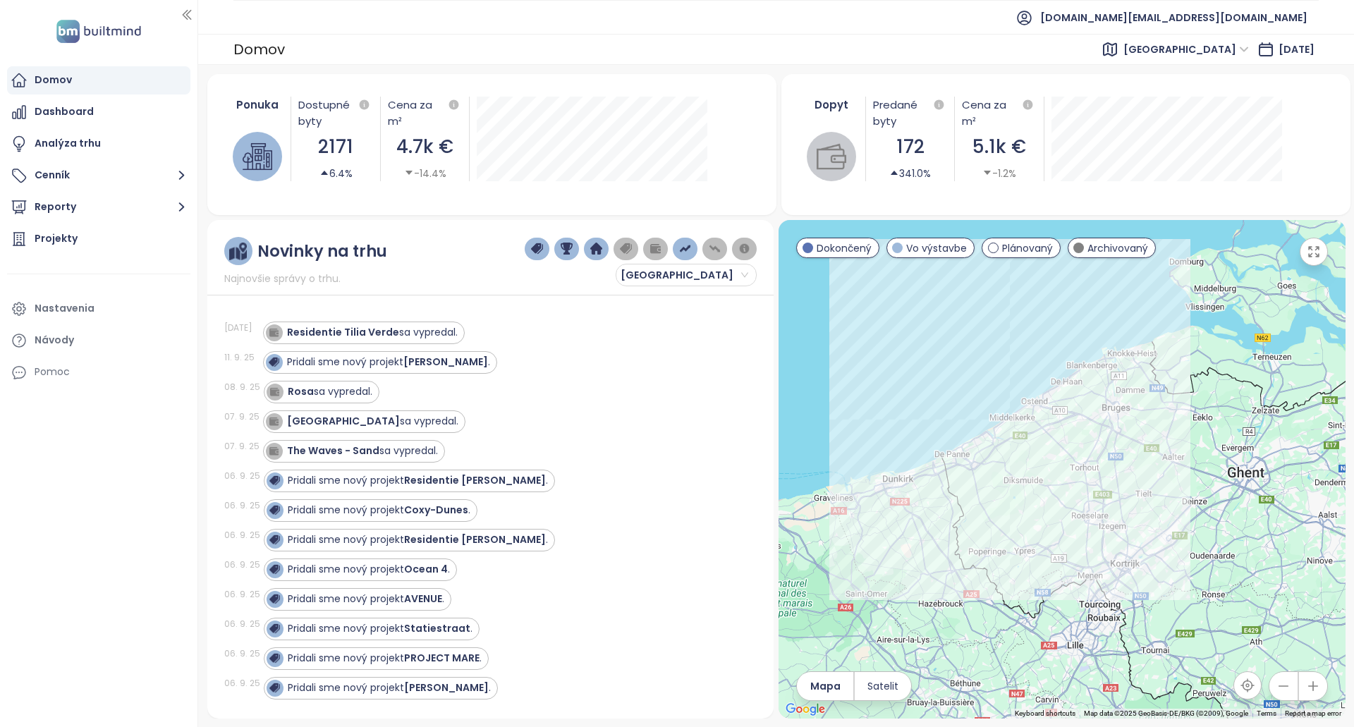
click at [1150, 53] on div "West Flanders" at bounding box center [1187, 49] width 139 height 23
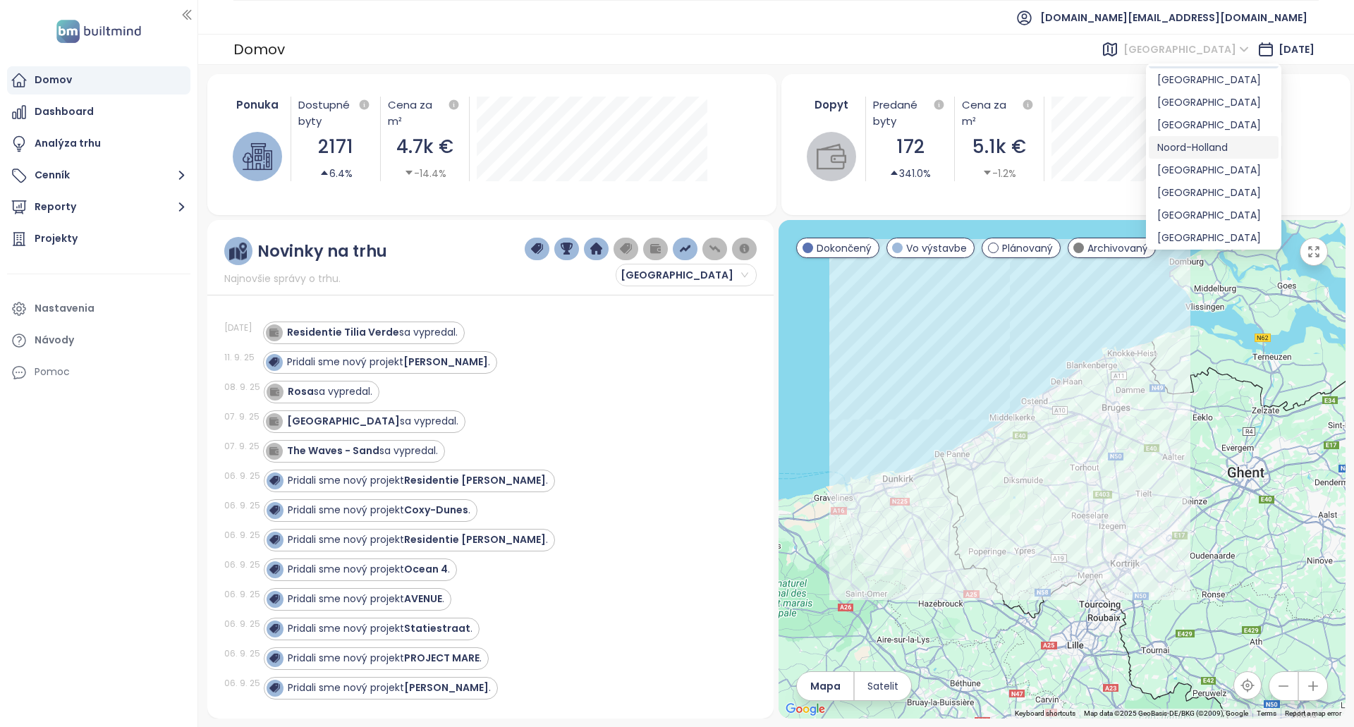
scroll to position [23, 0]
click at [1205, 173] on div "Vienna" at bounding box center [1213, 168] width 113 height 16
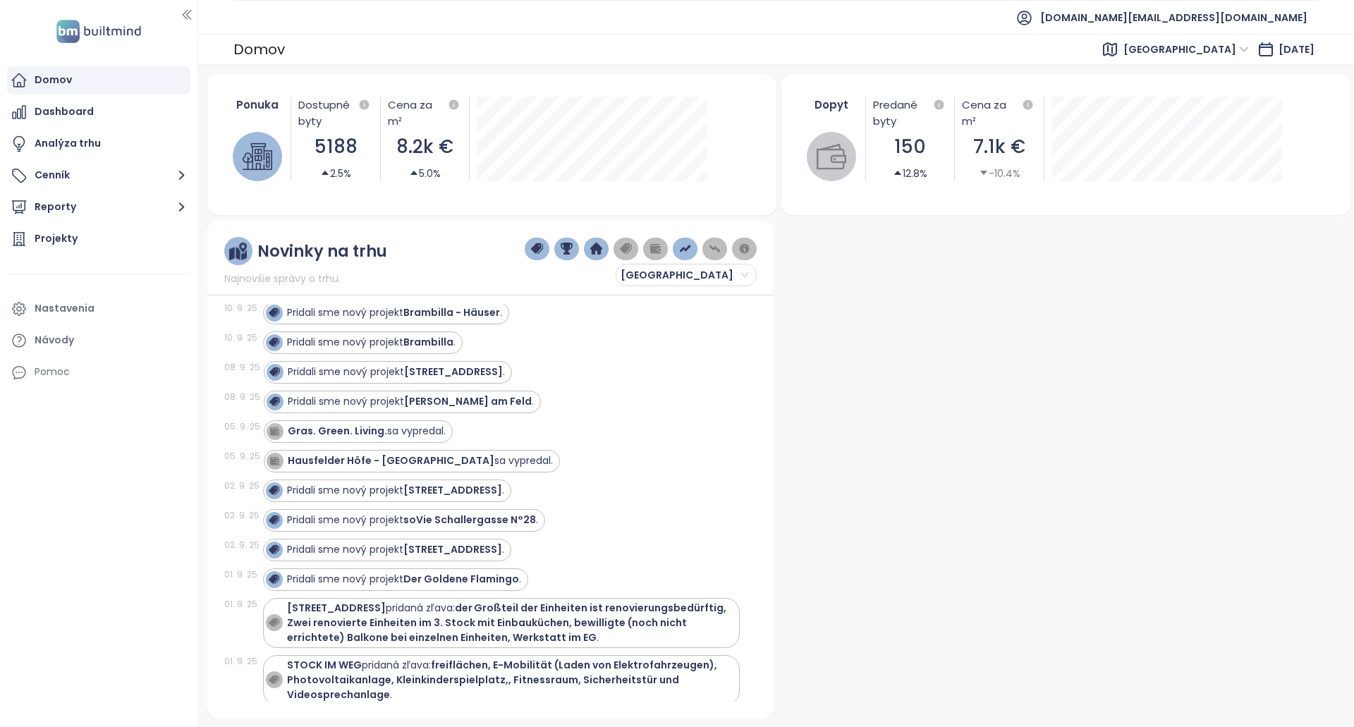
scroll to position [0, 0]
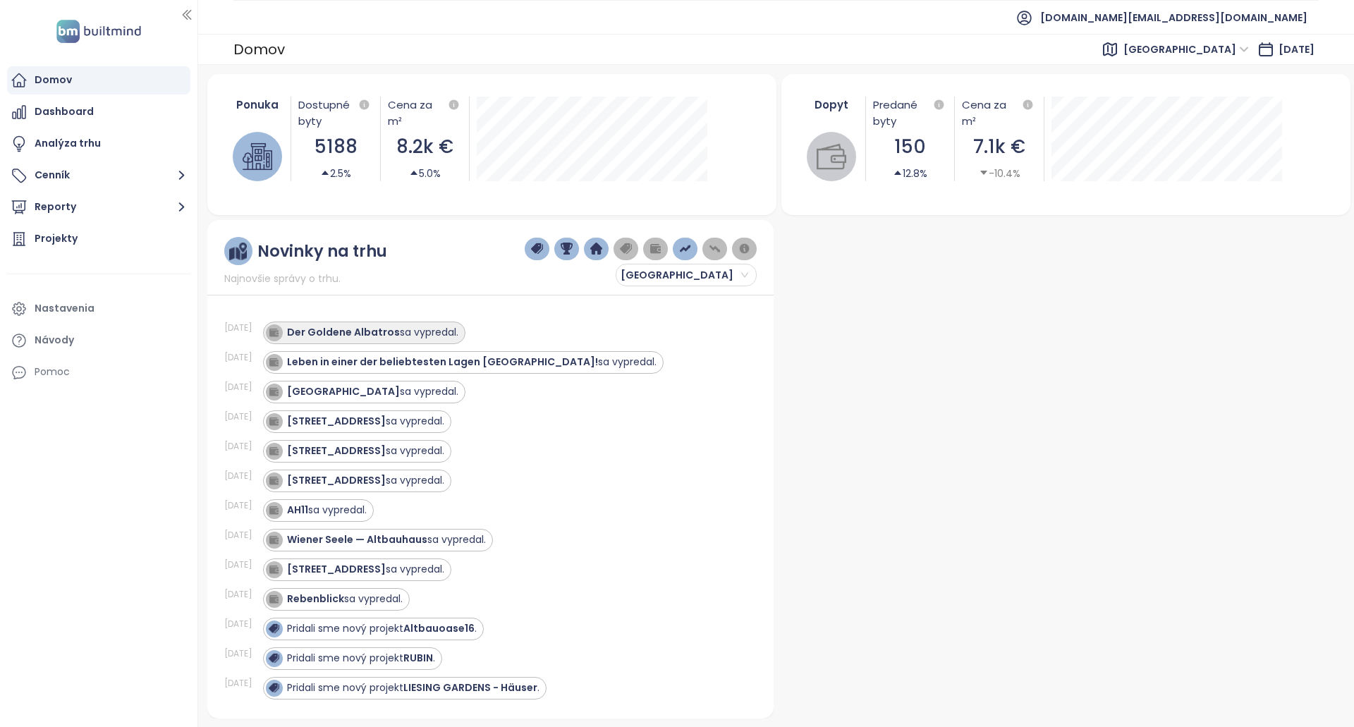
click at [409, 324] on div "Der Goldene Albatros sa vypredal." at bounding box center [362, 332] width 193 height 17
click at [426, 335] on div "Der Goldene Albatros sa vypredal." at bounding box center [372, 332] width 171 height 15
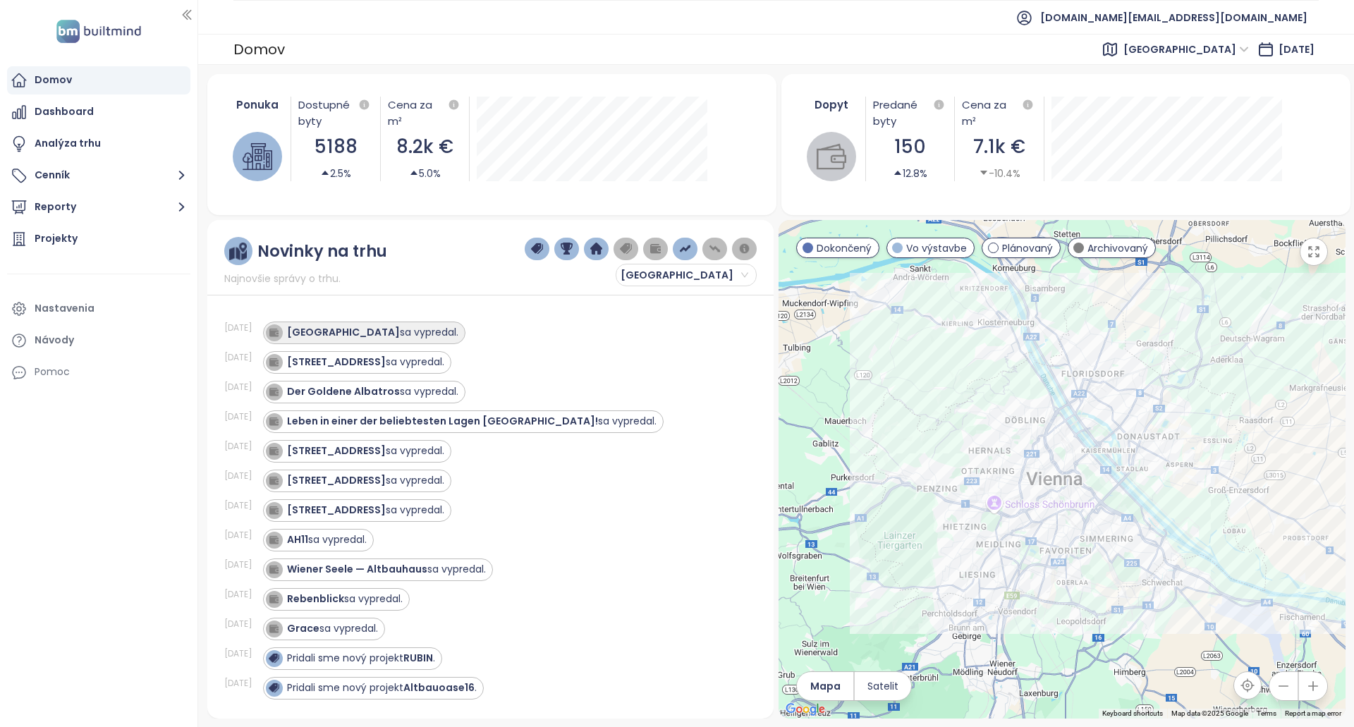
click at [391, 332] on div "VILLA AUHOF sa vypredal." at bounding box center [372, 332] width 171 height 15
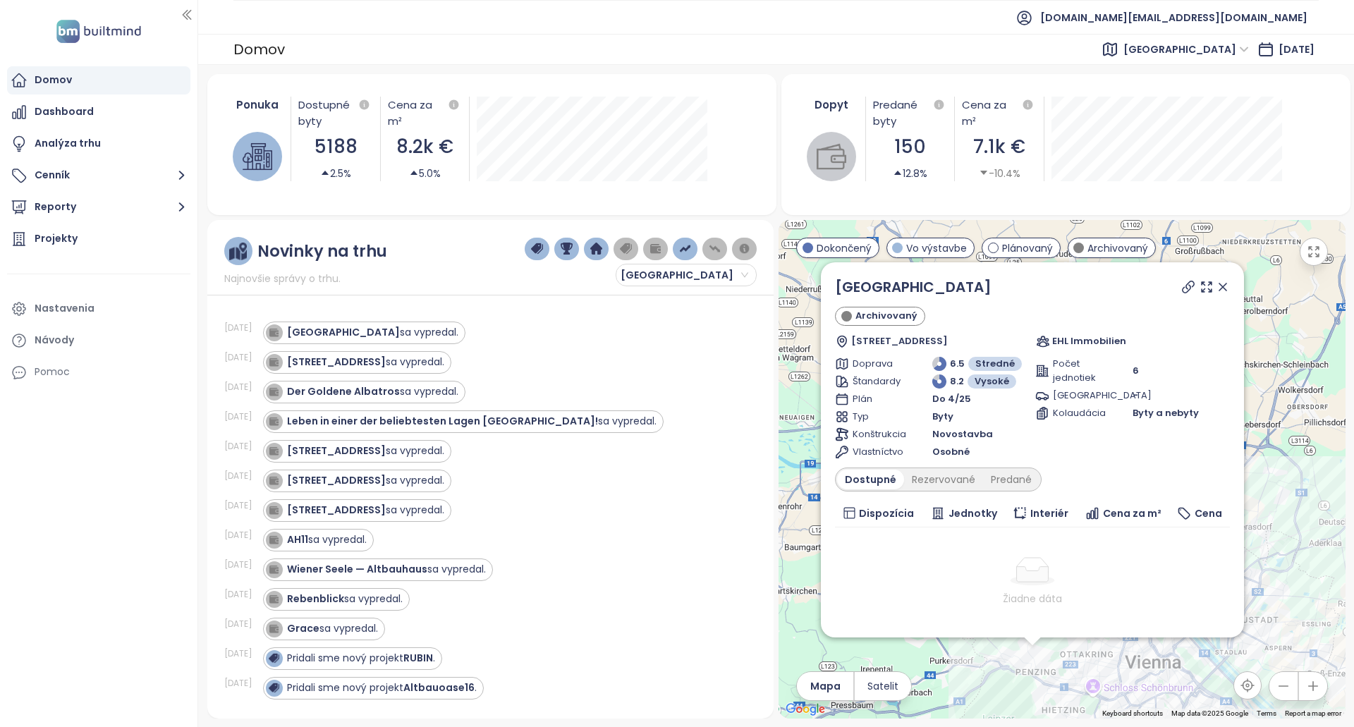
click at [1181, 291] on icon at bounding box center [1188, 287] width 14 height 14
copy link "VILLA AUHOF"
drag, startPoint x: 976, startPoint y: 289, endPoint x: 832, endPoint y: 286, distance: 143.9
click at [832, 286] on div "VILLA AUHOF Archivovaný Auhofstraße 258, 1130 Wien, Austria EHL Immobilien Dopr…" at bounding box center [1032, 449] width 423 height 375
